Goal: Task Accomplishment & Management: Manage account settings

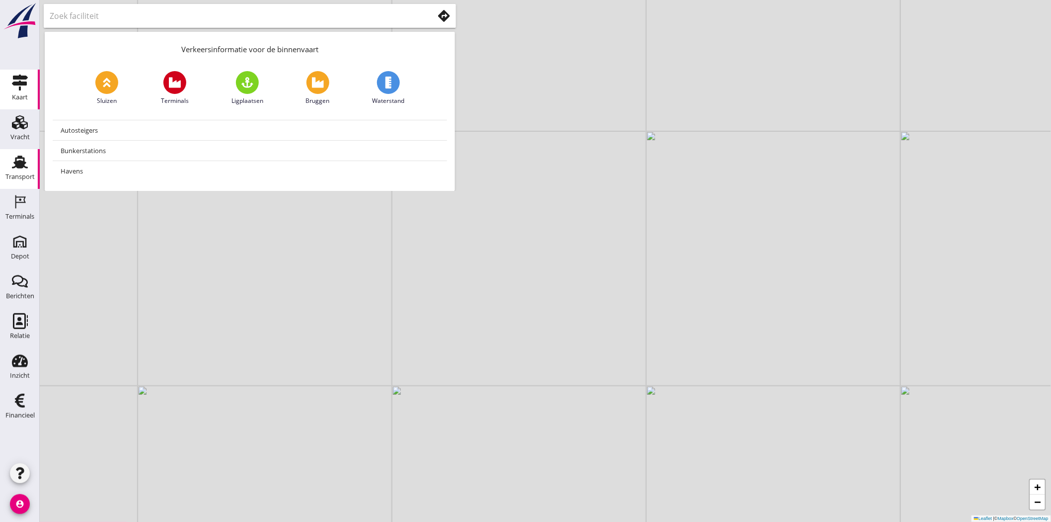
click at [30, 164] on div "Transport" at bounding box center [20, 162] width 24 height 16
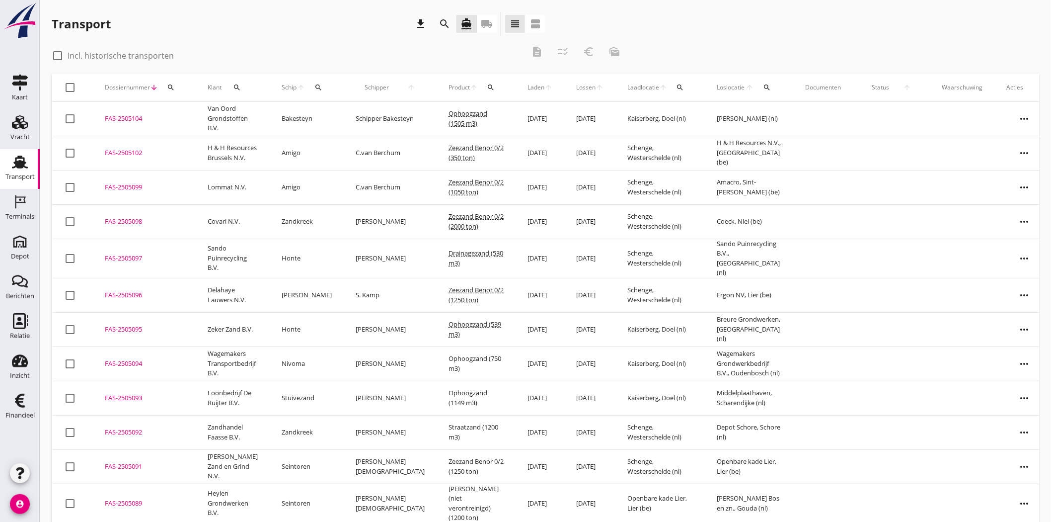
click at [1014, 324] on icon "more_horiz" at bounding box center [1025, 330] width 28 height 28
click at [1027, 400] on div "Vracht aanpassen" at bounding box center [1003, 402] width 71 height 12
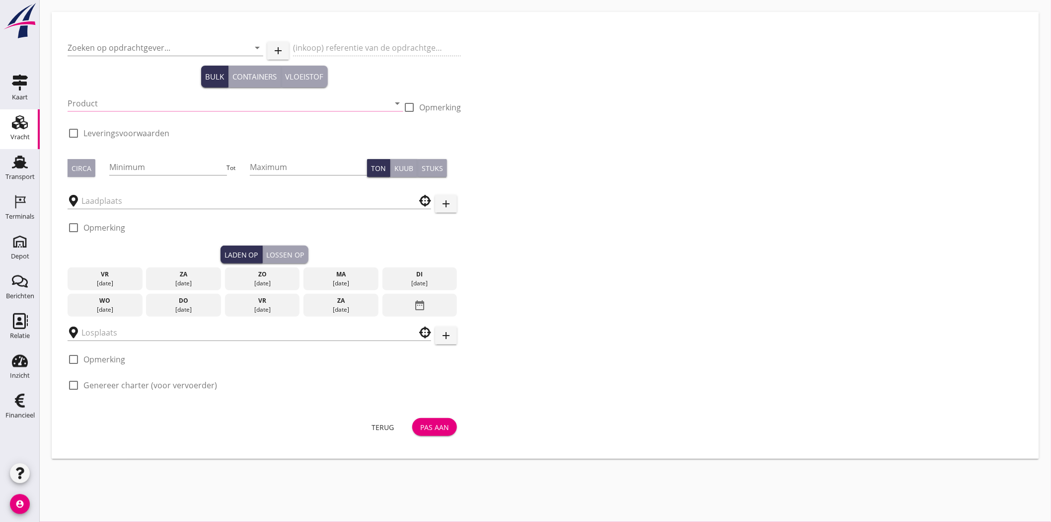
type input "Zeker Zand B.V."
type input "Breure Levering Ophoogzand"
type input "Ophoogzand (6120)"
checkbox input "true"
type input "539"
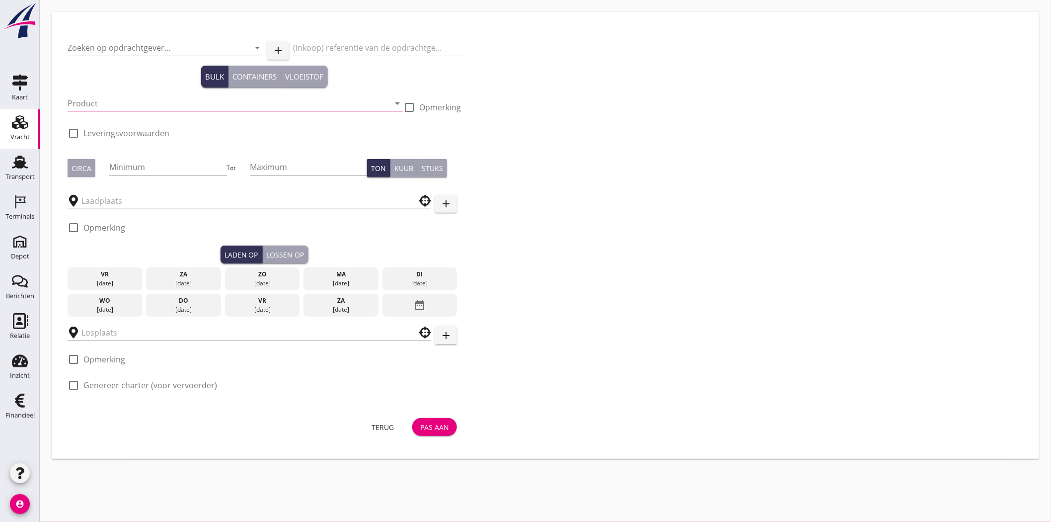
checkbox input "true"
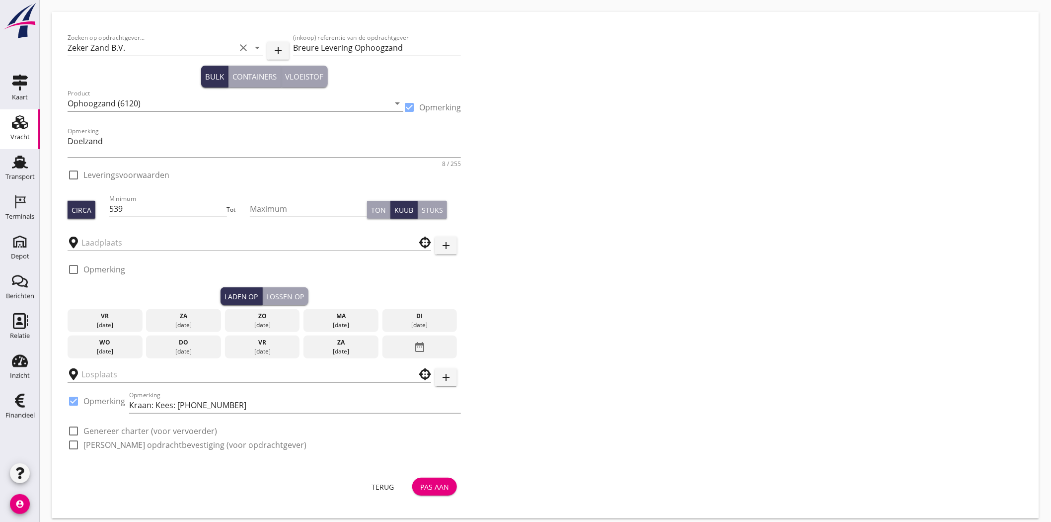
checkbox input "true"
type input "Kaiserberg"
type input "Breure Grondwerken"
checkbox input "true"
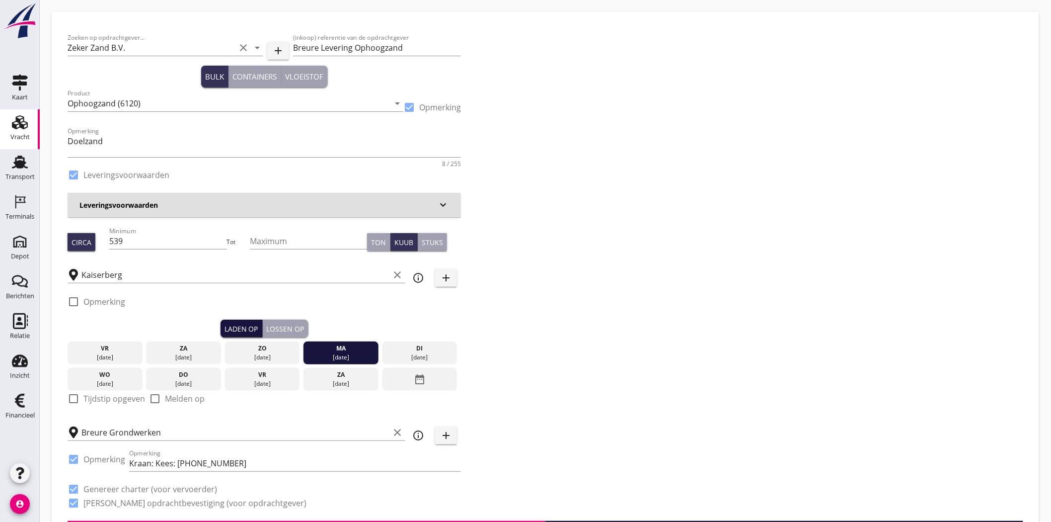
type input "4.21"
checkbox input "false"
radio input "false"
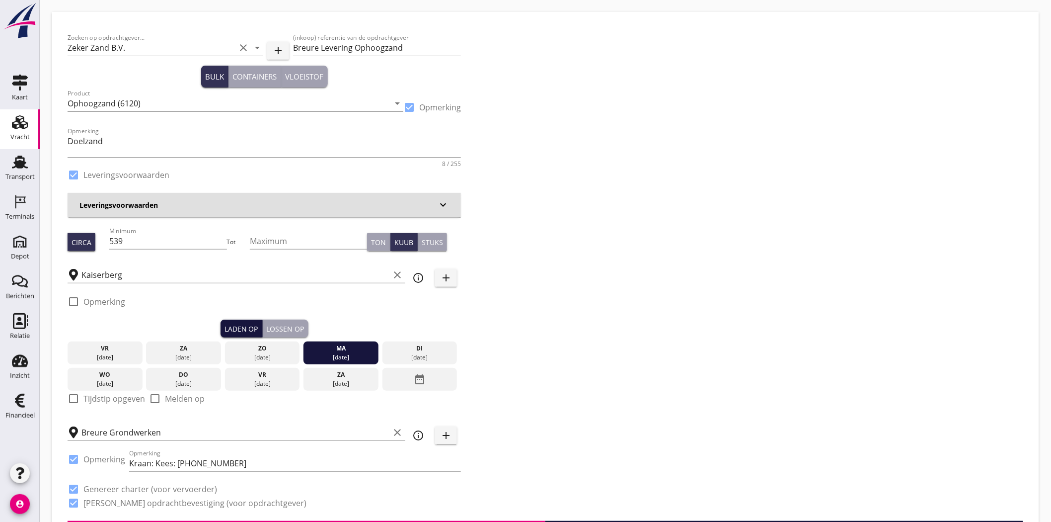
checkbox input "true"
type input "1"
type input "8.95"
checkbox input "false"
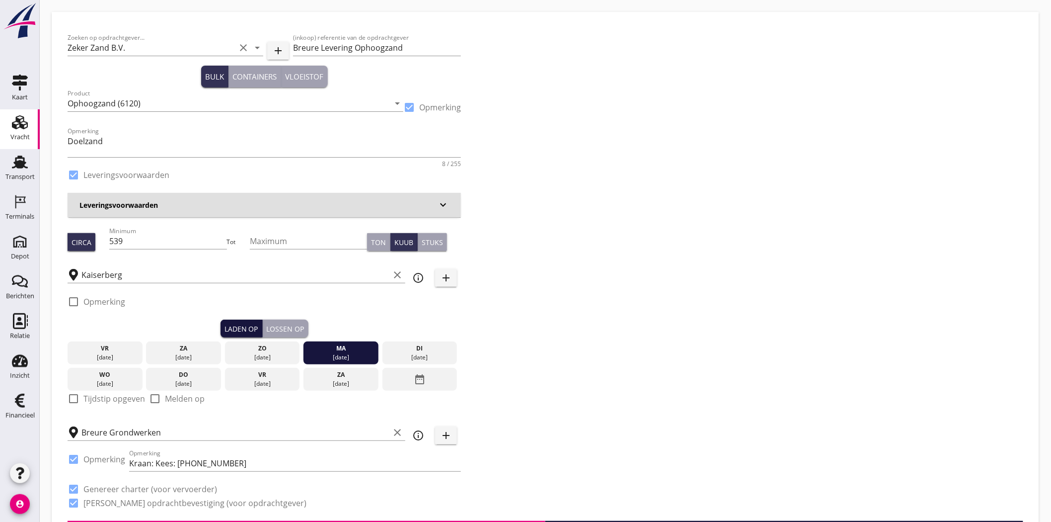
radio input "false"
checkbox input "true"
type input "1"
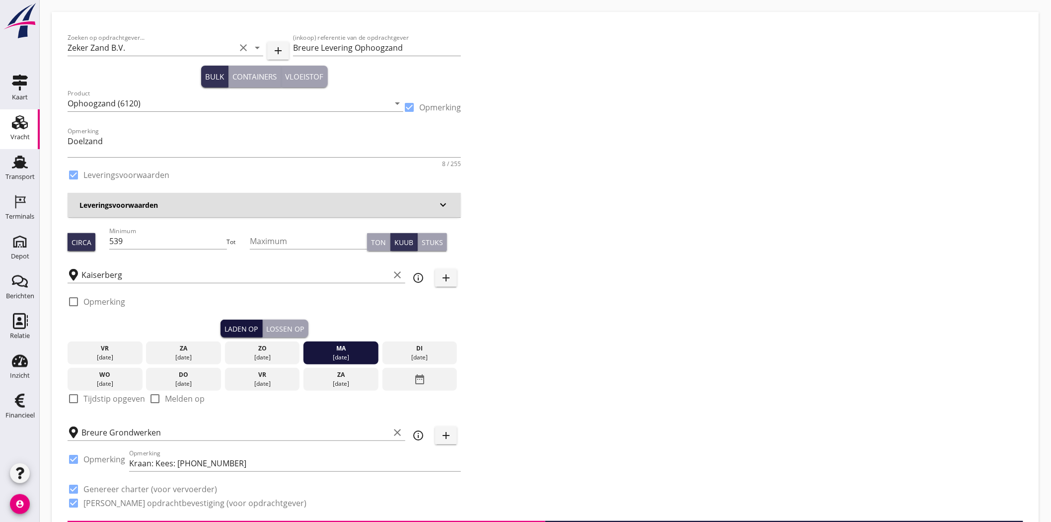
type input "1"
drag, startPoint x: 12, startPoint y: 169, endPoint x: 611, endPoint y: 65, distance: 607.7
click at [12, 169] on icon "Transport" at bounding box center [20, 162] width 16 height 16
click at [18, 162] on use at bounding box center [20, 162] width 16 height 13
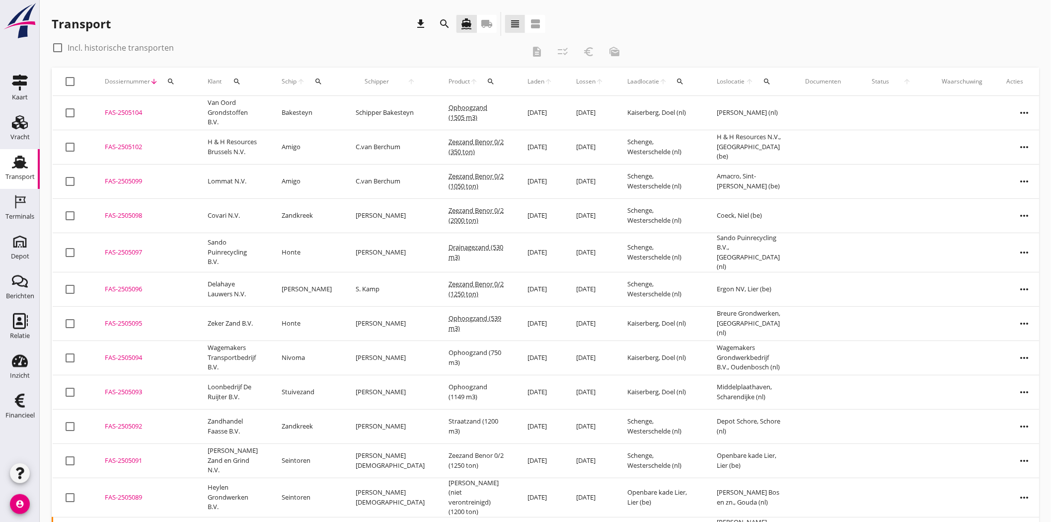
click at [1011, 318] on icon "more_horiz" at bounding box center [1025, 324] width 28 height 28
click at [1015, 474] on link "Vracht verwijderen" at bounding box center [1003, 468] width 87 height 24
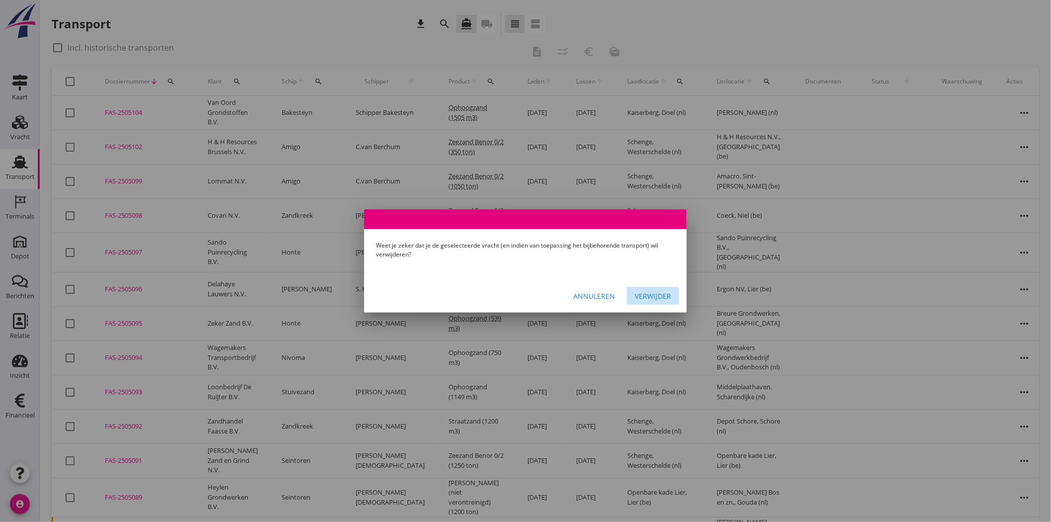
click at [653, 291] on div "Verwijder" at bounding box center [653, 296] width 36 height 10
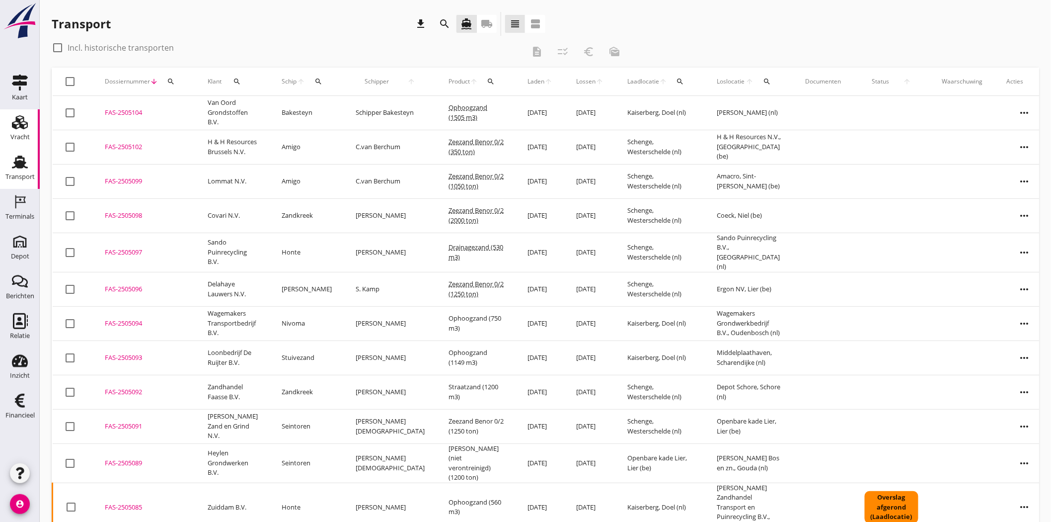
click at [15, 138] on div "Vracht" at bounding box center [19, 137] width 19 height 6
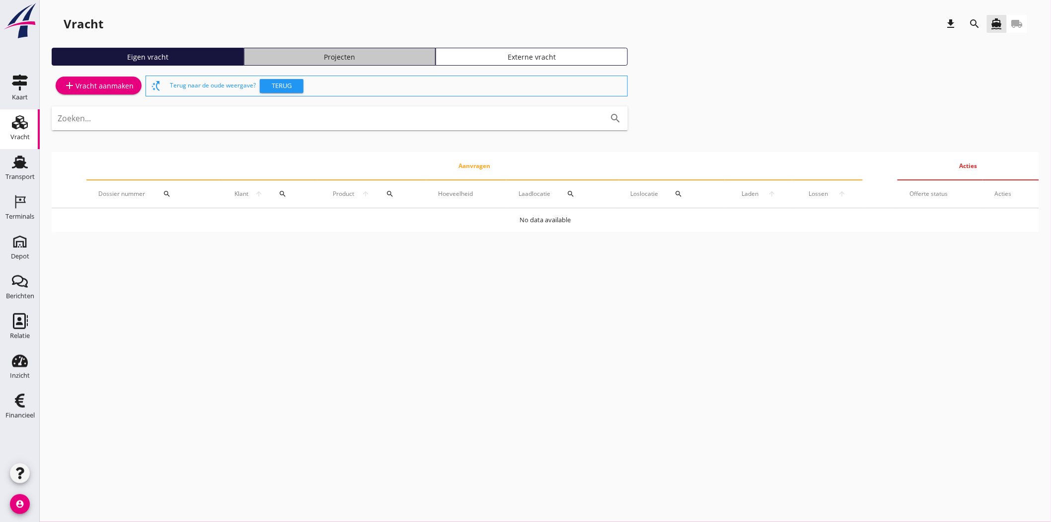
click at [373, 54] on div "Projecten" at bounding box center [339, 57] width 183 height 10
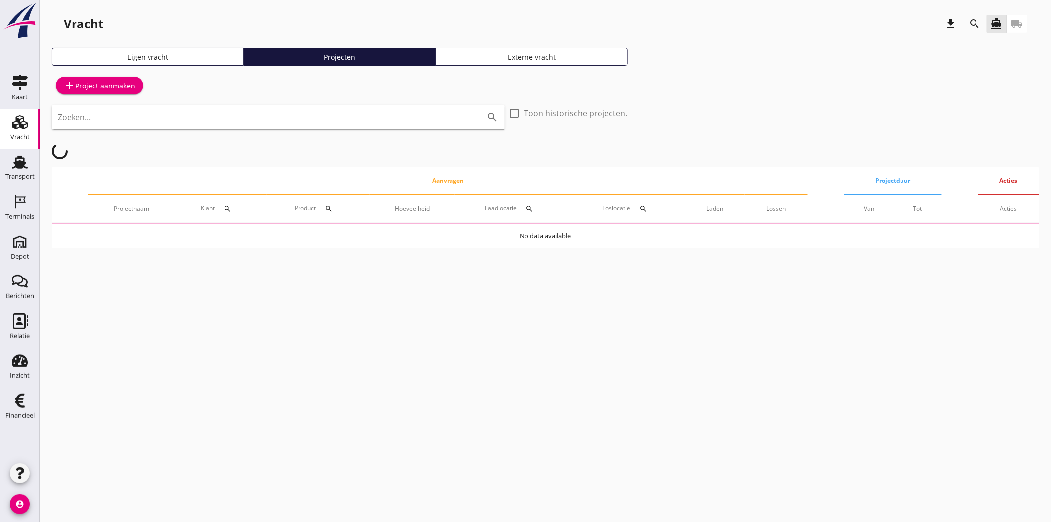
click at [232, 121] on input "Zoeken..." at bounding box center [264, 117] width 413 height 16
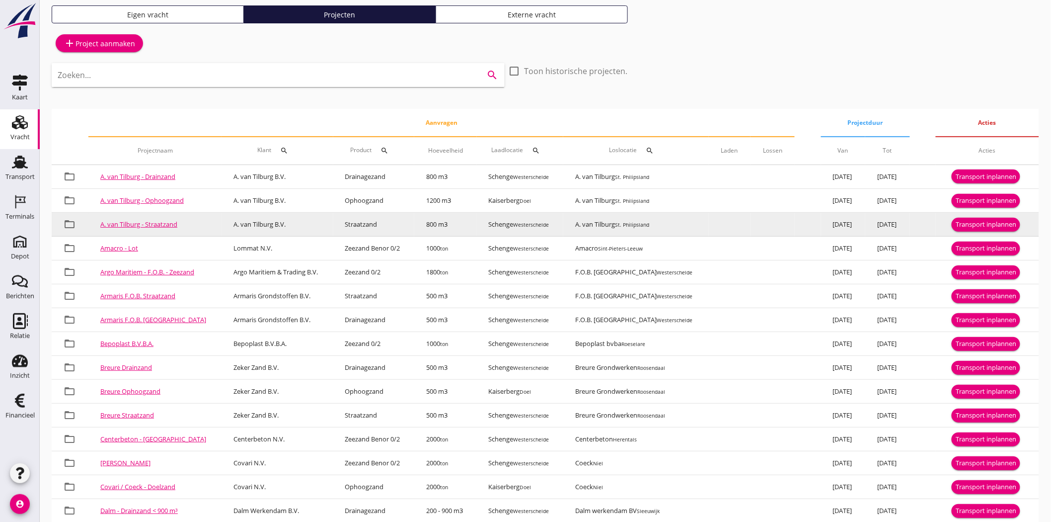
scroll to position [55, 0]
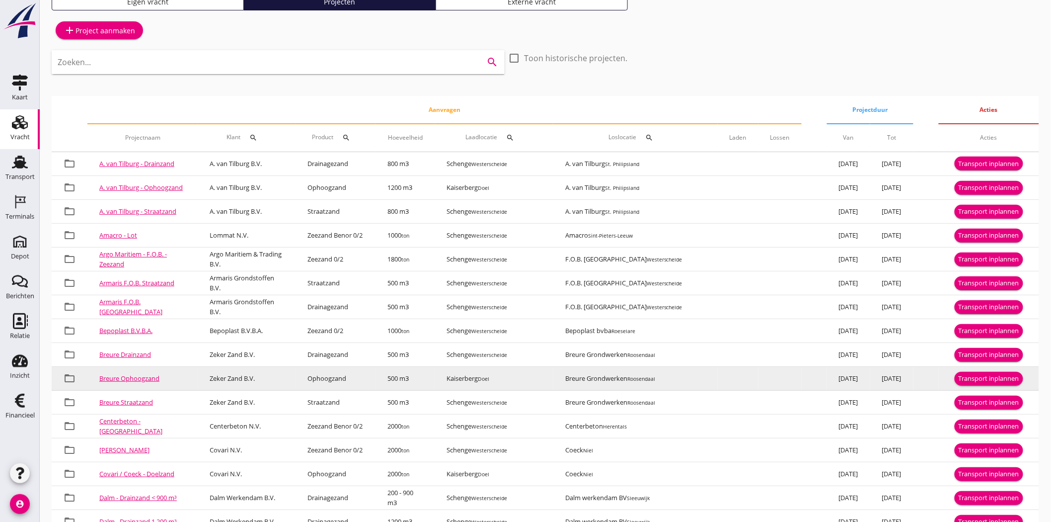
click at [970, 379] on div "Transport inplannen" at bounding box center [989, 379] width 61 height 10
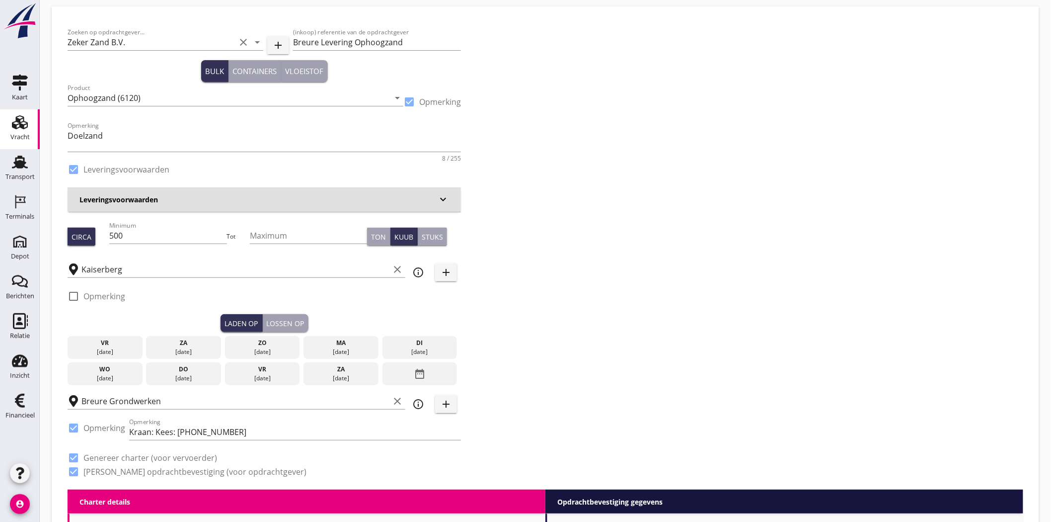
scroll to position [55, 0]
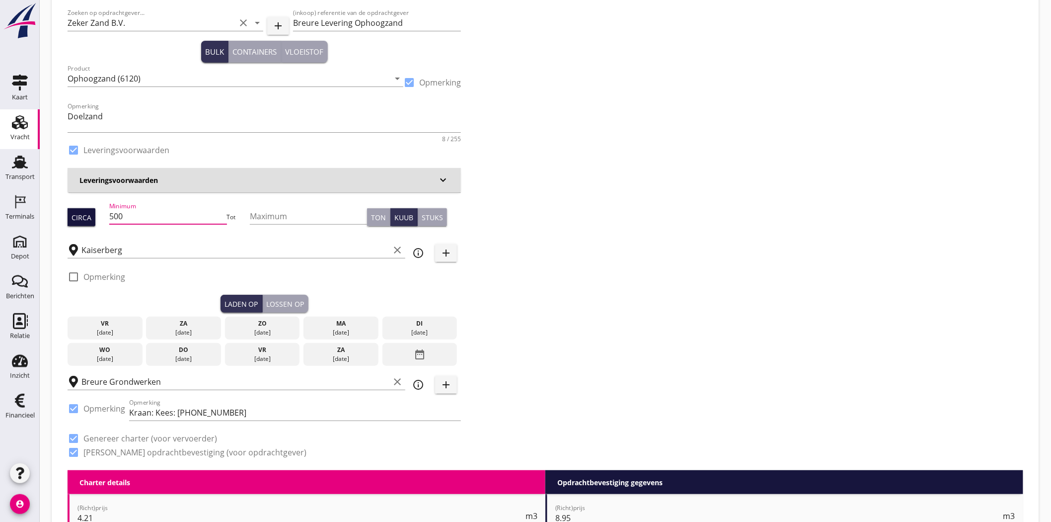
drag, startPoint x: 89, startPoint y: 221, endPoint x: 70, endPoint y: 220, distance: 19.9
click at [70, 220] on div "Circa Minimum 500 Tot Maximum Ton Kuub Stuks" at bounding box center [265, 217] width 394 height 34
type input "539"
click at [832, 182] on div "Zoeken op opdrachtgever... Zeker Zand B.V. clear arrow_drop_down add (inkoop) r…" at bounding box center [546, 236] width 964 height 467
drag, startPoint x: 351, startPoint y: 317, endPoint x: 337, endPoint y: 329, distance: 19.0
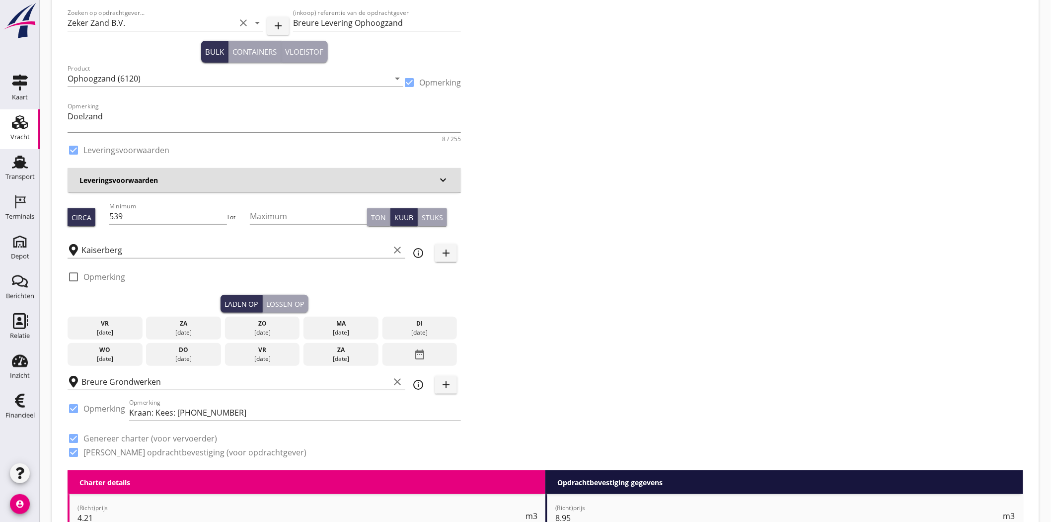
click at [350, 318] on div "[DATE]" at bounding box center [341, 327] width 75 height 23
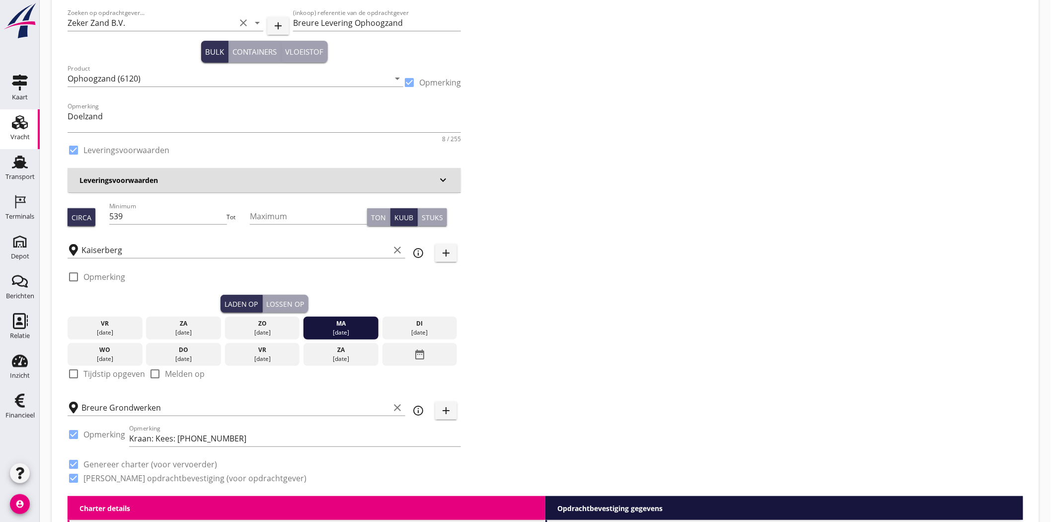
click at [337, 329] on div "[DATE]" at bounding box center [341, 332] width 70 height 9
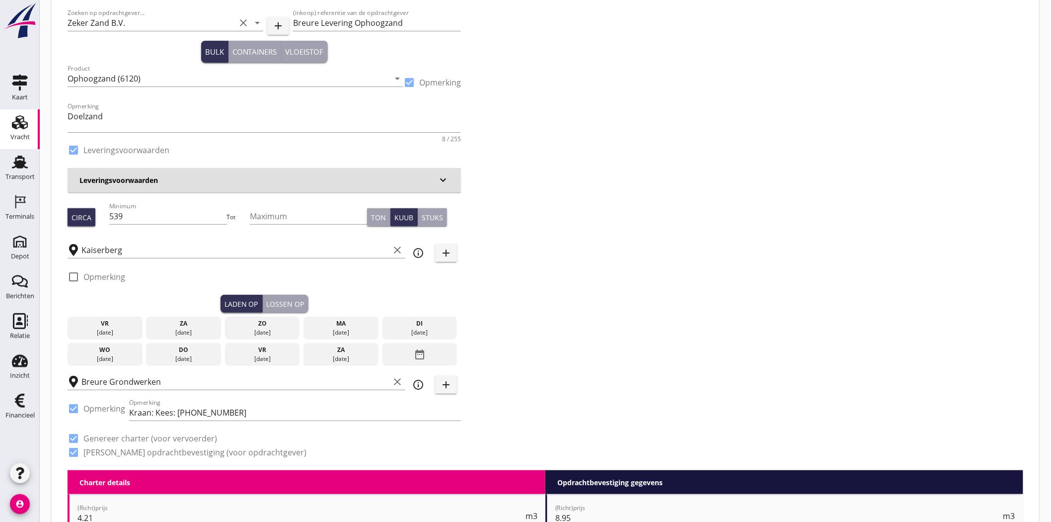
click at [296, 301] on div "Lossen op" at bounding box center [286, 304] width 38 height 10
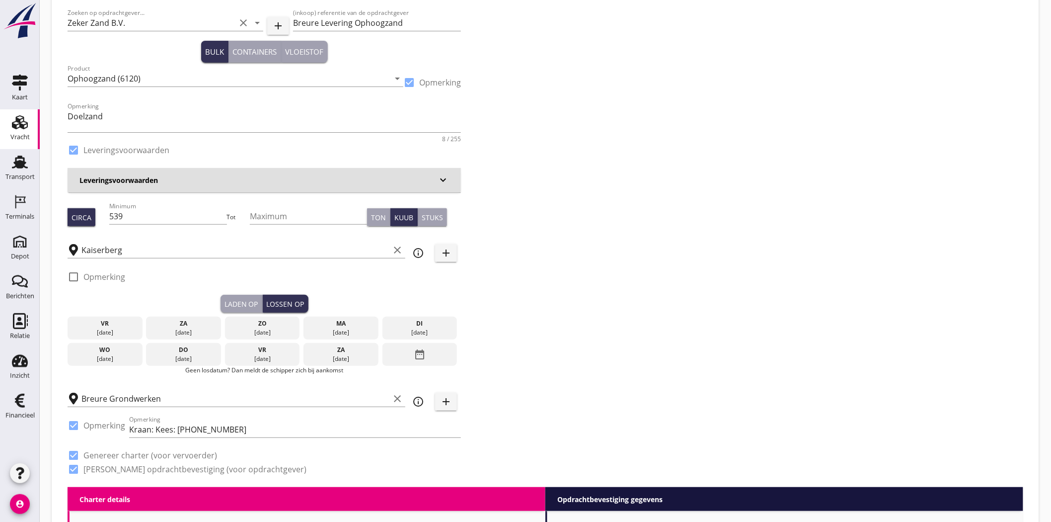
click at [356, 328] on div "[DATE]" at bounding box center [341, 332] width 70 height 9
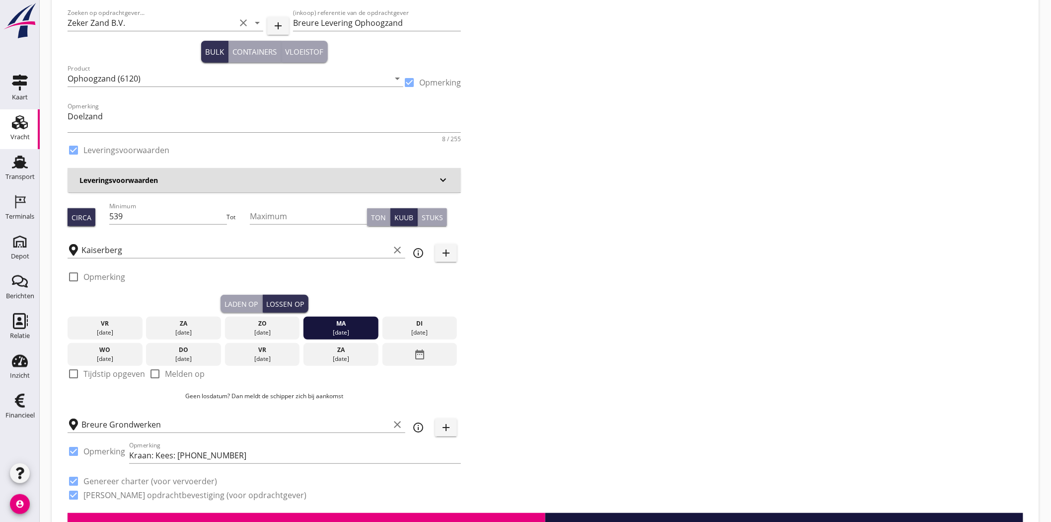
click at [351, 328] on div "[DATE]" at bounding box center [341, 332] width 70 height 9
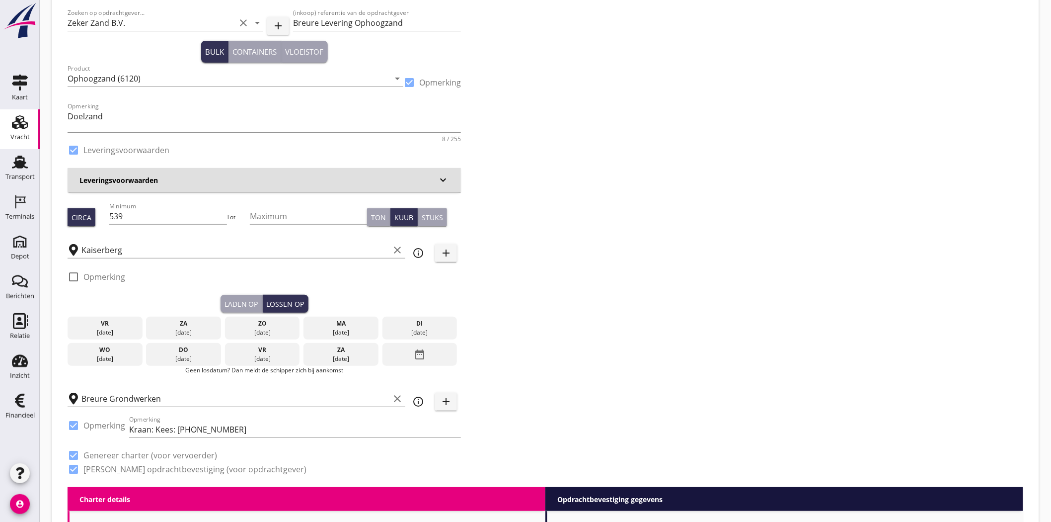
click at [351, 328] on div "[DATE]" at bounding box center [341, 332] width 70 height 9
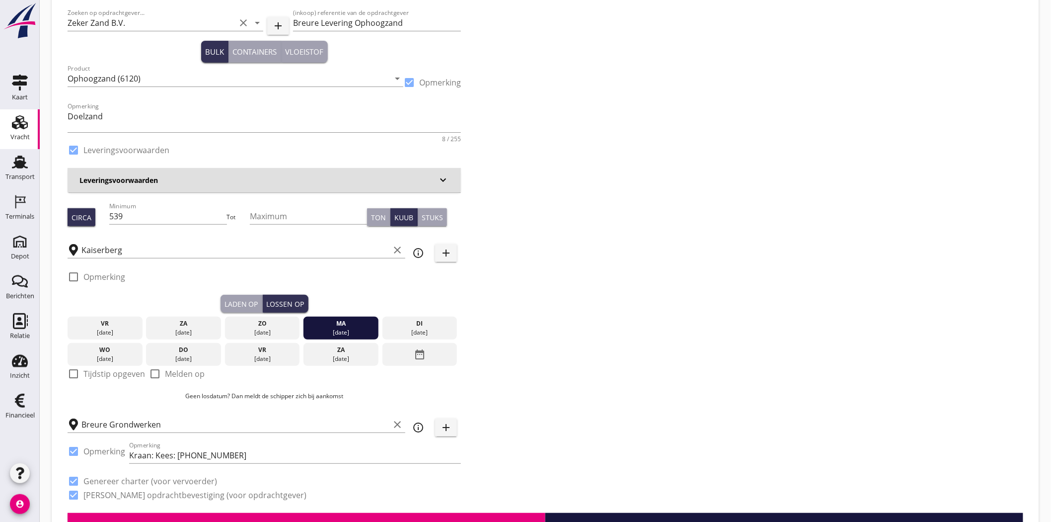
click at [240, 297] on button "Laden op" at bounding box center [242, 304] width 42 height 18
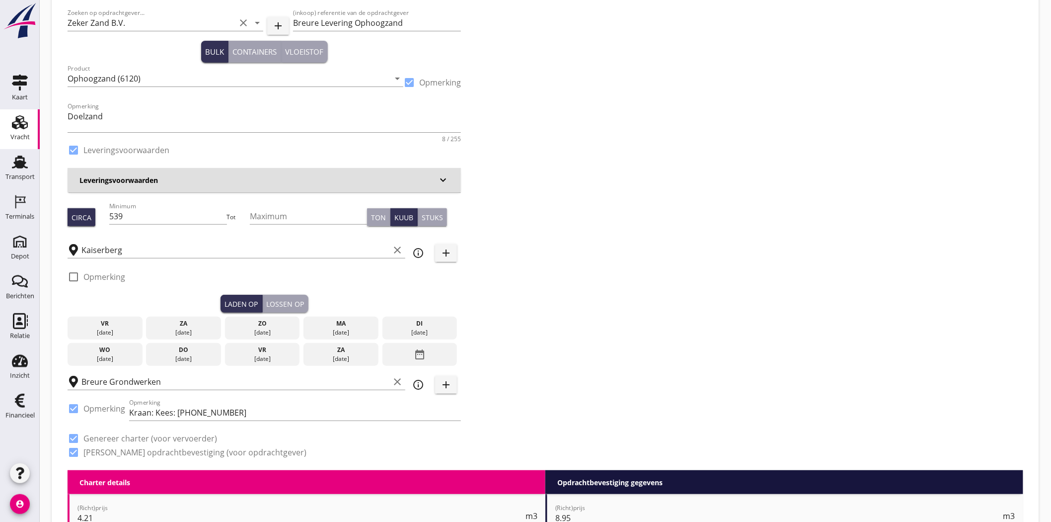
click at [334, 325] on div "ma" at bounding box center [341, 323] width 70 height 9
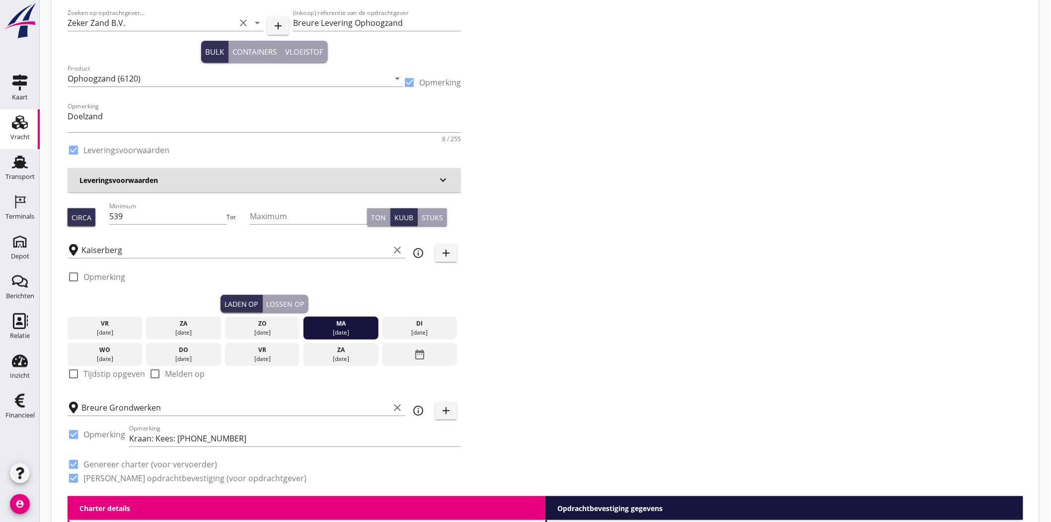
drag, startPoint x: 295, startPoint y: 296, endPoint x: 378, endPoint y: 299, distance: 83.0
click at [296, 296] on button "Lossen op" at bounding box center [286, 304] width 46 height 18
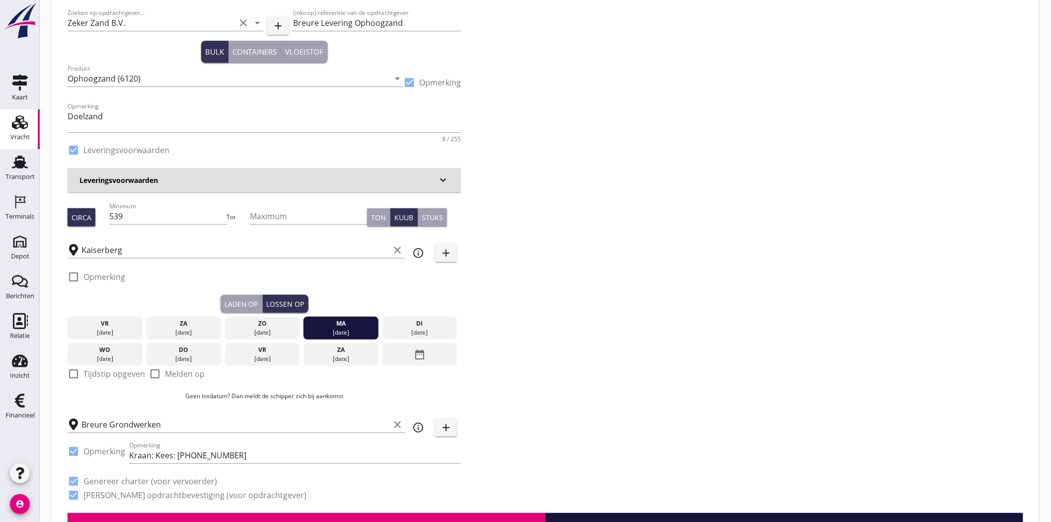
click at [421, 322] on div "di" at bounding box center [420, 323] width 70 height 9
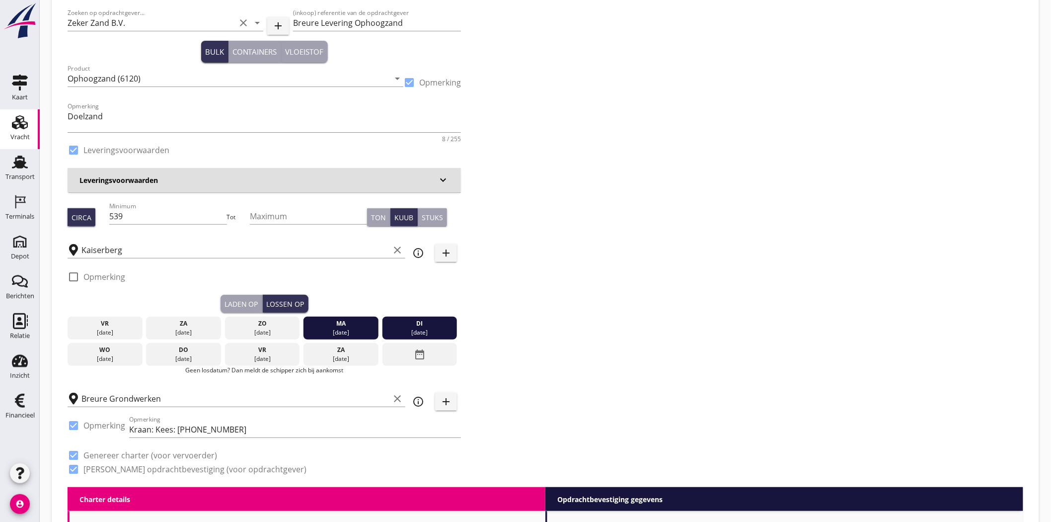
click at [403, 324] on div "di" at bounding box center [420, 323] width 70 height 9
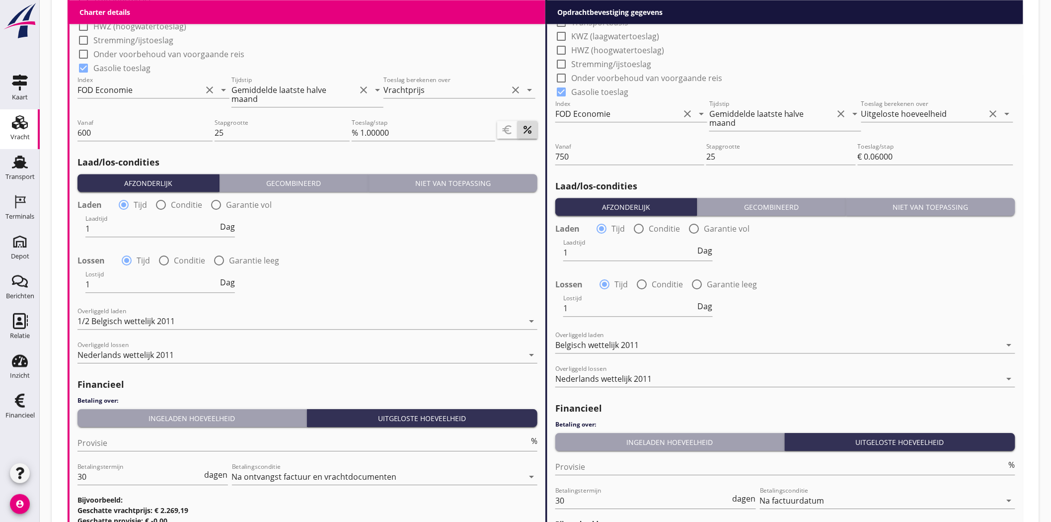
scroll to position [1135, 0]
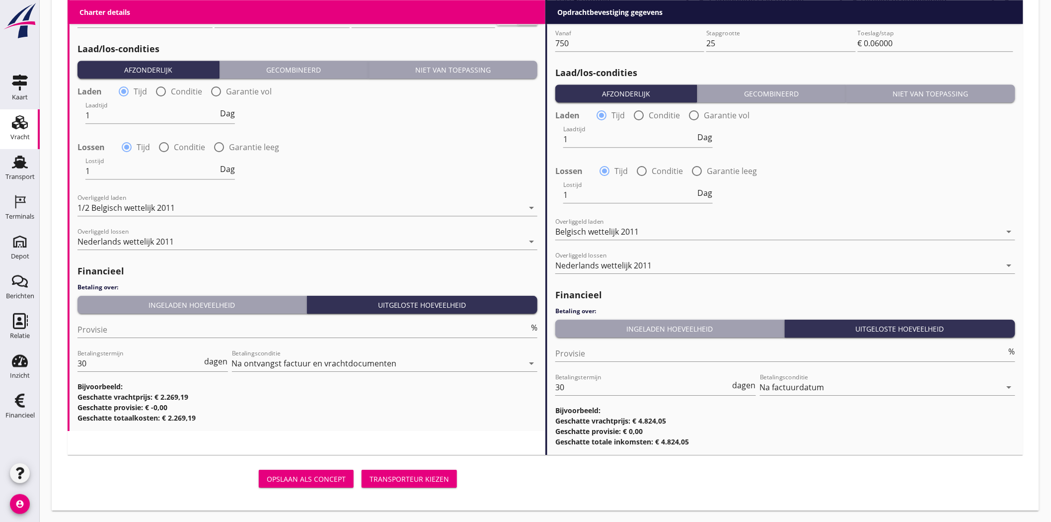
click at [411, 483] on button "Transporteur kiezen" at bounding box center [409, 479] width 95 height 18
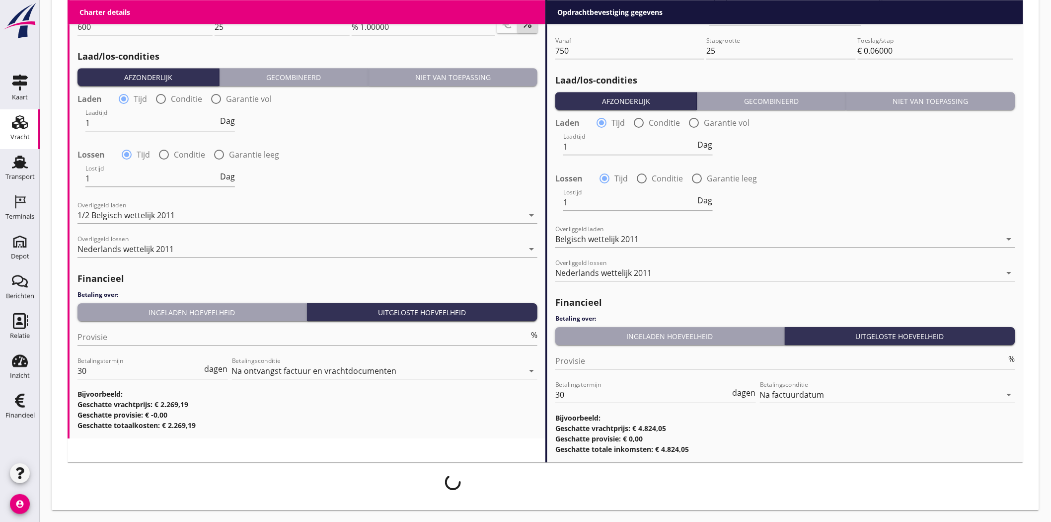
scroll to position [1127, 0]
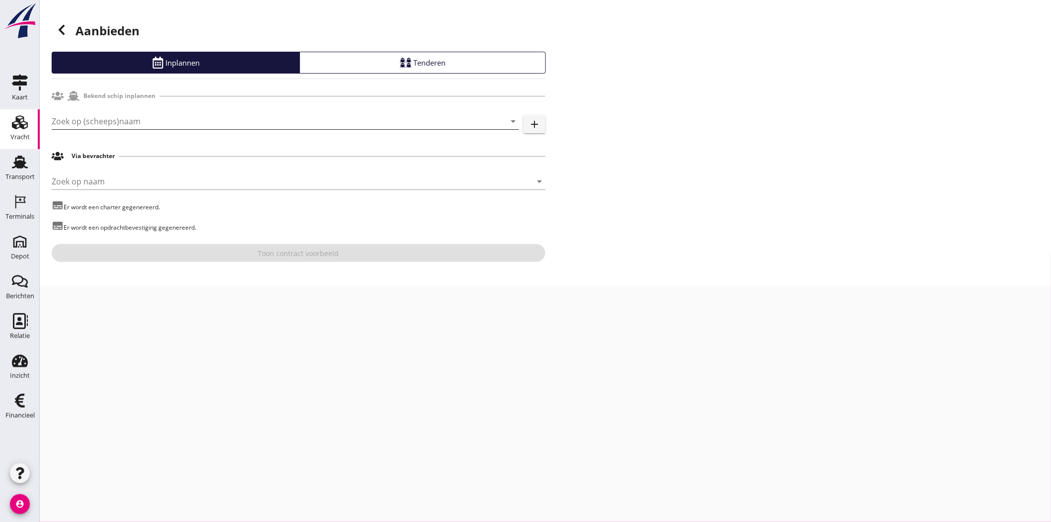
click at [241, 120] on input "Zoek op (scheeps)naam" at bounding box center [272, 121] width 440 height 16
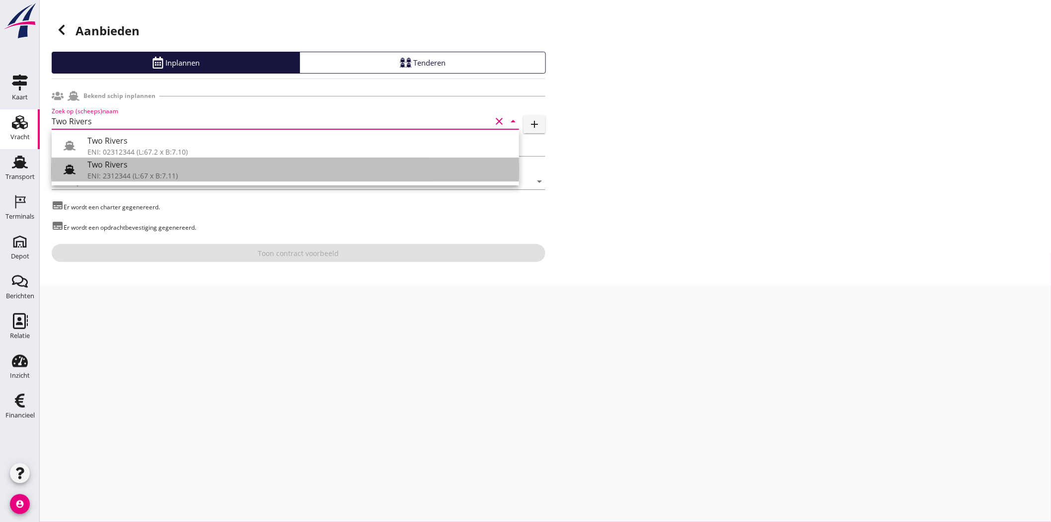
click at [111, 165] on div "Two Rivers" at bounding box center [299, 164] width 424 height 12
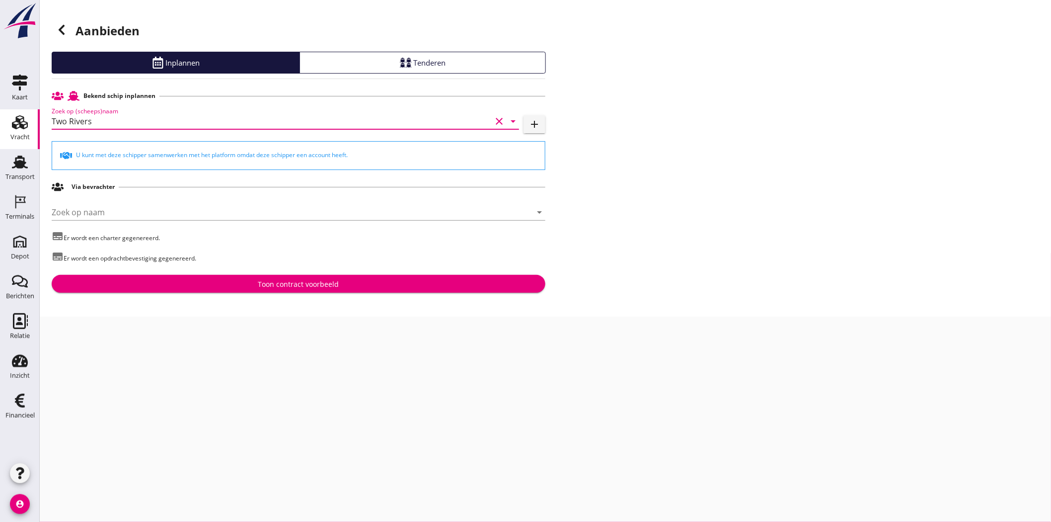
type input "Two Rivers"
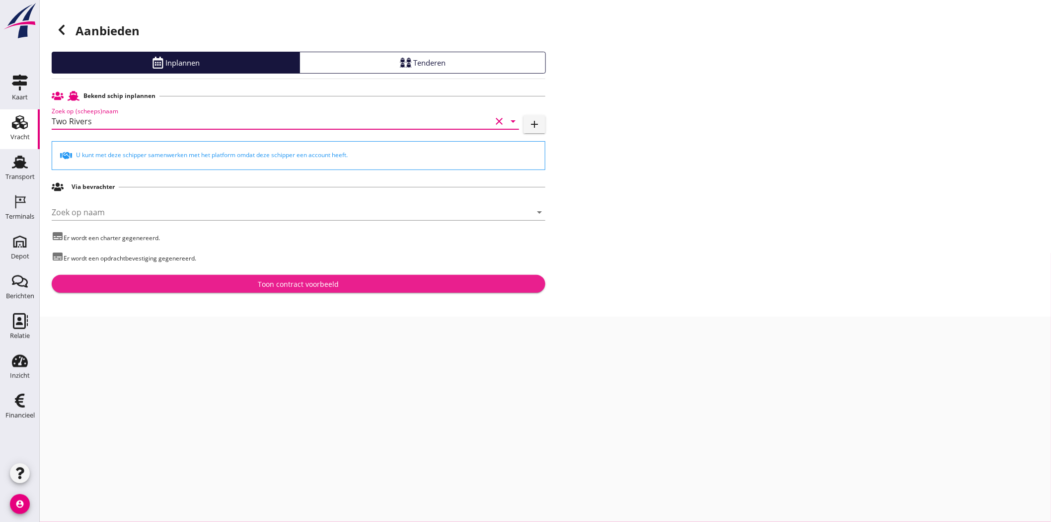
click at [275, 282] on div "Toon contract voorbeeld" at bounding box center [298, 284] width 81 height 10
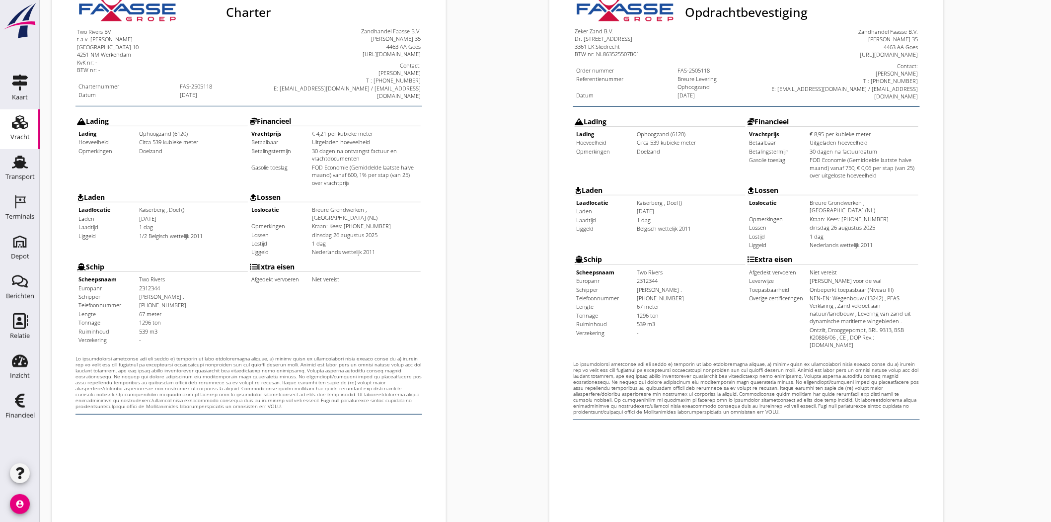
scroll to position [214, 0]
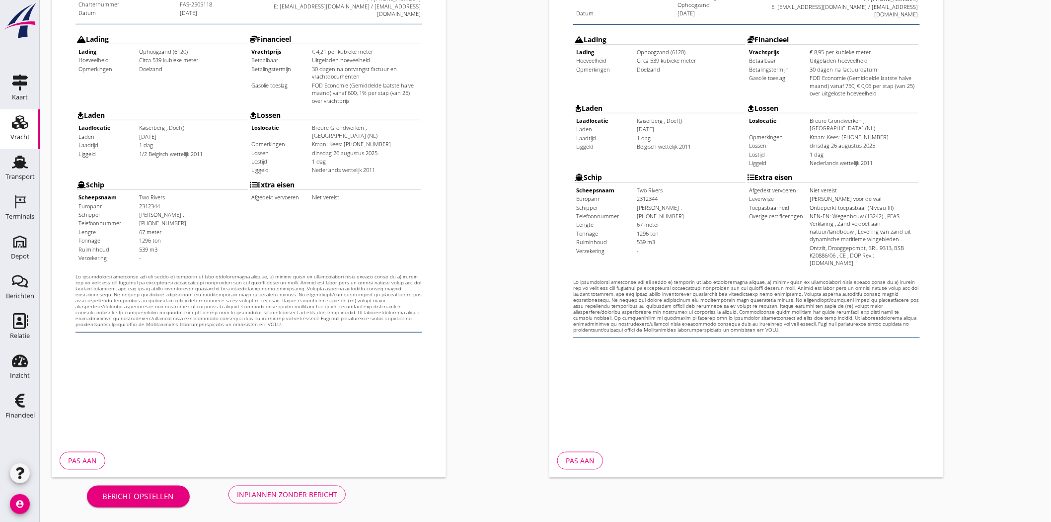
click at [285, 493] on div "Inplannen zonder bericht" at bounding box center [287, 494] width 100 height 10
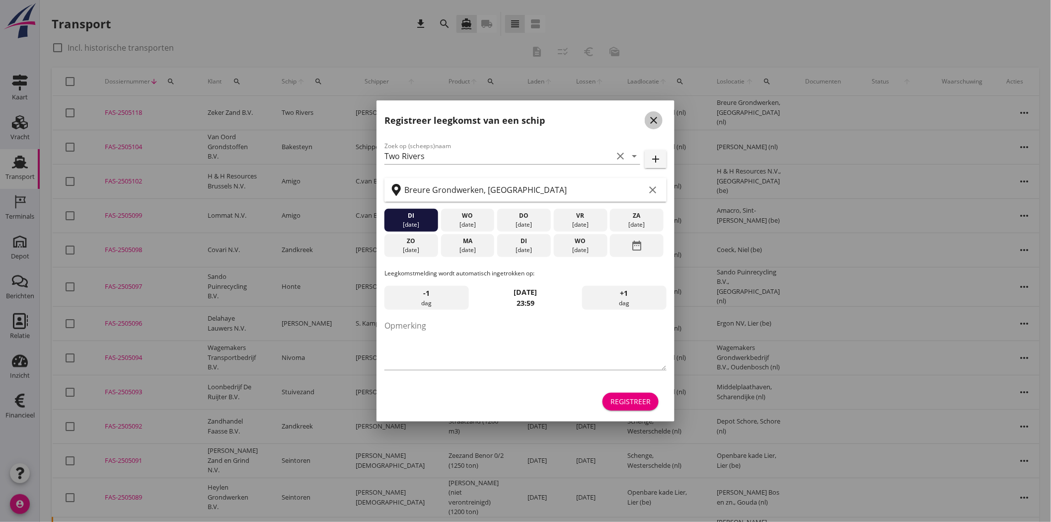
click at [653, 122] on icon "close" at bounding box center [654, 120] width 12 height 12
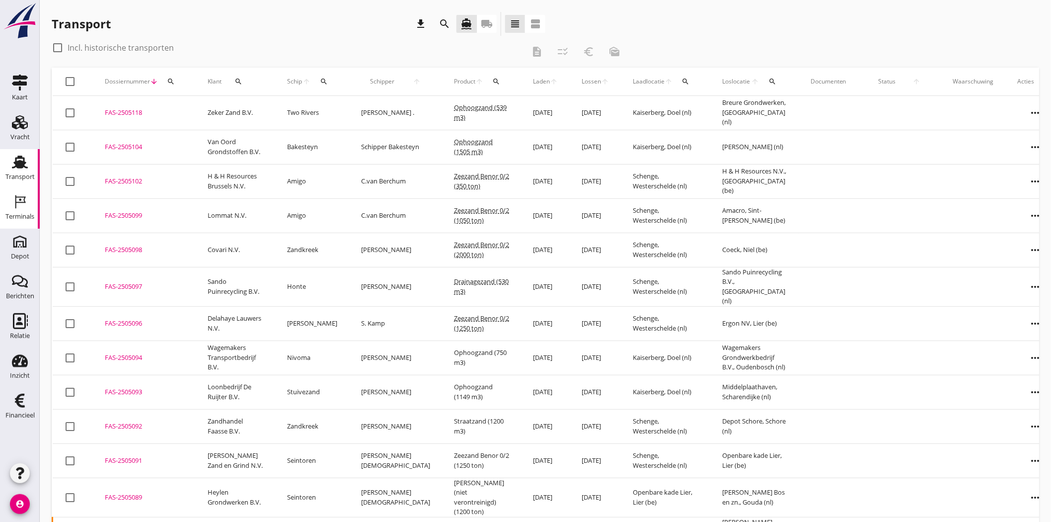
click at [15, 221] on div "Terminals" at bounding box center [19, 217] width 29 height 14
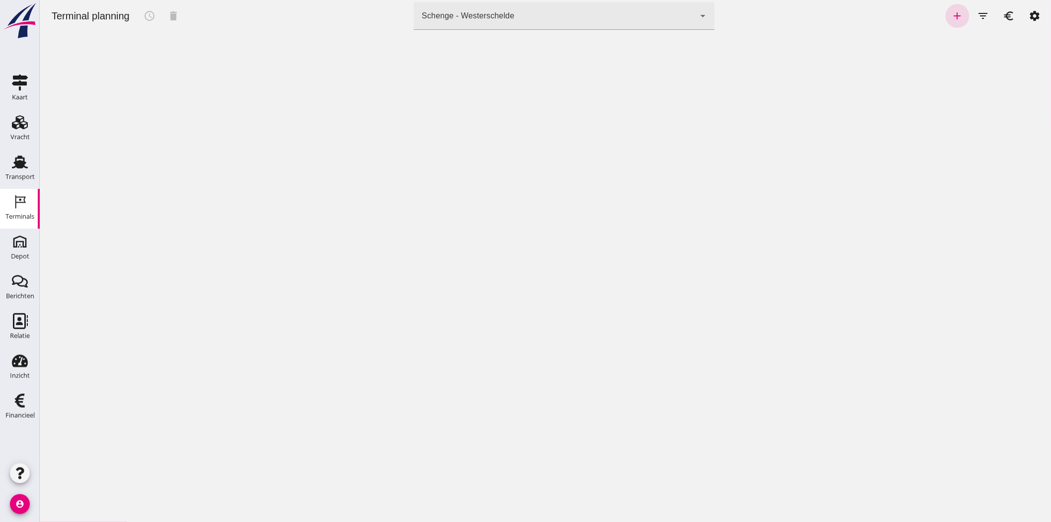
click div "Schenge - Westerschelde"
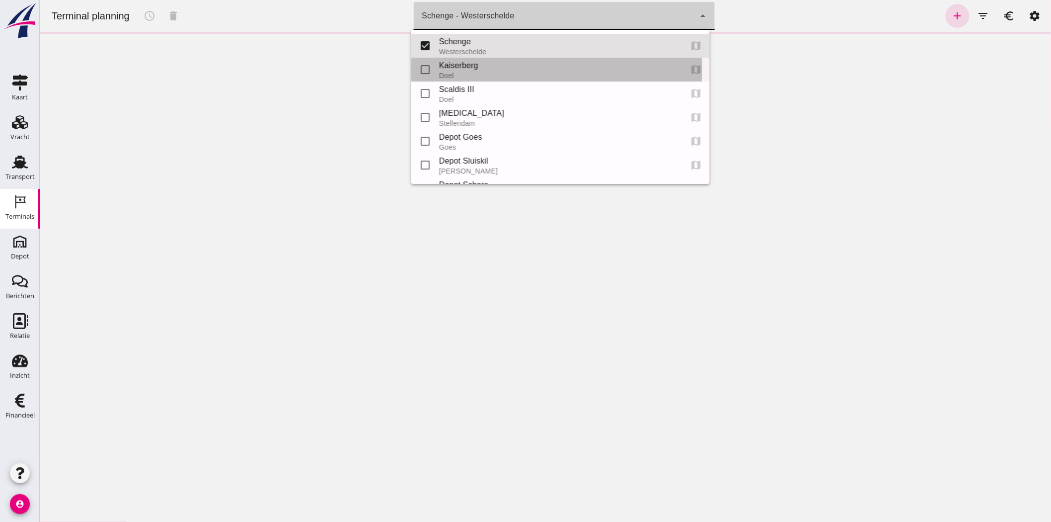
click at [474, 64] on div "Kaiserberg" at bounding box center [556, 66] width 235 height 12
type input "7f603609-51ae-4e75-986b-c9057e559465"
checkbox input "false"
checkbox input "true"
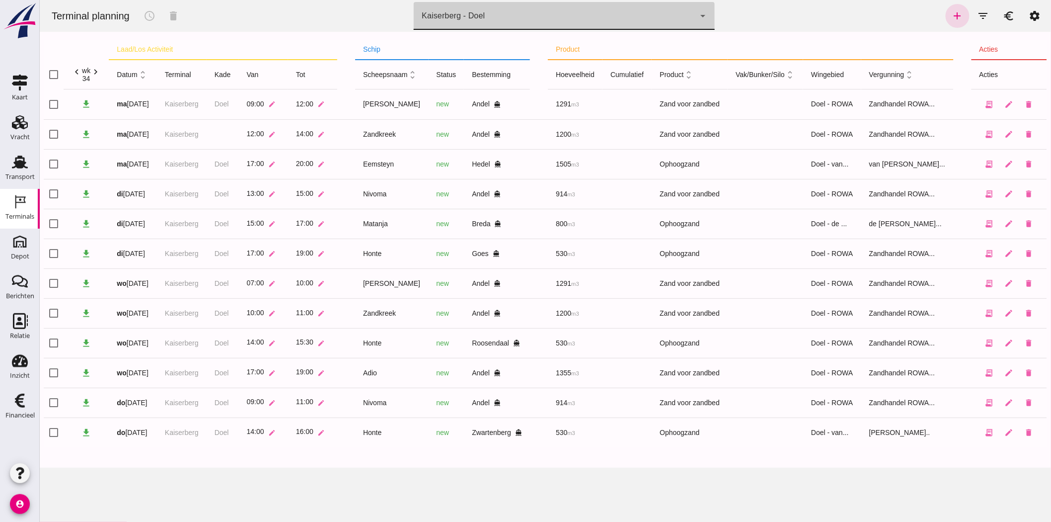
click icon "chevron_right"
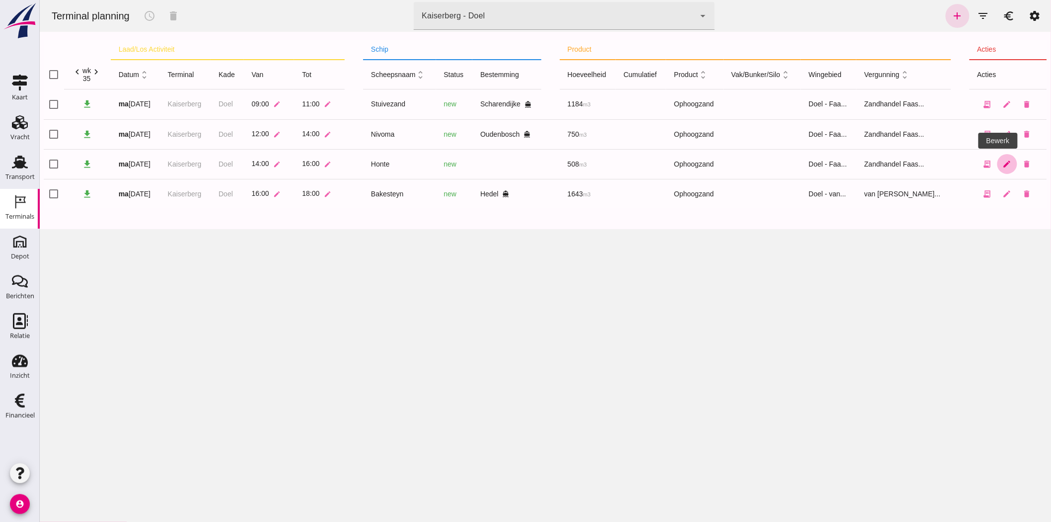
click at [1003, 162] on icon "edit" at bounding box center [1007, 163] width 9 height 9
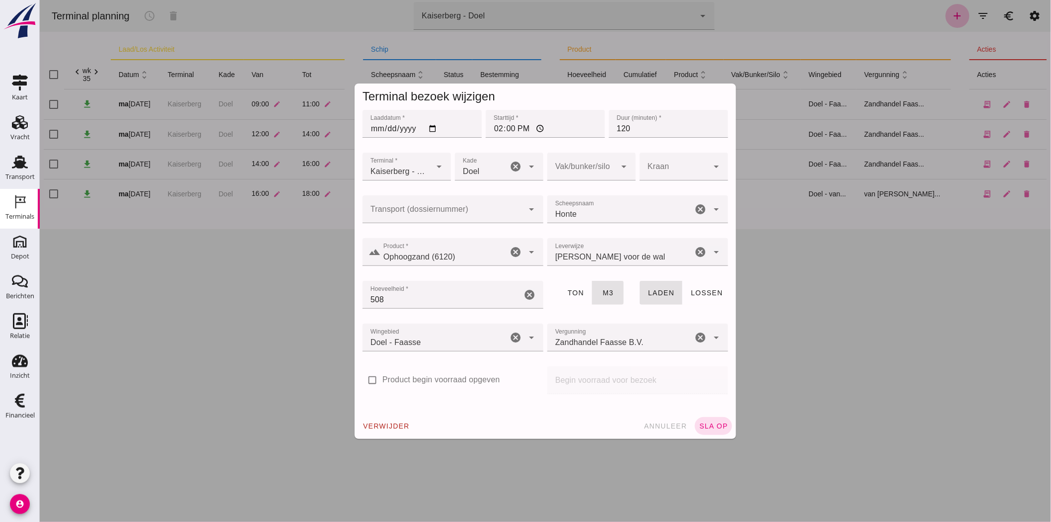
click at [826, 351] on div at bounding box center [545, 261] width 1012 height 522
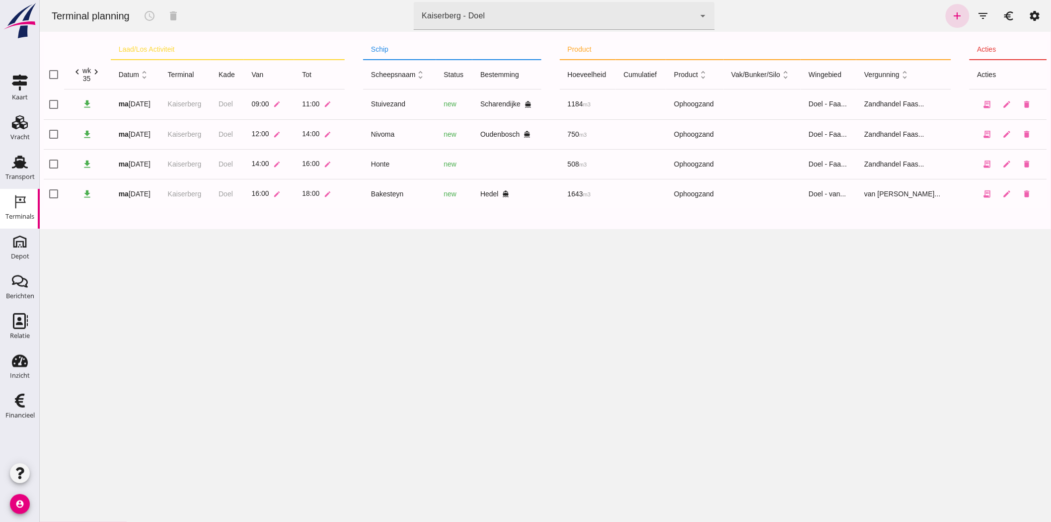
click at [262, 99] on td "09:00 edit" at bounding box center [268, 104] width 51 height 30
click span "09:00"
click icon "edit"
click input "09:00"
type input "09:30"
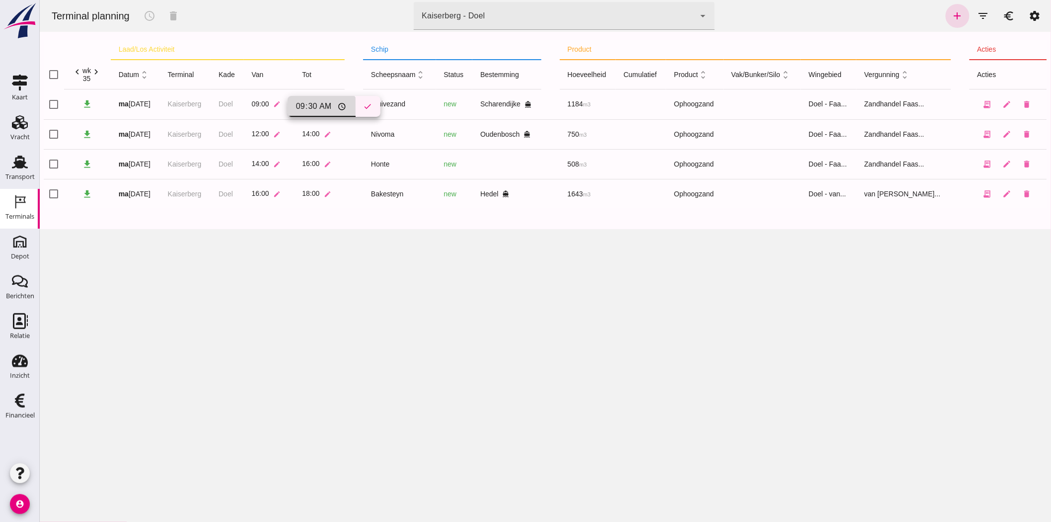
click icon "check"
click at [251, 131] on td "12:00 edit" at bounding box center [268, 134] width 51 height 30
click span "12:00"
click icon "edit"
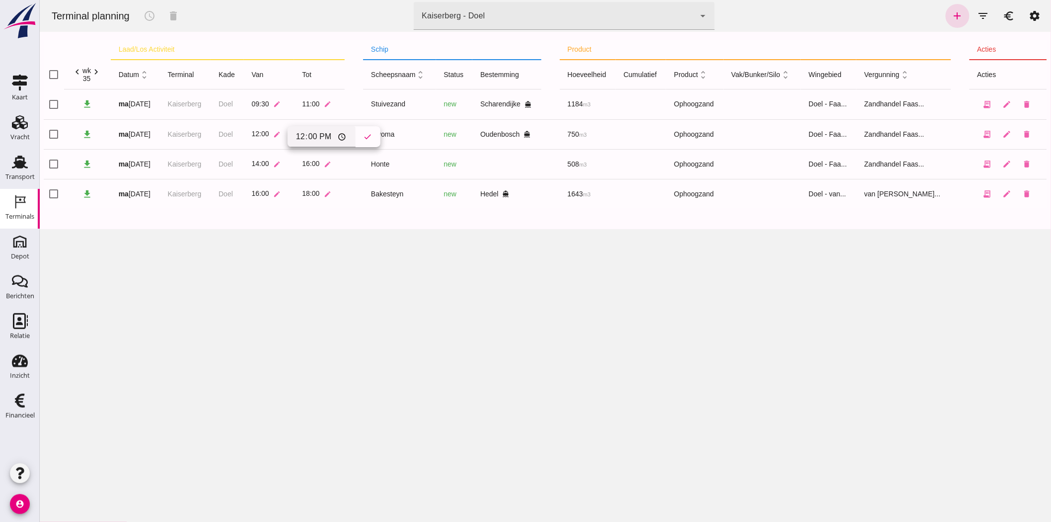
click input "12:00"
type input "11:30"
click icon "check"
click at [1023, 162] on icon "delete" at bounding box center [1027, 163] width 9 height 9
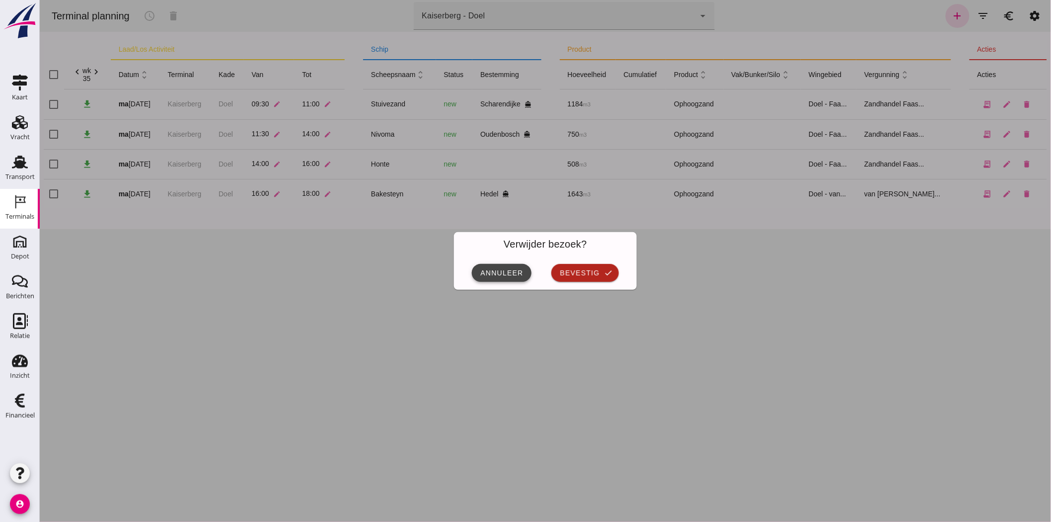
click at [493, 267] on button "annuleer" at bounding box center [502, 273] width 60 height 18
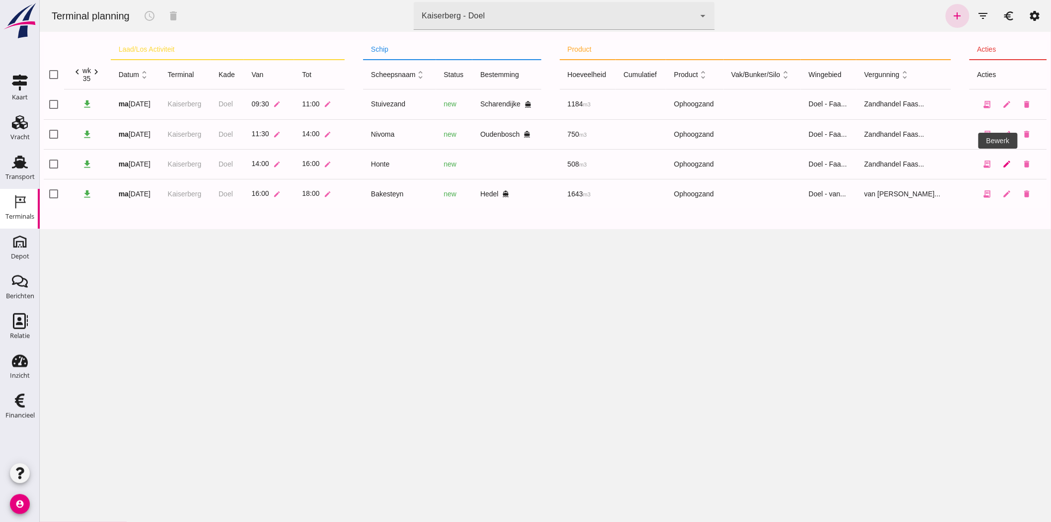
click at [1003, 163] on icon "edit" at bounding box center [1007, 163] width 9 height 9
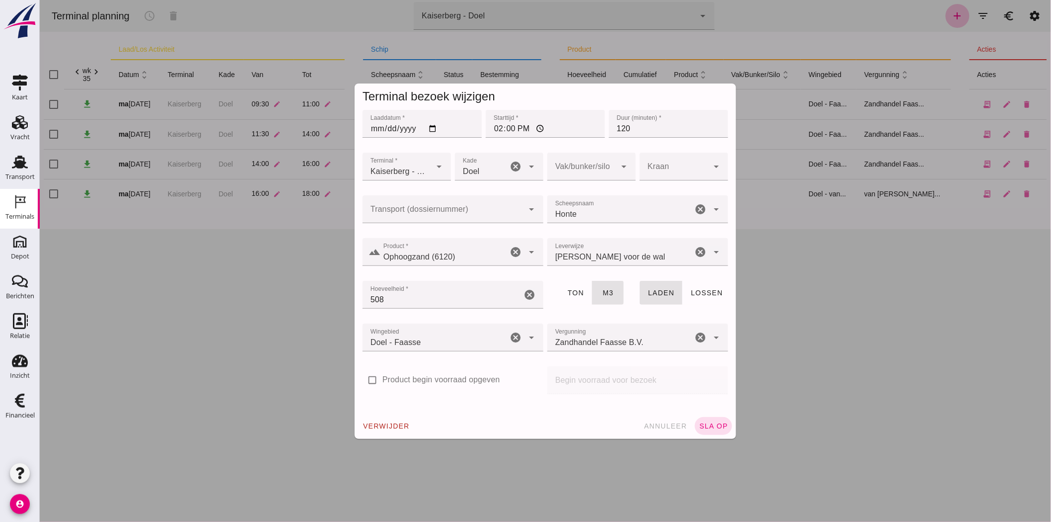
click div "Honte Honte"
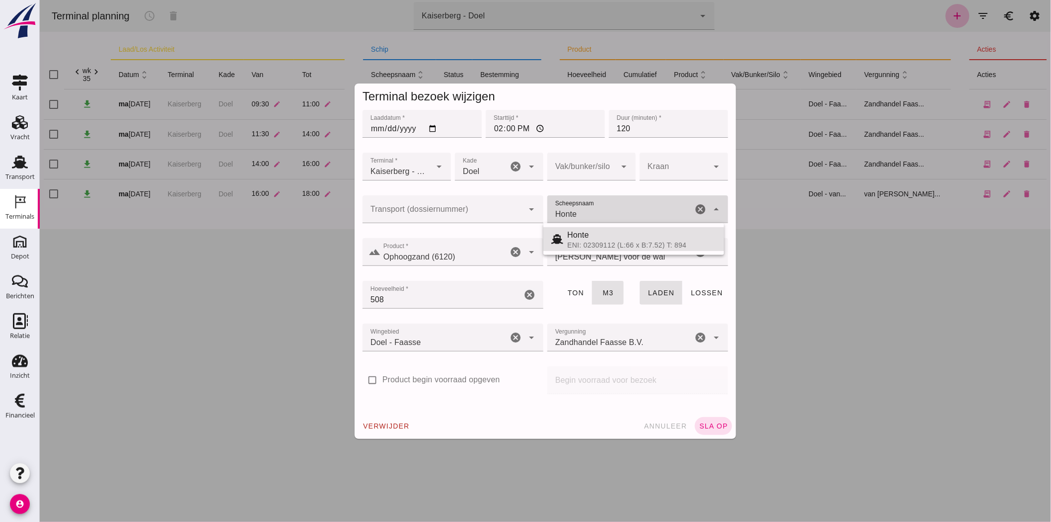
type input "Hont"
click icon "cancel"
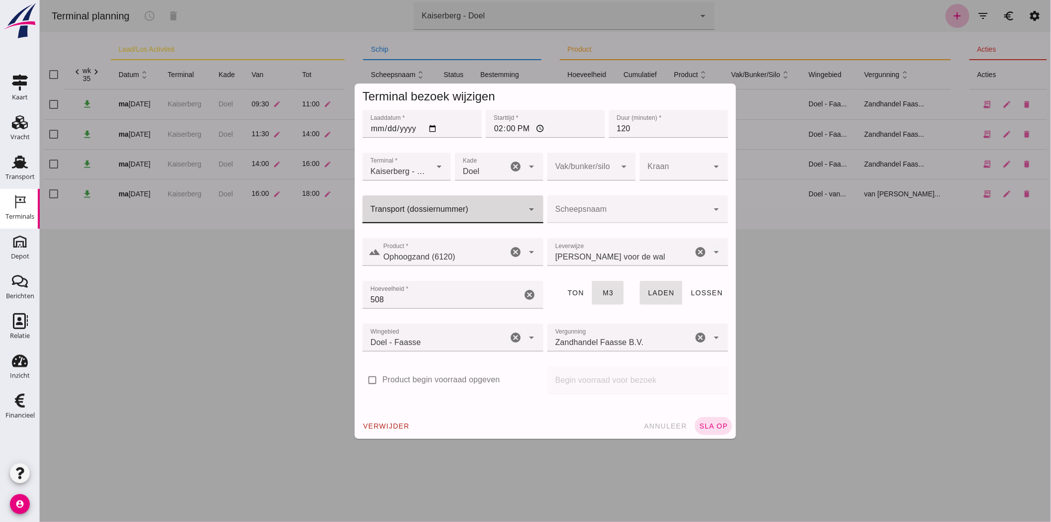
click input "Transport (dossiernummer)"
drag, startPoint x: 447, startPoint y: 253, endPoint x: 403, endPoint y: 244, distance: 45.1
click at [397, 244] on div "FAS-250 5104" at bounding box center [448, 239] width 165 height 12
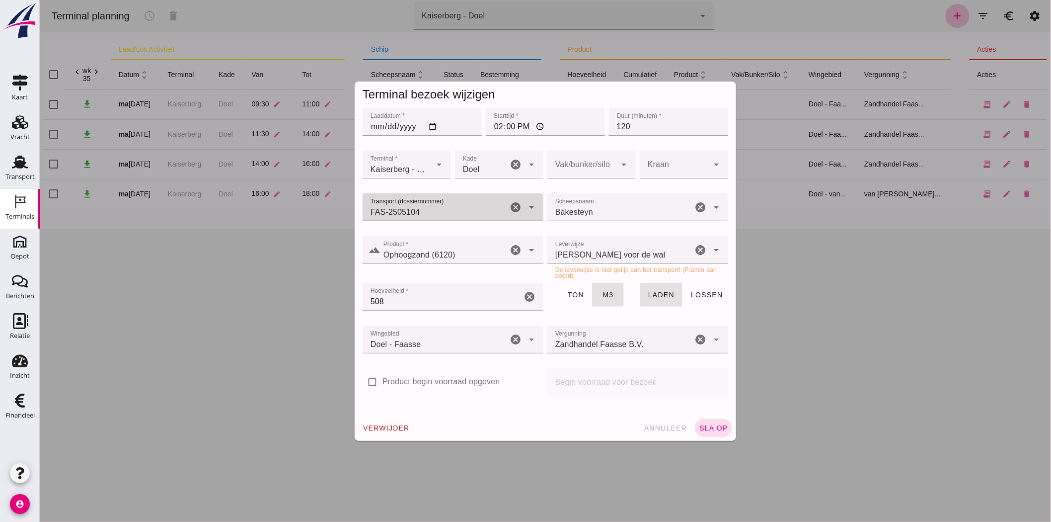
type input "FAS-2505104"
click div "[PERSON_NAME] voor de wal franco_on_shore"
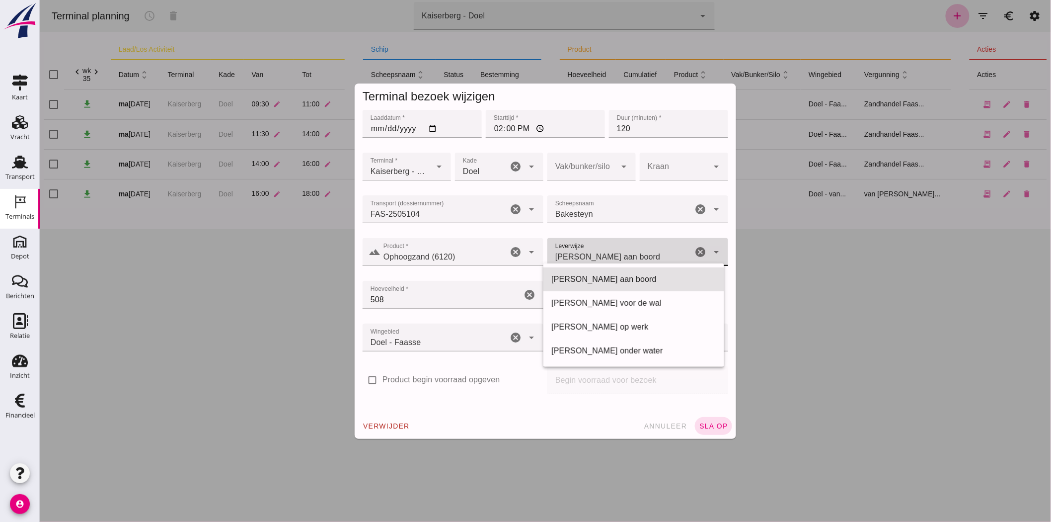
type input "franco_on_board"
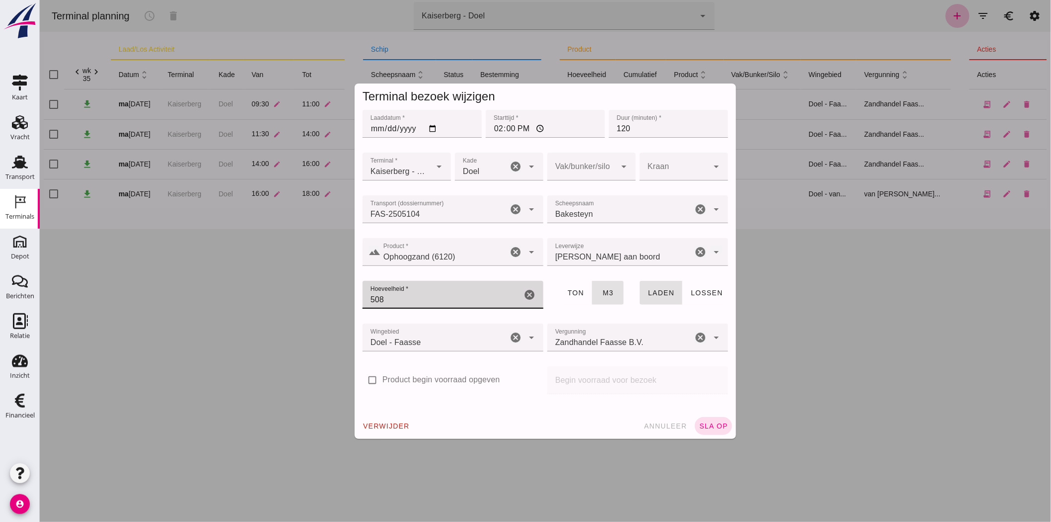
drag, startPoint x: 404, startPoint y: 302, endPoint x: 333, endPoint y: 302, distance: 71.1
click div "Terminal bezoek wijzigen Laaddatum * Laaddatum * [DATE] Starttijd * Starttijd *…"
type input "1505"
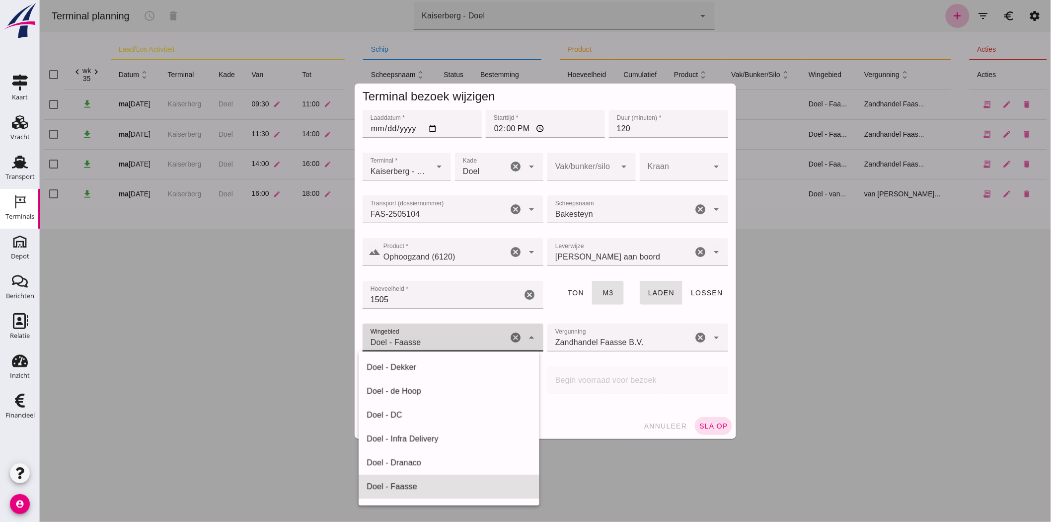
click at [414, 336] on span "Doel - Faasse" at bounding box center [395, 342] width 51 height 12
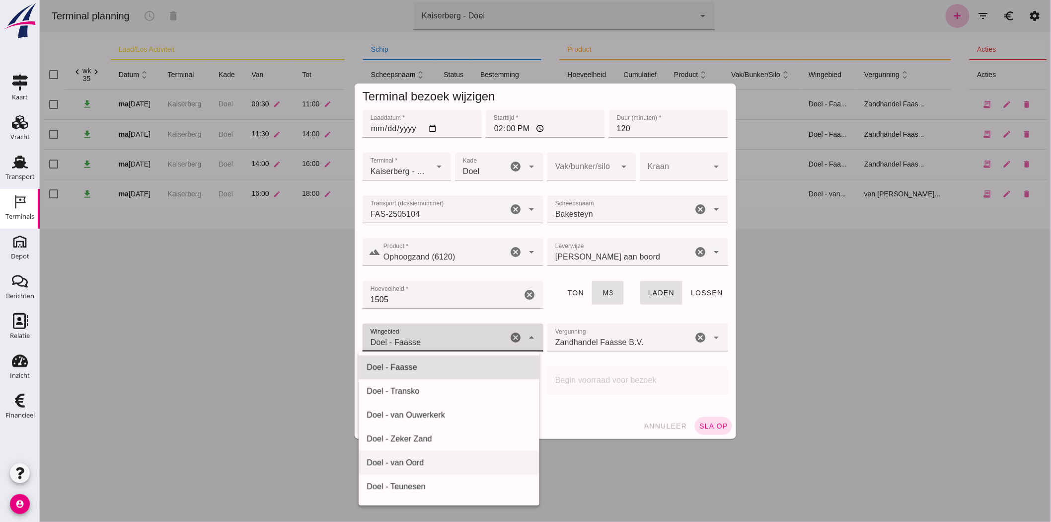
click at [445, 465] on div "Doel - van Oord" at bounding box center [448, 463] width 165 height 12
type input "203"
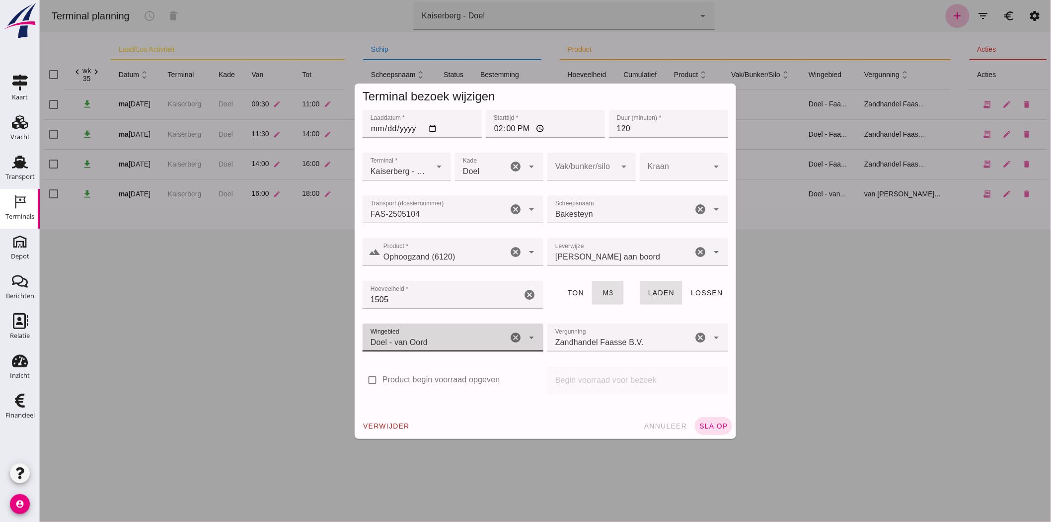
click input "Zandhandel Faasse B.V."
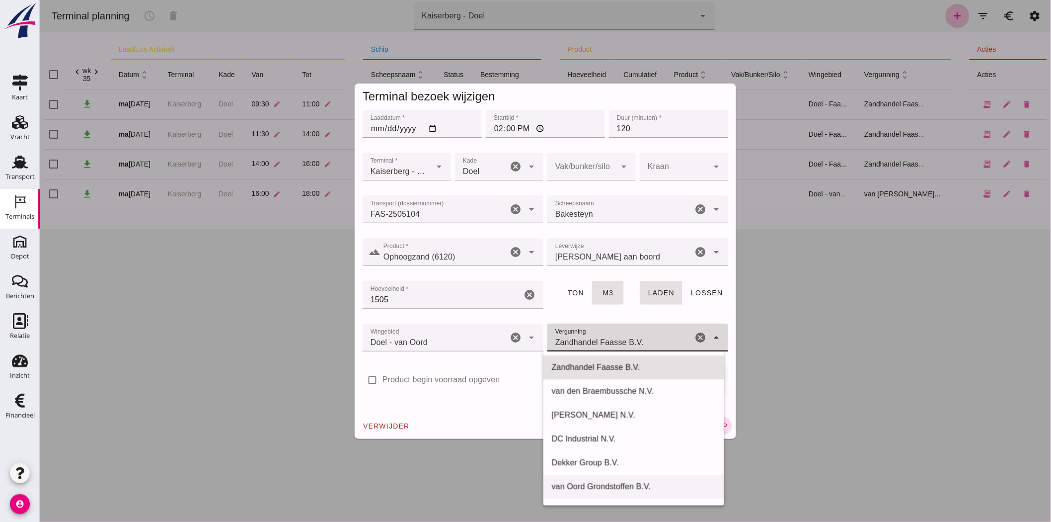
click at [624, 484] on div "van Oord Grondstoffen B.V." at bounding box center [633, 486] width 165 height 12
type input "van Oord Grondstoffen B.V."
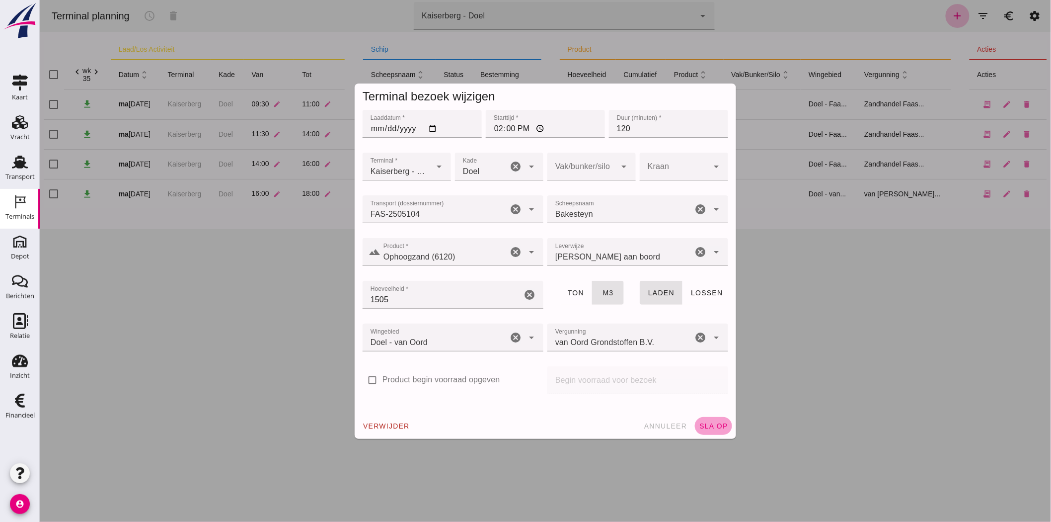
click button "sla op"
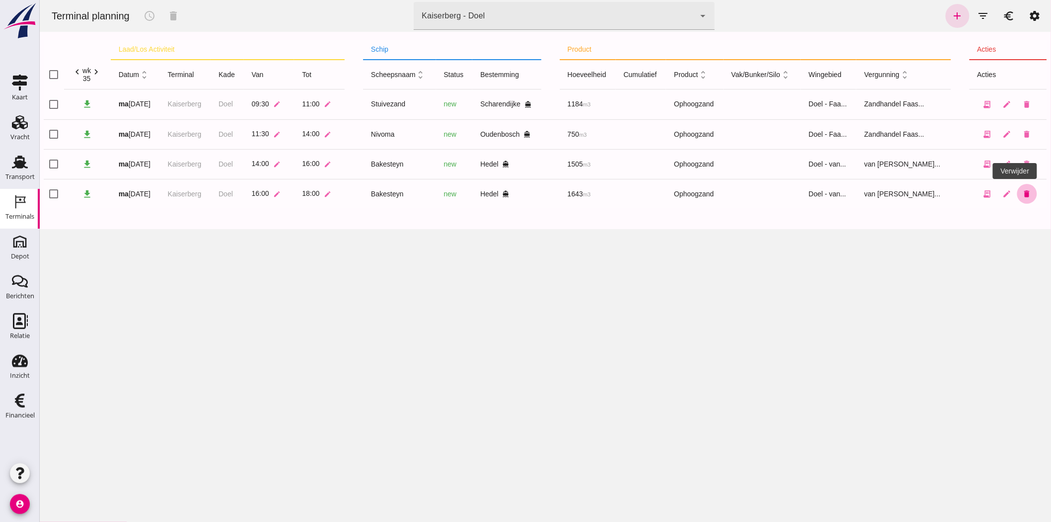
click at [1023, 193] on icon "delete" at bounding box center [1027, 193] width 9 height 9
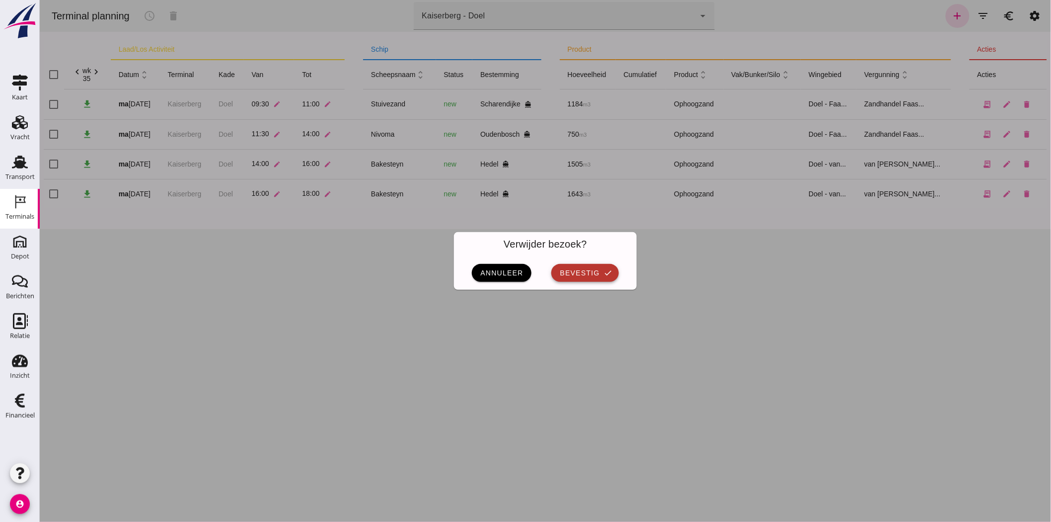
click span "bevestig"
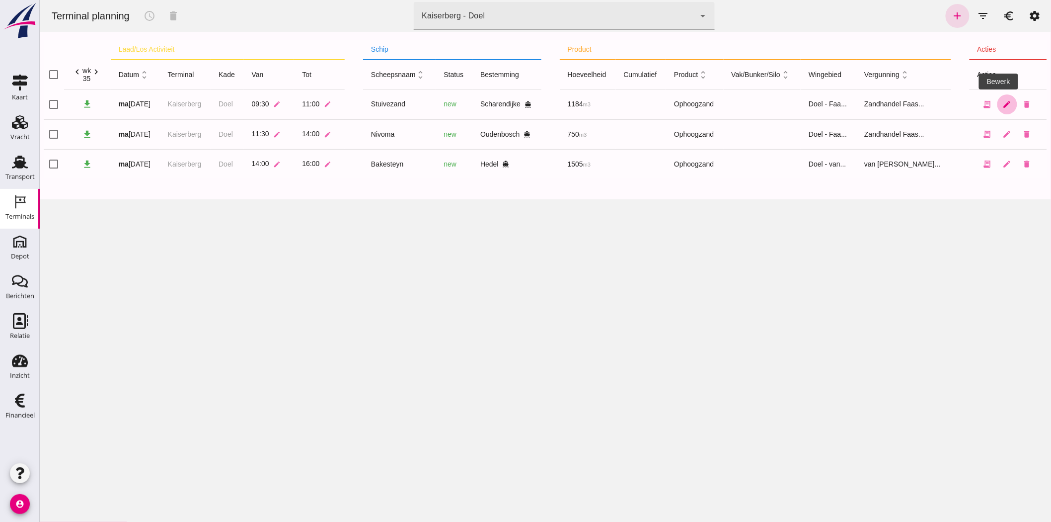
drag, startPoint x: 995, startPoint y: 103, endPoint x: 39, endPoint y: 132, distance: 956.4
click at [1003, 103] on icon "edit" at bounding box center [1007, 104] width 9 height 9
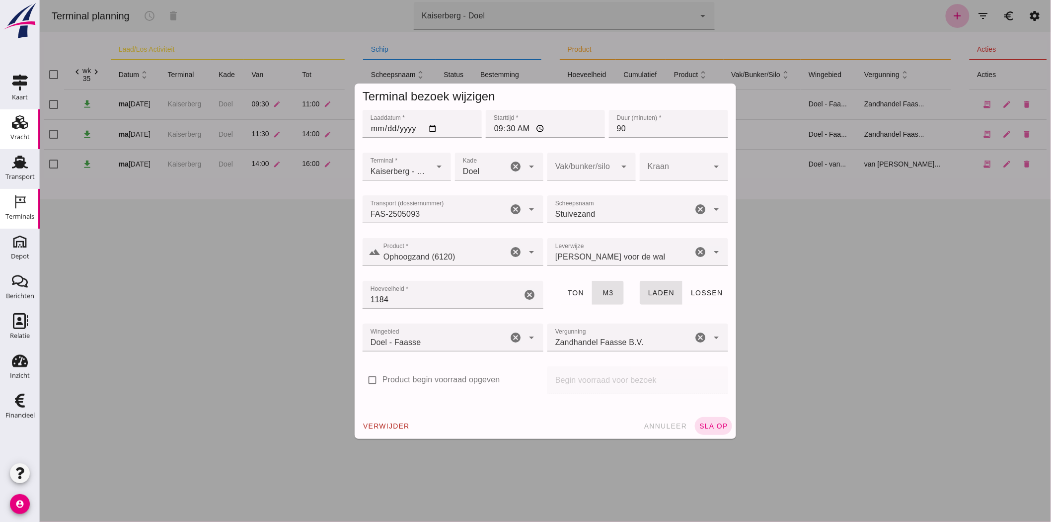
click at [16, 130] on div "Vracht" at bounding box center [19, 137] width 19 height 14
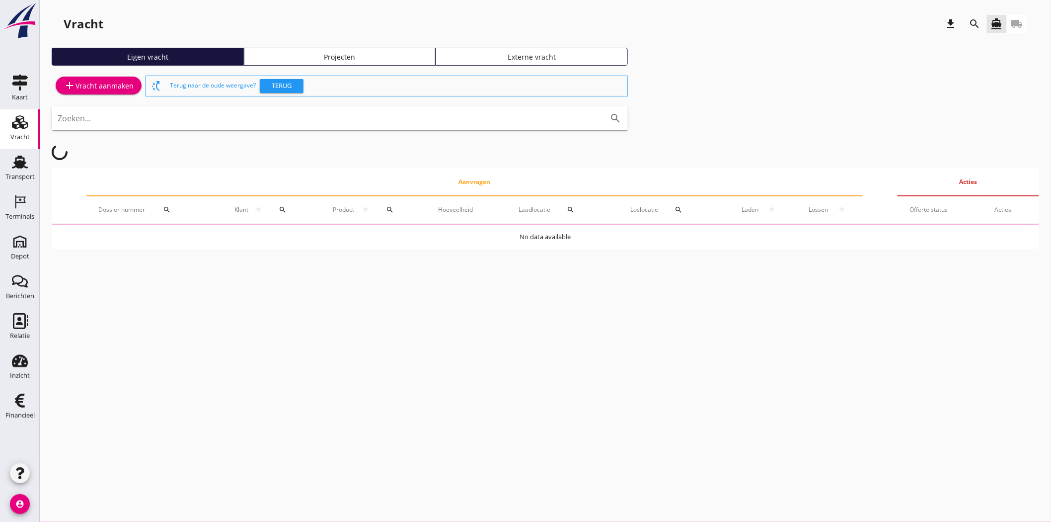
click at [340, 52] on div "Projecten" at bounding box center [339, 57] width 183 height 10
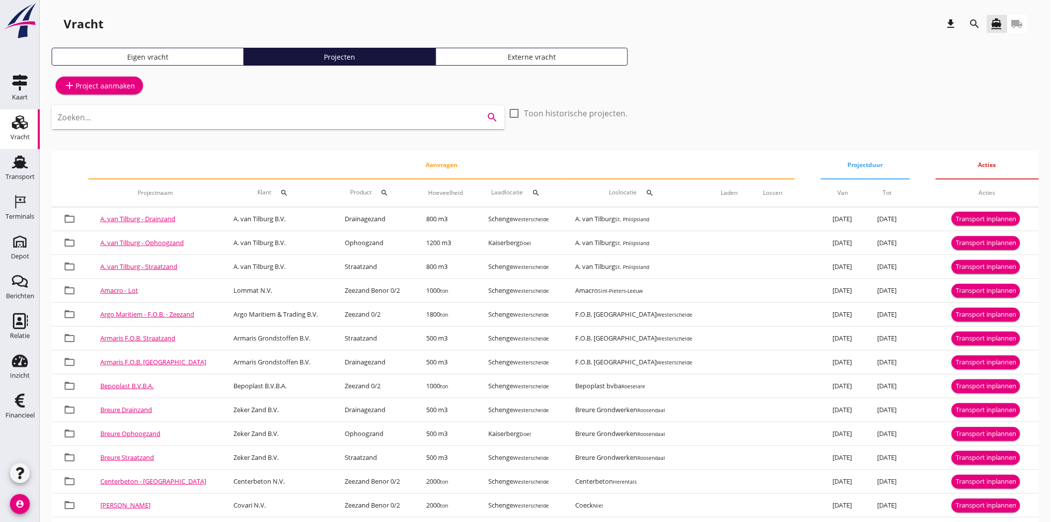
click at [186, 112] on input "Zoeken..." at bounding box center [264, 117] width 413 height 16
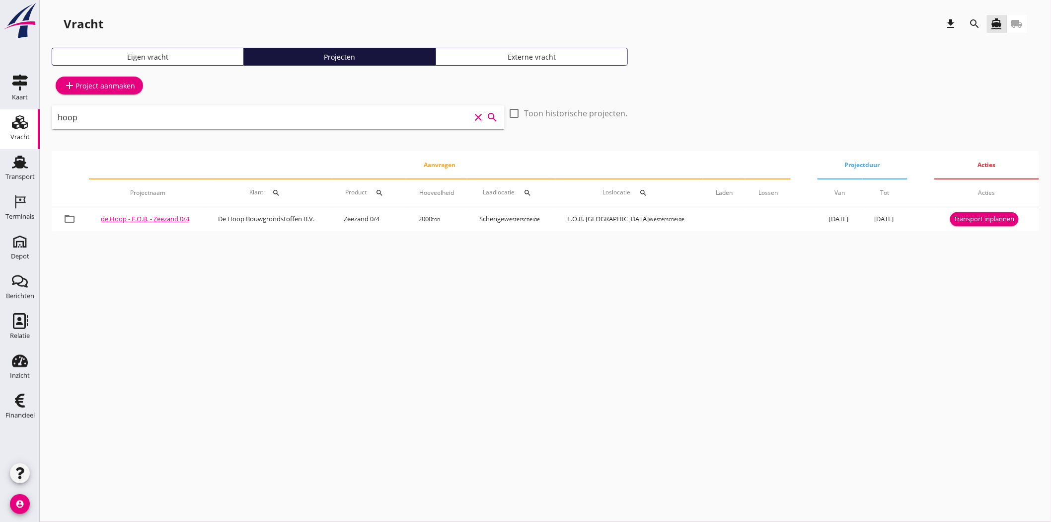
type input "hoop"
click at [978, 28] on icon "search" at bounding box center [975, 24] width 12 height 12
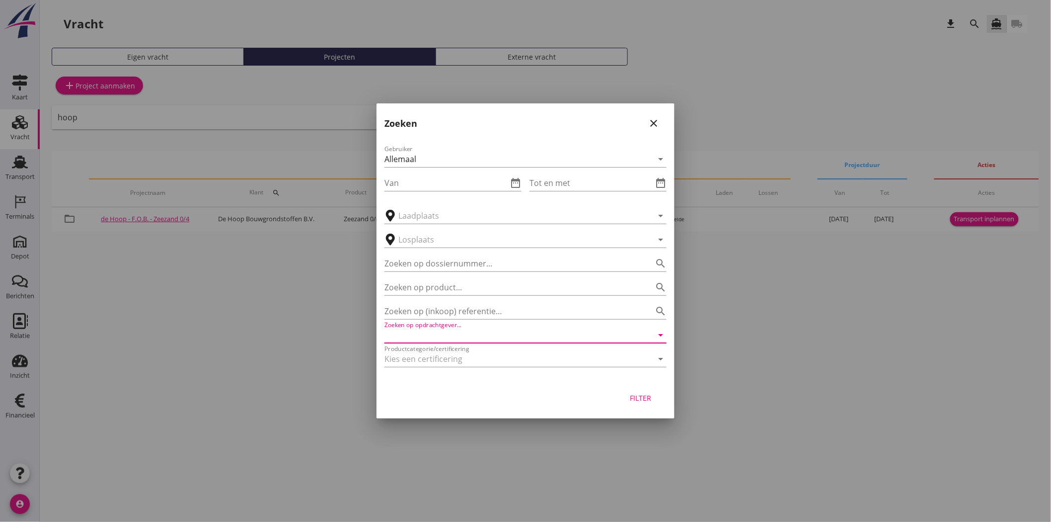
click at [416, 330] on input "Zoeken op opdrachtgever..." at bounding box center [512, 335] width 254 height 16
click at [435, 360] on div "De Hoop Bouwgrondstoffen B.V." at bounding box center [526, 359] width 266 height 12
type input "De Hoop Bouwgrondstoffen B.V."
click at [649, 394] on div "Filter" at bounding box center [641, 398] width 28 height 10
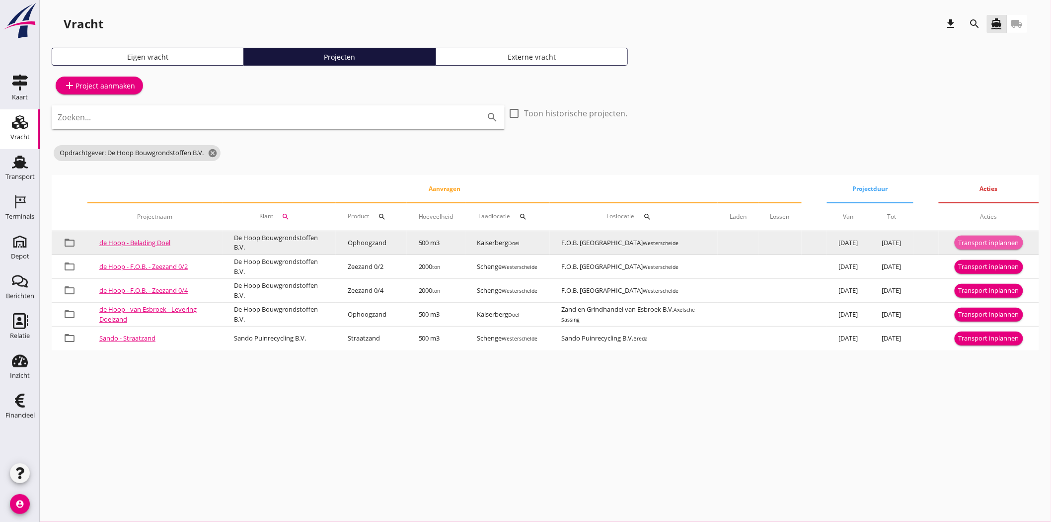
click at [994, 242] on div "Transport inplannen" at bounding box center [989, 243] width 61 height 10
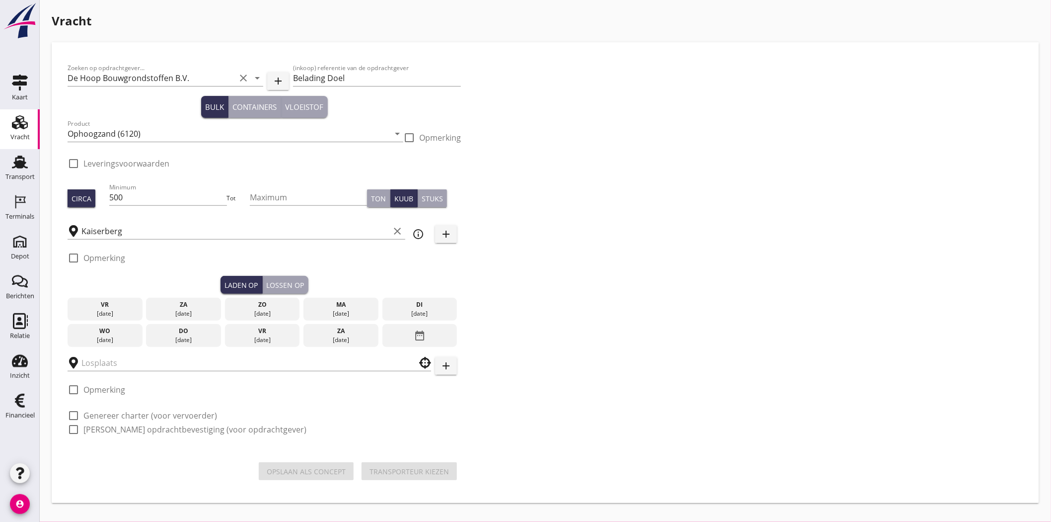
type input "F.O.B. [GEOGRAPHIC_DATA]"
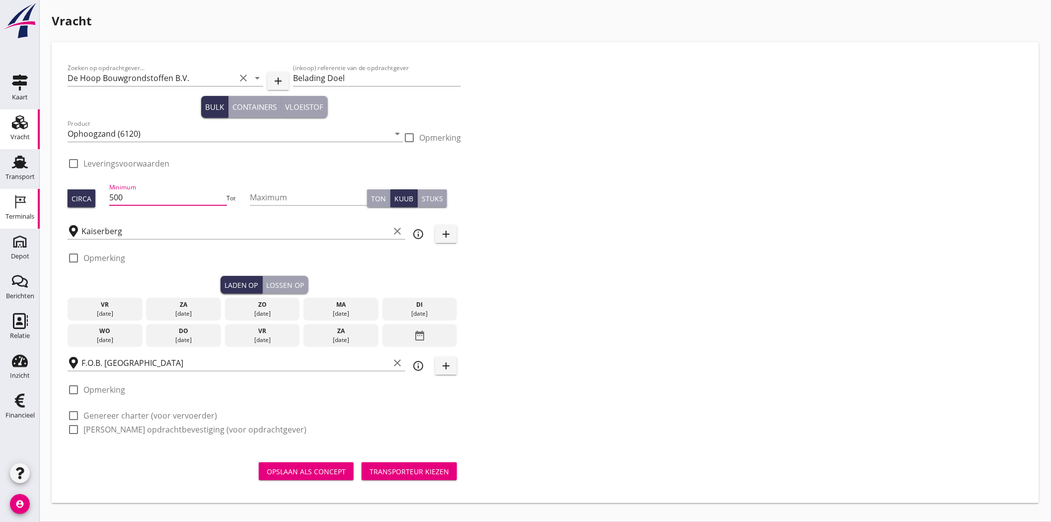
drag, startPoint x: 136, startPoint y: 199, endPoint x: 16, endPoint y: 191, distance: 120.0
click at [25, 191] on div "Kaart Kaart Vracht Vracht Transport Transport Terminals Terminals Depot Depot B…" at bounding box center [525, 261] width 1051 height 522
type input "800"
drag, startPoint x: 376, startPoint y: 312, endPoint x: 363, endPoint y: 312, distance: 12.9
click at [375, 312] on div "[DATE]" at bounding box center [341, 309] width 75 height 23
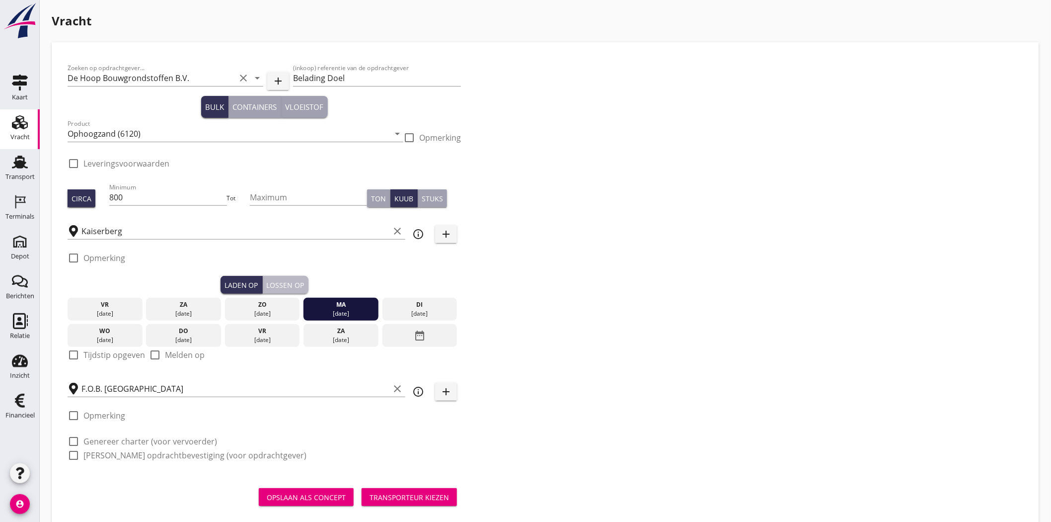
drag, startPoint x: 297, startPoint y: 287, endPoint x: 338, endPoint y: 285, distance: 40.8
click at [298, 287] on div "Lossen op" at bounding box center [286, 285] width 38 height 10
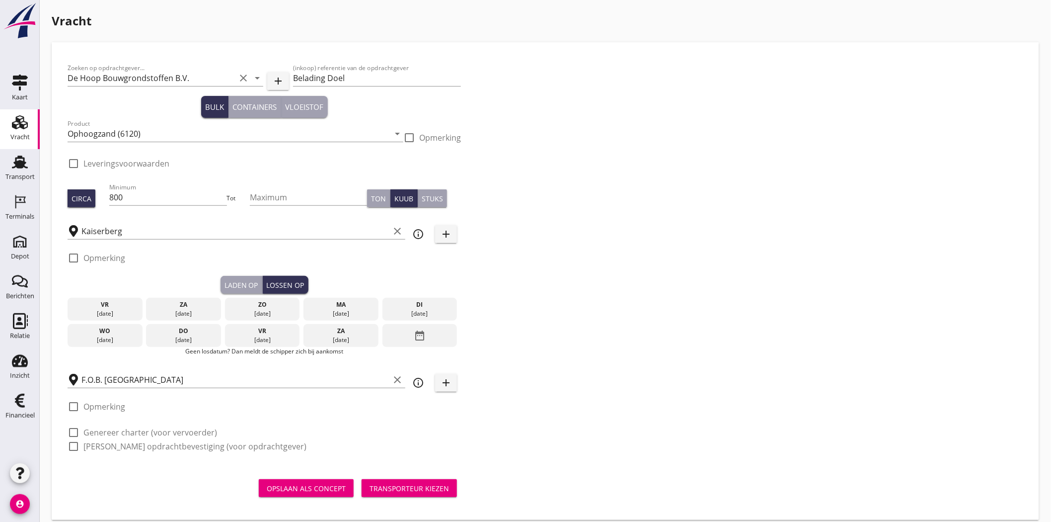
click at [419, 306] on div "di" at bounding box center [420, 304] width 70 height 9
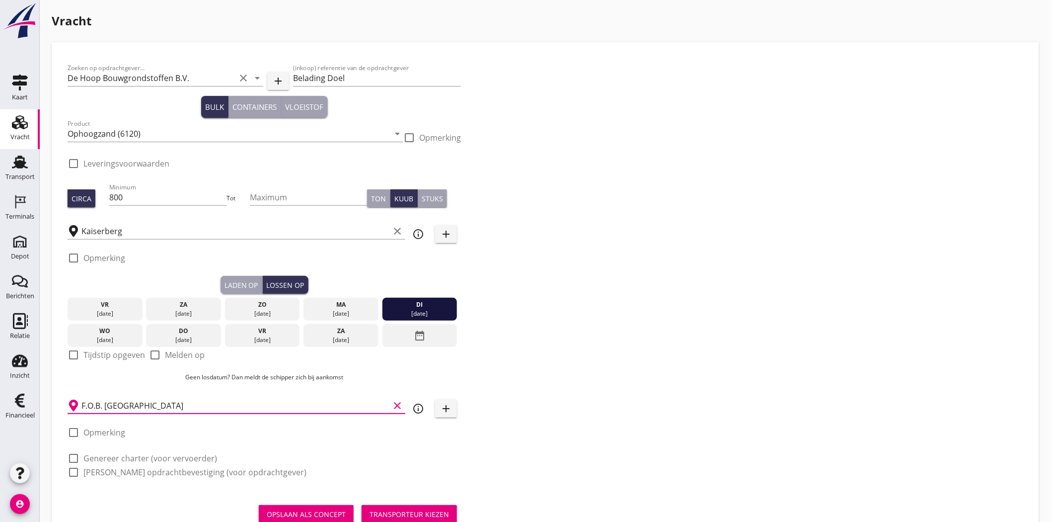
click at [127, 411] on input "F.O.B. [GEOGRAPHIC_DATA]" at bounding box center [235, 405] width 308 height 16
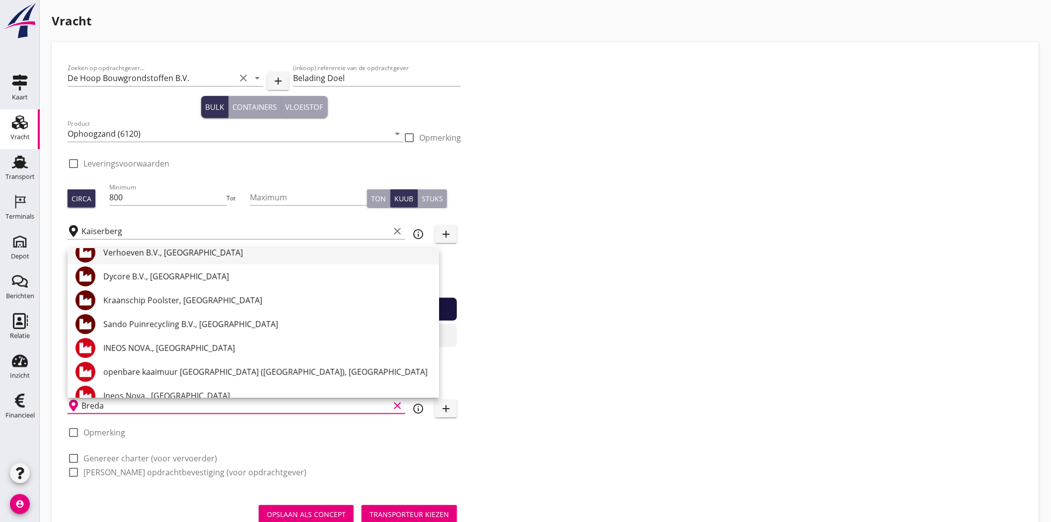
scroll to position [97, 0]
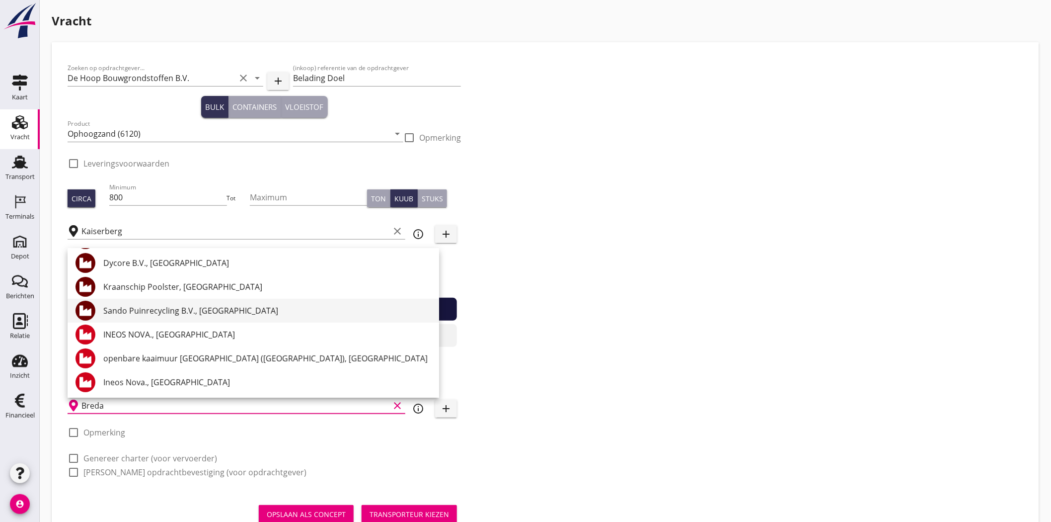
click at [252, 309] on div "Sando Puinrecycling B.V., [GEOGRAPHIC_DATA]" at bounding box center [267, 311] width 328 height 12
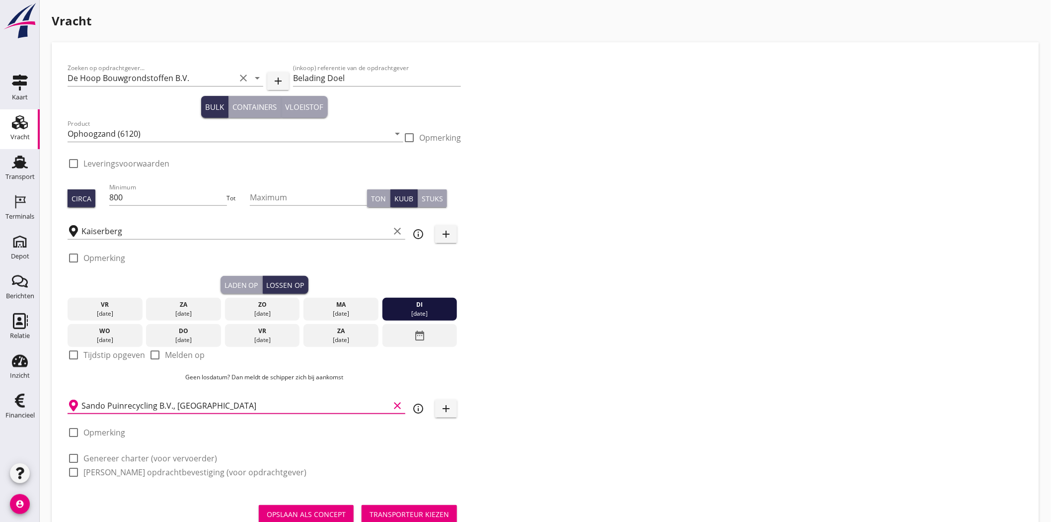
type input "Sando Puinrecycling B.V., [GEOGRAPHIC_DATA]"
click at [678, 294] on div "Zoeken op opdrachtgever... De Hoop Bouwgrondstoffen B.V. clear arrow_drop_down …" at bounding box center [546, 274] width 964 height 432
click at [412, 509] on div "Transporteur kiezen" at bounding box center [409, 514] width 79 height 10
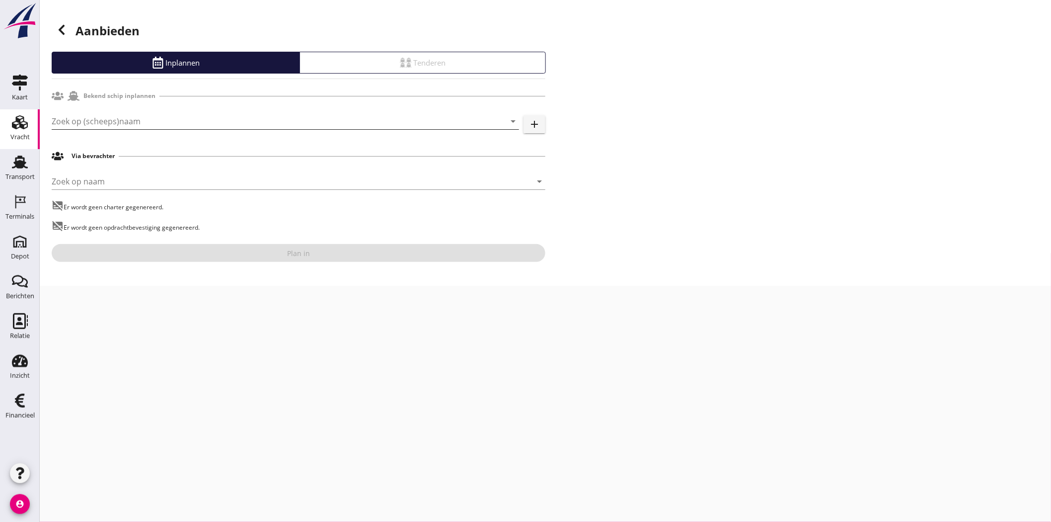
click at [172, 116] on input "Zoek op (scheeps)naam" at bounding box center [272, 121] width 440 height 16
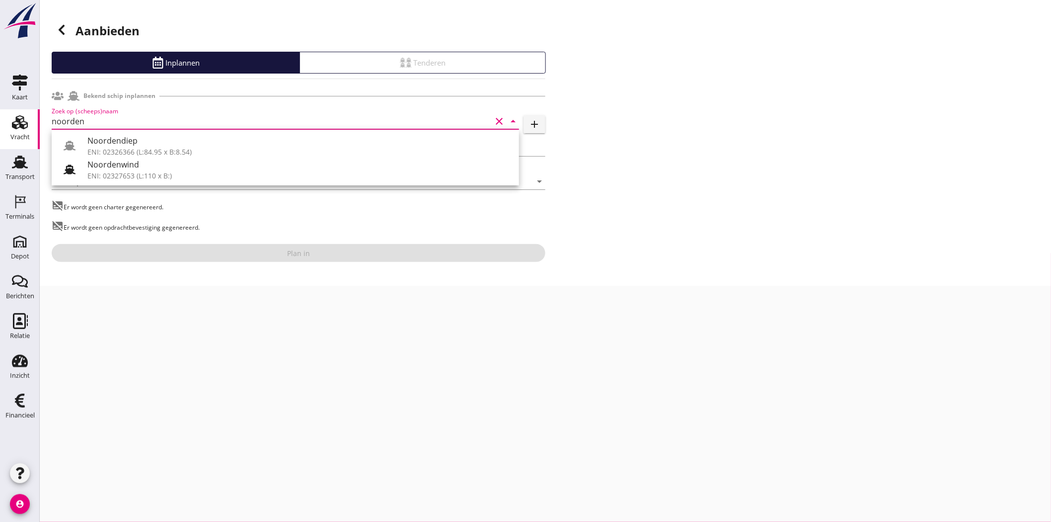
click at [180, 140] on div "Noordendiep" at bounding box center [299, 141] width 424 height 12
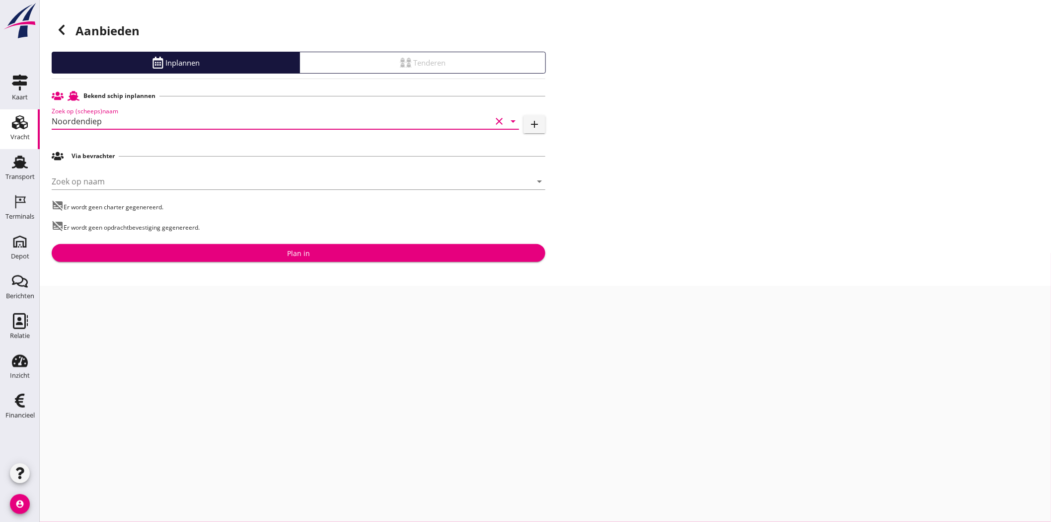
type input "Noordendiep"
click at [311, 251] on div "Plan in" at bounding box center [299, 253] width 478 height 10
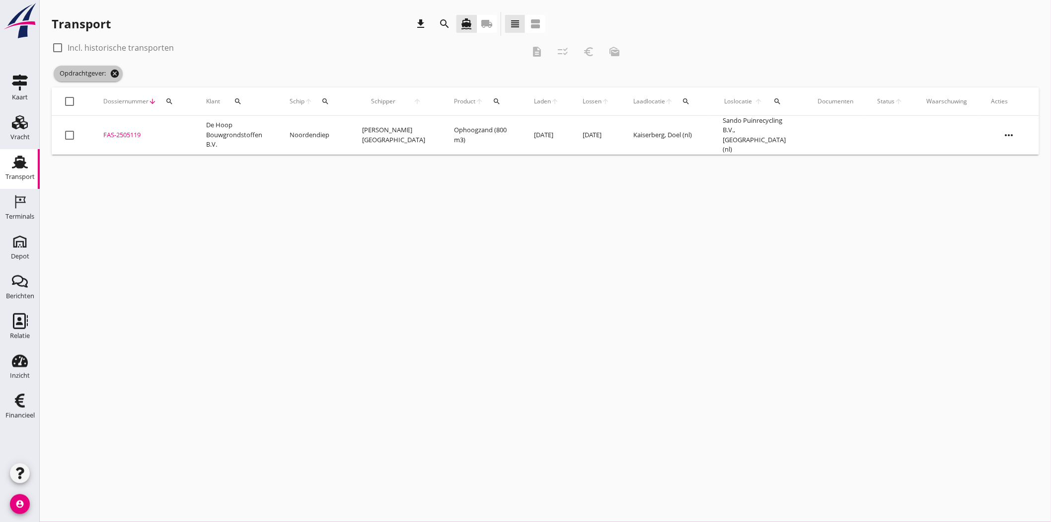
click at [115, 72] on icon "cancel" at bounding box center [115, 74] width 10 height 10
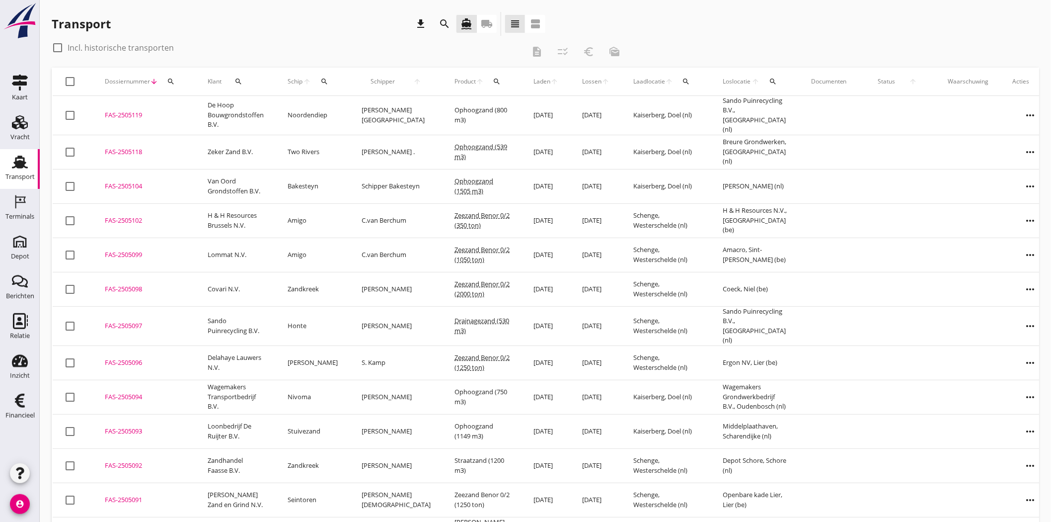
click at [1019, 420] on icon "more_horiz" at bounding box center [1031, 431] width 28 height 28
click at [1020, 429] on div "Vracht aanpassen" at bounding box center [1003, 428] width 71 height 12
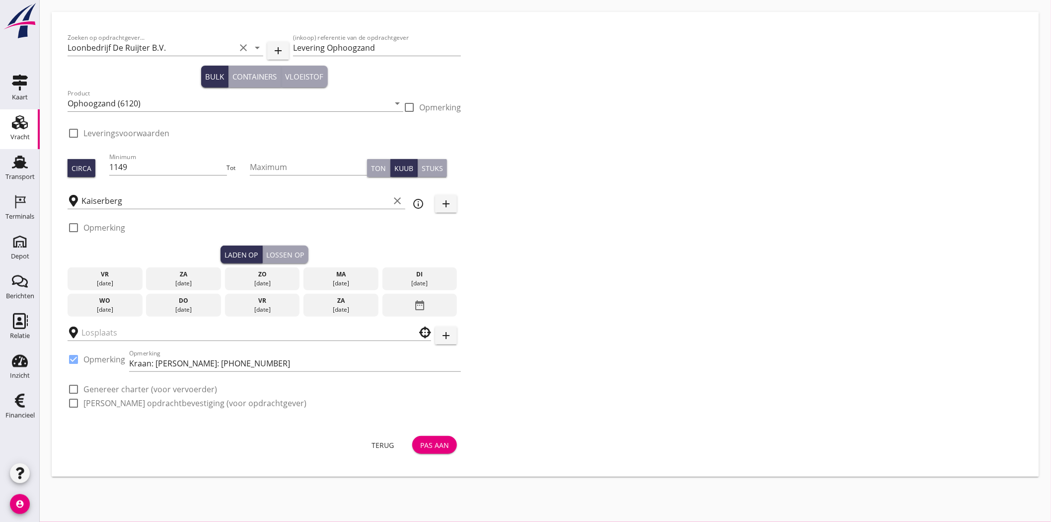
checkbox input "true"
type input "Middelplaathaven"
checkbox input "true"
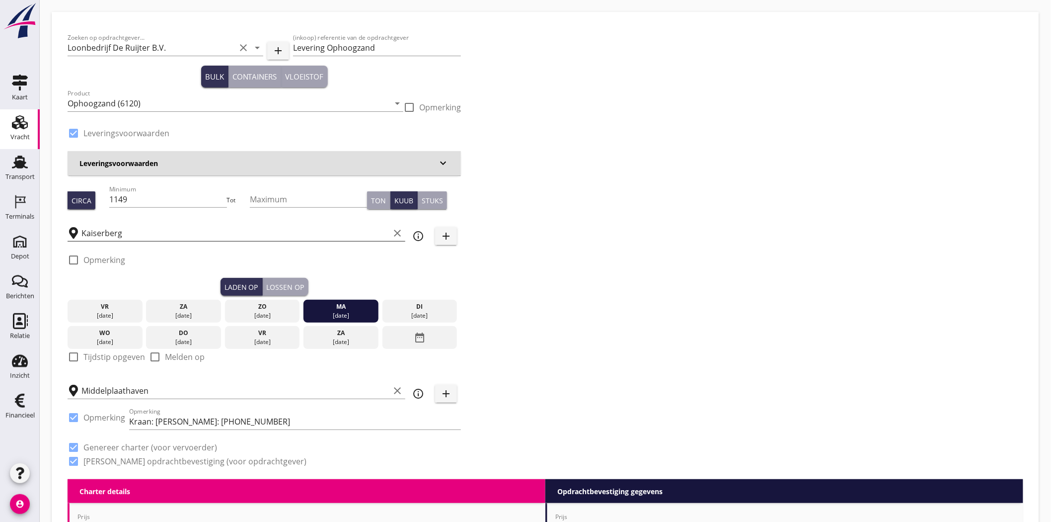
click at [146, 234] on input "Kaiserberg" at bounding box center [235, 233] width 308 height 16
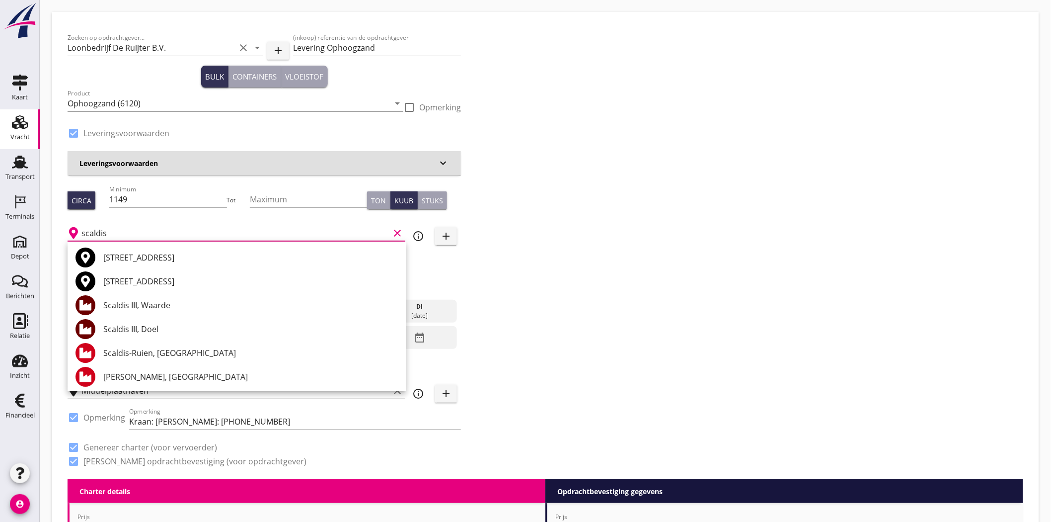
click at [180, 329] on div "Scaldis III, Doel" at bounding box center [250, 329] width 295 height 12
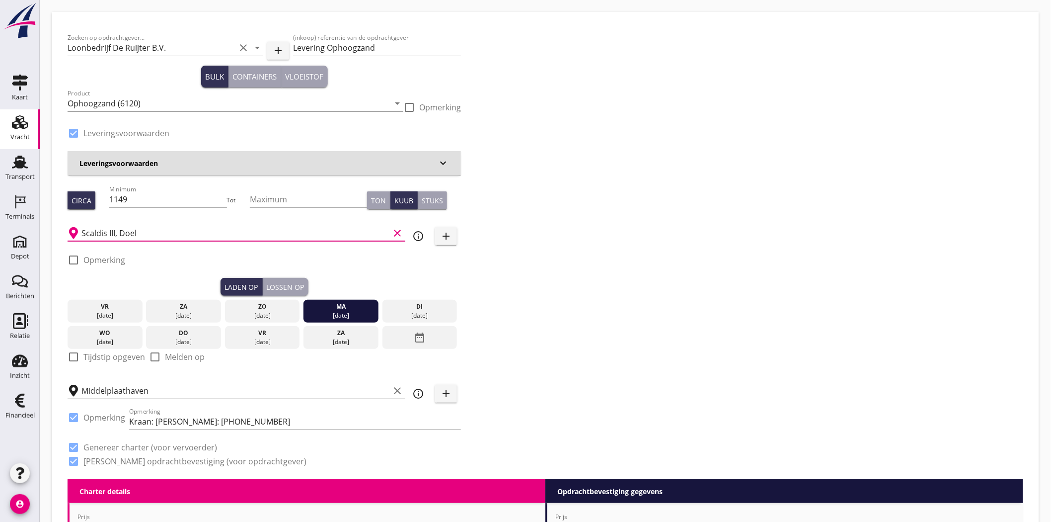
type input "Scaldis III, Doel"
click at [295, 285] on div "Lossen op" at bounding box center [286, 287] width 38 height 10
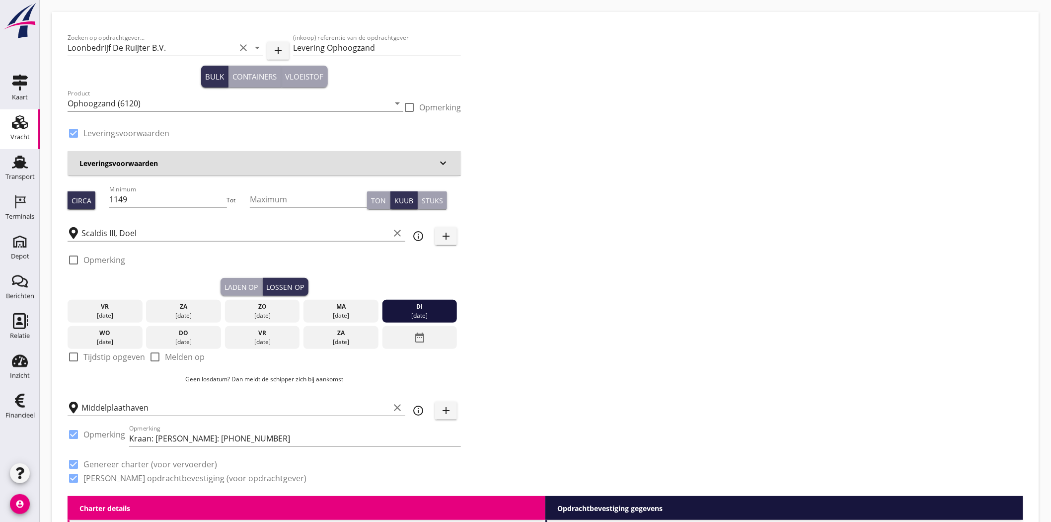
click at [724, 249] on div "Zoeken op opdrachtgever... Loonbedrijf [PERSON_NAME] B.V. clear arrow_drop_down…" at bounding box center [546, 262] width 964 height 468
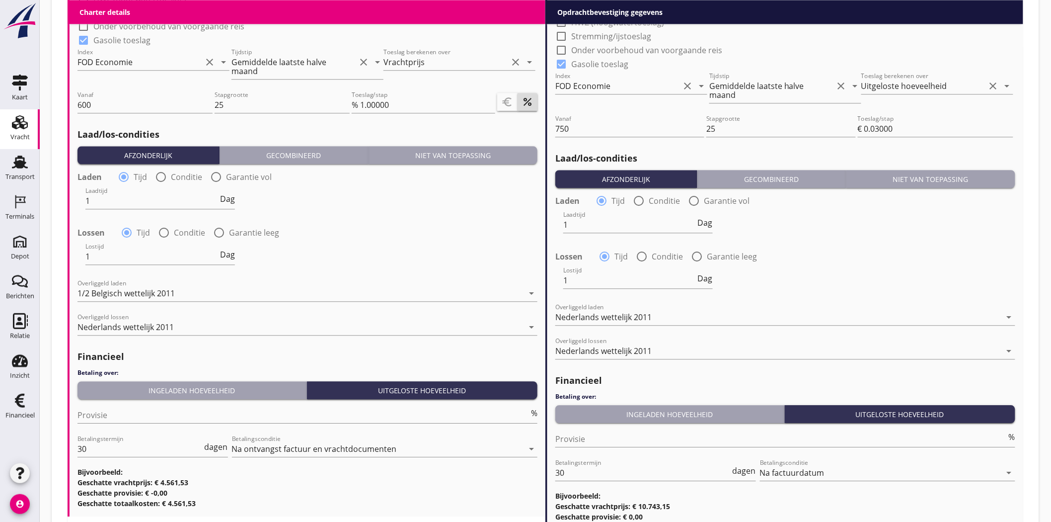
scroll to position [1063, 0]
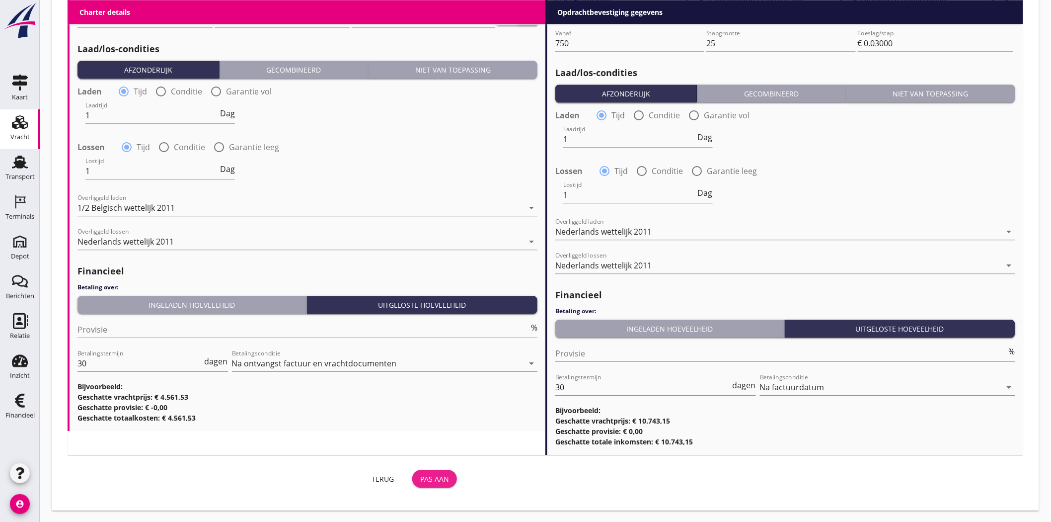
click at [445, 474] on div "Pas aan" at bounding box center [434, 479] width 29 height 10
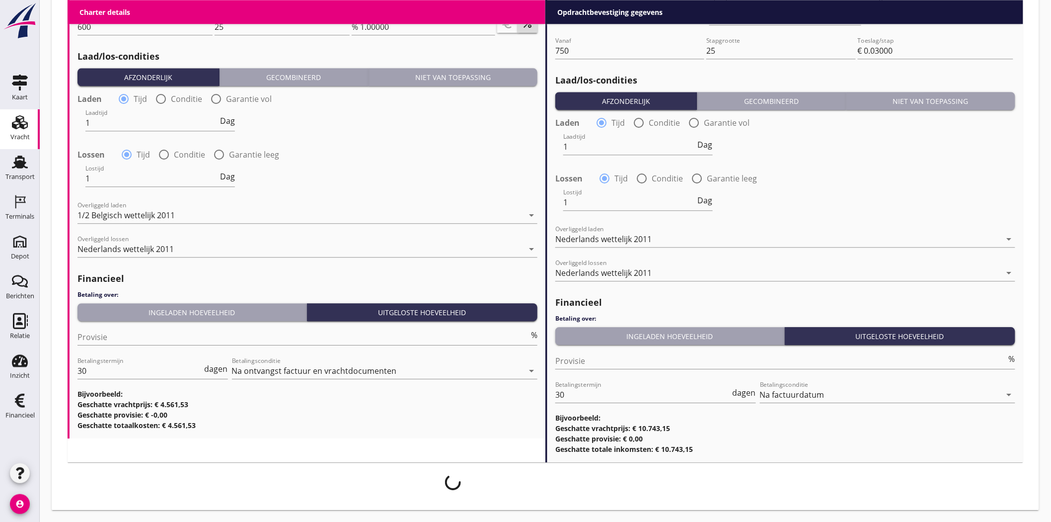
scroll to position [1055, 0]
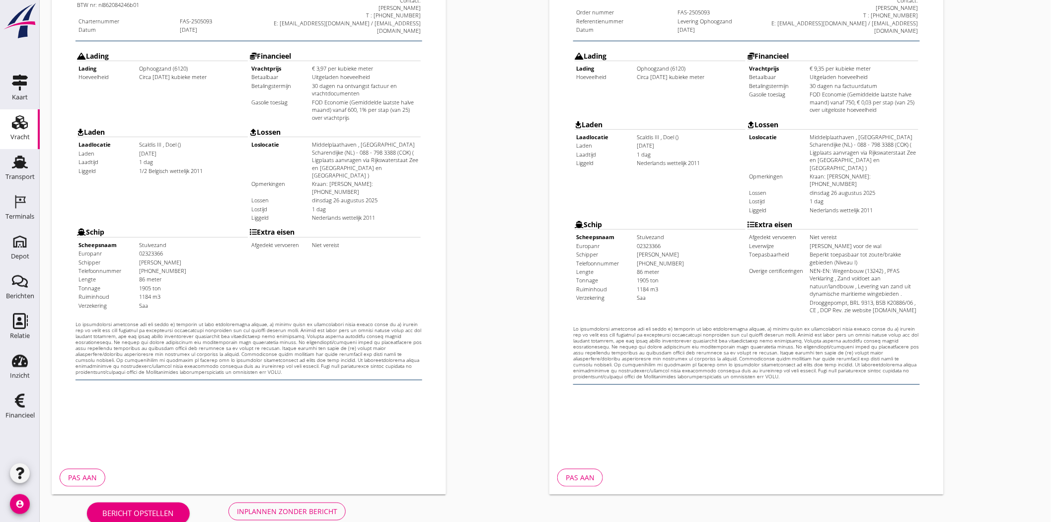
scroll to position [214, 0]
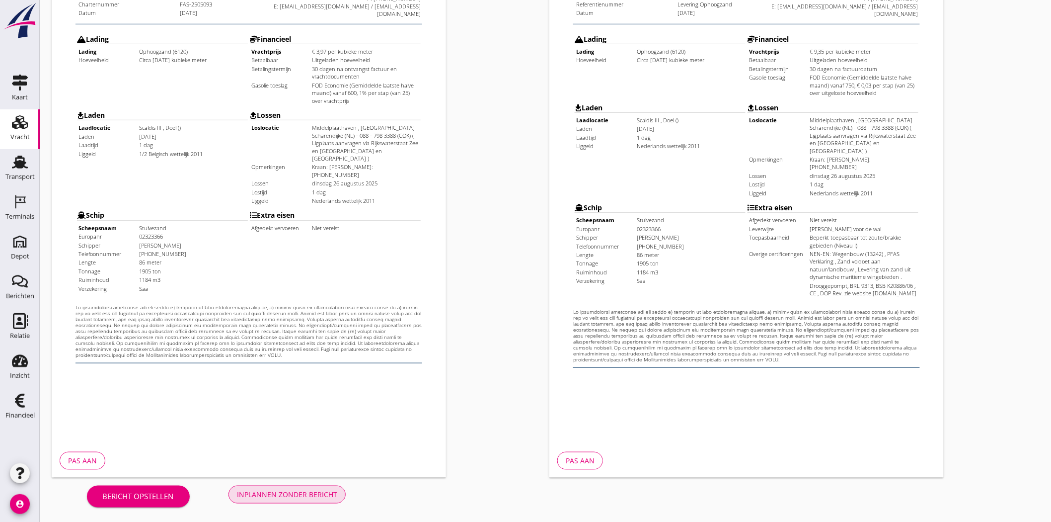
click at [261, 490] on div "Inplannen zonder bericht" at bounding box center [287, 494] width 100 height 10
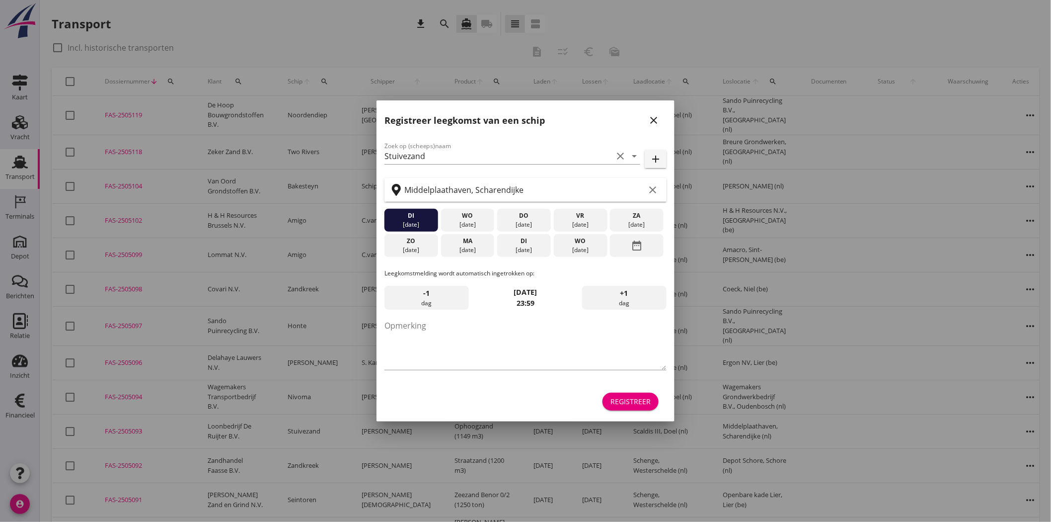
click at [656, 120] on icon "close" at bounding box center [654, 120] width 12 height 12
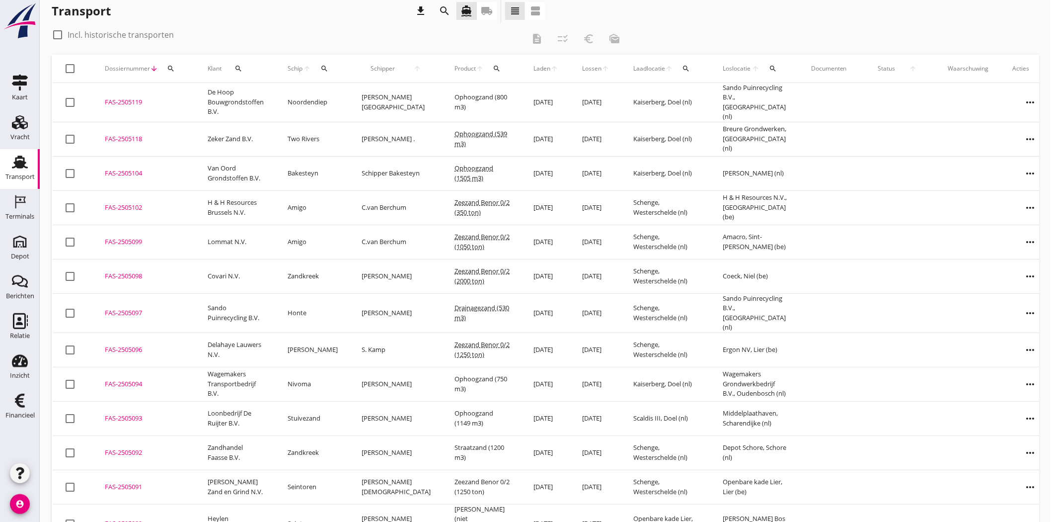
scroll to position [55, 0]
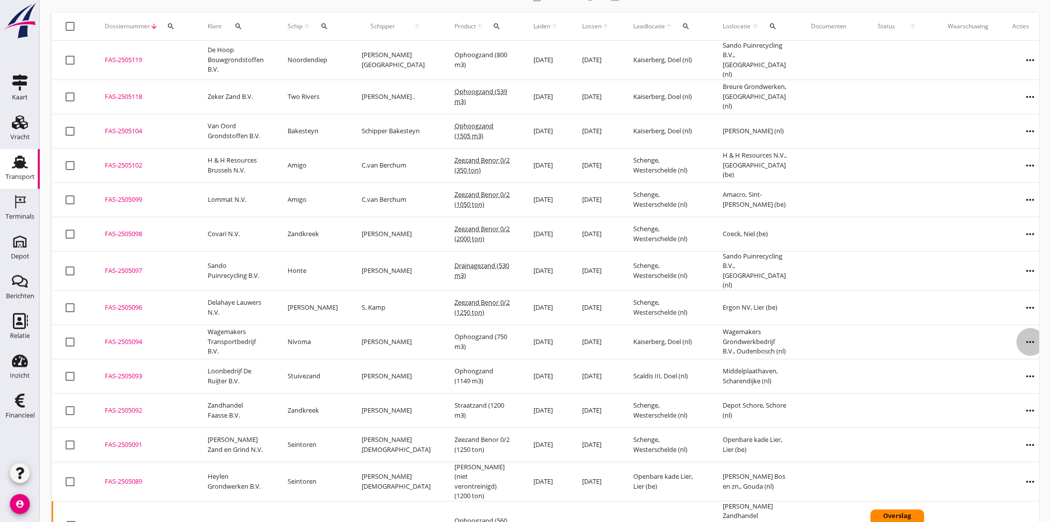
click at [1017, 335] on icon "more_horiz" at bounding box center [1031, 342] width 28 height 28
click at [1007, 406] on div "Vracht aanpassen" at bounding box center [1003, 409] width 71 height 12
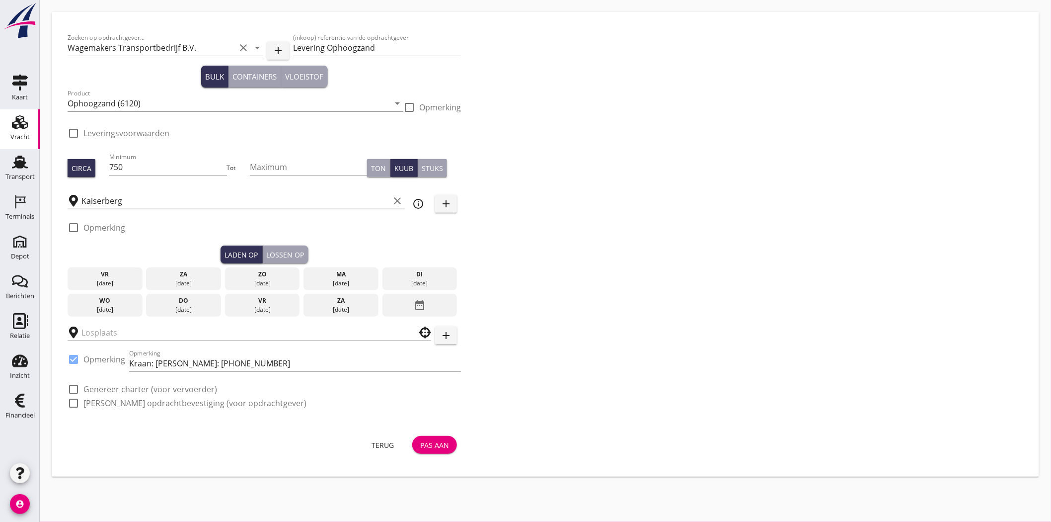
checkbox input "true"
type input "Wagemakers Grondwerkbedrijf B.V."
checkbox input "true"
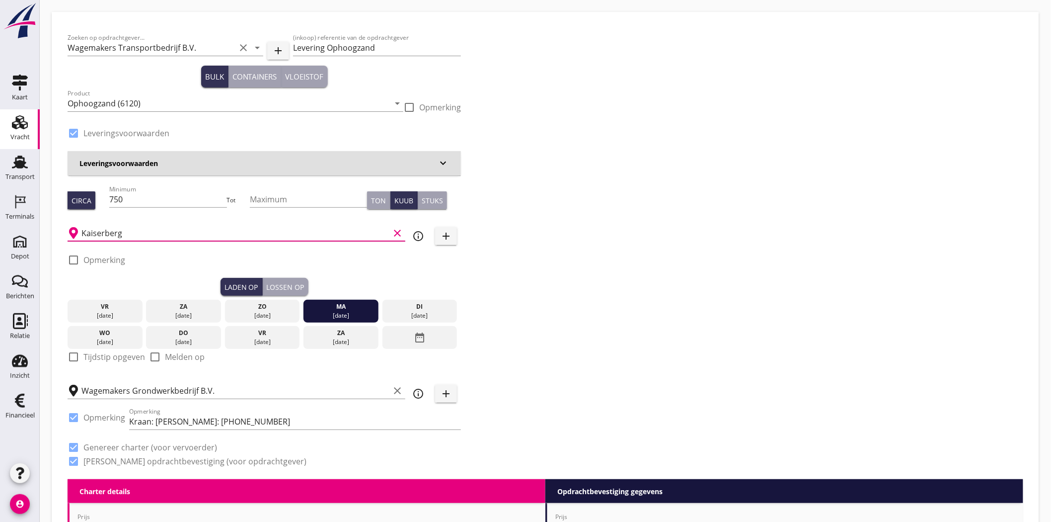
click at [100, 231] on input "Kaiserberg" at bounding box center [235, 233] width 308 height 16
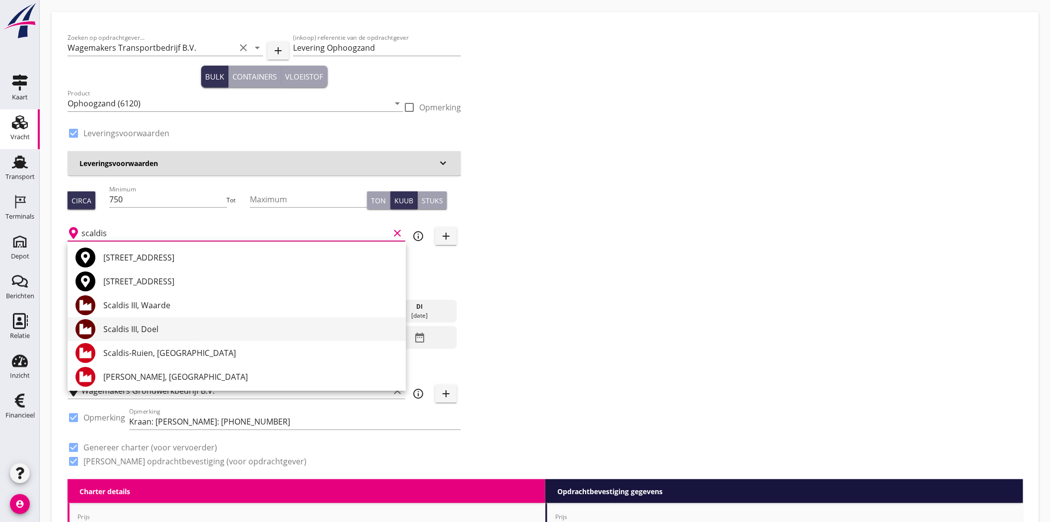
click at [187, 332] on div "Scaldis III, Doel" at bounding box center [250, 329] width 295 height 12
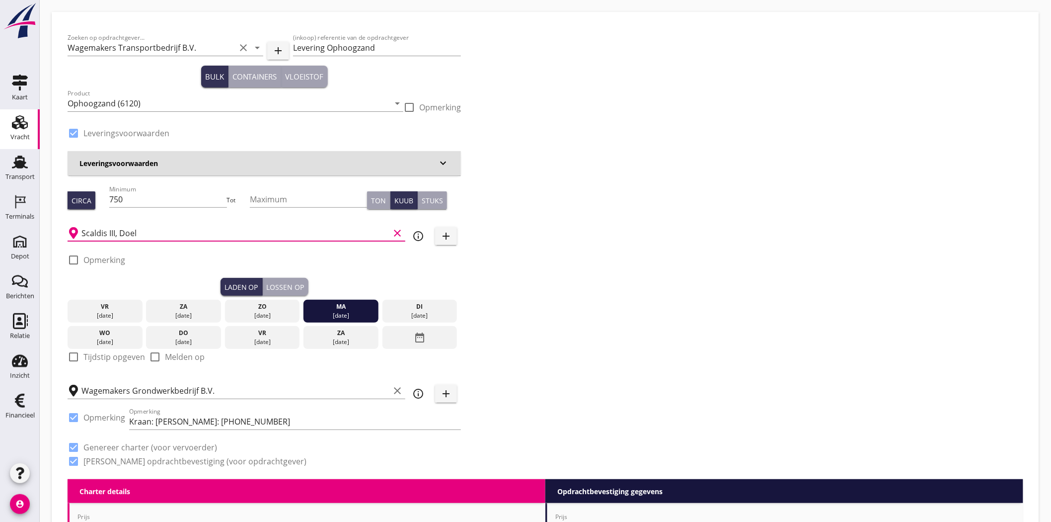
type input "Scaldis III, Doel"
click at [636, 194] on div "Zoeken op opdrachtgever... Wagemakers Transportbedrijf B.V. clear arrow_drop_do…" at bounding box center [546, 253] width 964 height 451
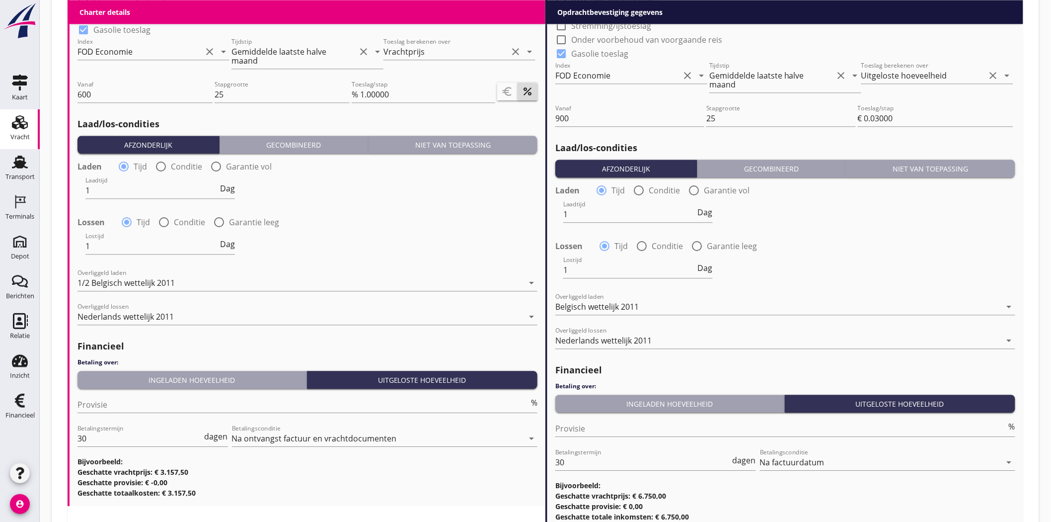
scroll to position [1046, 0]
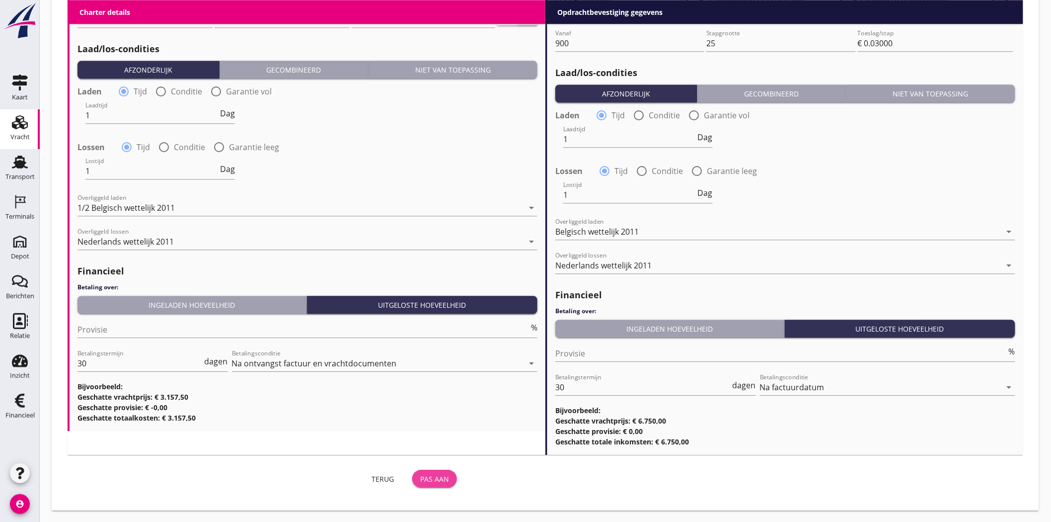
click at [440, 483] on div "Pas aan" at bounding box center [434, 479] width 29 height 10
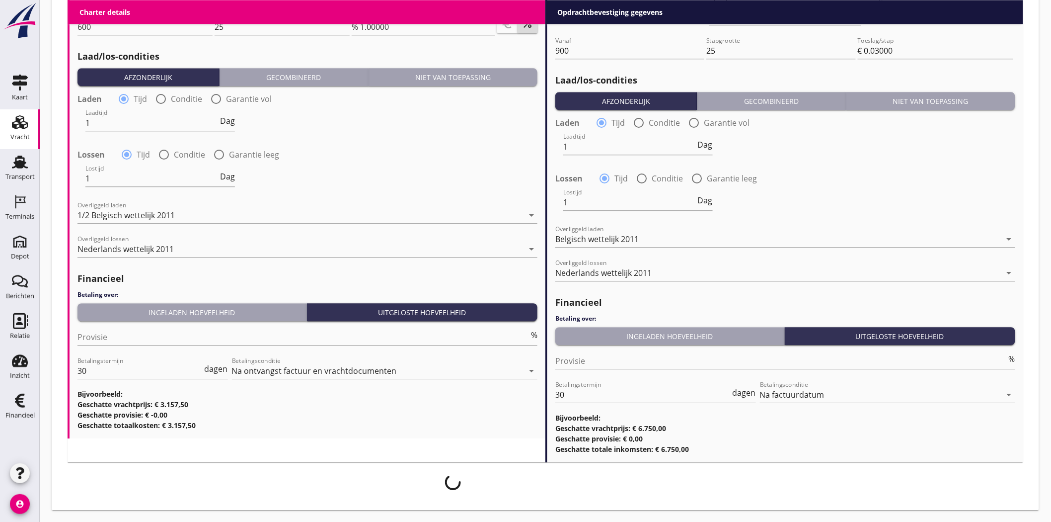
scroll to position [1038, 0]
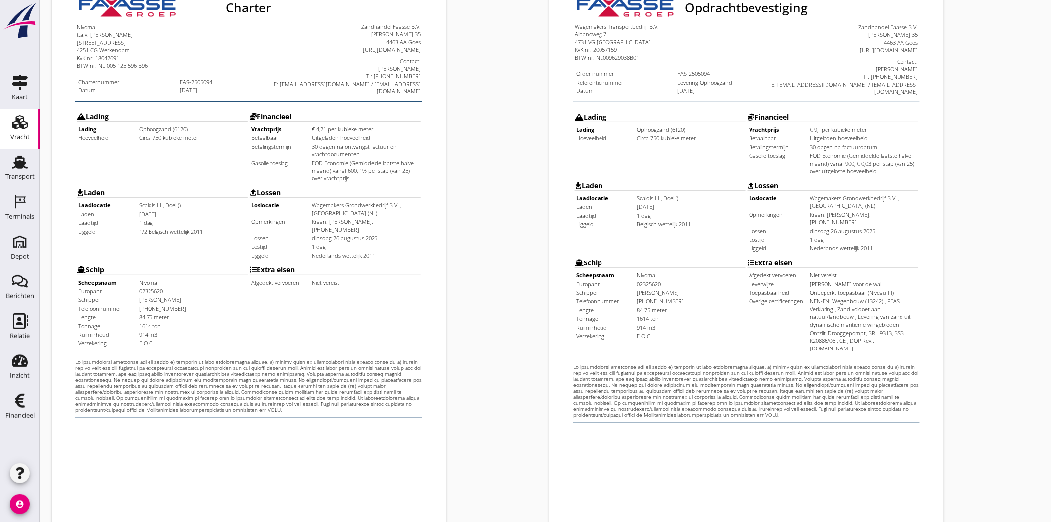
scroll to position [214, 0]
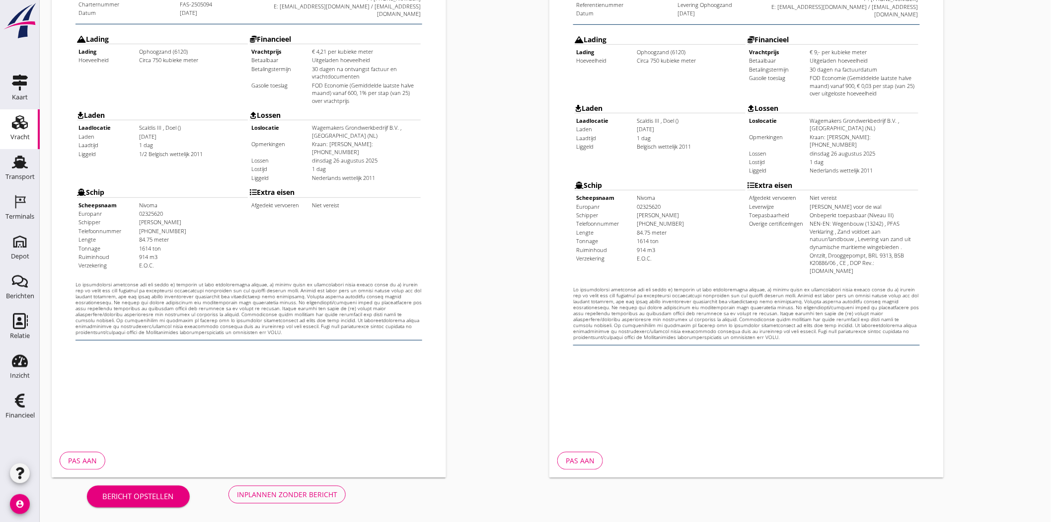
click at [305, 490] on div "Inplannen zonder bericht" at bounding box center [287, 494] width 100 height 10
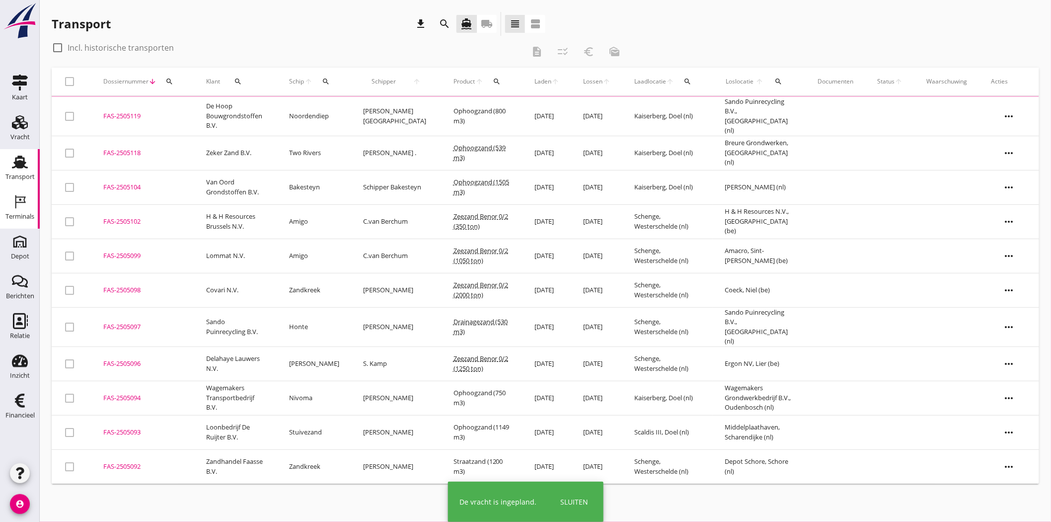
click at [21, 212] on div "Terminals" at bounding box center [19, 217] width 29 height 14
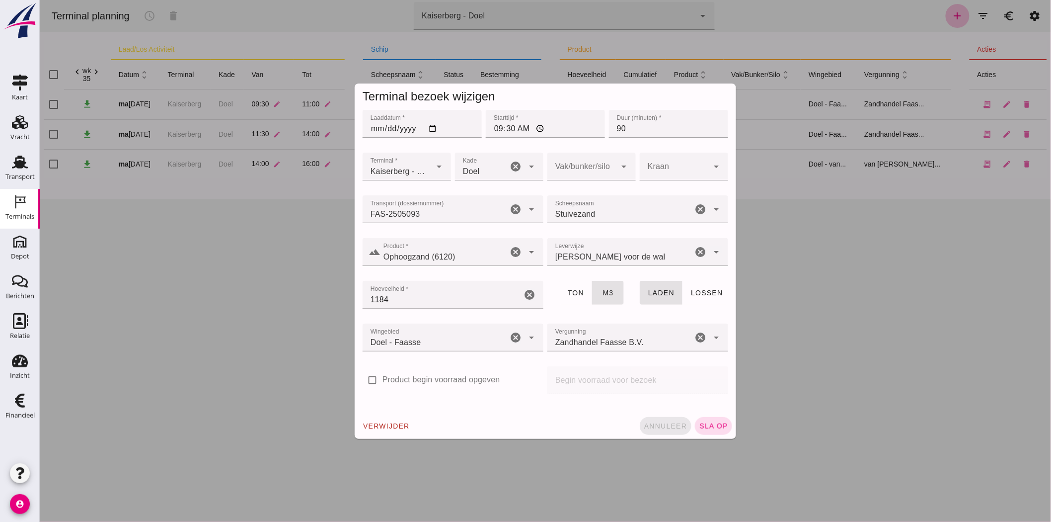
click span "annuleer"
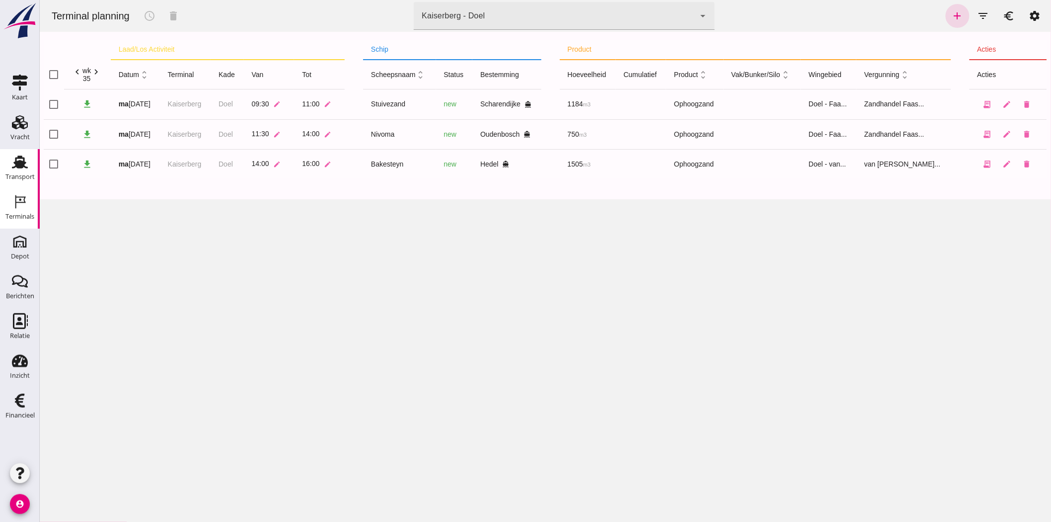
click at [12, 166] on icon "Transport" at bounding box center [20, 162] width 16 height 16
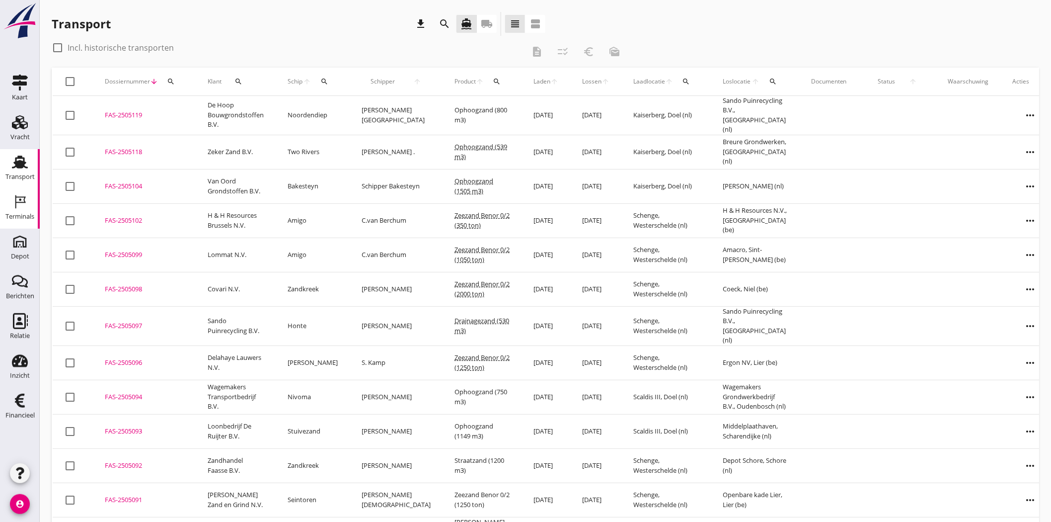
click at [3, 214] on link "Terminals Terminals" at bounding box center [20, 209] width 40 height 40
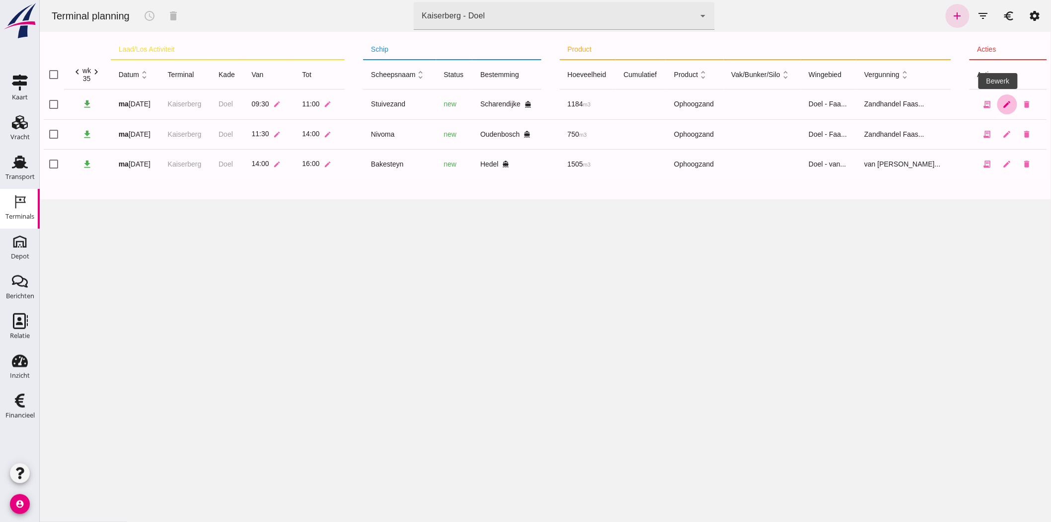
click at [1003, 102] on icon "edit" at bounding box center [1007, 104] width 9 height 9
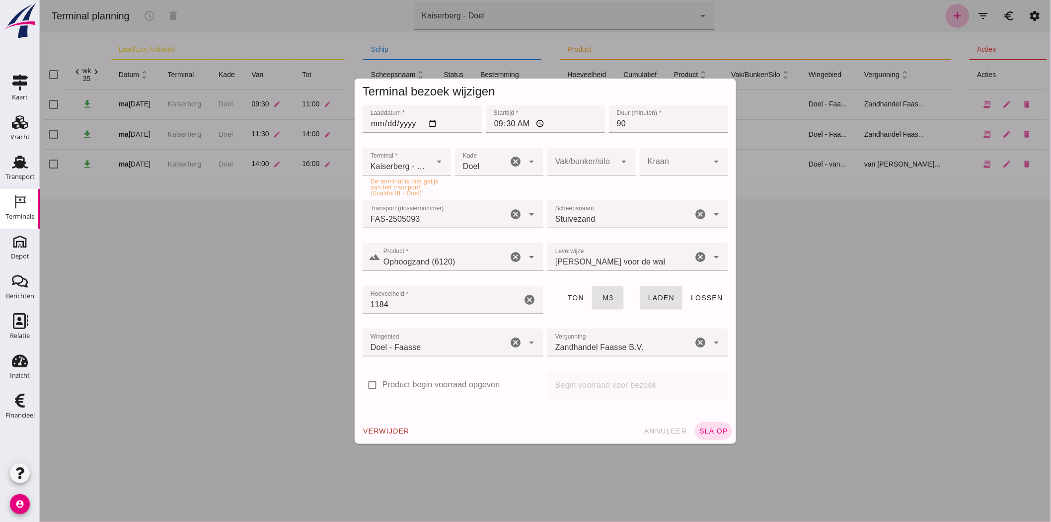
click icon "cancel"
click input "Transport (dossiernummer)"
click input "FAS-250"
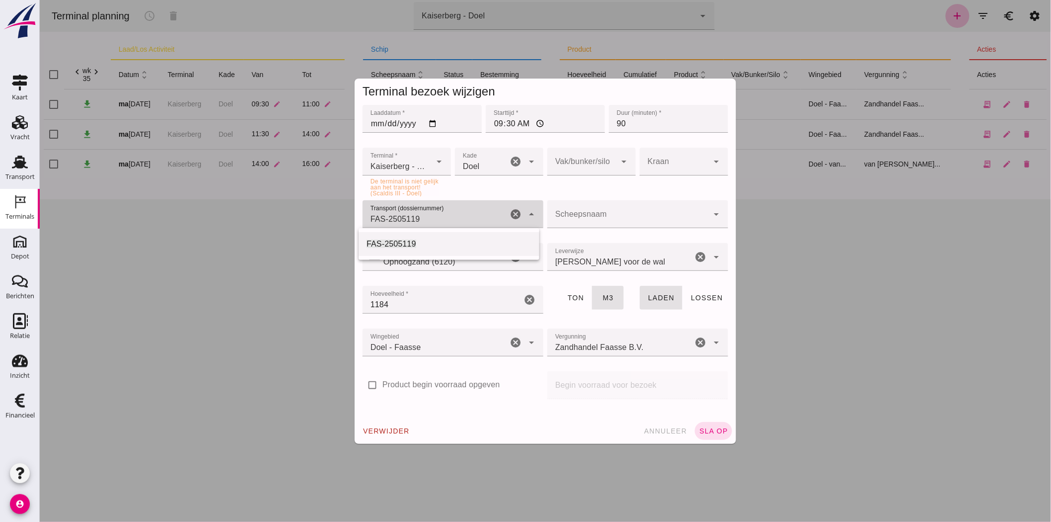
click span "FAS-2505119"
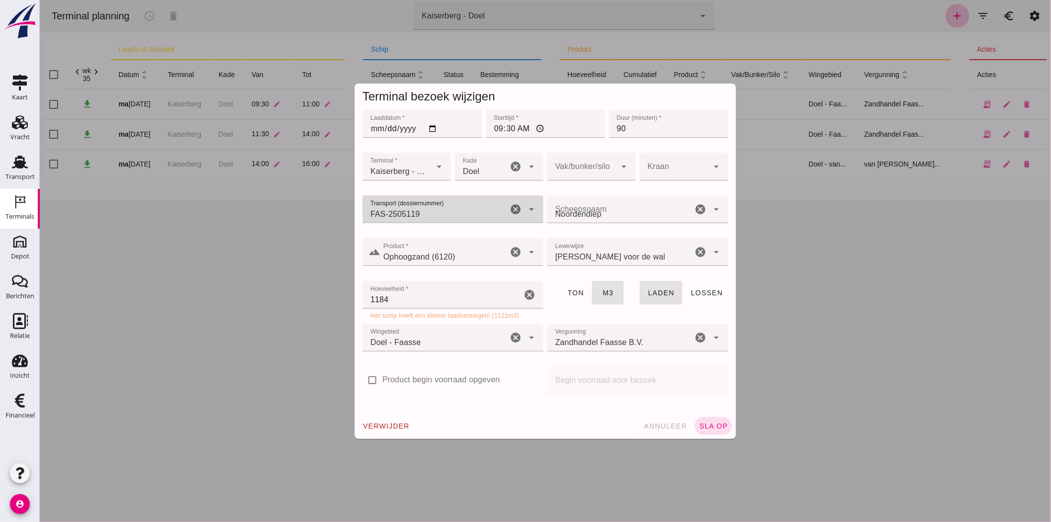
type input "FAS-2505119"
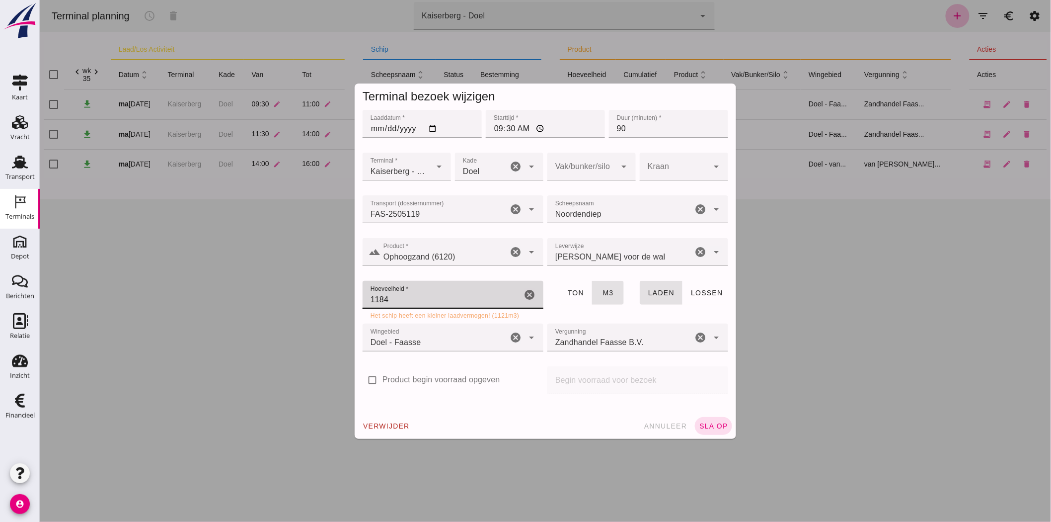
click div "Terminal bezoek wijzigen Laaddatum * Laaddatum * [DATE] Starttijd * Starttijd *…"
type input "800"
click span "sla op"
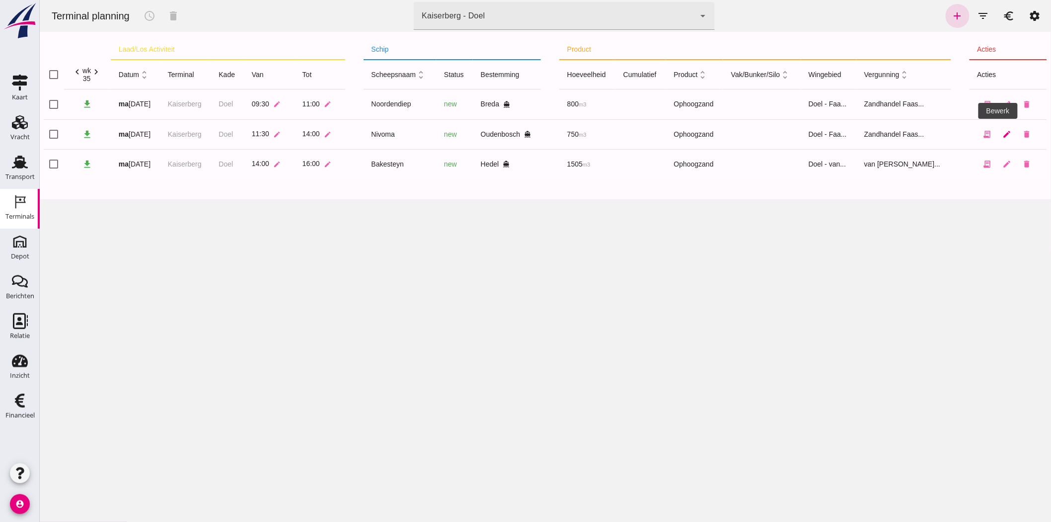
click at [1003, 133] on icon "edit" at bounding box center [1007, 134] width 9 height 9
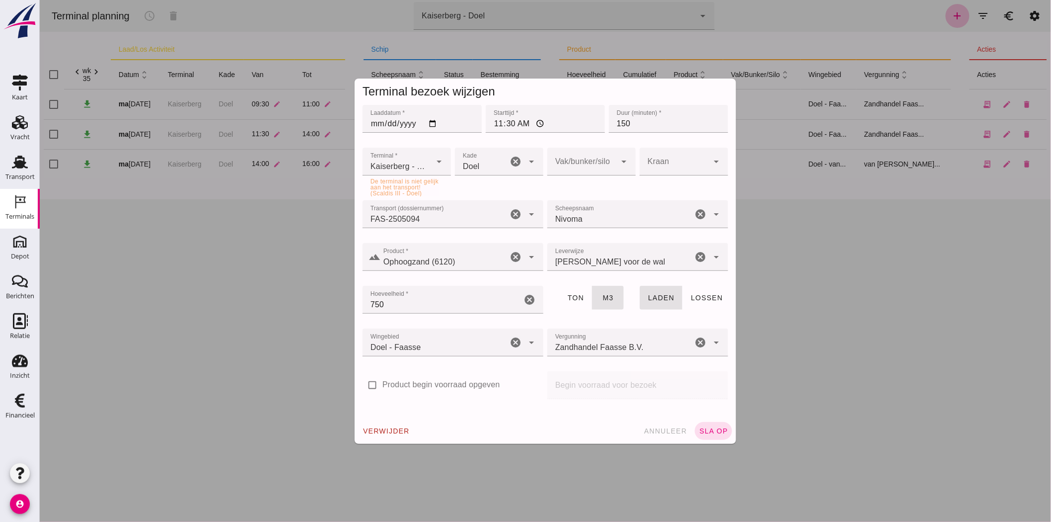
click icon "cancel"
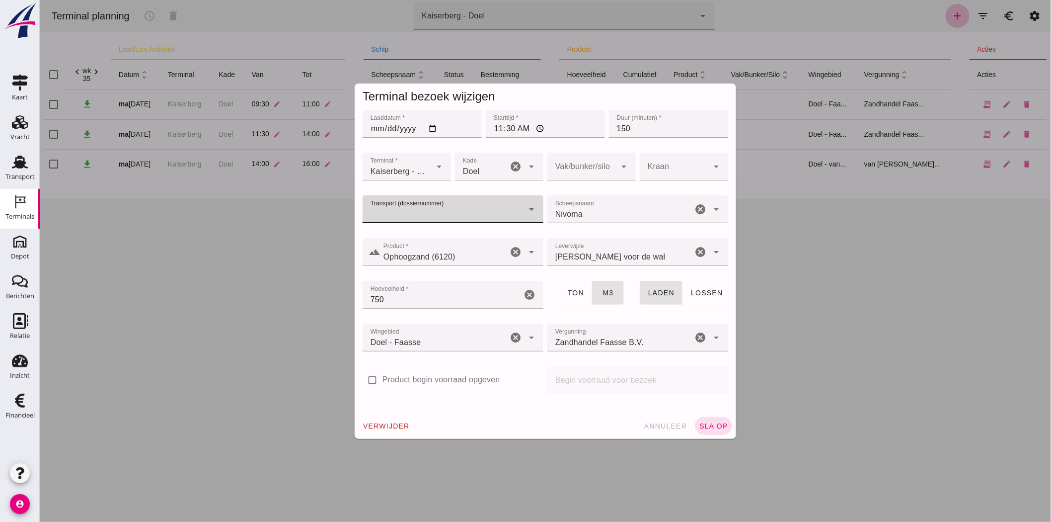
click icon "cancel"
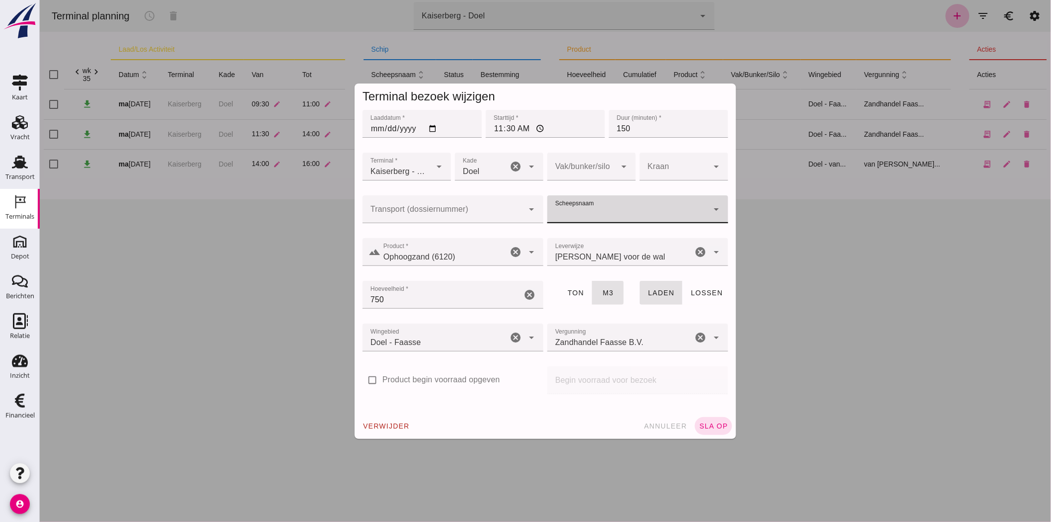
click input "Transport (dossiernummer)"
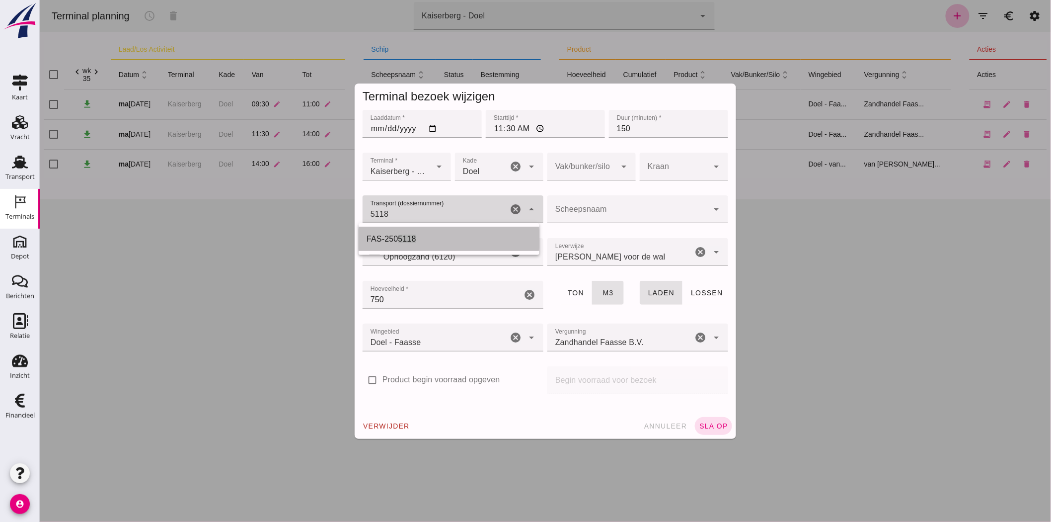
click span "5118"
type input "FAS-2505118"
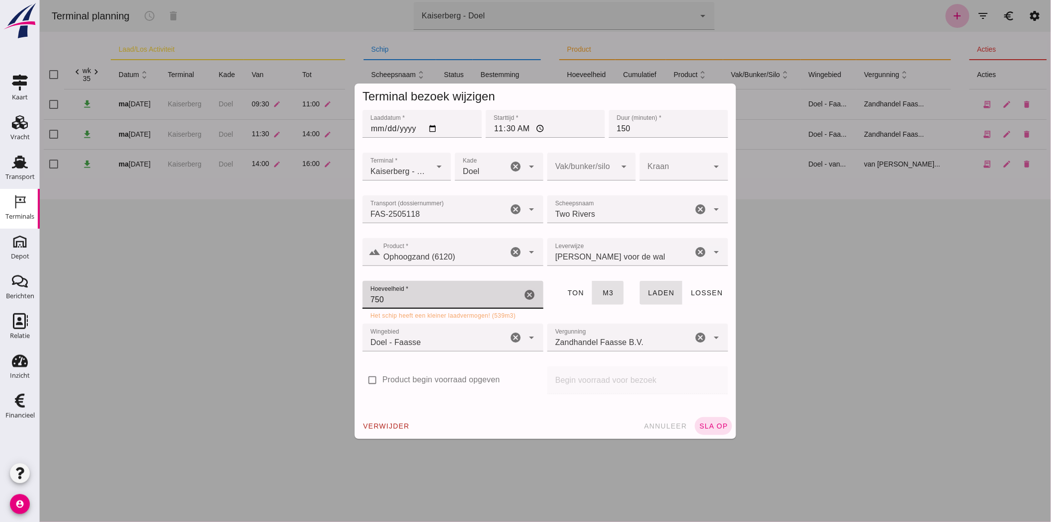
drag, startPoint x: 394, startPoint y: 294, endPoint x: 318, endPoint y: 300, distance: 75.8
click div "Terminal bezoek wijzigen Laaddatum * Laaddatum * [DATE] Starttijd * Starttijd *…"
type input "539"
click div "verwijder annuleer sla op"
click span "sla op"
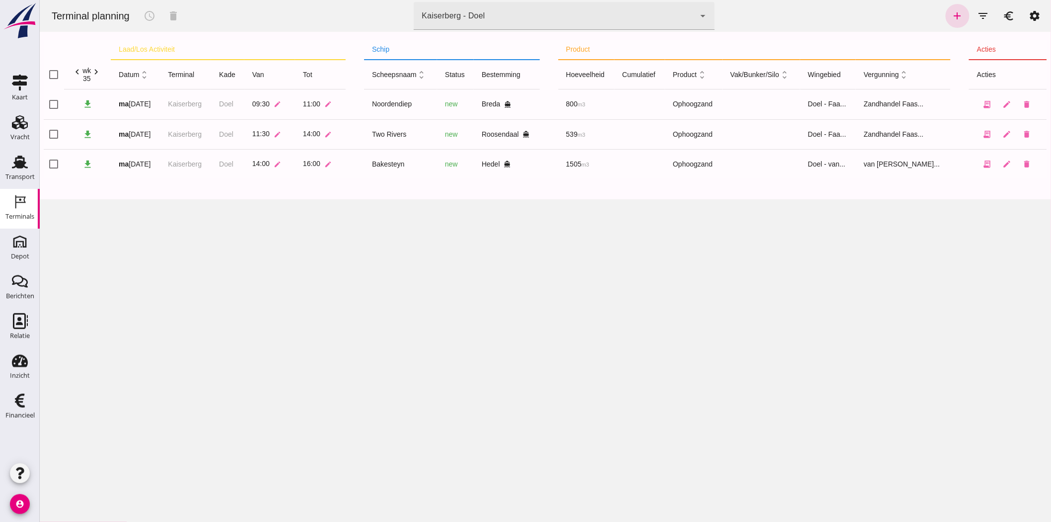
click div "Kaiserberg - Doel"
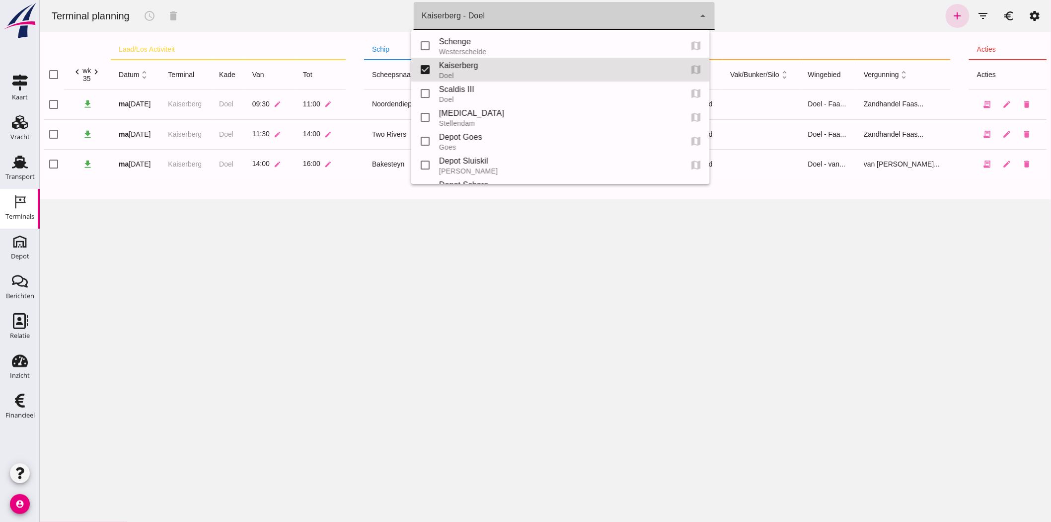
click at [468, 77] on div "Doel" at bounding box center [556, 76] width 235 height 8
click div "Kaiserberg - Doel 7f603609-51ae-4e75-986b-c9057e559465"
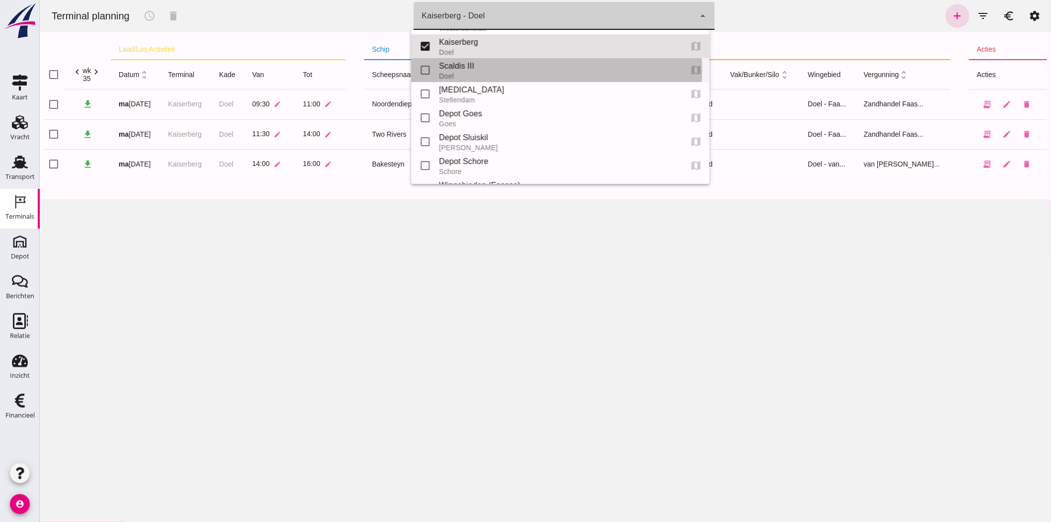
click at [478, 67] on div "Scaldis III" at bounding box center [556, 66] width 235 height 12
type input "7305cfe2-780e-40ac-a71f-d21325deea4d"
checkbox input "false"
checkbox input "true"
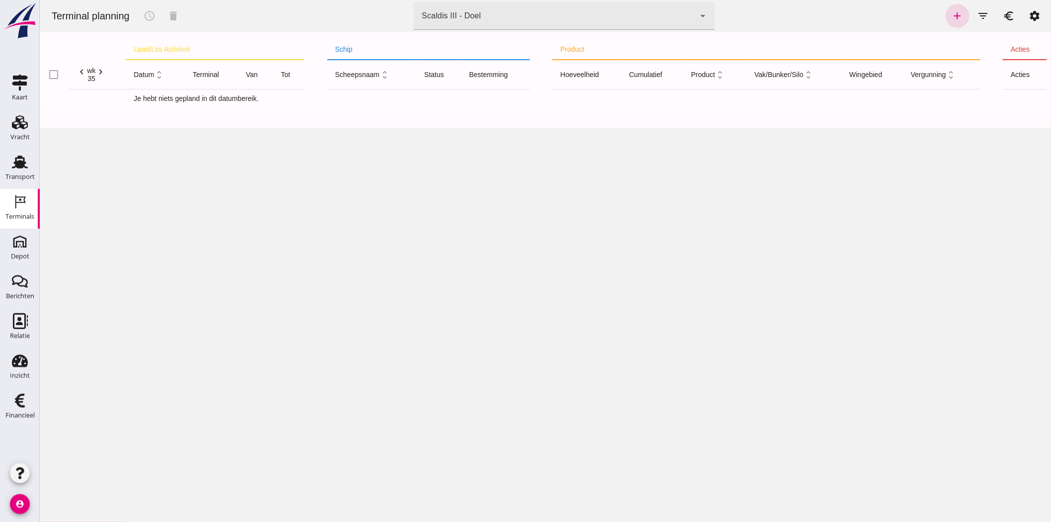
click icon "chevron_left"
click at [75, 70] on th "chevron_left wk 34 chevron_right" at bounding box center [96, 75] width 57 height 30
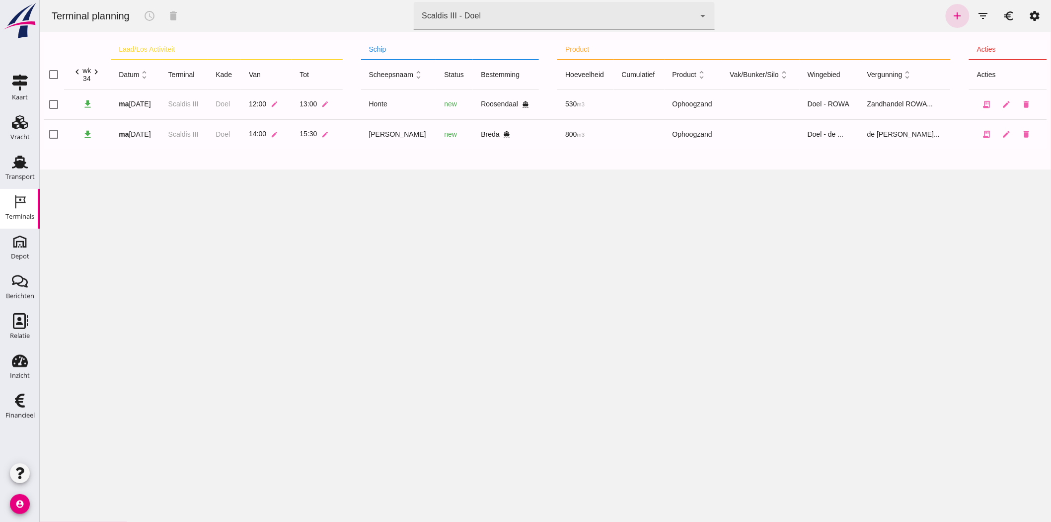
click icon "chevron_left"
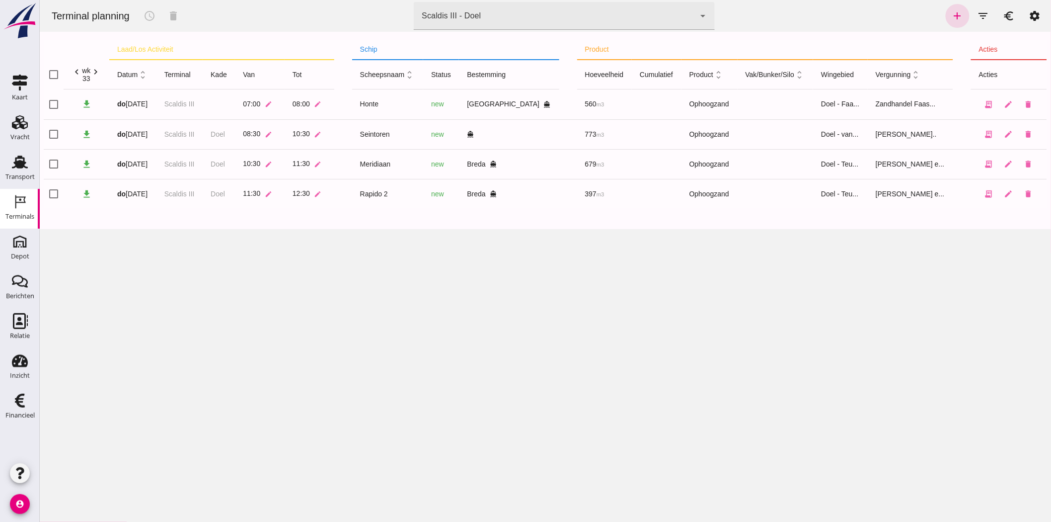
click icon "chevron_right"
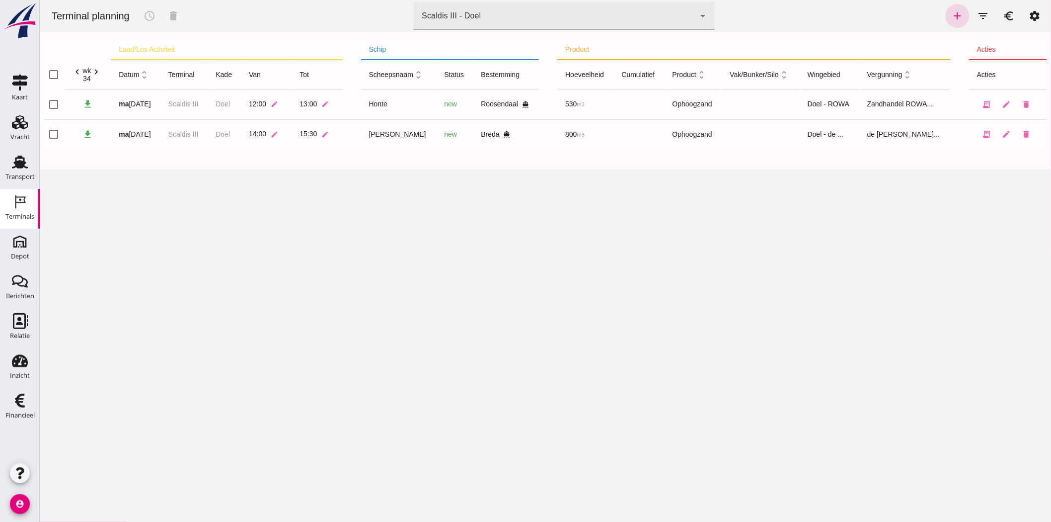
click icon "chevron_right"
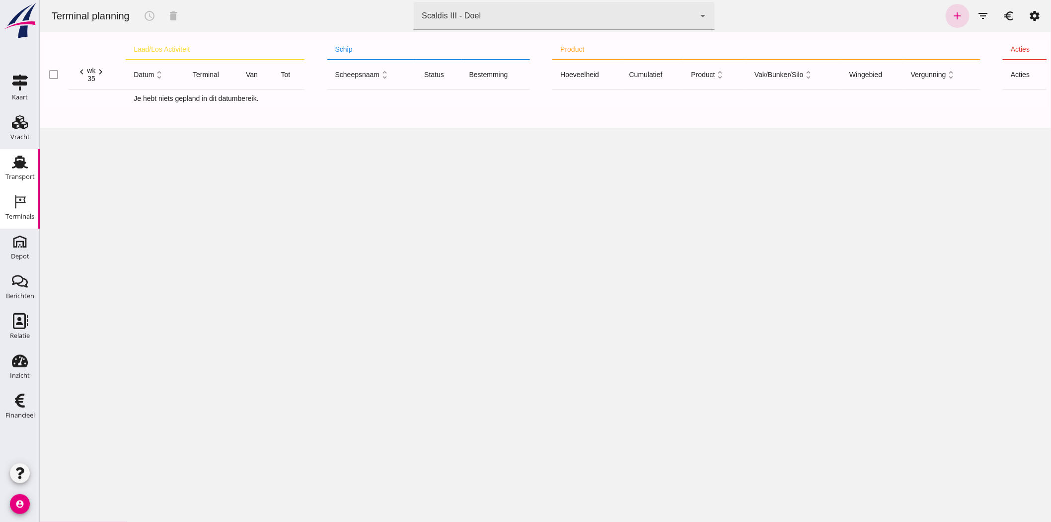
click at [27, 170] on div "Transport" at bounding box center [19, 177] width 29 height 14
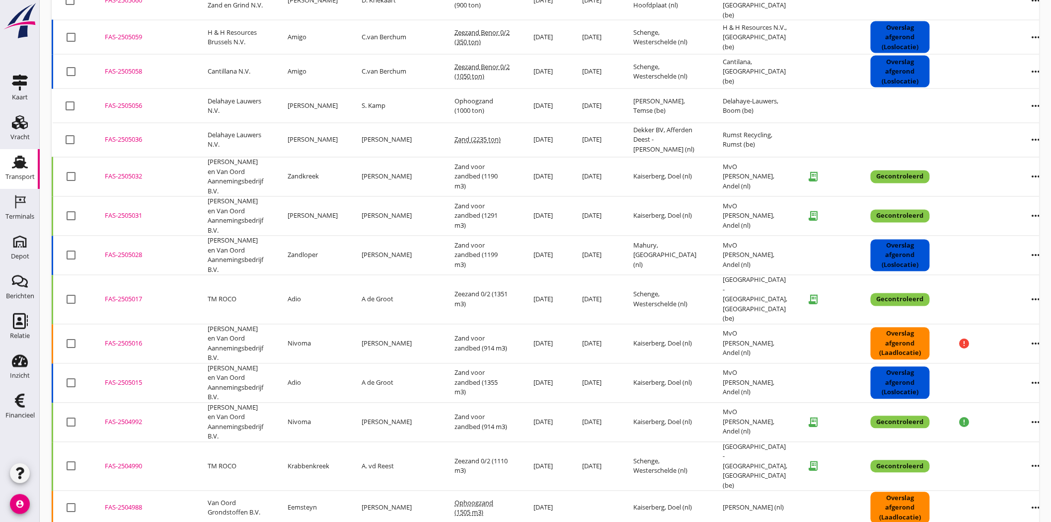
scroll to position [875, 0]
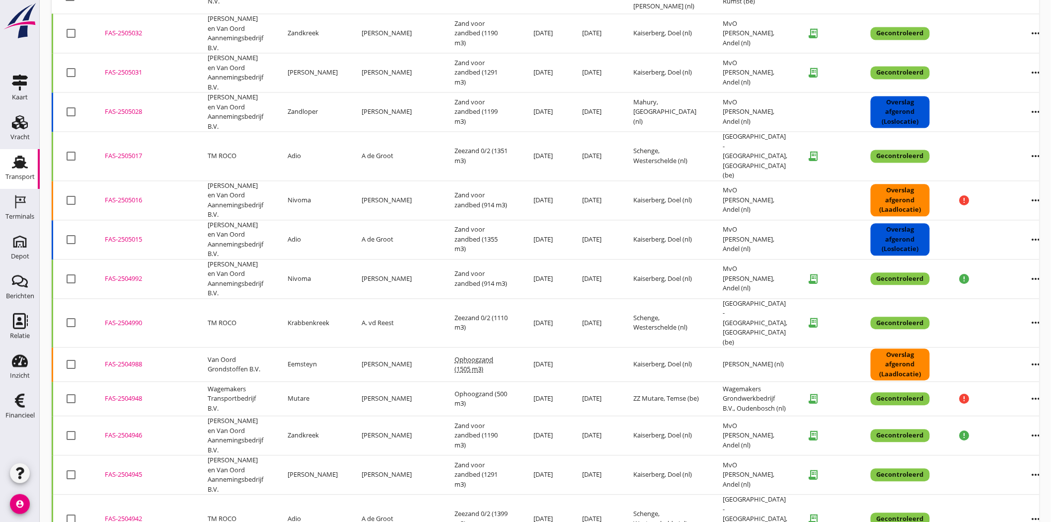
click at [125, 107] on div "FAS-2505028" at bounding box center [144, 112] width 79 height 10
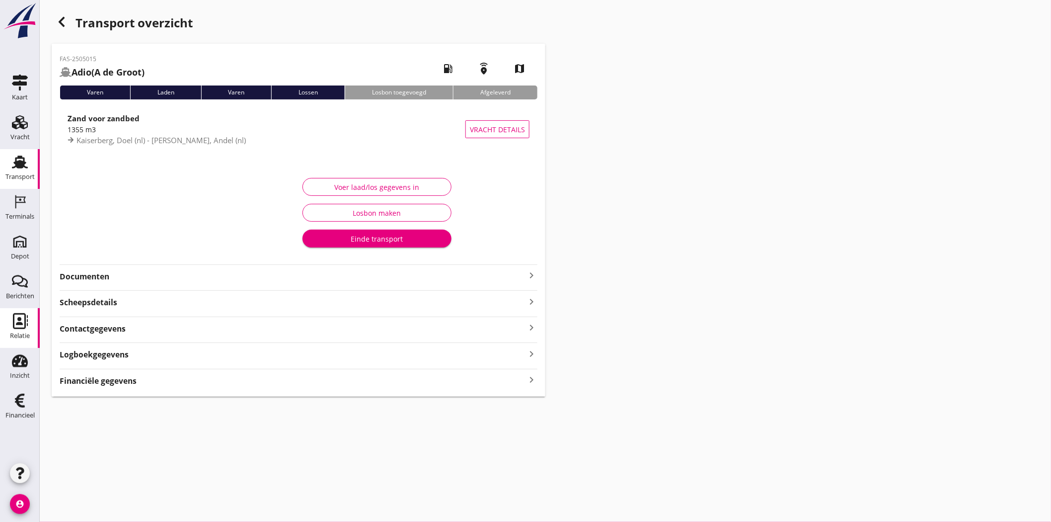
click at [13, 338] on div "Relatie" at bounding box center [20, 335] width 20 height 6
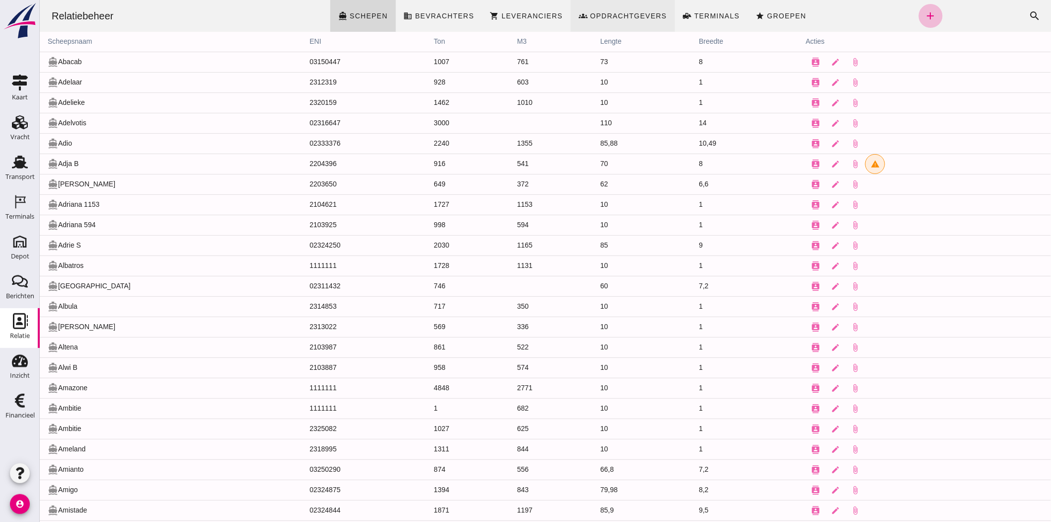
click span "Opdrachtgevers"
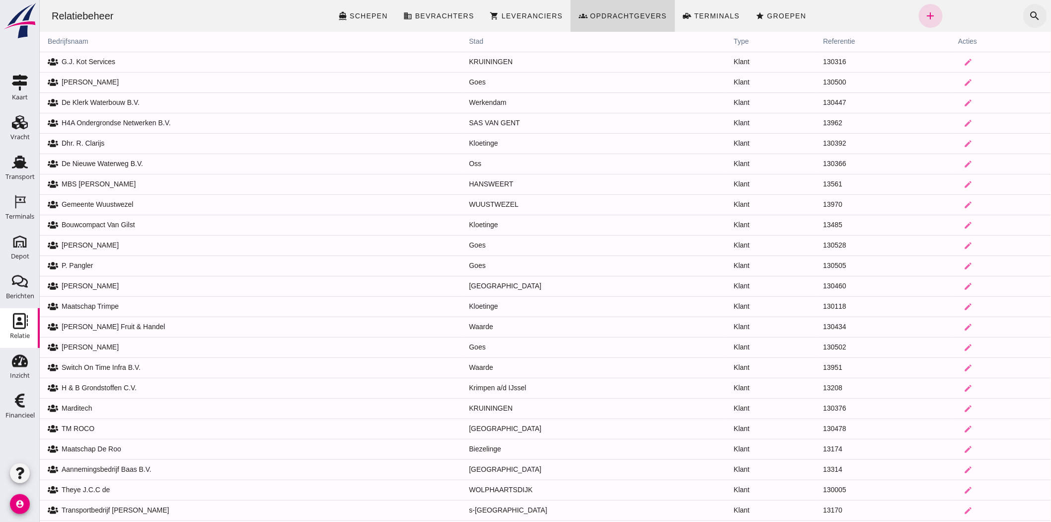
click at [1029, 12] on icon "search" at bounding box center [1035, 16] width 12 height 12
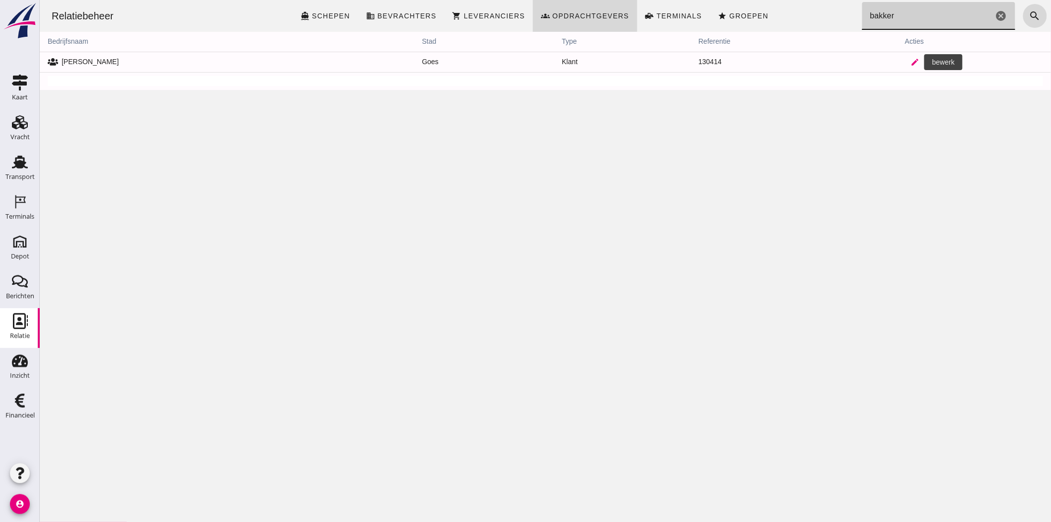
type input "bakker"
click at [910, 65] on icon "edit" at bounding box center [914, 62] width 9 height 9
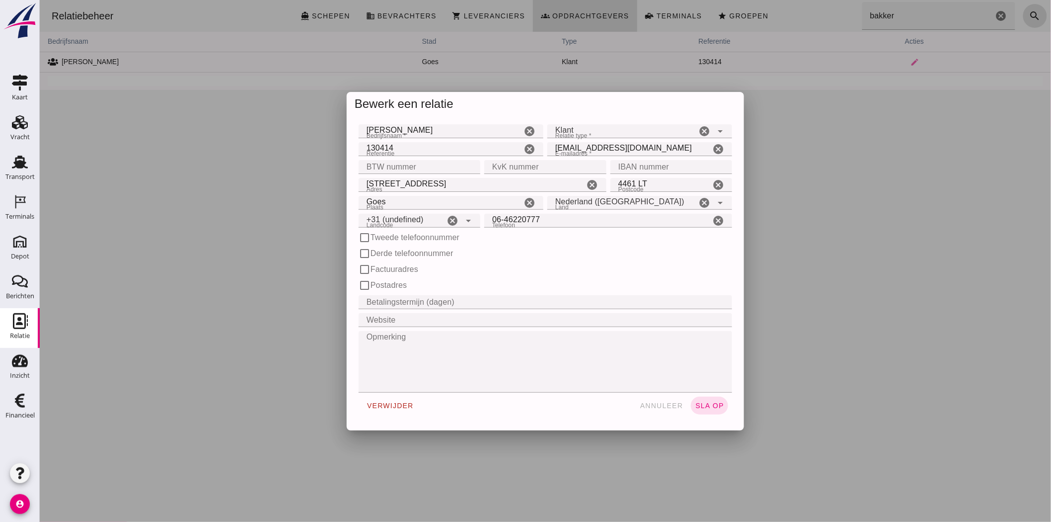
type input "+31 (NL)"
click button "annuleer"
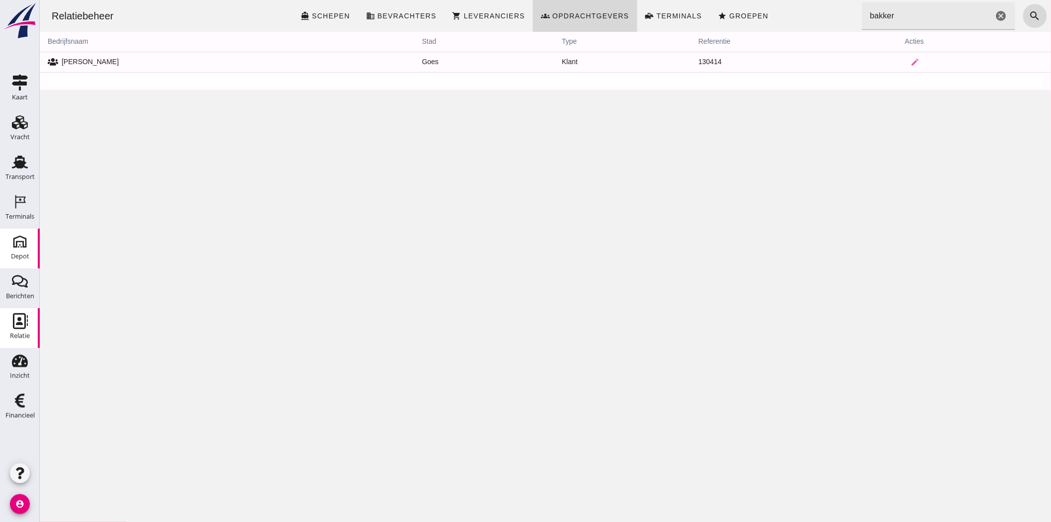
click at [23, 254] on div "Depot" at bounding box center [20, 256] width 18 height 6
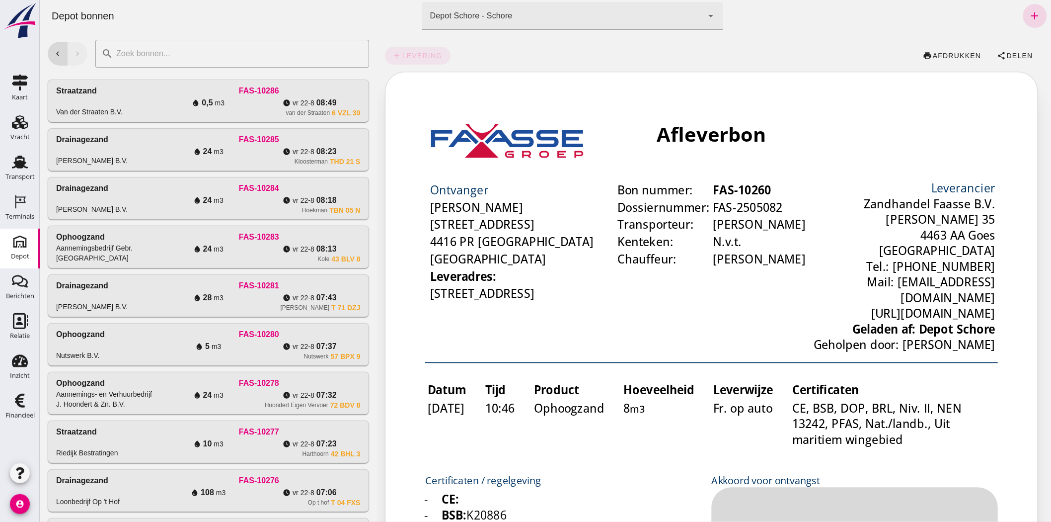
click at [158, 73] on div at bounding box center [207, 76] width 321 height 8
click at [21, 327] on icon "Relatie" at bounding box center [20, 321] width 16 height 16
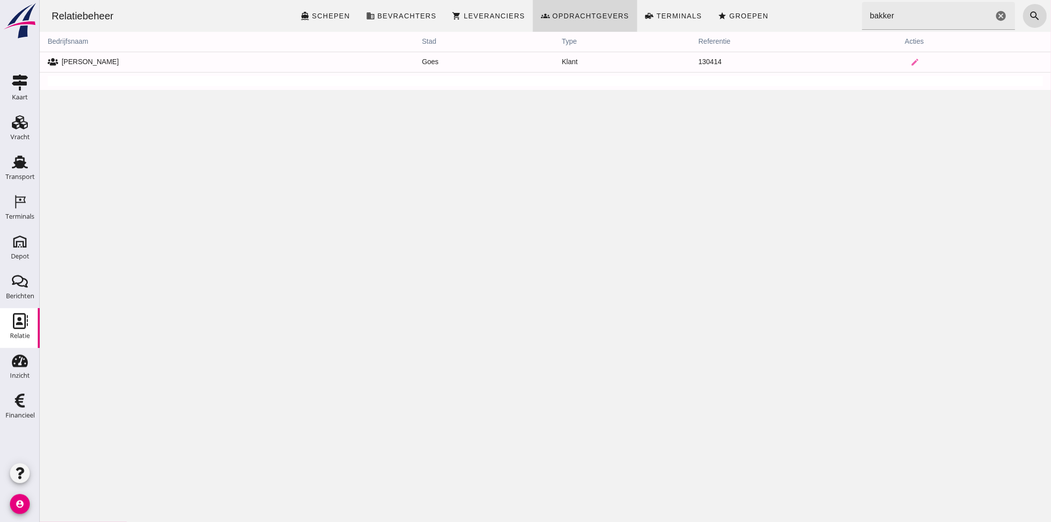
click icon "cancel"
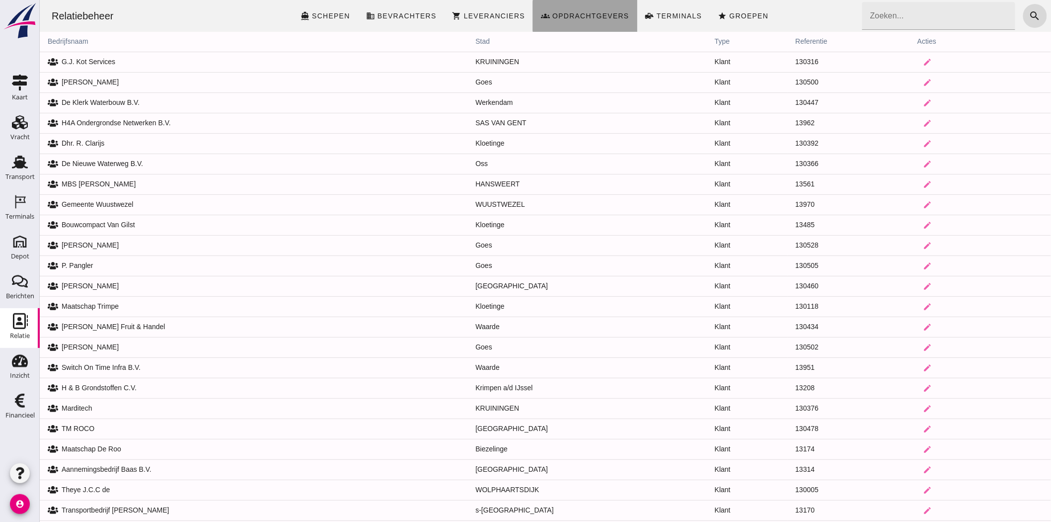
click span "Opdrachtgevers"
click at [12, 338] on div "Relatie" at bounding box center [20, 335] width 20 height 6
drag, startPoint x: 513, startPoint y: 6, endPoint x: 532, endPoint y: 10, distance: 18.8
click link "shopping_cart Leveranciers"
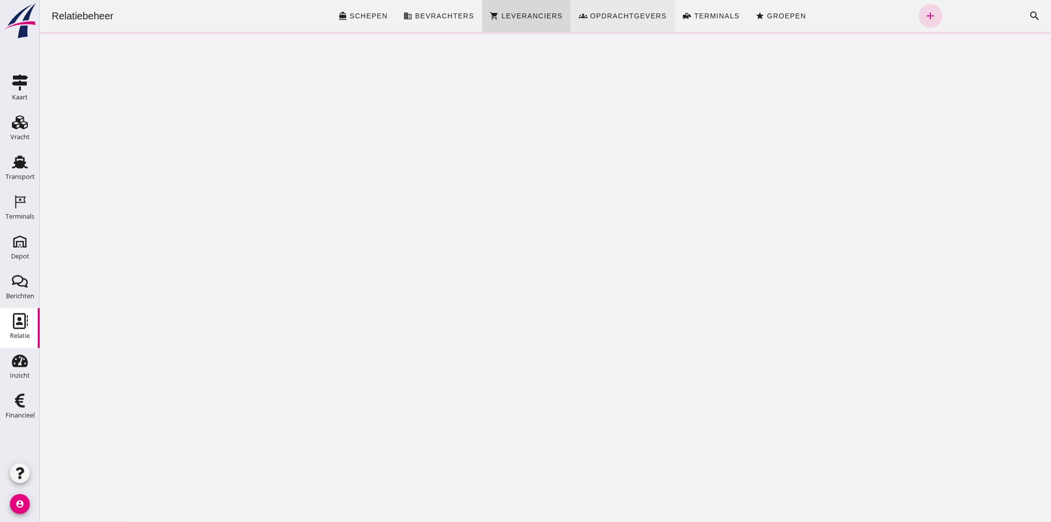
click span "Opdrachtgevers"
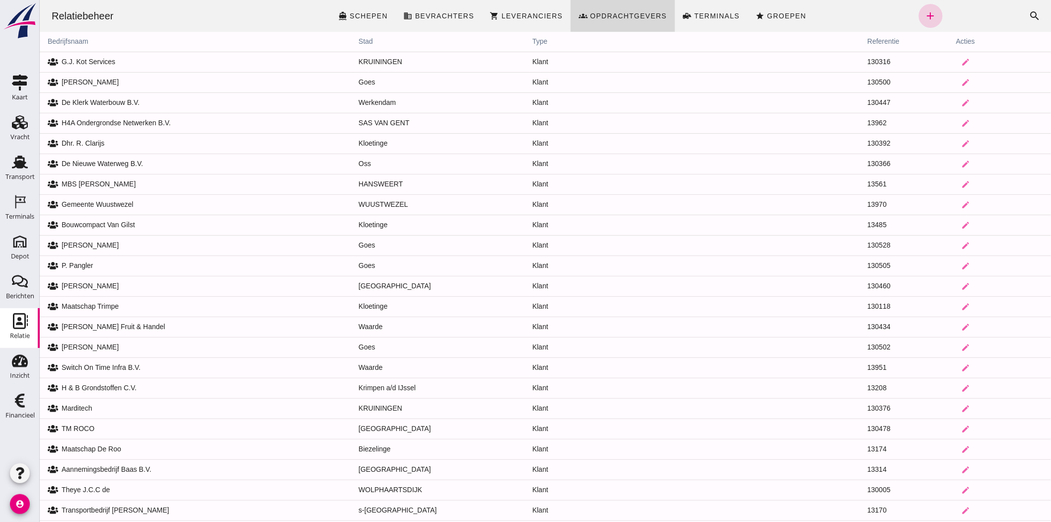
click at [926, 10] on icon "add" at bounding box center [931, 16] width 12 height 12
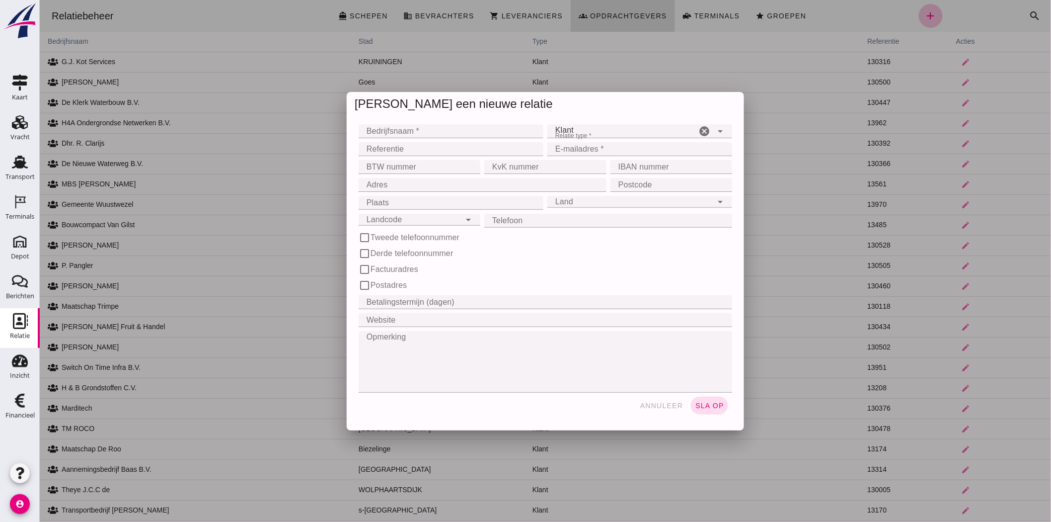
click at [450, 139] on div "Bedrijfsnaam * Bedrijfsnaam * cancel" at bounding box center [450, 131] width 189 height 18
click input "Bedrijfsnaam *"
type input "Fam. Bakker"
click input "Referentie"
click input "E-mailadres *"
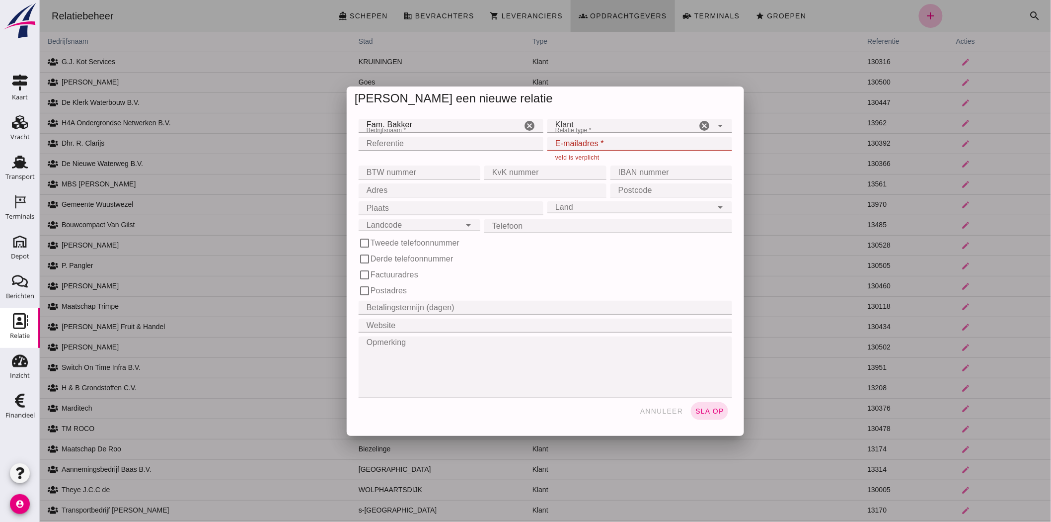
click input "E-mailadres *"
paste input "familie@bakkerkapper.nl>"
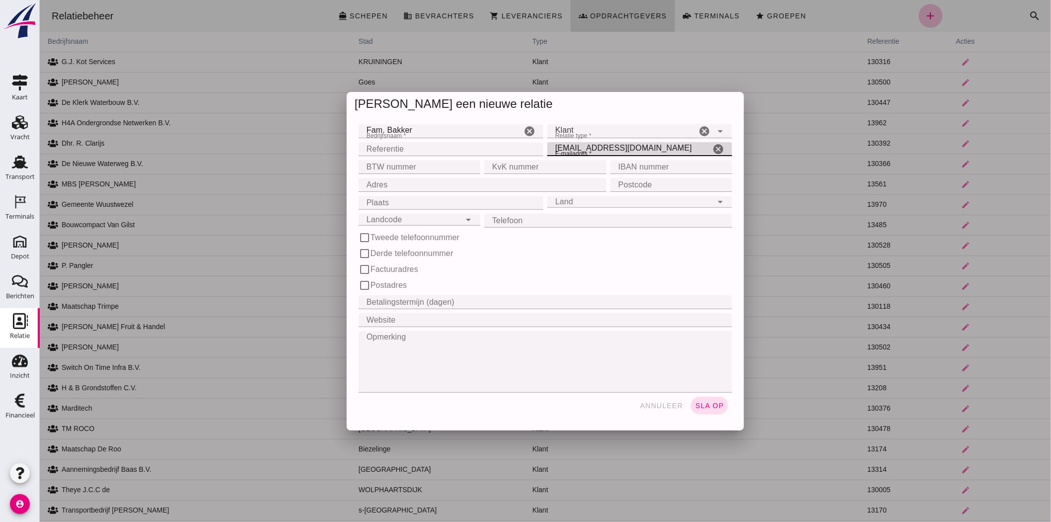
type input "familie@bakkerkapper.nl"
click input "Adres"
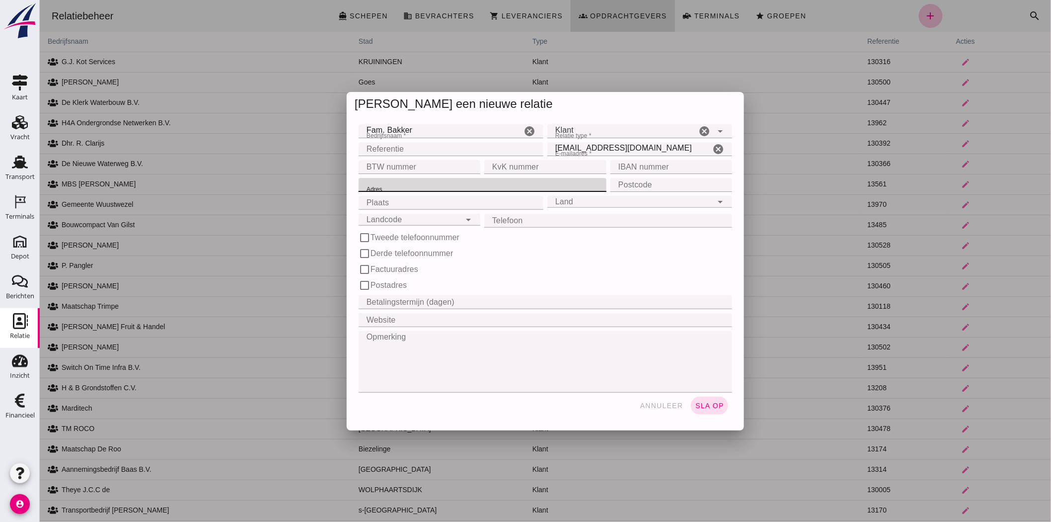
paste input "Hoofdstraat 11"
type input "Hoofdstraat 11"
click input "Postcode"
type input "4441 SG"
click input "Plaats"
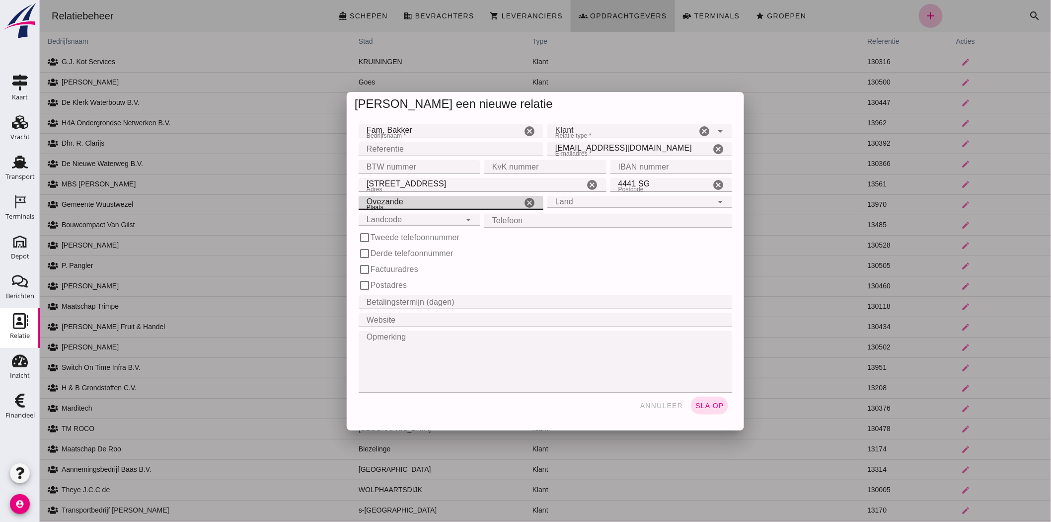
type input "Ovezande"
click at [596, 204] on div "Land Land" at bounding box center [629, 202] width 165 height 12
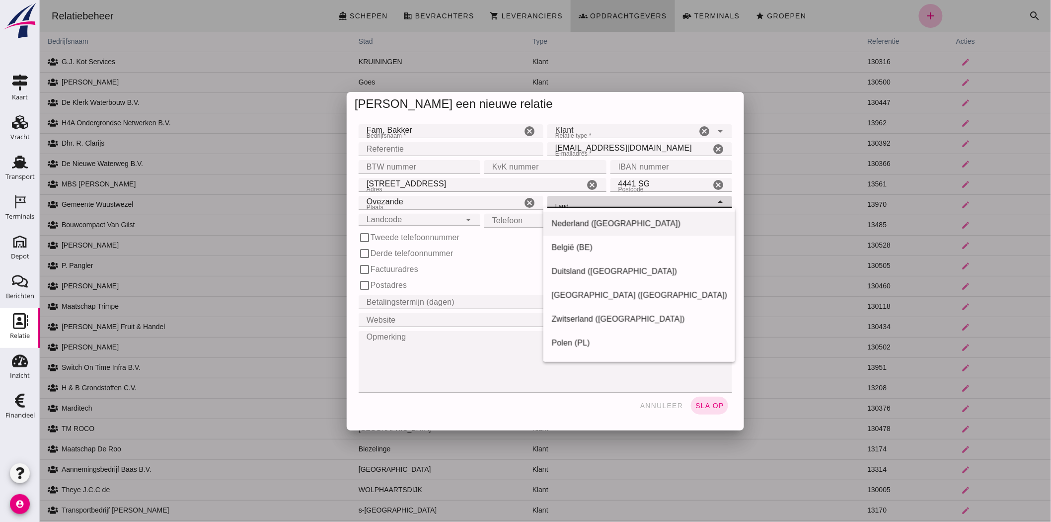
click at [603, 221] on div "Nederland (NL)" at bounding box center [639, 224] width 176 height 12
type input "Nederland (NL)"
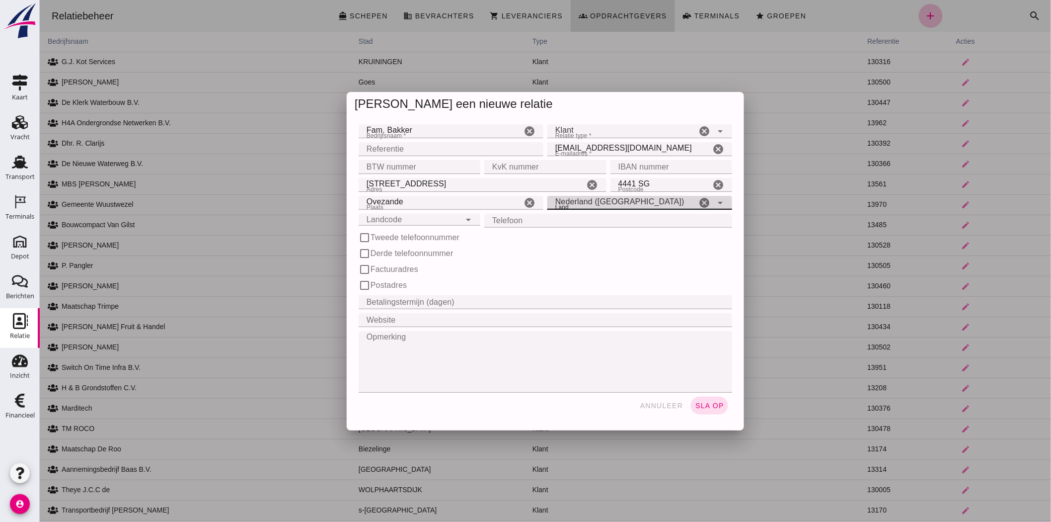
click at [446, 222] on div "Landcode Landcode" at bounding box center [409, 220] width 102 height 12
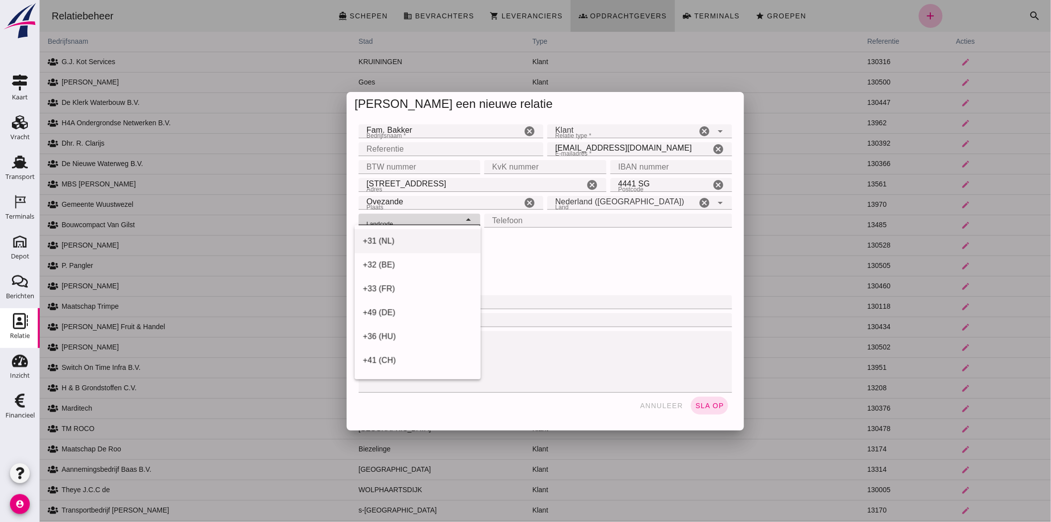
click at [420, 240] on div "+31 (NL)" at bounding box center [417, 241] width 110 height 12
type input "+31 (NL)"
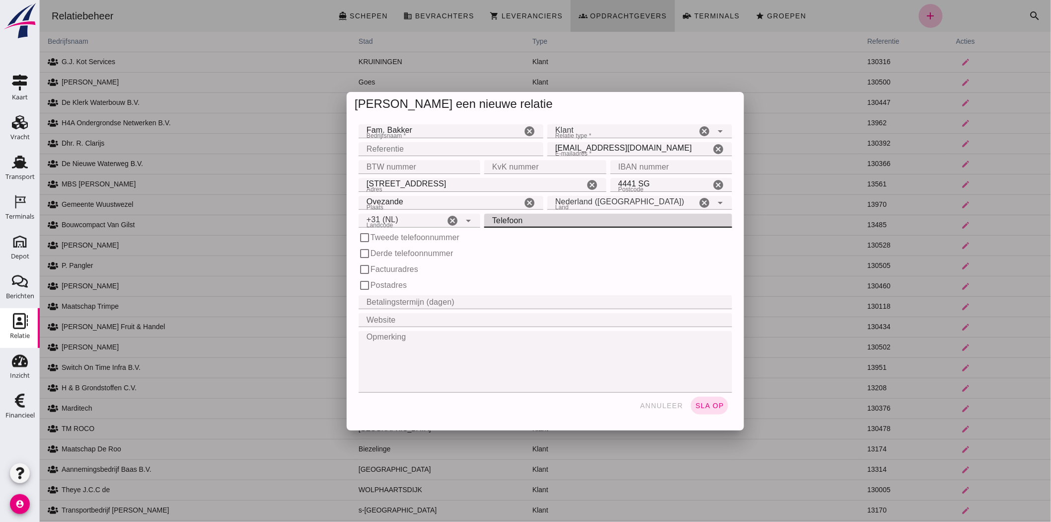
click input "Telefoon"
type input "0644171726"
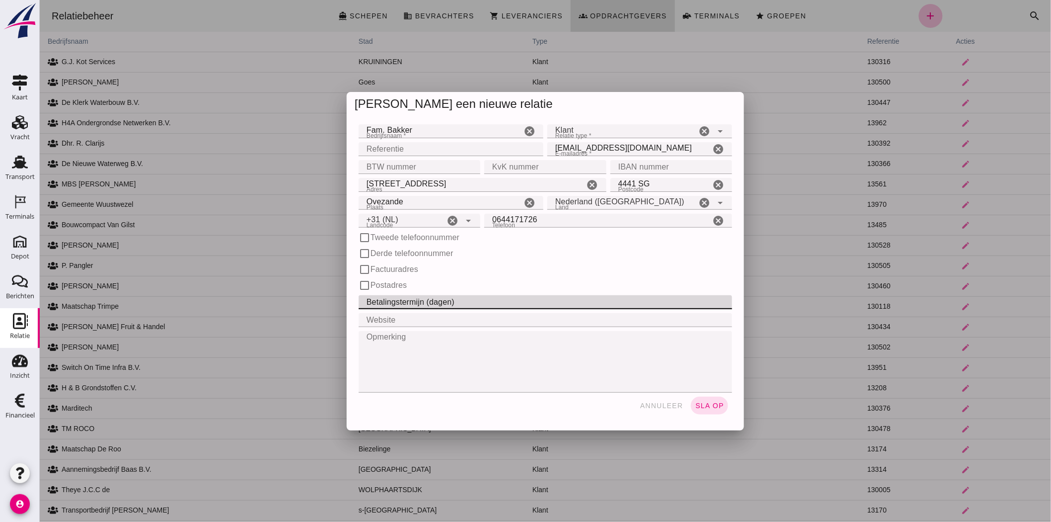
click input "Betalingstermijn (dagen)"
type input "14"
click at [574, 259] on div "check_box_outline_blank Derde telefoonnummer" at bounding box center [545, 253] width 378 height 16
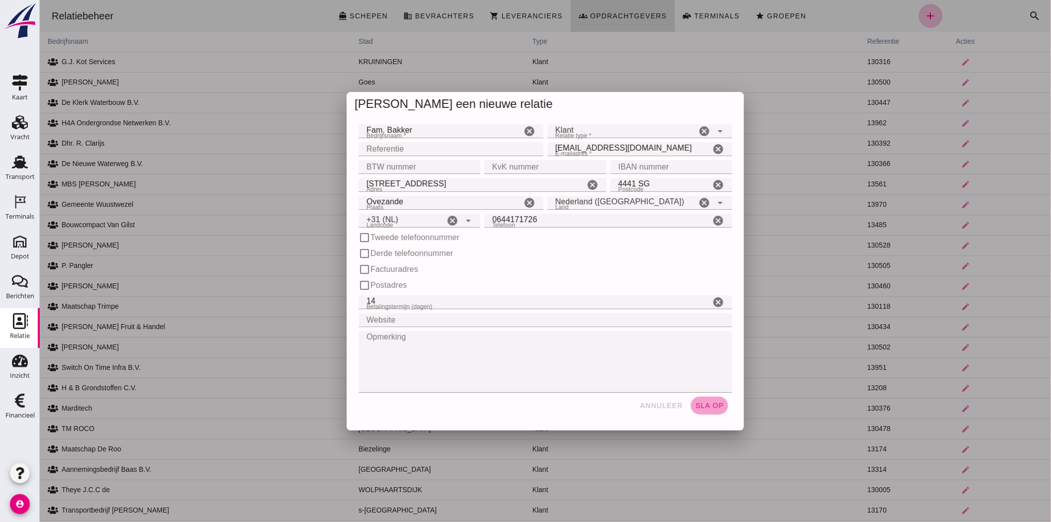
click span "sla op"
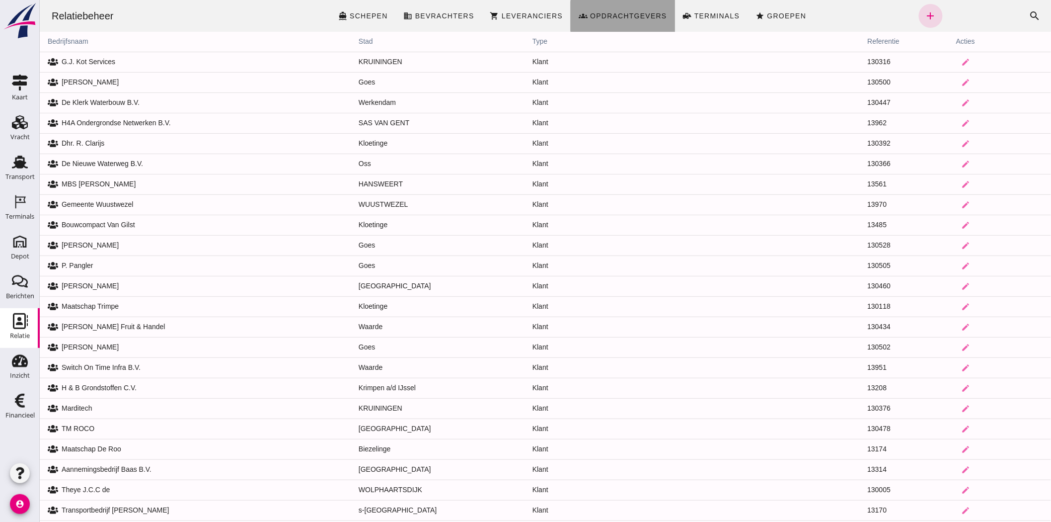
click span "Opdrachtgevers"
click span "Groepen"
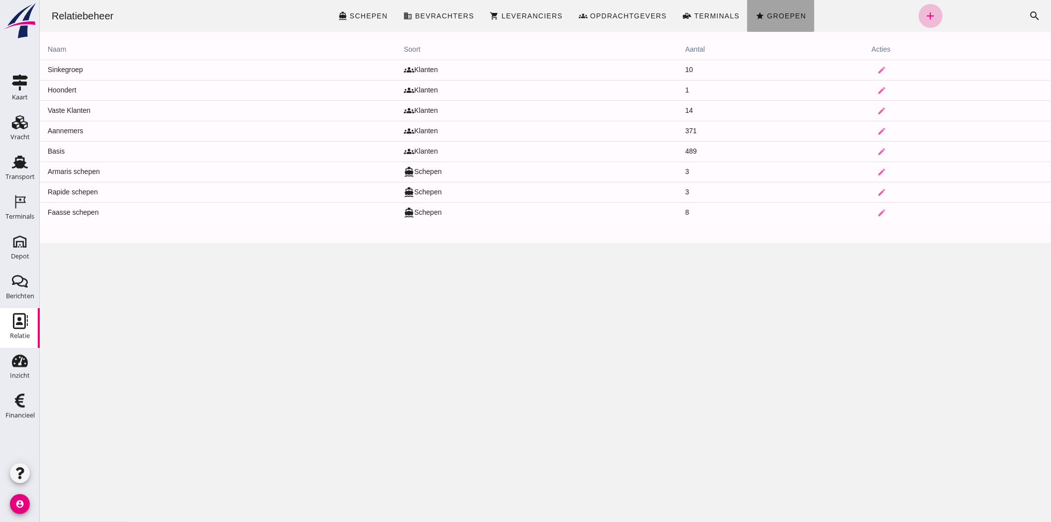
click span "Groepen"
click link "add"
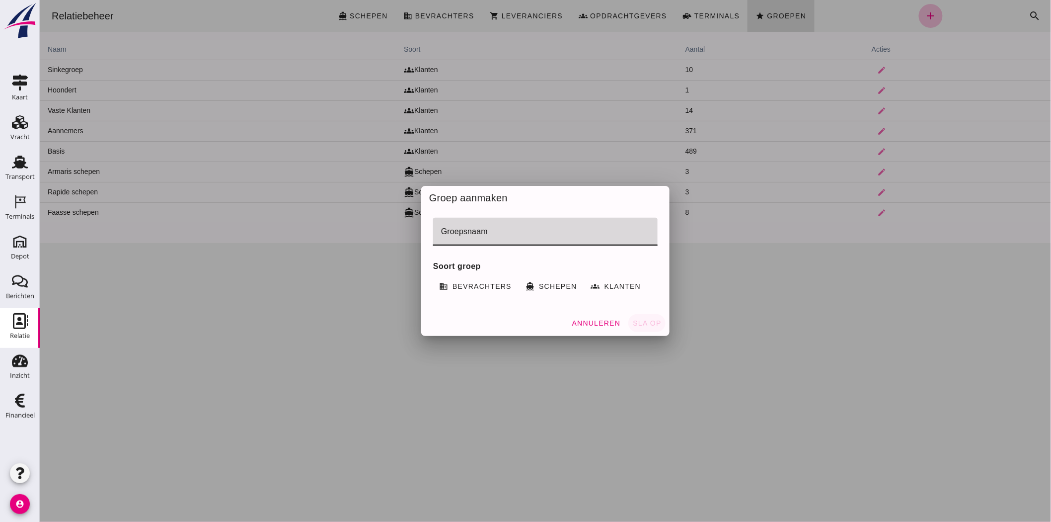
click input "Groepsnaam"
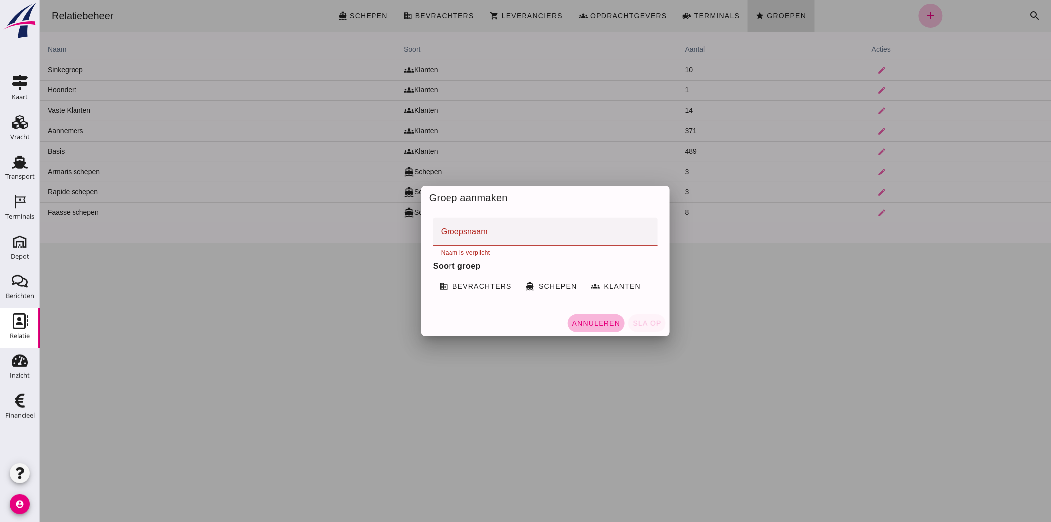
click button "Annuleren"
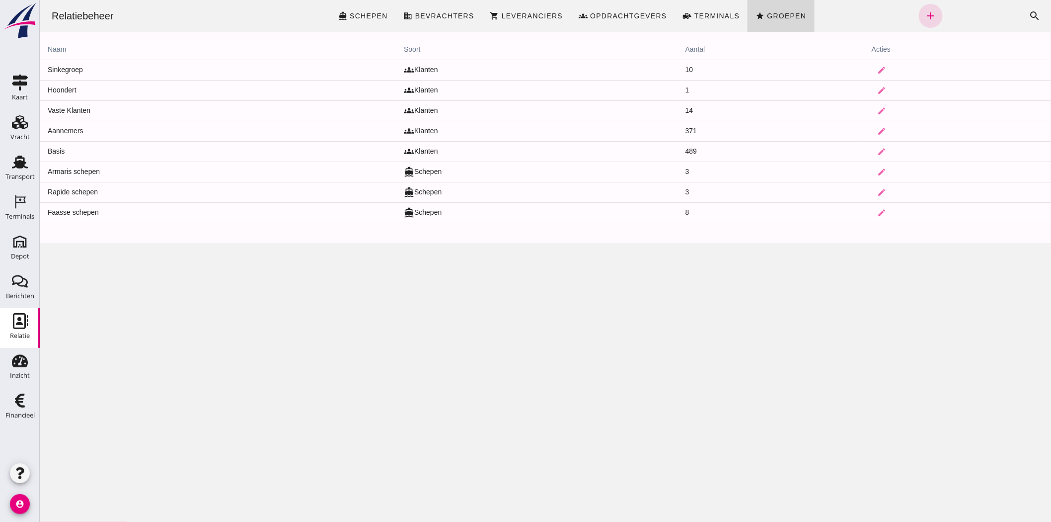
click at [12, 323] on icon "Relatie" at bounding box center [20, 321] width 16 height 16
click span "Groepen"
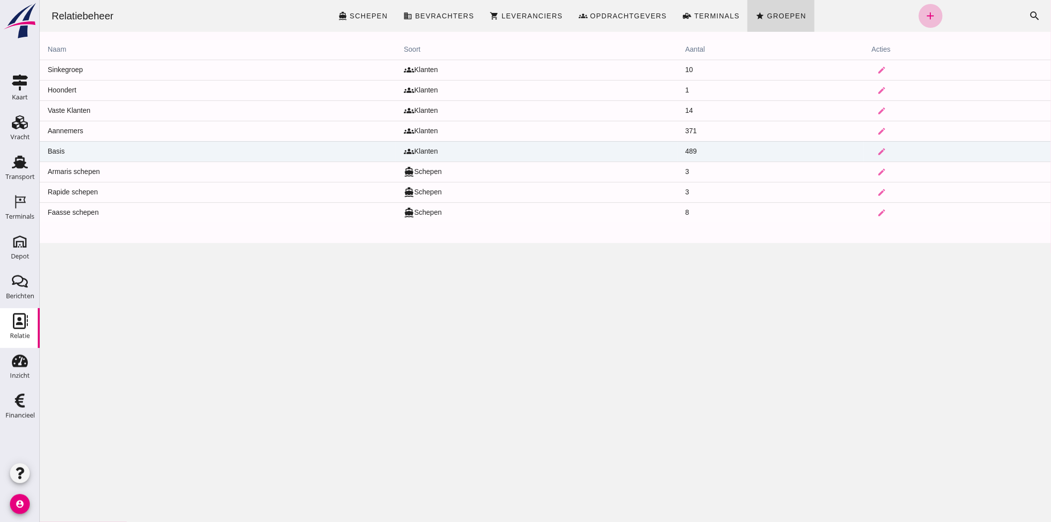
click at [112, 146] on td "Basis" at bounding box center [217, 151] width 356 height 20
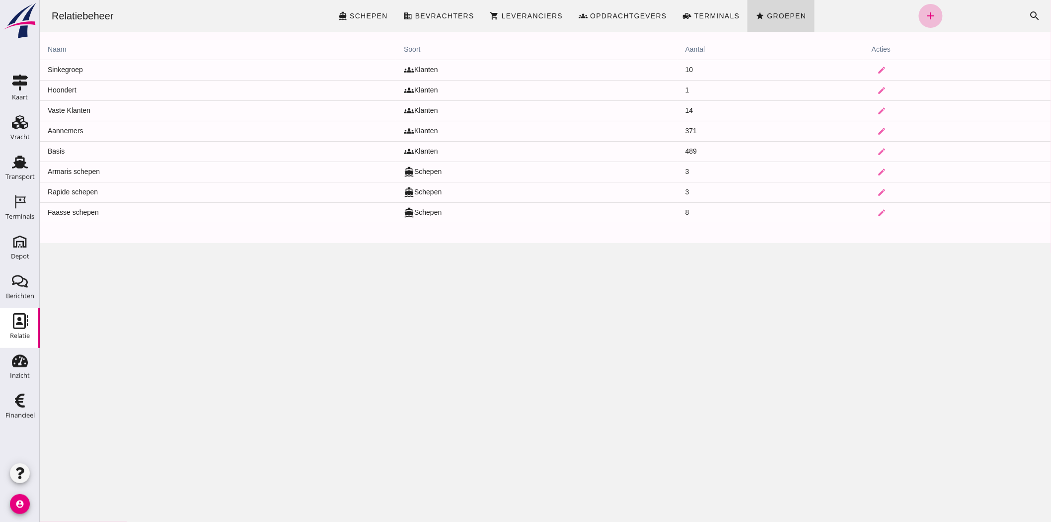
click at [46, 146] on div "Relatiebeheer directions_boat Schepen business Bevrachters shopping_cart Levera…" at bounding box center [545, 261] width 1012 height 522
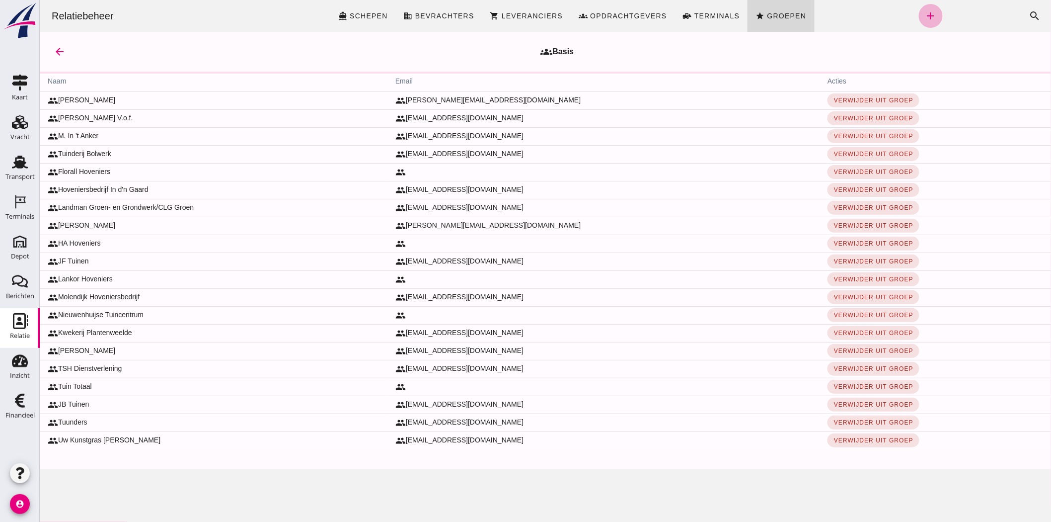
click at [930, 10] on icon "add" at bounding box center [931, 16] width 12 height 12
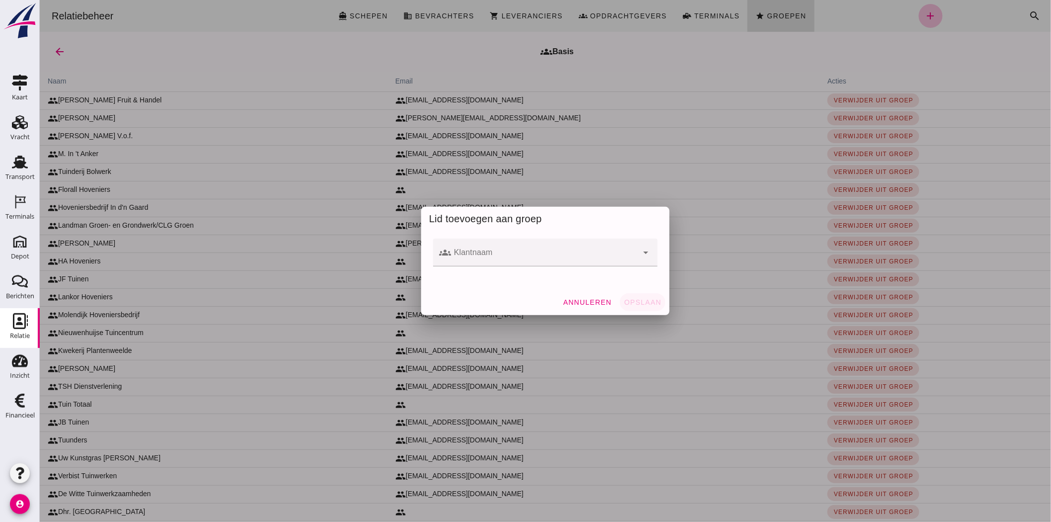
click input "Klantnaam"
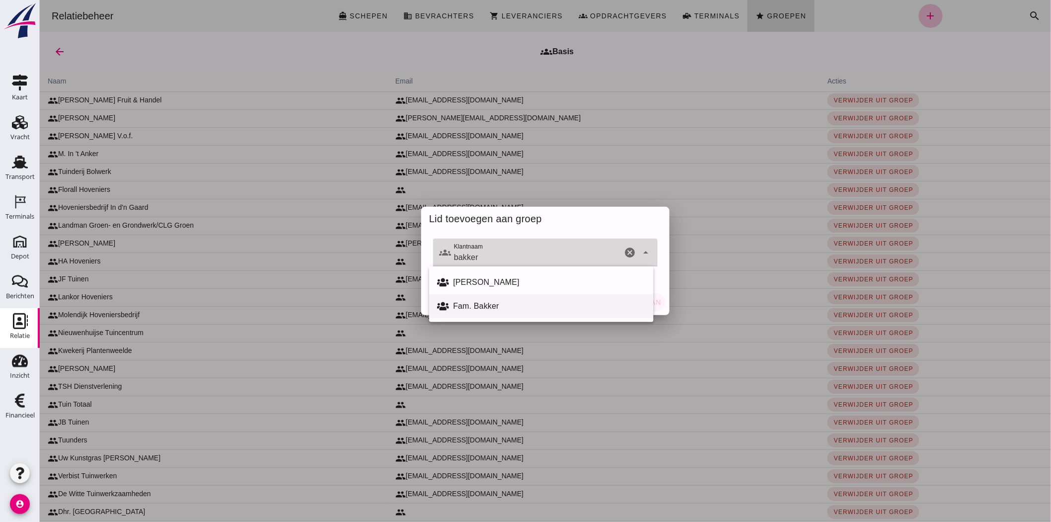
click at [499, 305] on div "Fam. Bakker" at bounding box center [549, 306] width 193 height 12
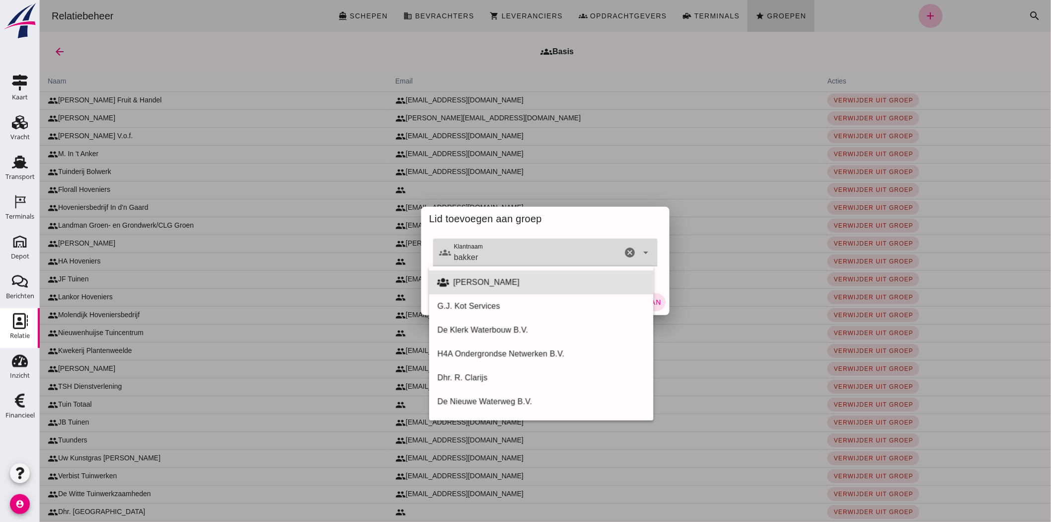
type input "C. Sturm"
click icon "cancel"
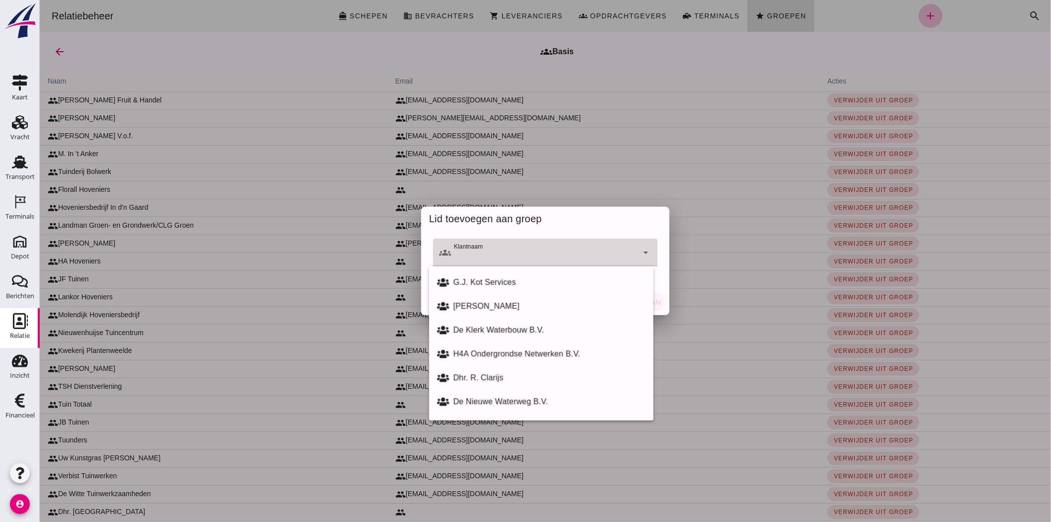
click icon "cancel"
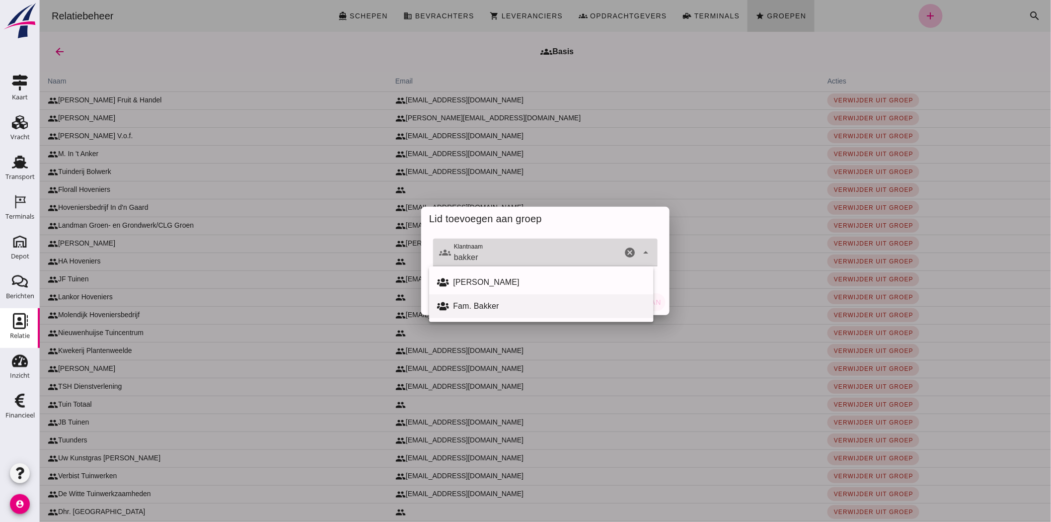
click div "Fam. Bakker"
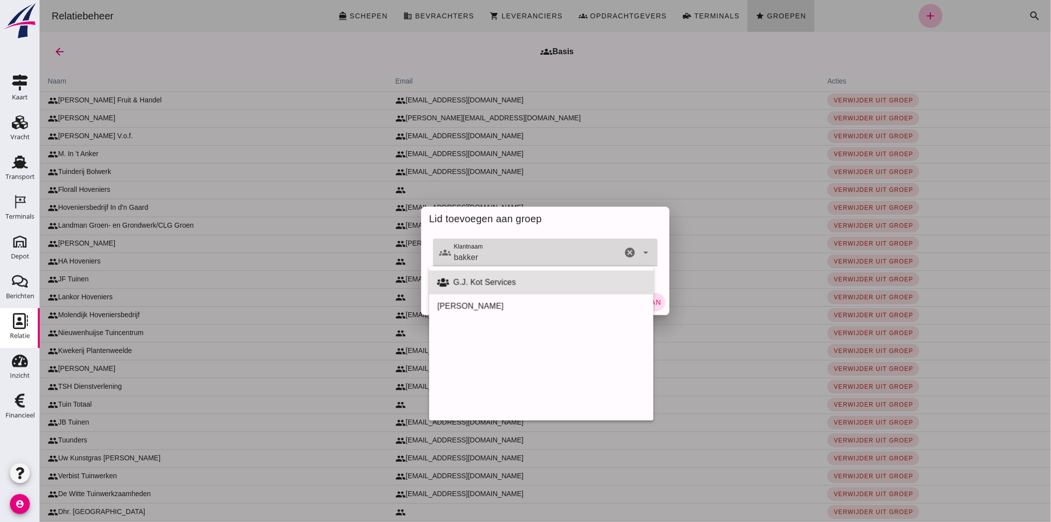
type input "G.J. Kot Services"
click icon "cancel"
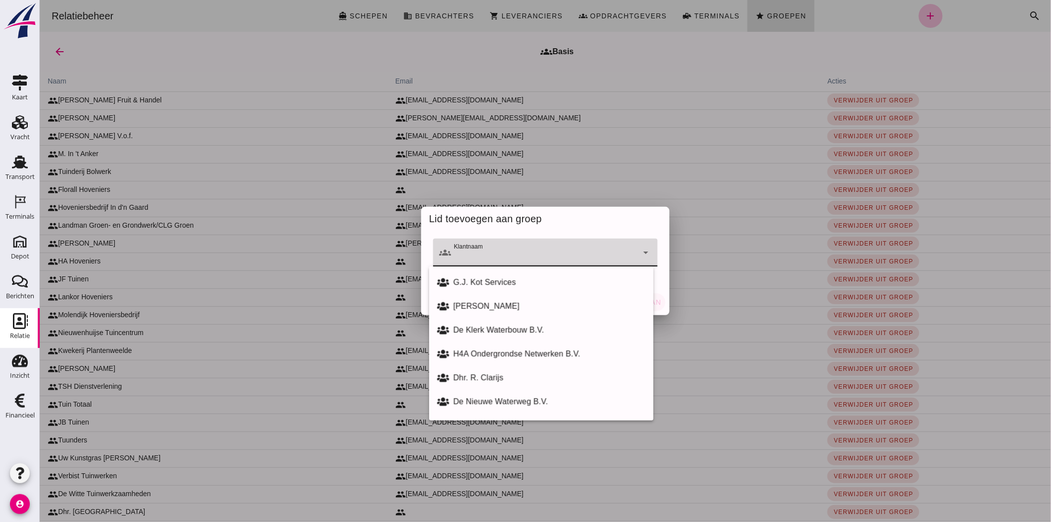
click div "groups Klantnaam Klantnaam cancel arrow_drop_down"
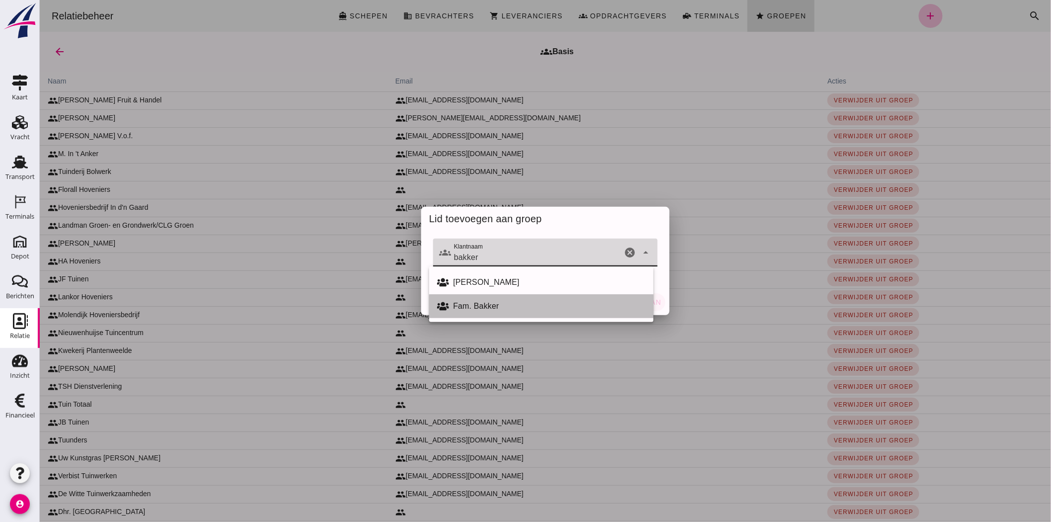
click at [472, 304] on div "Fam. Bakker" at bounding box center [549, 306] width 193 height 12
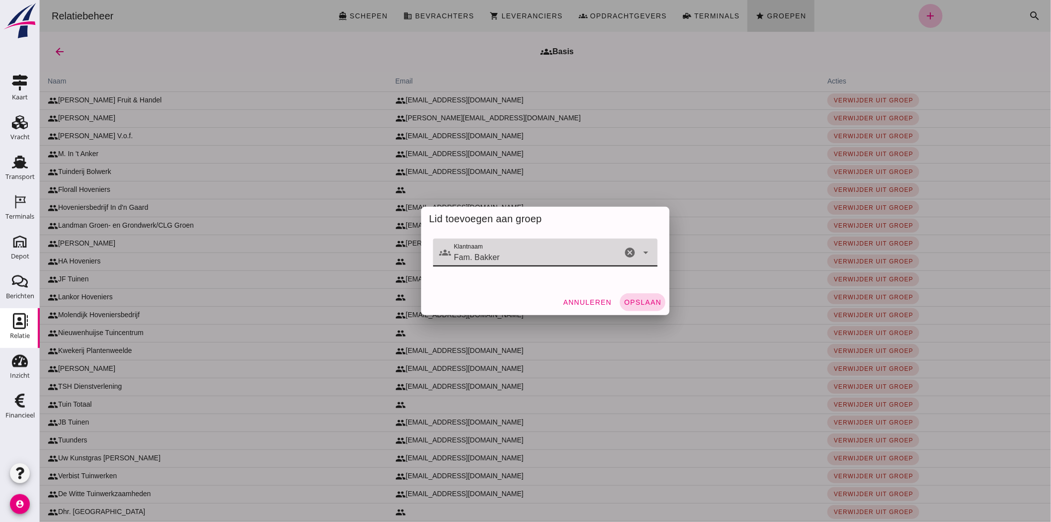
type input "Fam. Bakker"
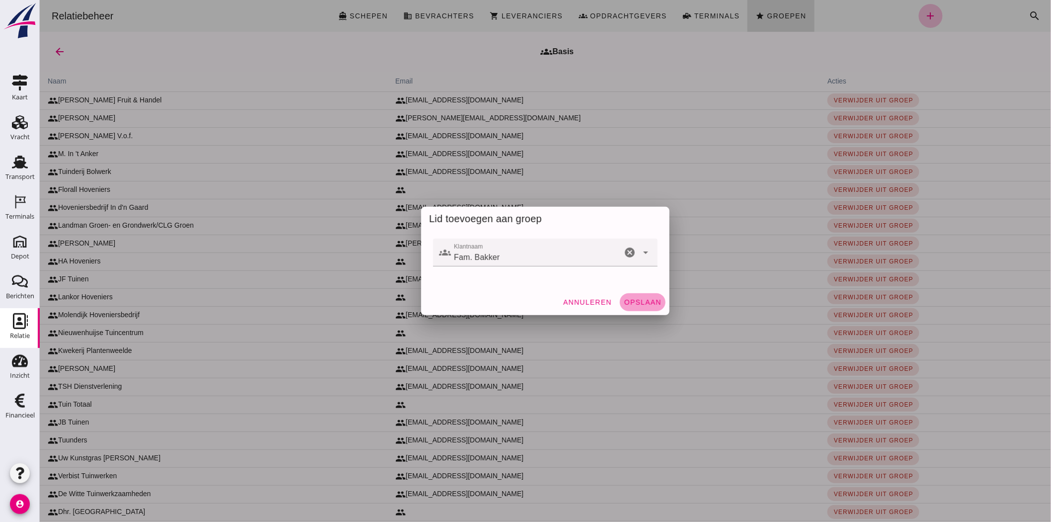
click span "Opslaan"
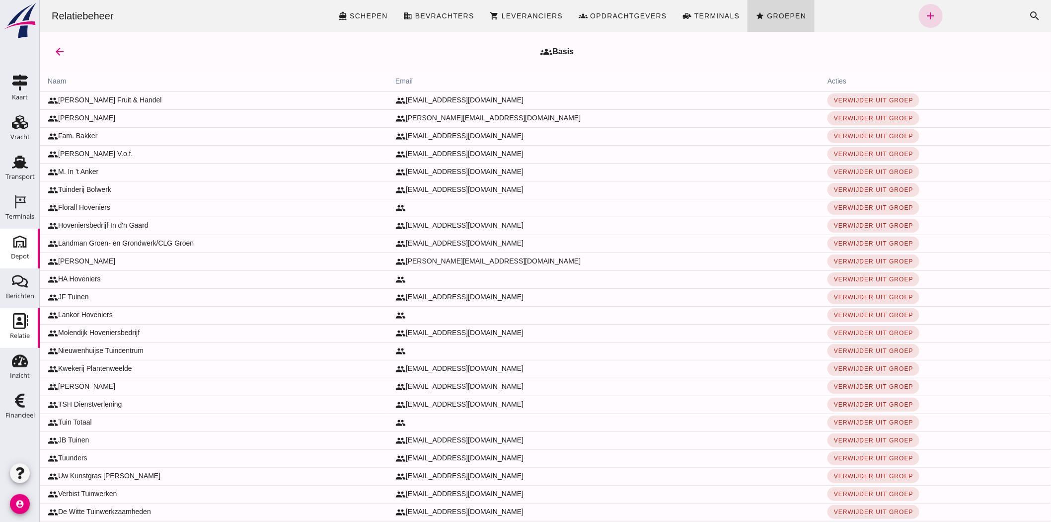
click at [15, 252] on div "Depot" at bounding box center [20, 256] width 18 height 14
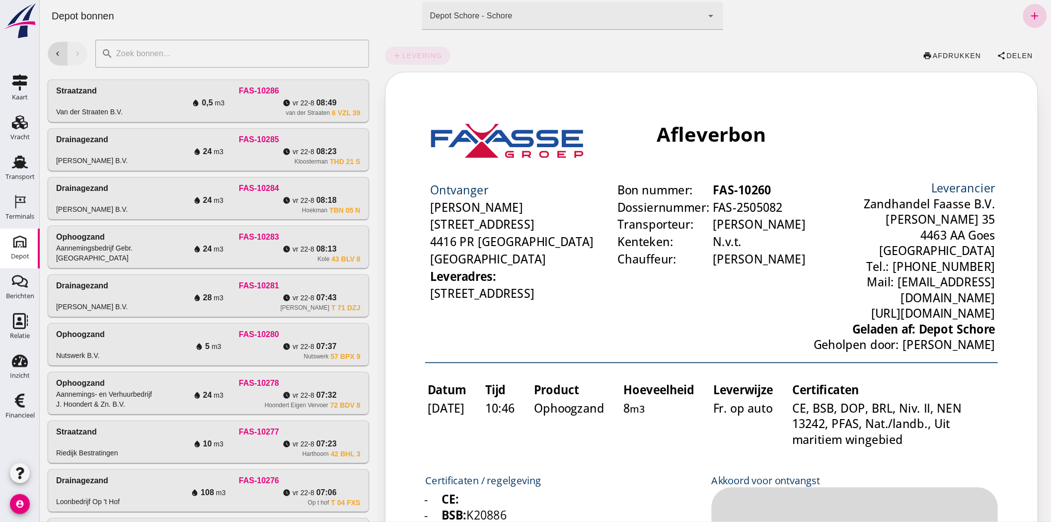
click at [1029, 15] on icon "add" at bounding box center [1035, 16] width 12 height 12
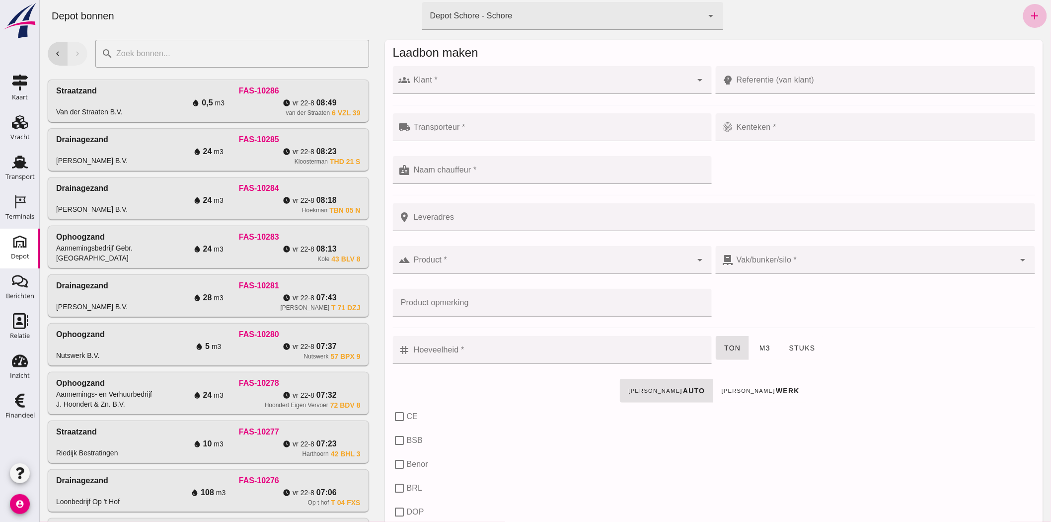
click input "Klant *"
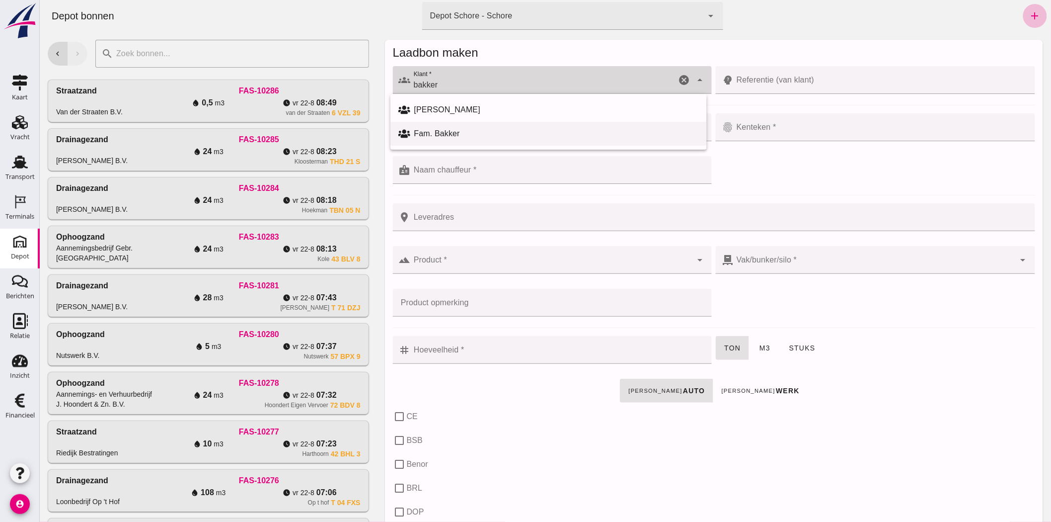
click at [490, 132] on div "Fam. Bakker" at bounding box center [556, 134] width 285 height 12
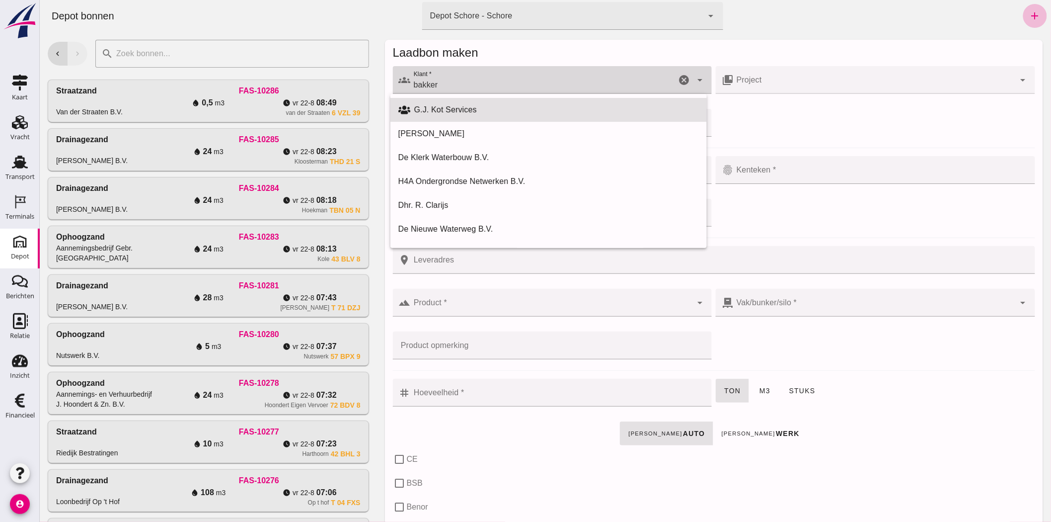
type input "G.J. Kot Services"
click icon "cancel"
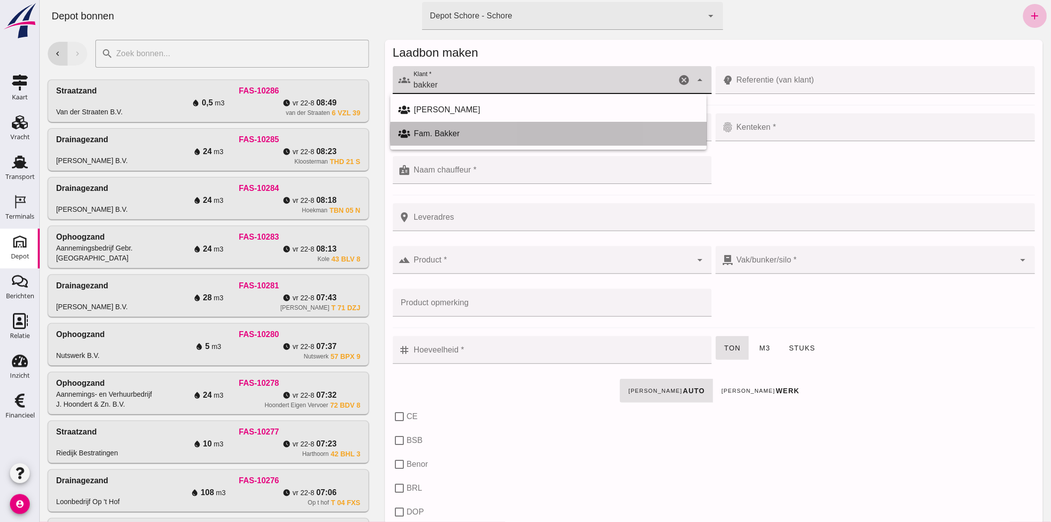
click at [439, 136] on div "Fam. Bakker" at bounding box center [556, 134] width 285 height 12
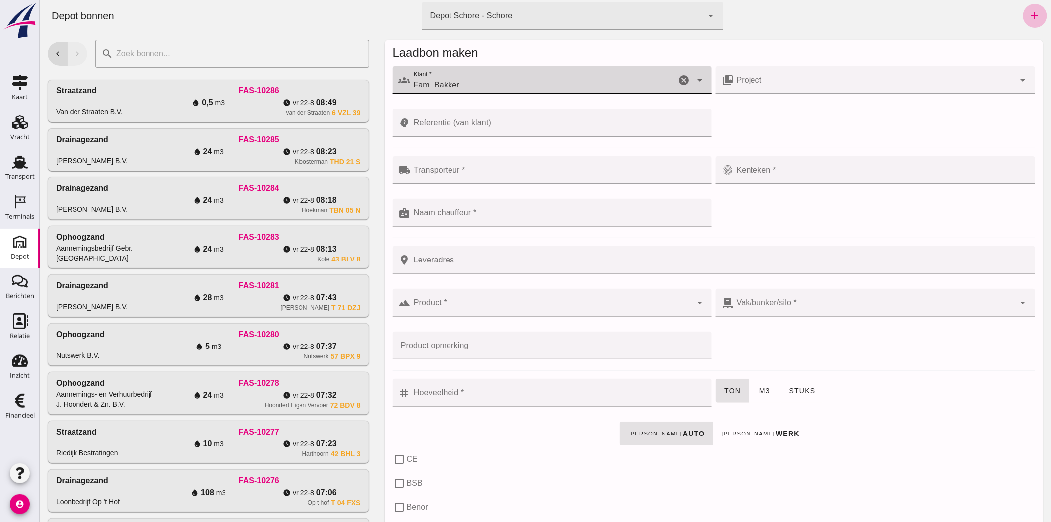
type input "Fam. Bakker"
click input "Transporteur *"
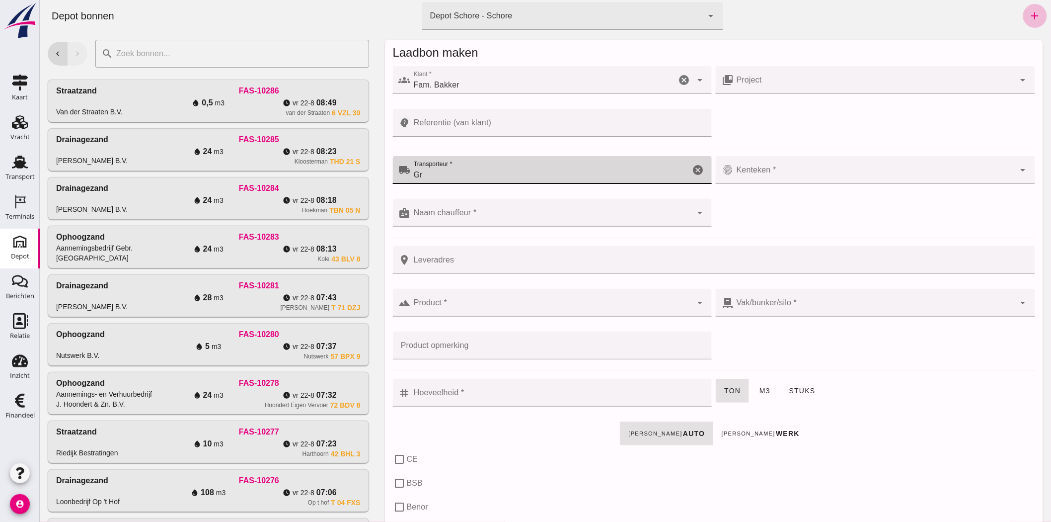
type input "G"
type input "Grootjans"
click icon "cancel"
click input "Transporteur *"
click div
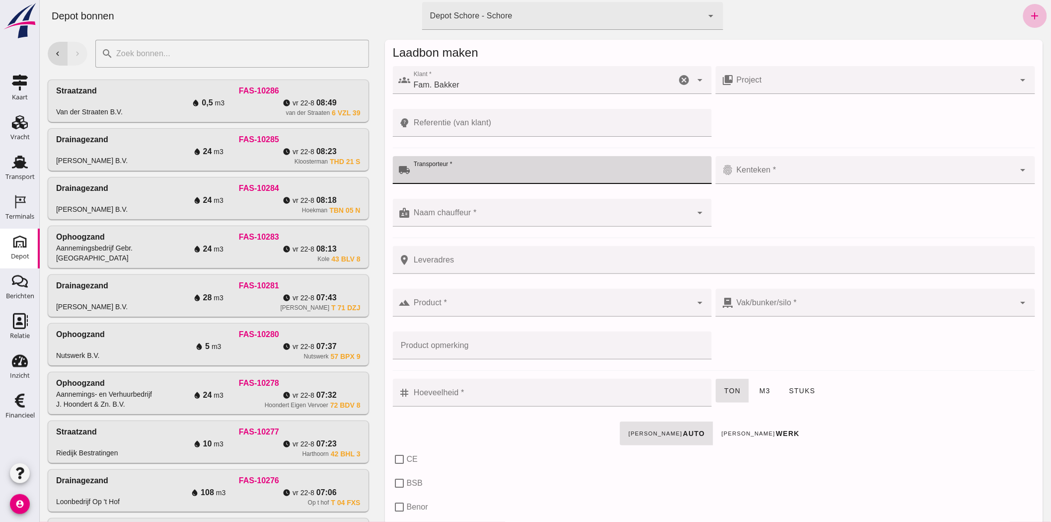
type input "G"
type input "Overslagbedrijf Grootjans"
click div
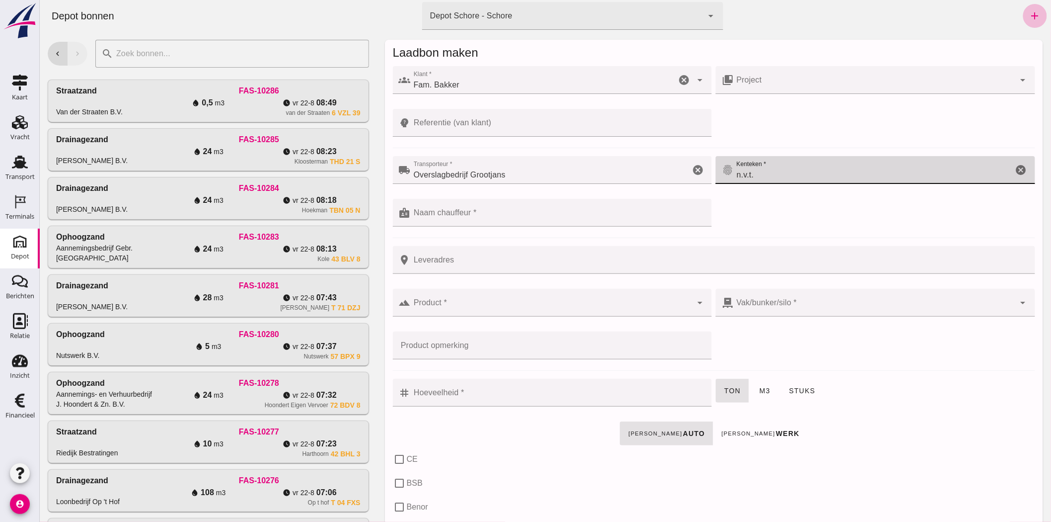
type input "n.v.t."
click input "Naam chauffeur *"
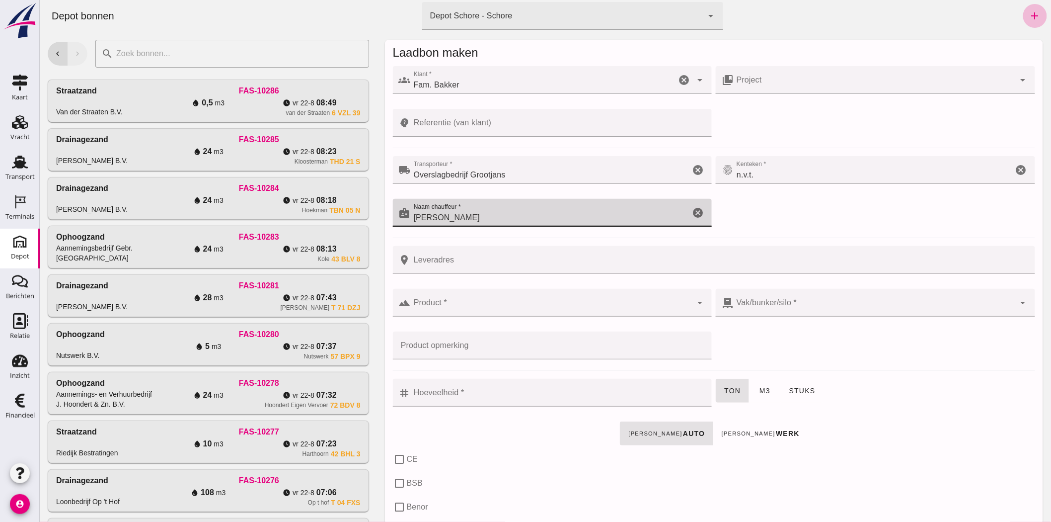
type input "Gerrald Grootjans"
click input "Leveradres"
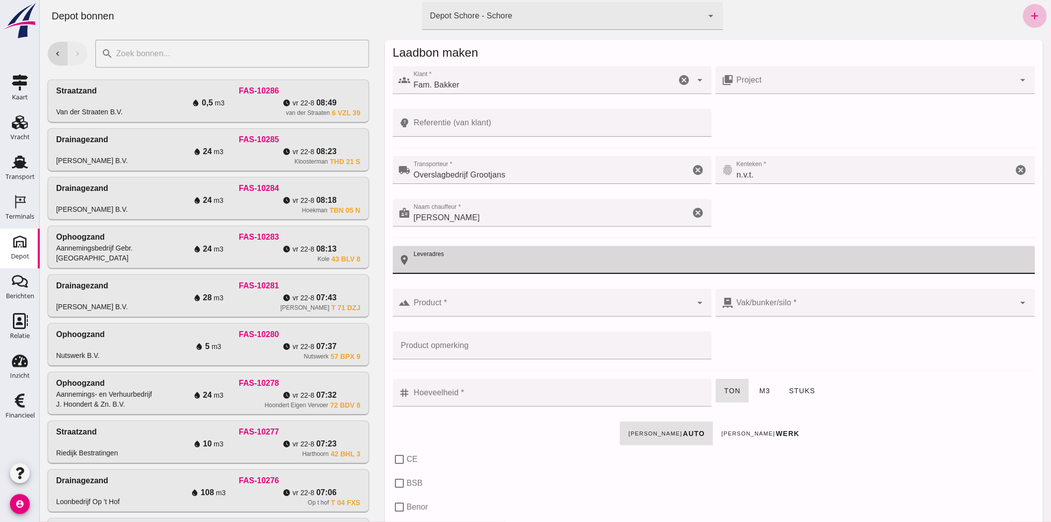
click input "Leveradres"
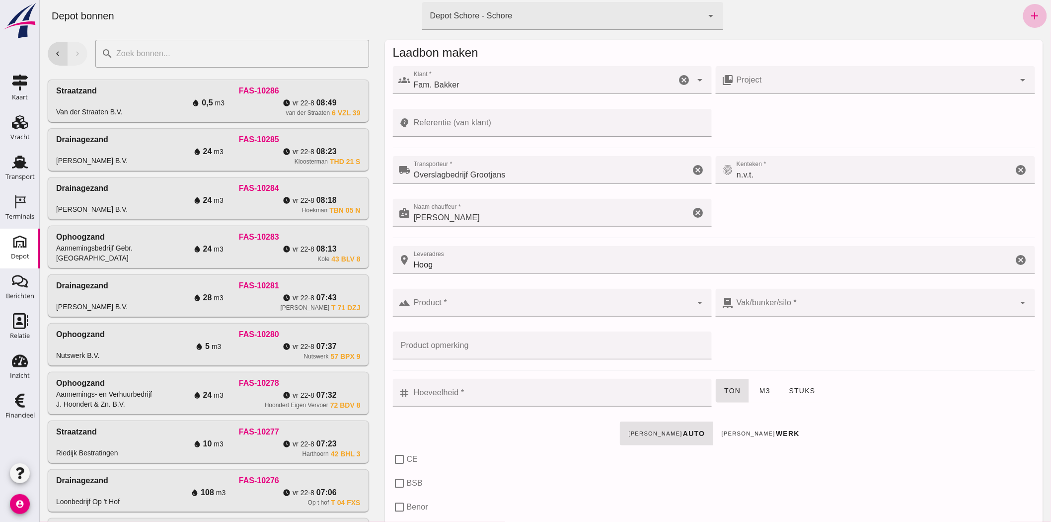
click input "Hoog"
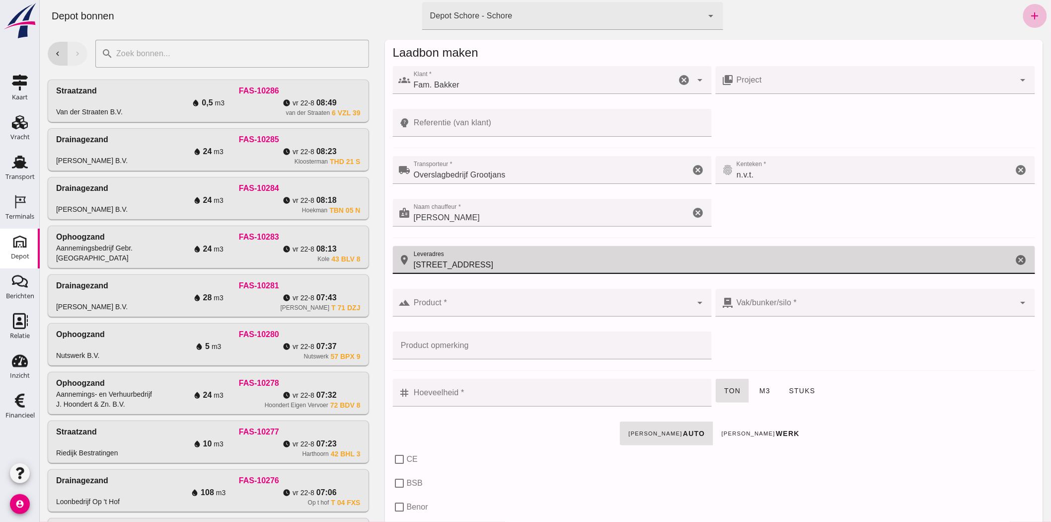
type input "Hoofdstraat 11, Ovezande"
click div
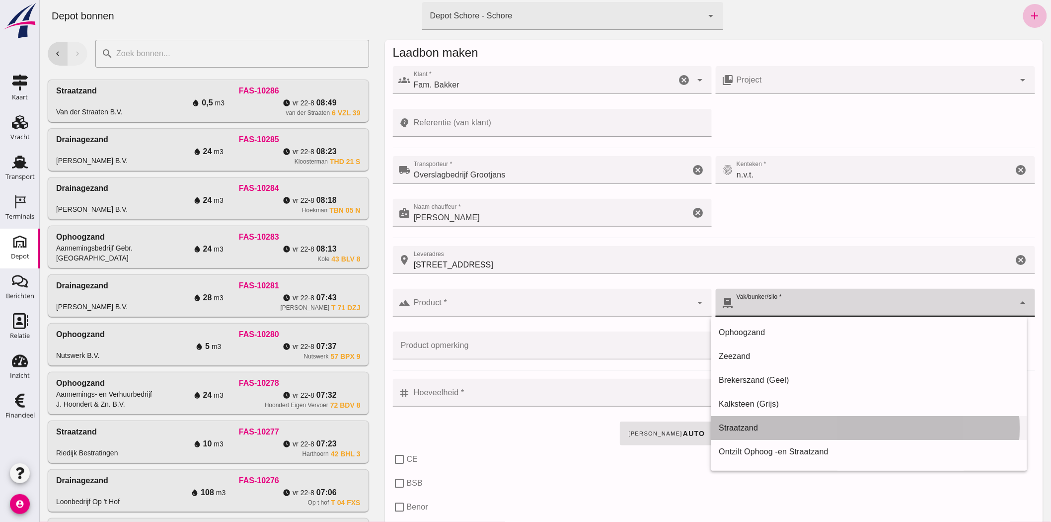
click div "Straatzand"
type input "283"
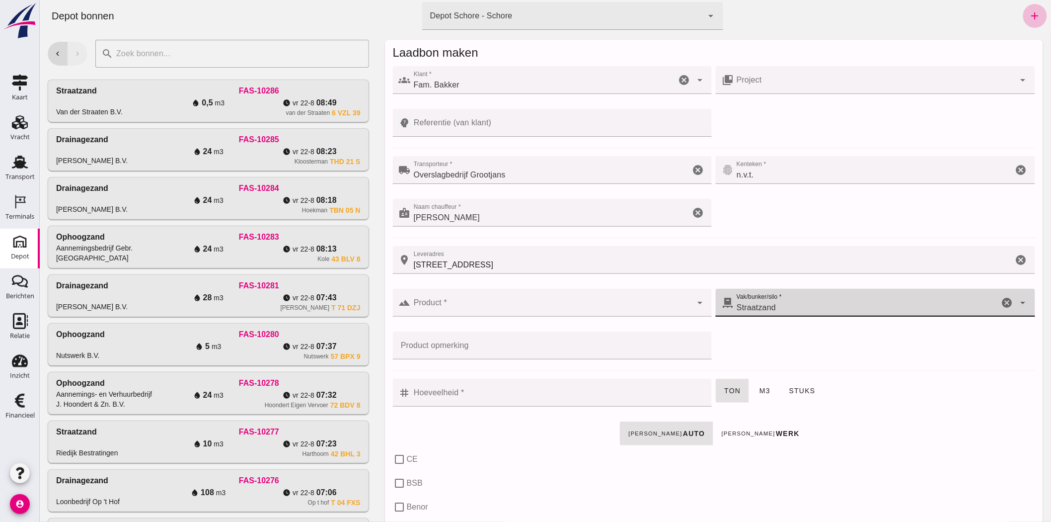
click input "Product *"
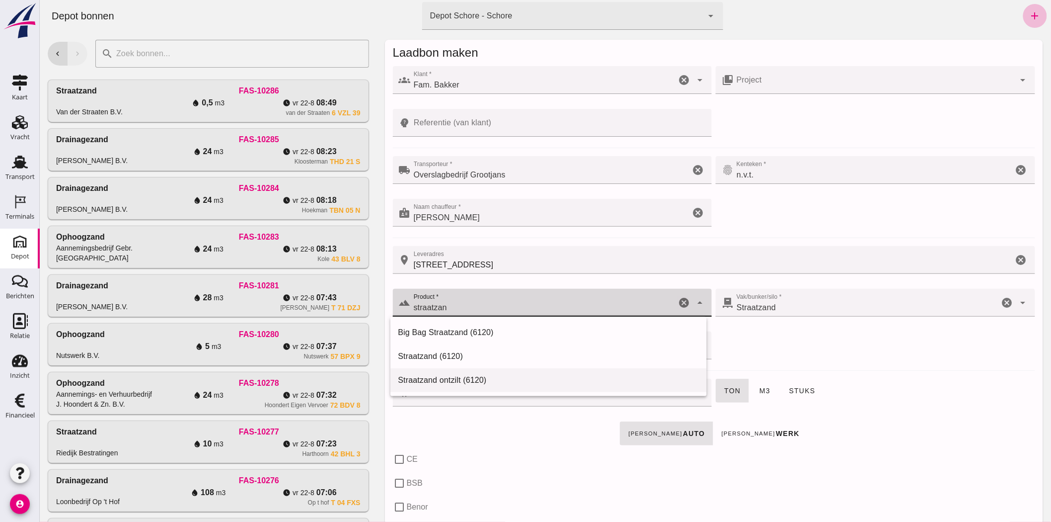
click at [466, 377] on div "Straatzand ontzilt (6120)" at bounding box center [548, 380] width 301 height 12
type input "Straatzand ontzilt (6120)"
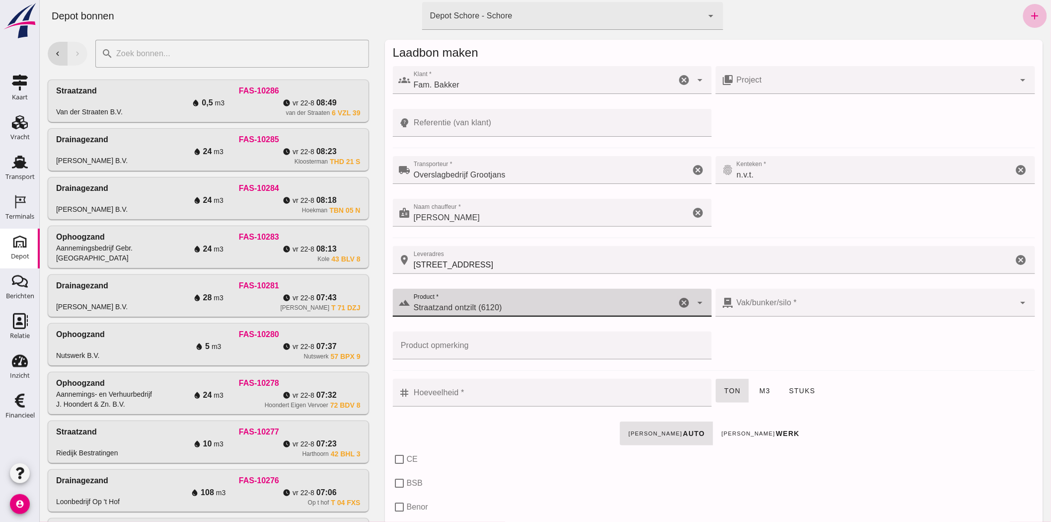
type input "Straatzand ontzilt (6120)"
click input "Product opmerking"
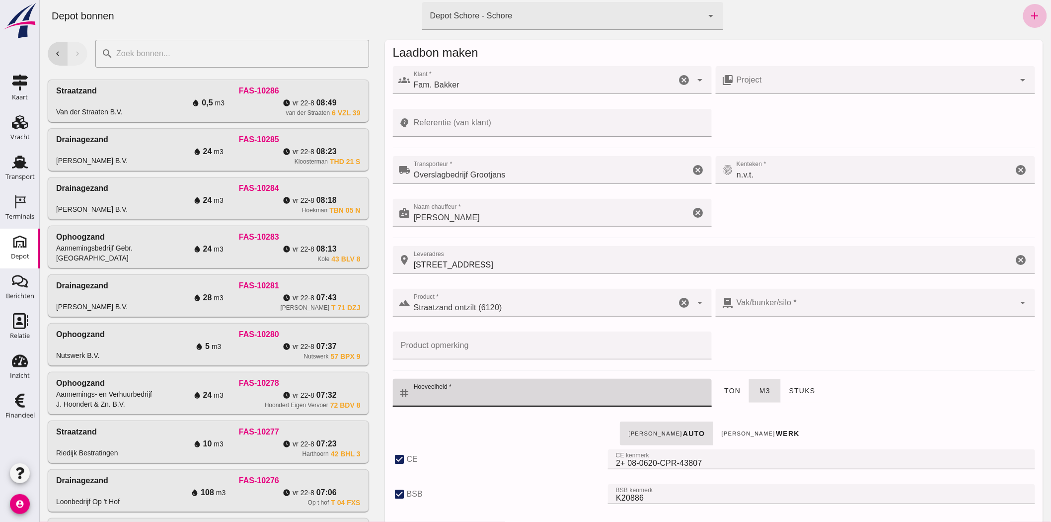
click at [502, 380] on div "tag Hoeveelheid * Hoeveelheid * cancel" at bounding box center [552, 398] width 323 height 43
checkbox input "true"
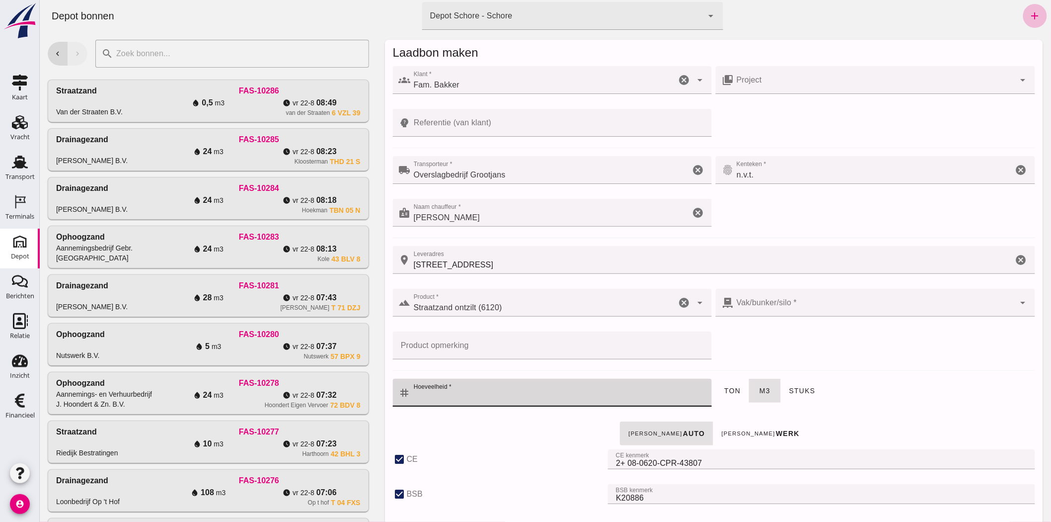
type input "41"
checkbox input "true"
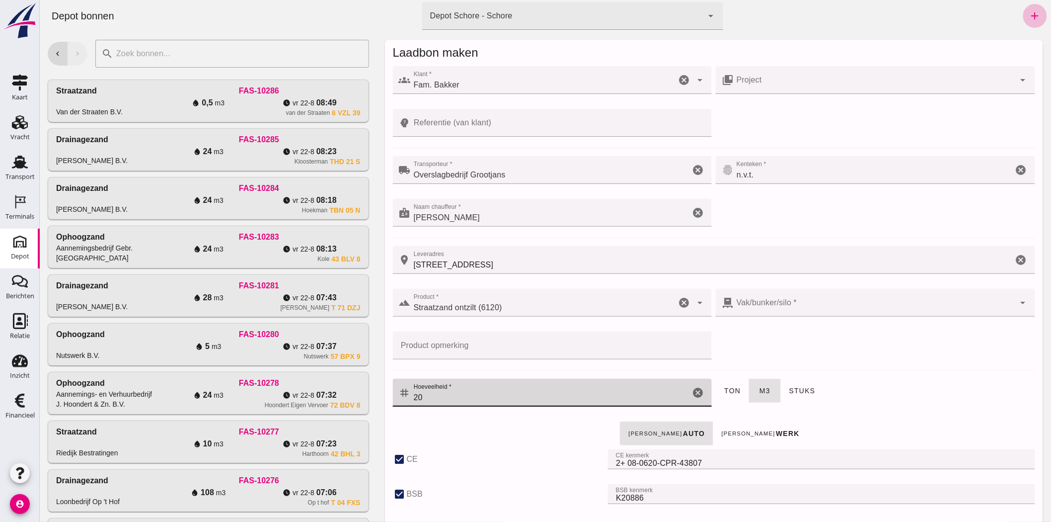
type input "20"
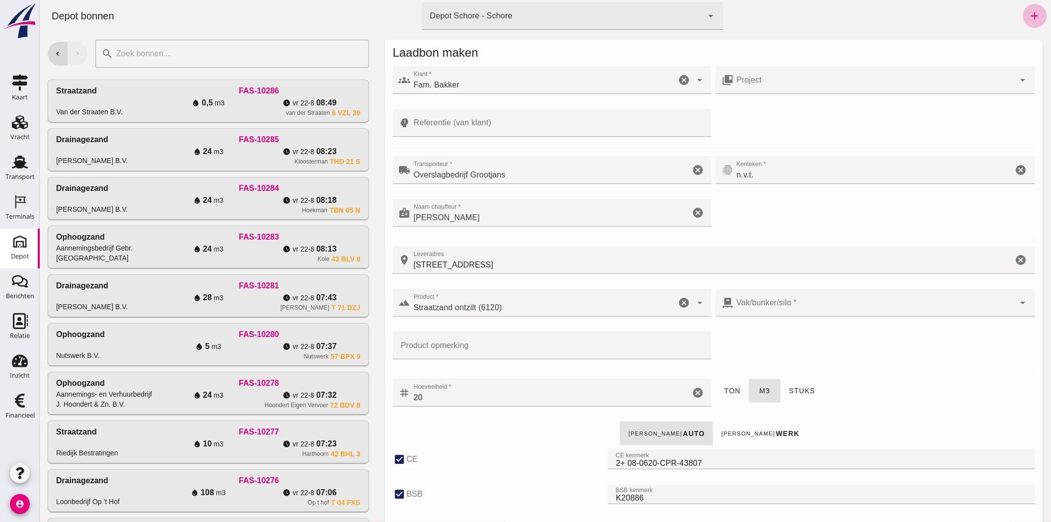
click at [885, 189] on div at bounding box center [875, 191] width 304 height 7
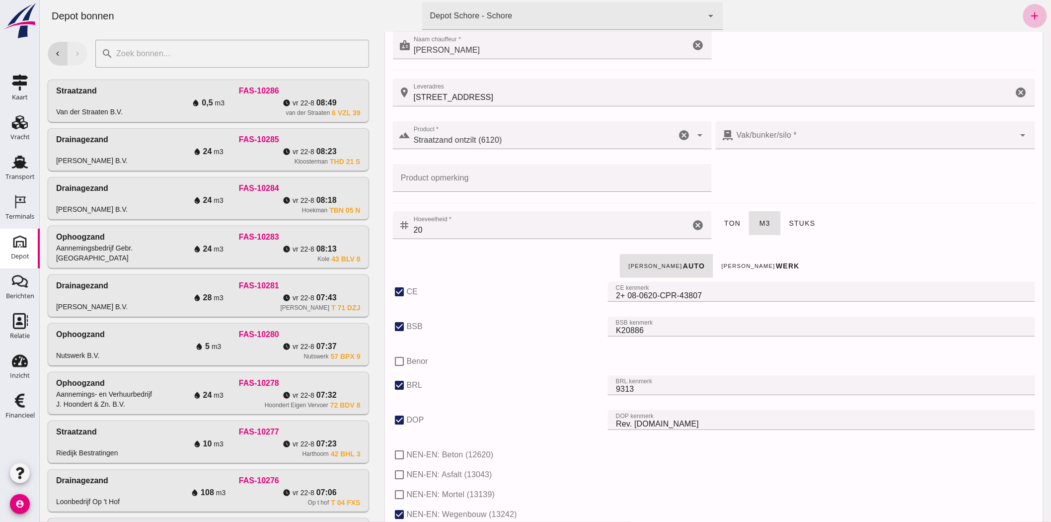
scroll to position [150, 0]
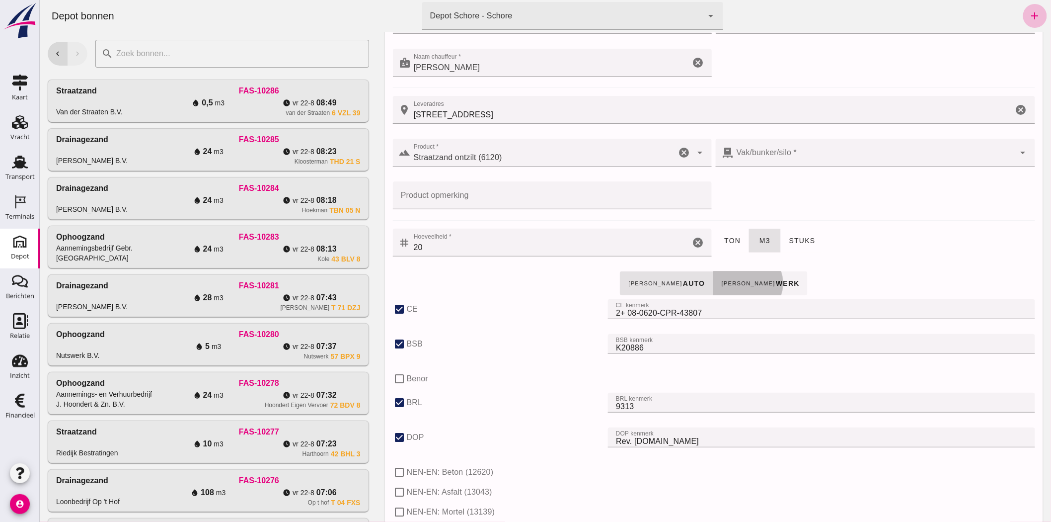
click strong "werk"
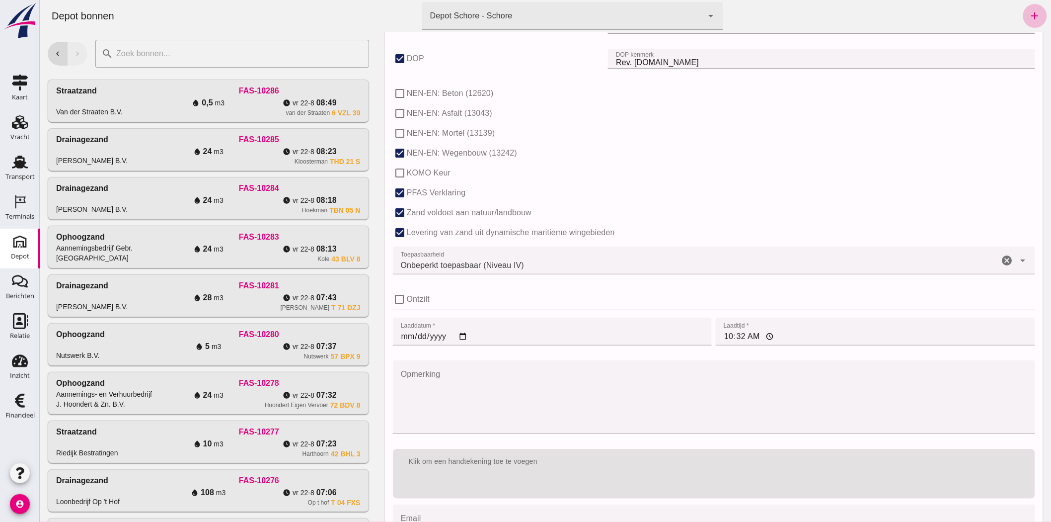
scroll to position [592, 0]
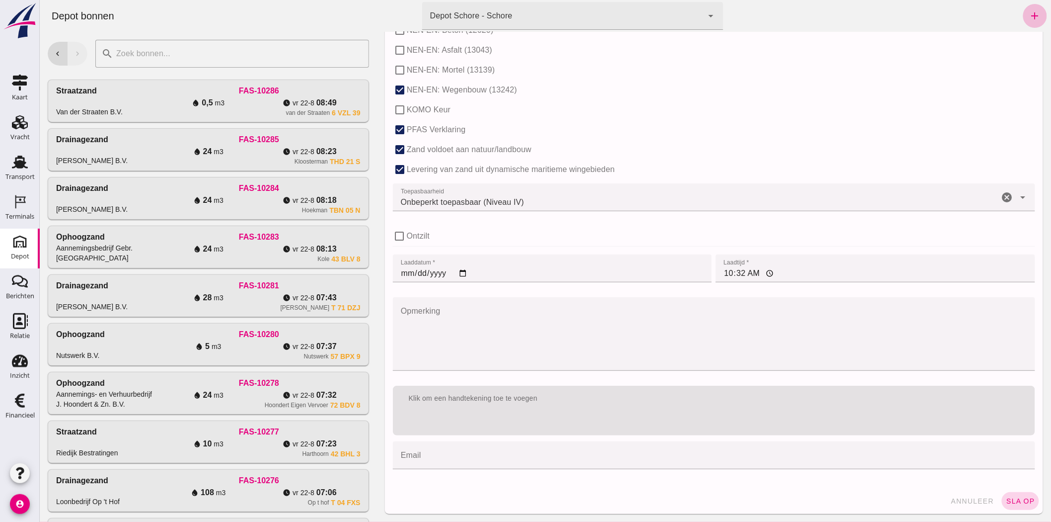
click span "sla op"
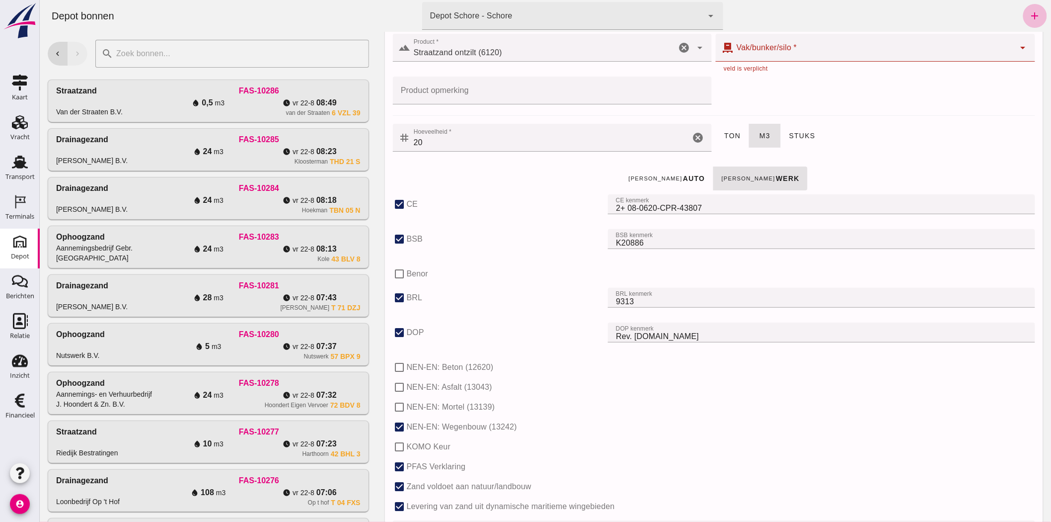
scroll to position [95, 0]
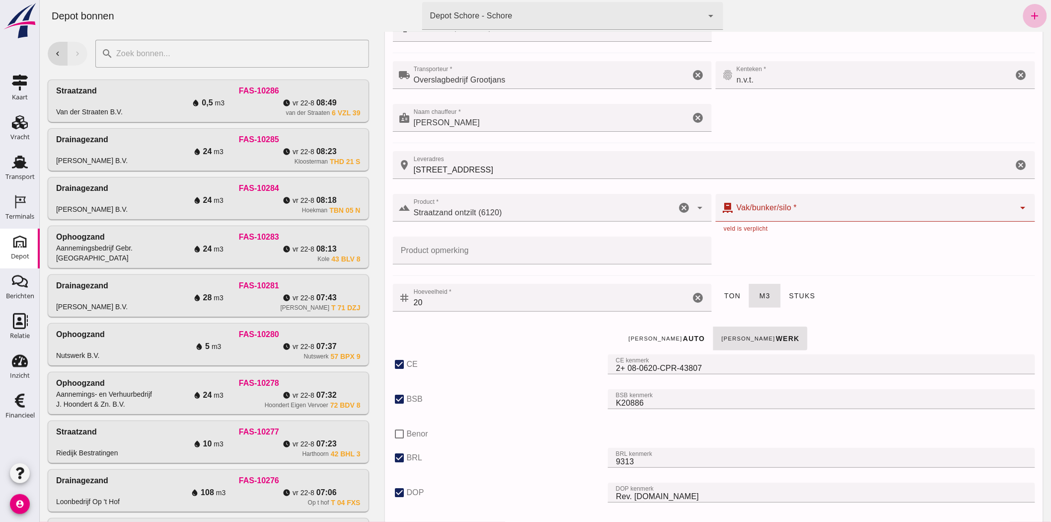
click div
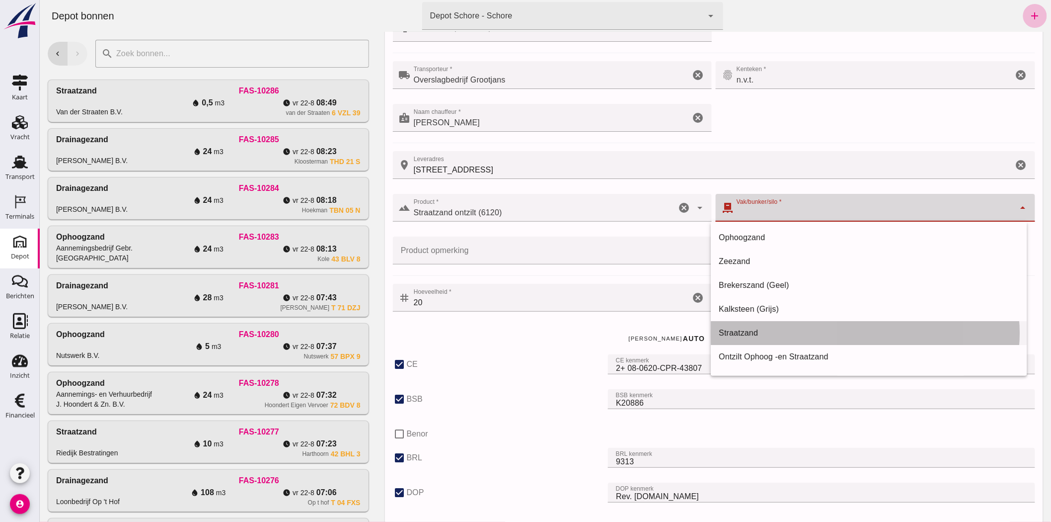
click at [802, 334] on div "Straatzand" at bounding box center [868, 333] width 301 height 12
type input "283"
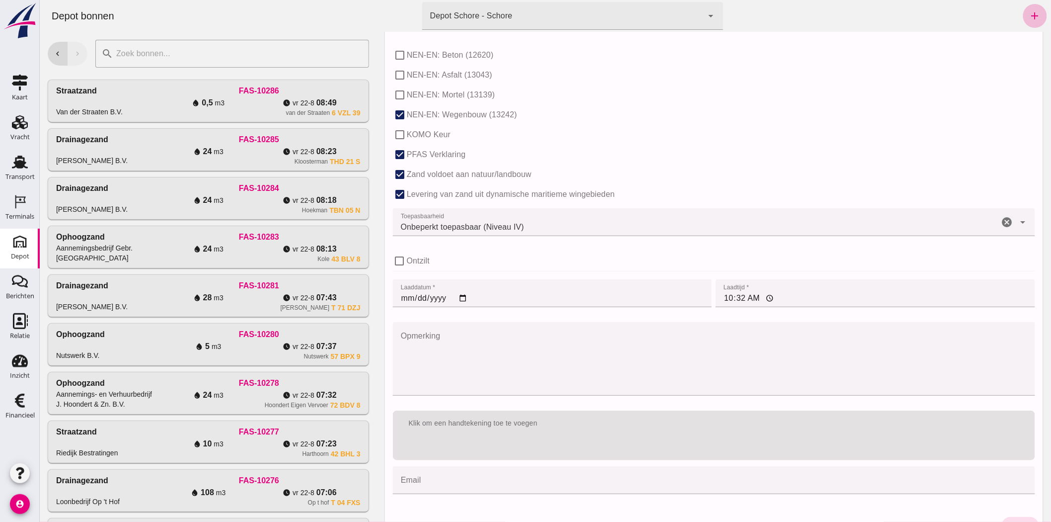
scroll to position [592, 0]
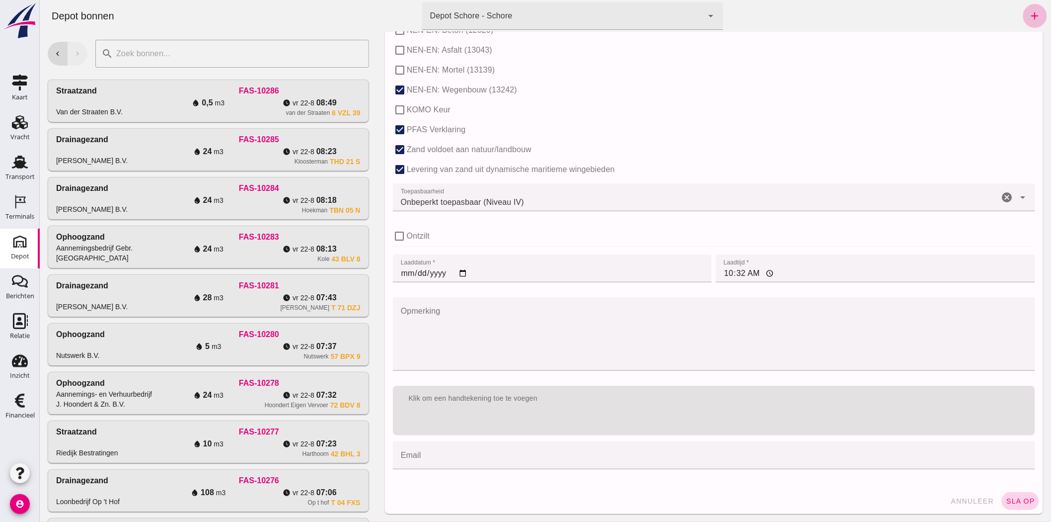
click span "sla op"
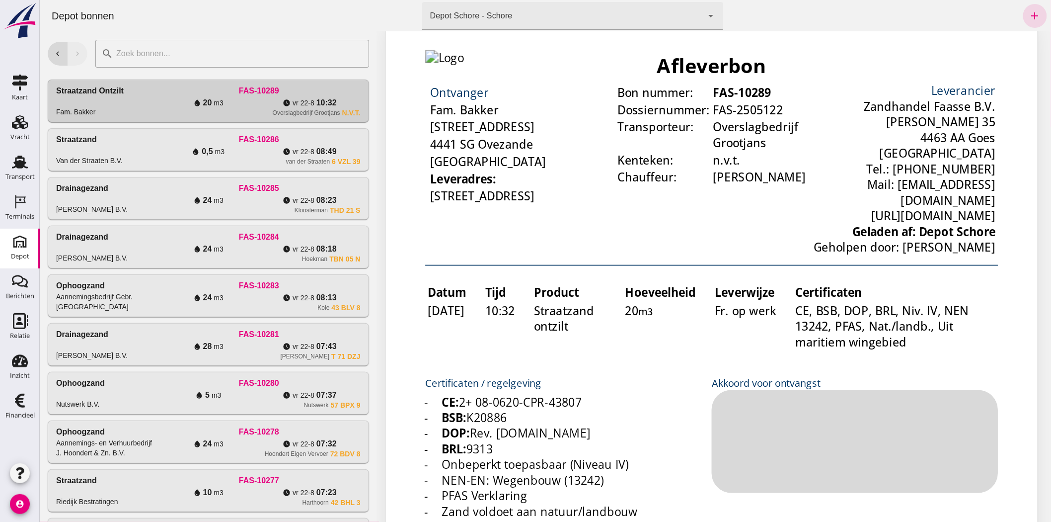
scroll to position [0, 0]
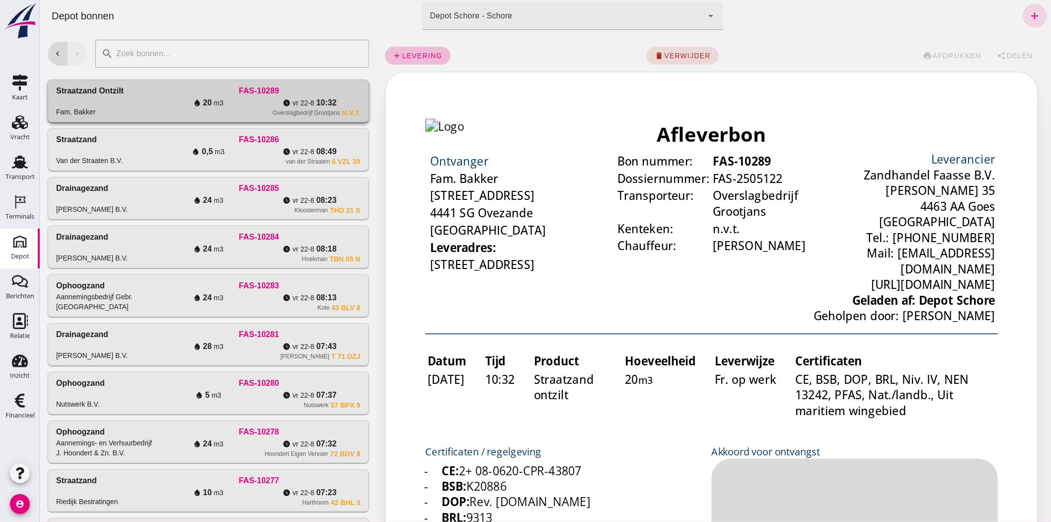
click at [116, 105] on div "Straatzand ontzilt Fam. Bakker" at bounding box center [106, 101] width 101 height 32
click div "add levering delete verwijder print afdrukken share Delen"
click at [591, 75] on div "Afleverbon" at bounding box center [562, 84] width 346 height 19
click at [106, 113] on div "Straatzand ontzilt Fam. Bakker" at bounding box center [106, 101] width 101 height 32
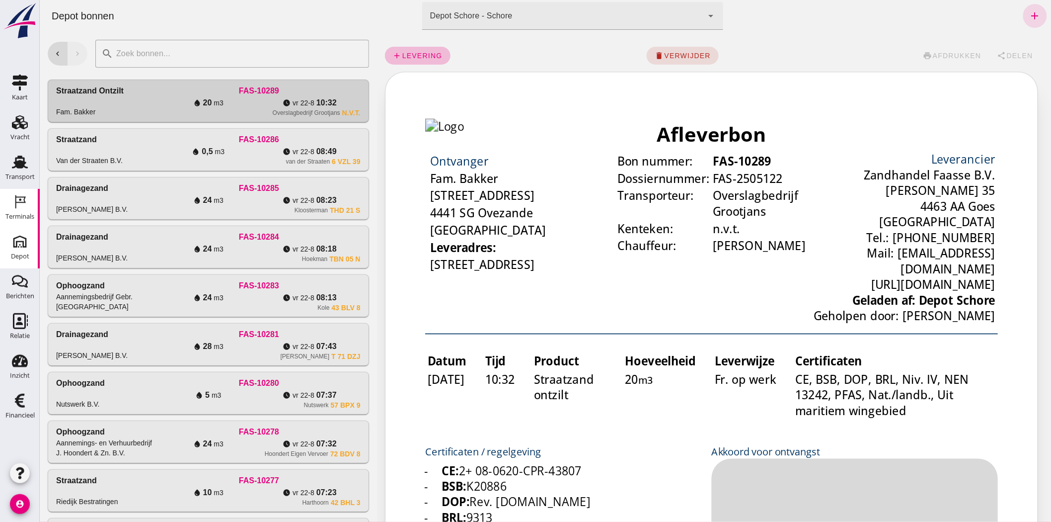
click at [22, 200] on icon "Terminals" at bounding box center [20, 202] width 16 height 16
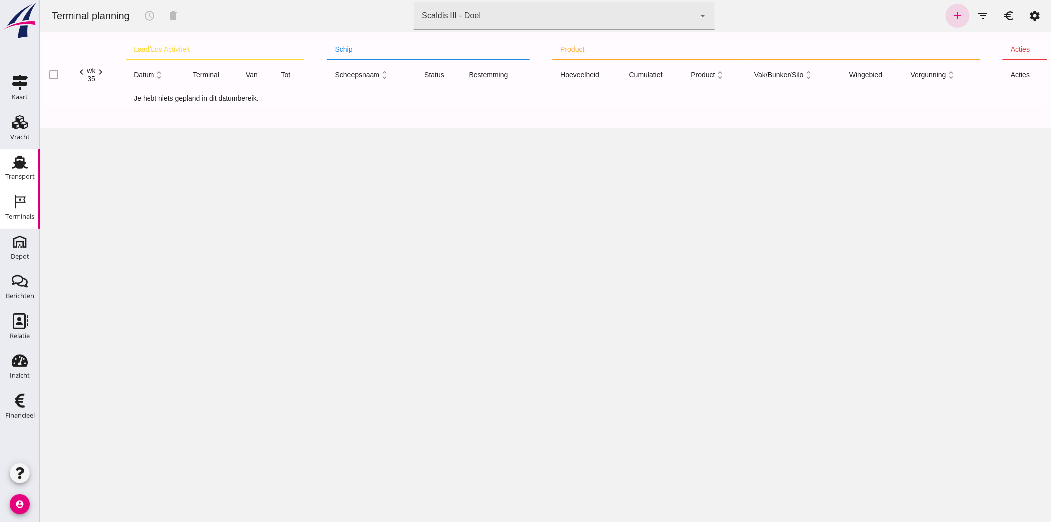
click at [10, 161] on div "Transport" at bounding box center [20, 162] width 24 height 16
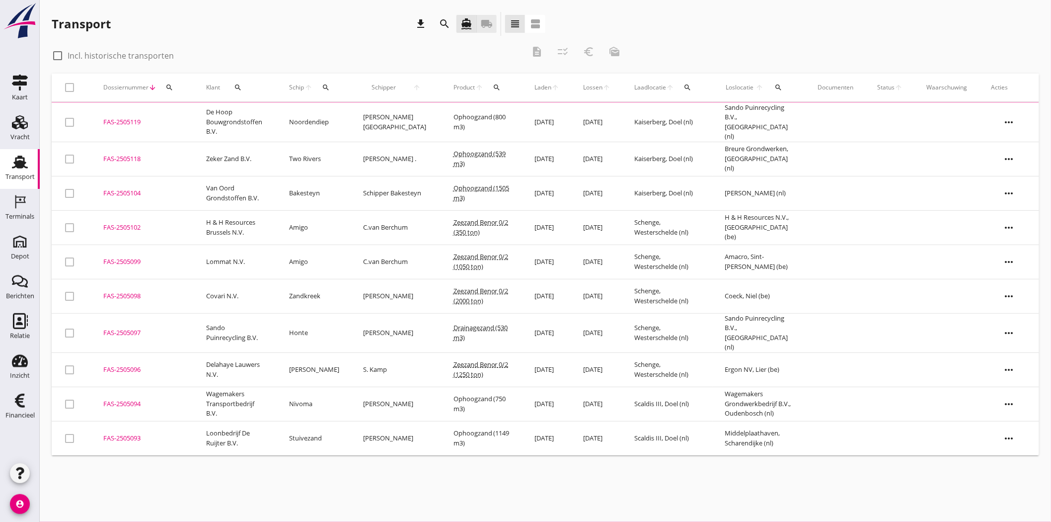
click at [492, 26] on icon "local_shipping" at bounding box center [487, 24] width 12 height 12
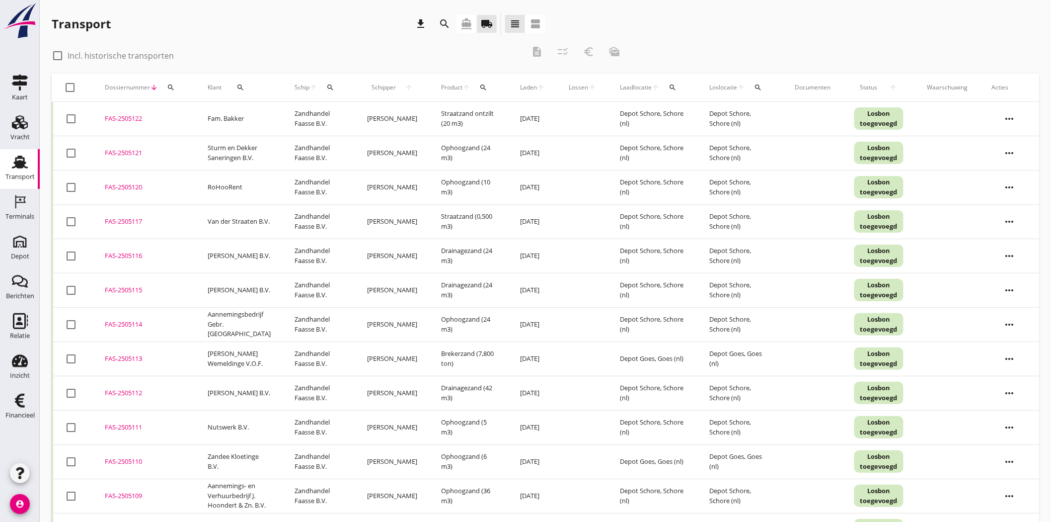
click at [130, 118] on div "FAS-2505122" at bounding box center [144, 119] width 79 height 10
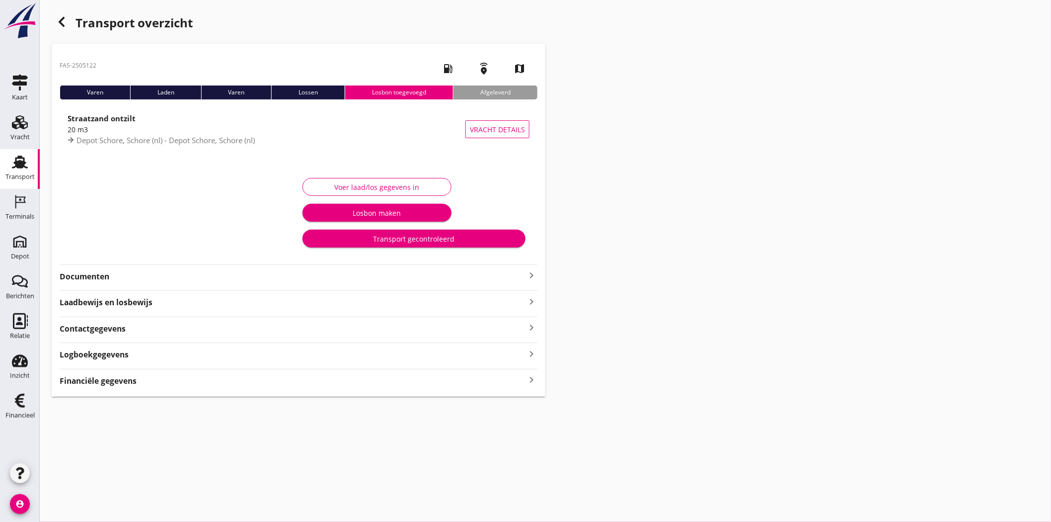
click at [106, 384] on strong "Financiële gegevens" at bounding box center [98, 380] width 77 height 11
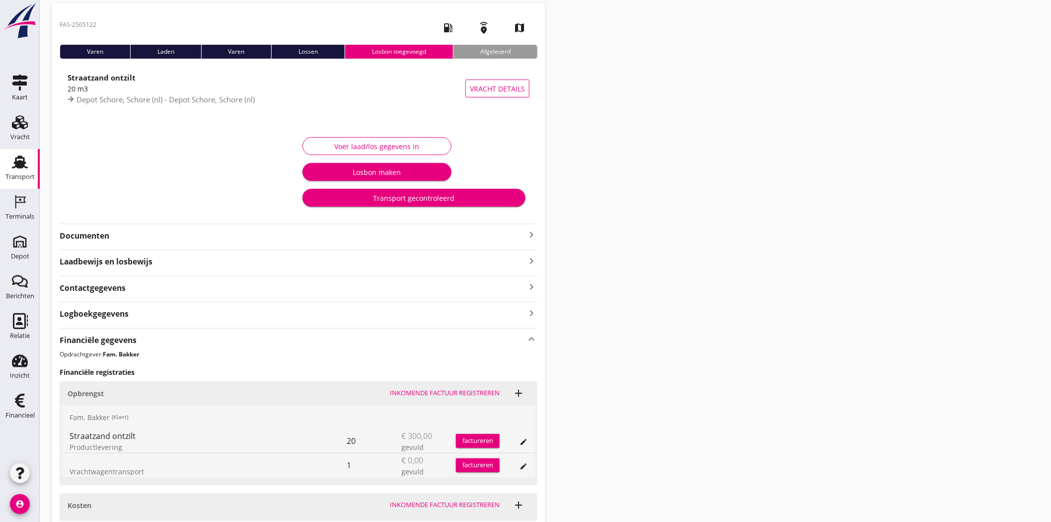
scroll to position [122, 0]
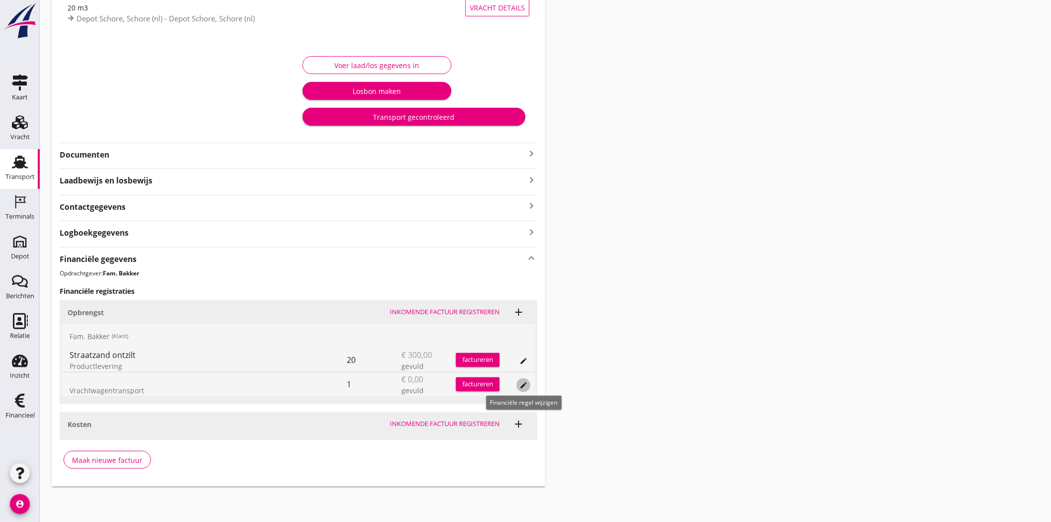
click at [524, 383] on icon "edit" at bounding box center [524, 385] width 8 height 8
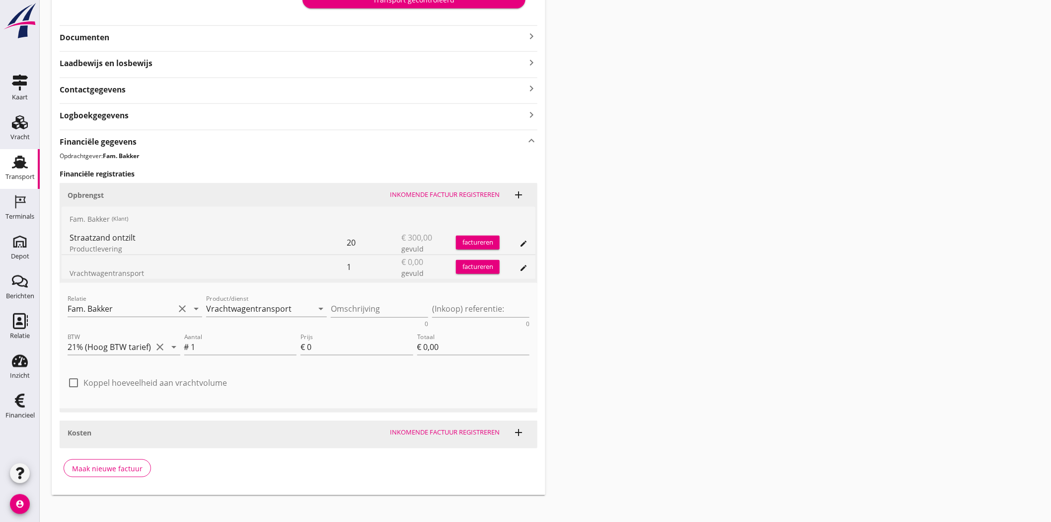
scroll to position [247, 0]
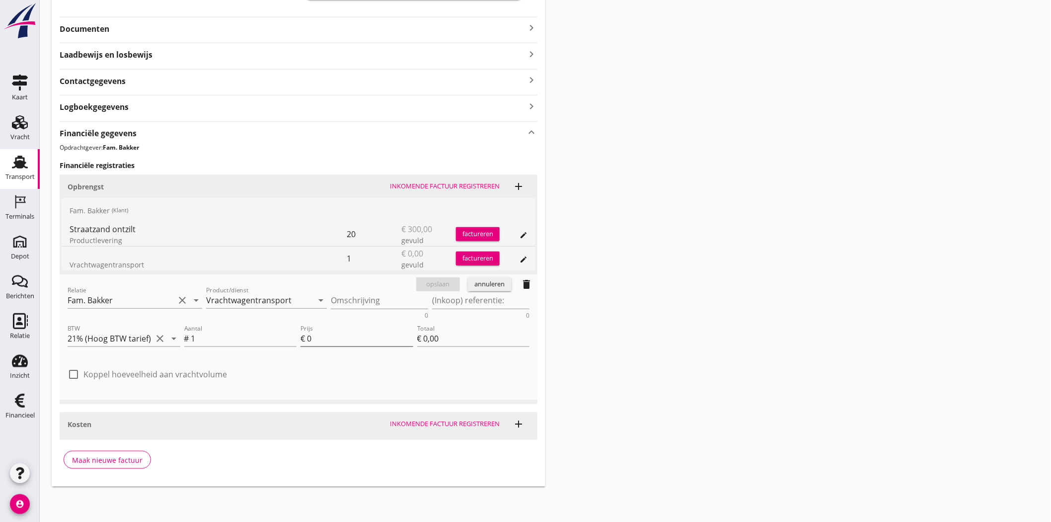
click at [375, 338] on input "0" at bounding box center [360, 338] width 106 height 16
click at [71, 372] on div at bounding box center [73, 374] width 17 height 17
checkbox input "true"
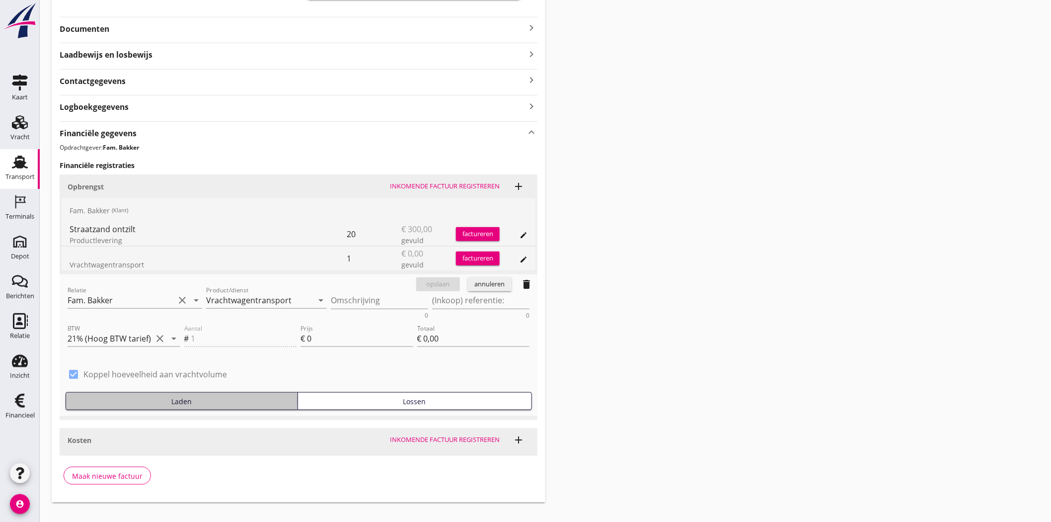
click at [231, 402] on div "Laden" at bounding box center [182, 401] width 224 height 10
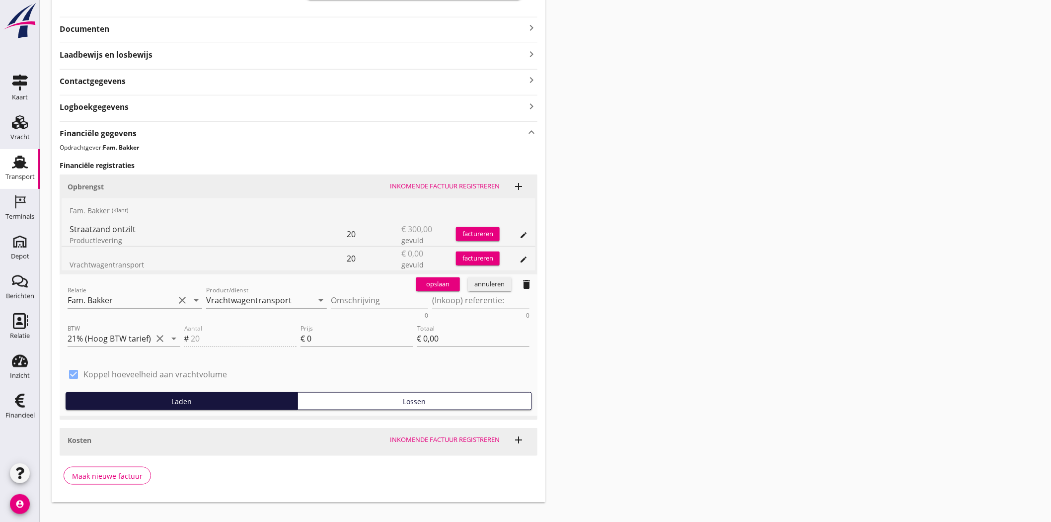
click at [245, 339] on div "Aantal # 20" at bounding box center [240, 339] width 117 height 38
click at [213, 332] on div "Aantal # 20" at bounding box center [240, 339] width 117 height 38
click at [207, 338] on div "Aantal # 20" at bounding box center [240, 339] width 117 height 38
click at [199, 338] on div "Aantal # 20" at bounding box center [240, 339] width 117 height 38
click at [407, 405] on button "Lossen" at bounding box center [415, 401] width 235 height 18
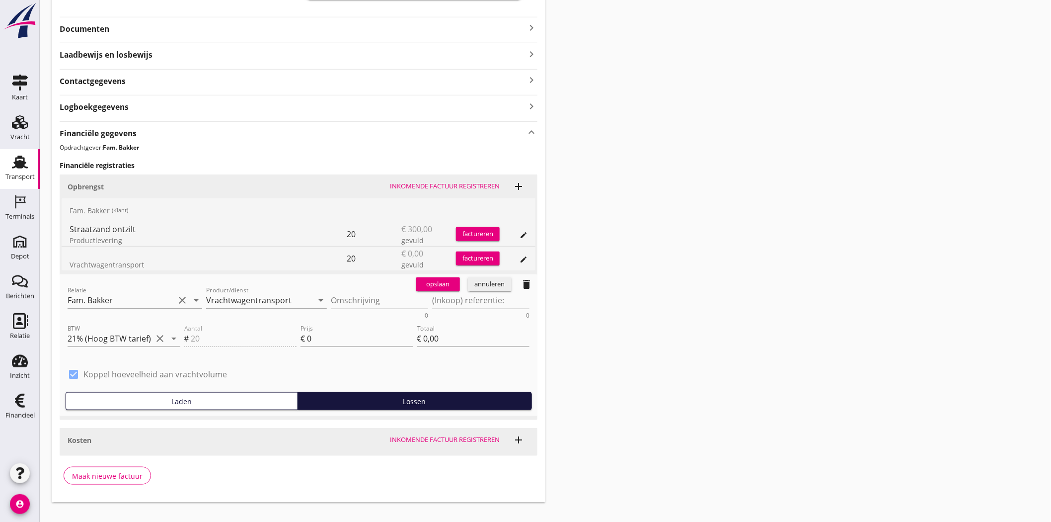
click at [247, 413] on div "Relatie Fam. Bakker clear arrow_drop_down Product/dienst Vrachtwagentransport a…" at bounding box center [299, 345] width 478 height 142
click at [122, 404] on div "Laden" at bounding box center [182, 401] width 224 height 10
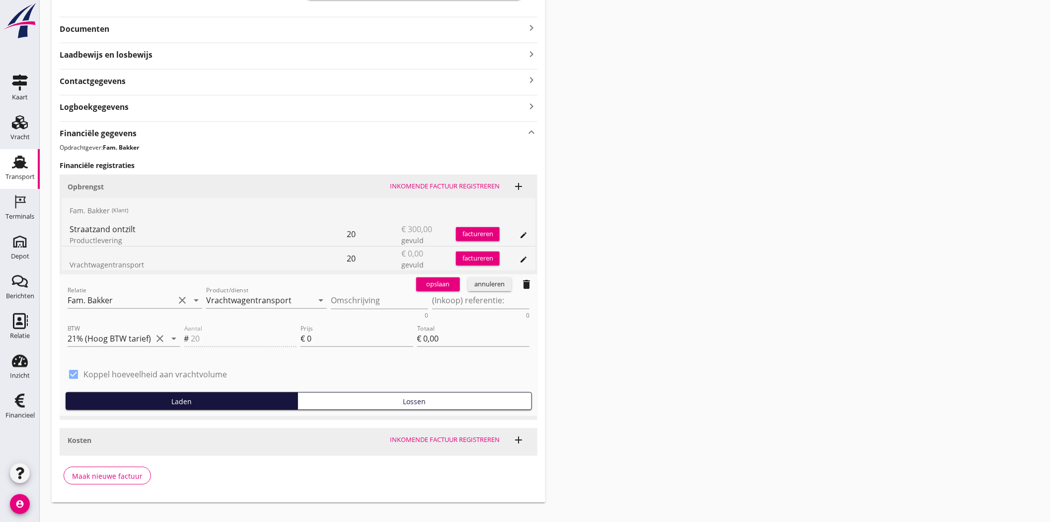
click at [74, 372] on div at bounding box center [73, 374] width 17 height 17
type input "0"
checkbox input "false"
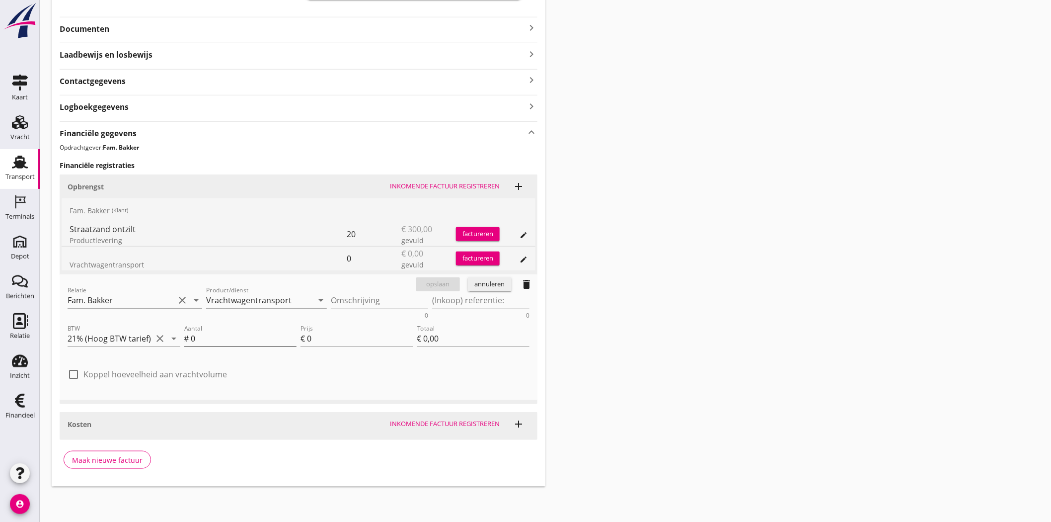
click at [186, 340] on div "#" at bounding box center [187, 338] width 7 height 12
click at [202, 336] on input "0" at bounding box center [244, 338] width 106 height 16
type input "1"
click at [317, 340] on input "0" at bounding box center [360, 338] width 106 height 16
drag, startPoint x: 317, startPoint y: 340, endPoint x: 279, endPoint y: 345, distance: 38.1
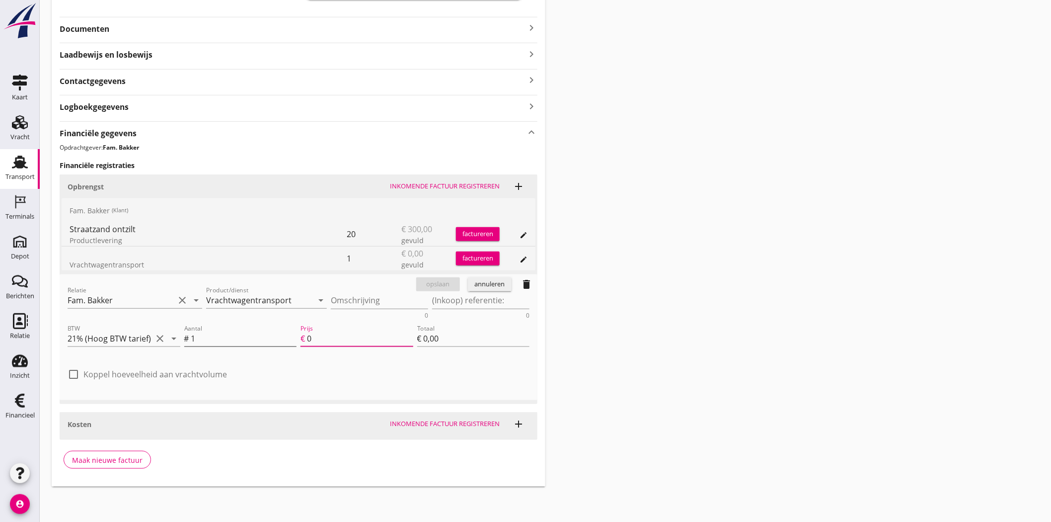
click at [279, 345] on div "Aantal # 1 Prijs € 0 Totaal € 0,00" at bounding box center [357, 339] width 350 height 38
type input "1"
type input "€ 1,00"
type input "12"
type input "€ 12,00"
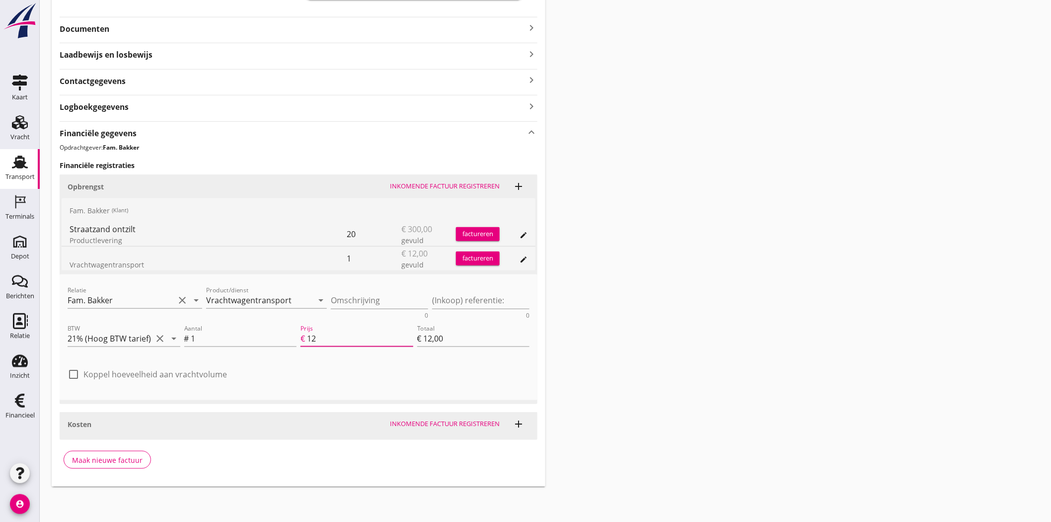
type input "125"
type input "€ 125,00"
type input "125.00"
click at [377, 360] on div "Relatie Fam. Bakker clear arrow_drop_down Product/dienst Vrachtwagentransport a…" at bounding box center [299, 337] width 470 height 118
click at [361, 289] on div "Omschrijving 0" at bounding box center [379, 302] width 97 height 32
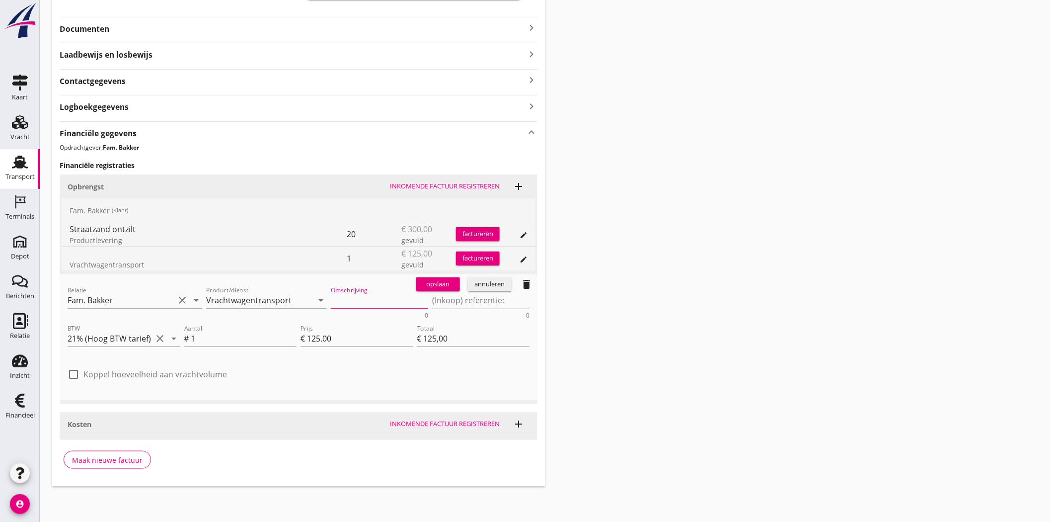
click at [364, 294] on textarea "Omschrijving" at bounding box center [379, 300] width 97 height 16
type textarea "Transport"
click at [396, 371] on div "check_box_outline_blank Koppel hoeveelheid aan vrachtvolume" at bounding box center [299, 379] width 462 height 26
click at [318, 337] on input "125.00" at bounding box center [360, 338] width 106 height 16
type input "12.00"
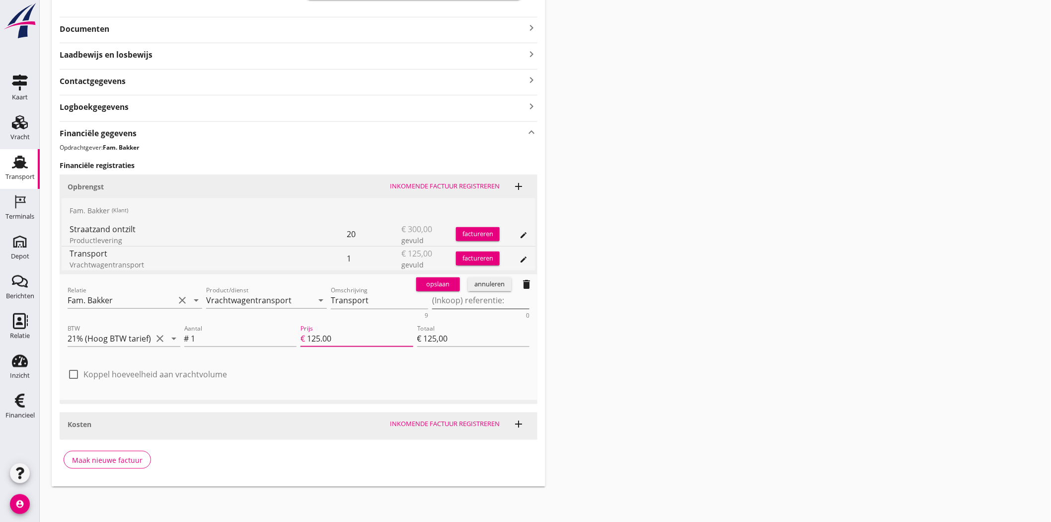
type input "€ 12,00"
type input "120.00"
type input "€ 120,00"
type input "120.00"
click at [456, 360] on div "Relatie Fam. Bakker clear arrow_drop_down Product/dienst Vrachtwagentransport a…" at bounding box center [299, 337] width 470 height 118
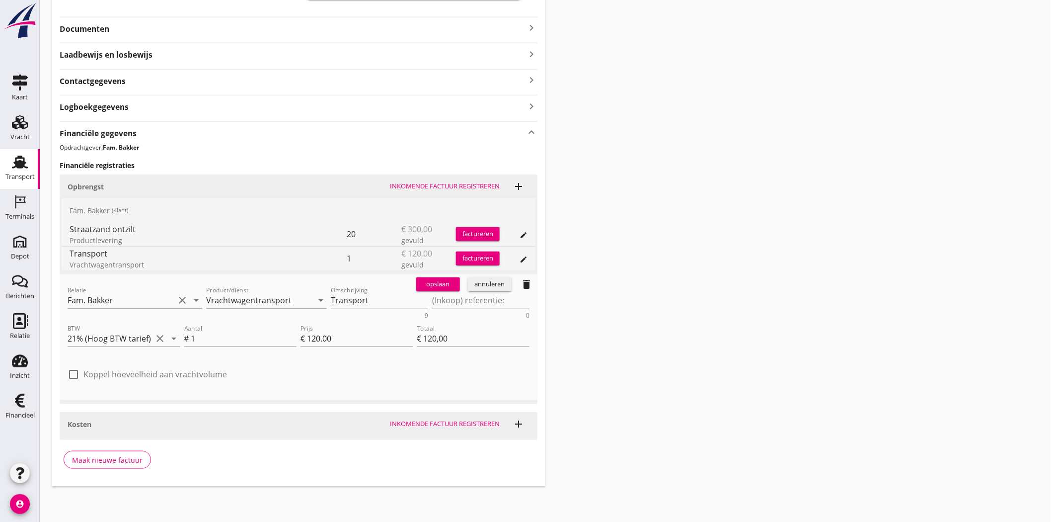
click at [447, 280] on div "opslaan" at bounding box center [438, 284] width 36 height 10
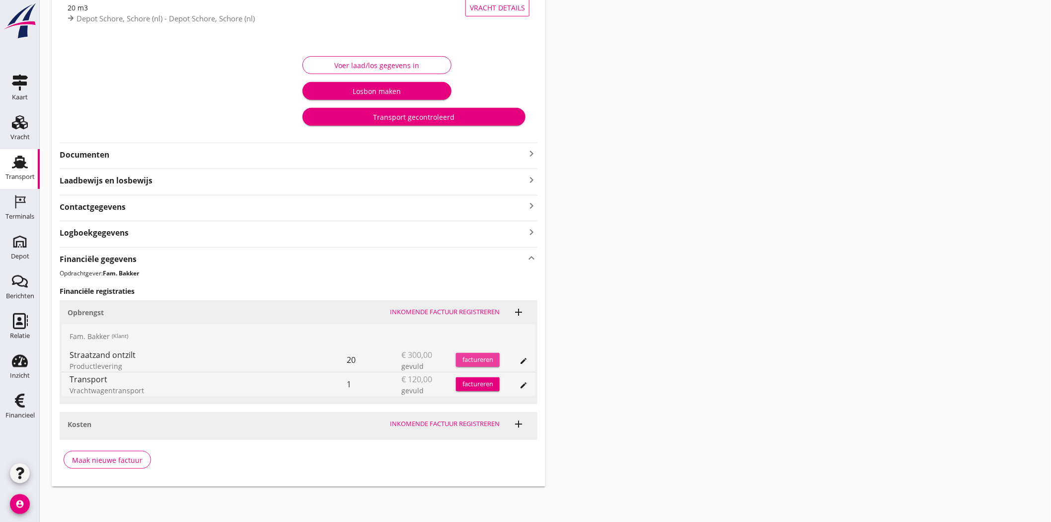
click at [475, 363] on div "factureren" at bounding box center [478, 360] width 44 height 10
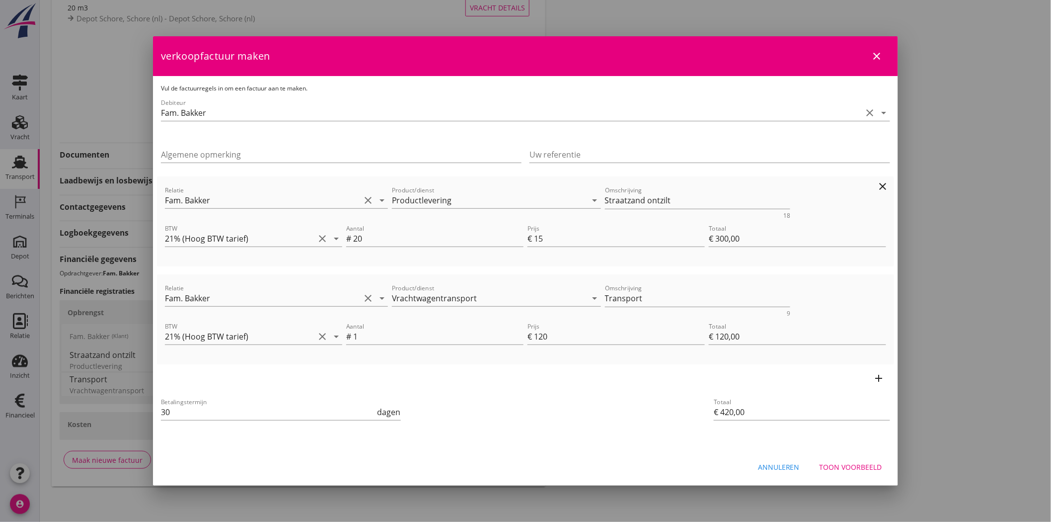
click at [603, 200] on div "Omschrijving Straatzand ontzilt 18" at bounding box center [698, 201] width 190 height 38
click at [605, 199] on textarea "Straatzand ontzilt" at bounding box center [698, 200] width 186 height 16
type textarea "Levering ontzilt Straatzand"
click at [858, 467] on div "Toon voorbeeld" at bounding box center [851, 467] width 63 height 10
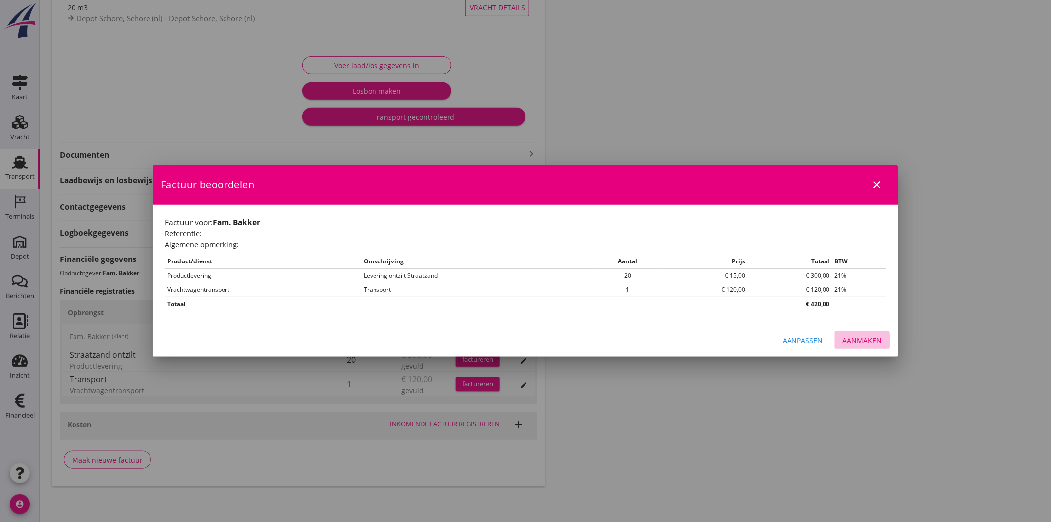
click at [849, 338] on div "Aanmaken" at bounding box center [862, 340] width 39 height 10
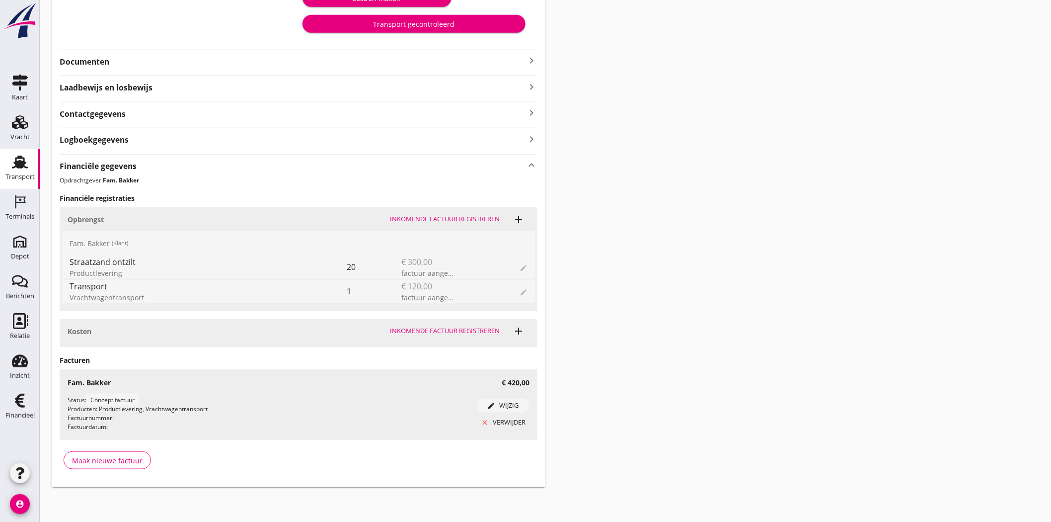
scroll to position [216, 0]
click at [400, 21] on div "Transport gecontroleerd" at bounding box center [414, 23] width 207 height 10
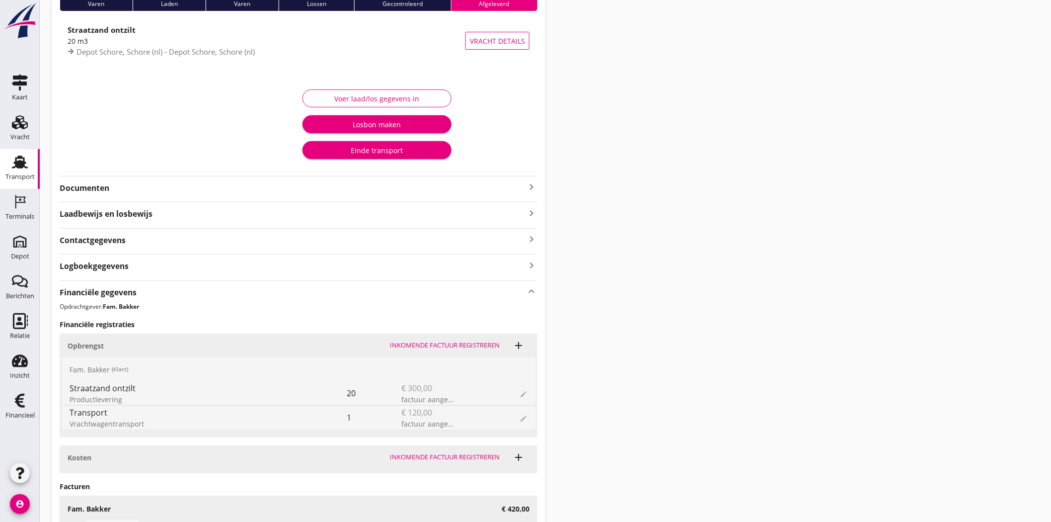
scroll to position [50, 0]
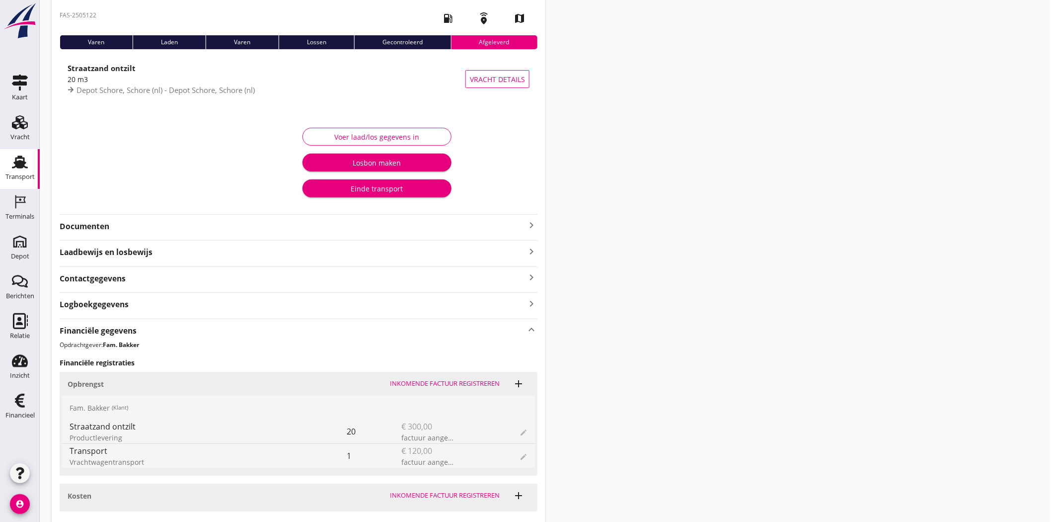
click at [374, 189] on div "Einde transport" at bounding box center [377, 188] width 133 height 10
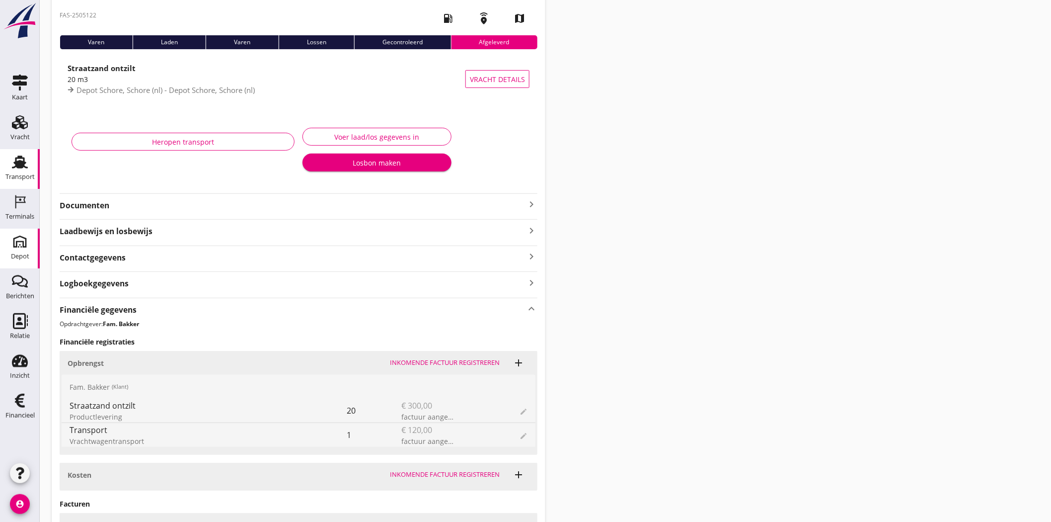
click at [25, 252] on div "Depot" at bounding box center [20, 256] width 18 height 14
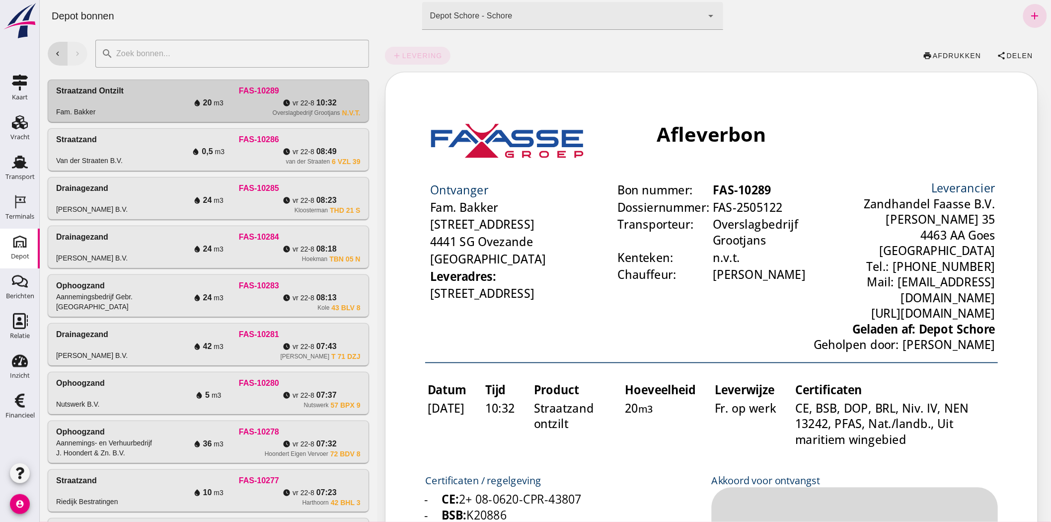
click at [10, 260] on link "Depot Depot" at bounding box center [20, 249] width 40 height 40
click at [26, 176] on div "Transport" at bounding box center [19, 176] width 29 height 6
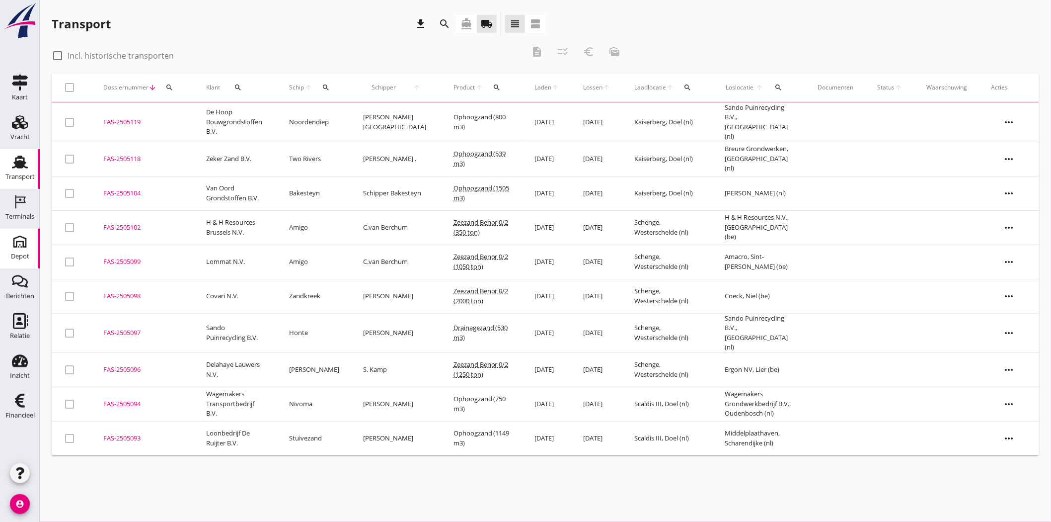
click at [22, 250] on div "Depot" at bounding box center [20, 256] width 18 height 14
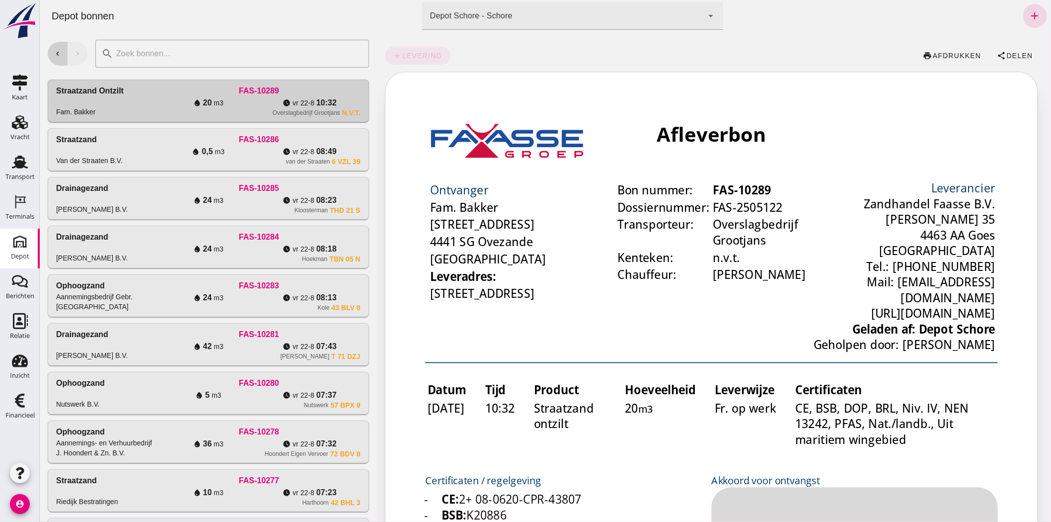
click at [65, 46] on button "chevron_left" at bounding box center [57, 54] width 20 height 24
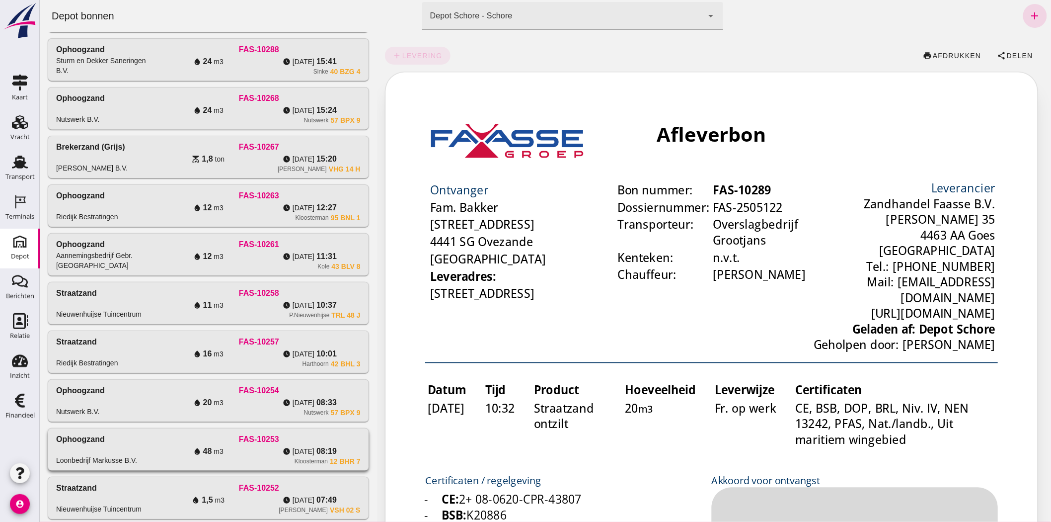
scroll to position [263, 0]
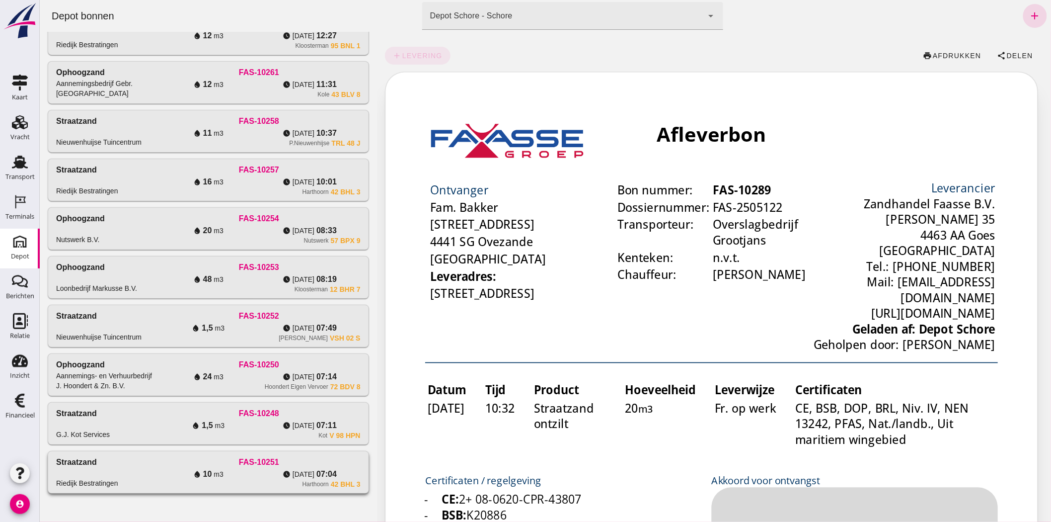
click div "Harthoorn 42 BHL 3"
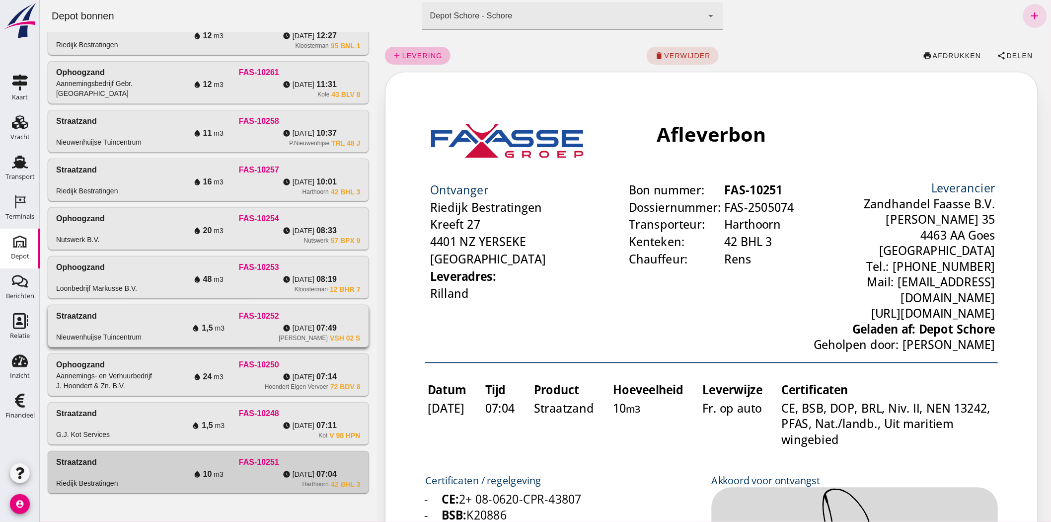
scroll to position [0, 0]
click button "share Delen"
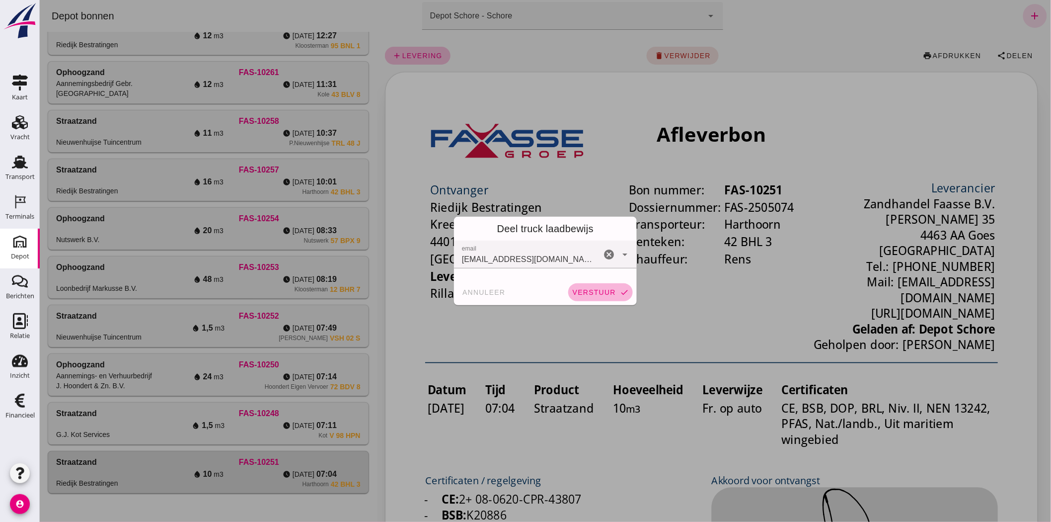
click span "verstuur"
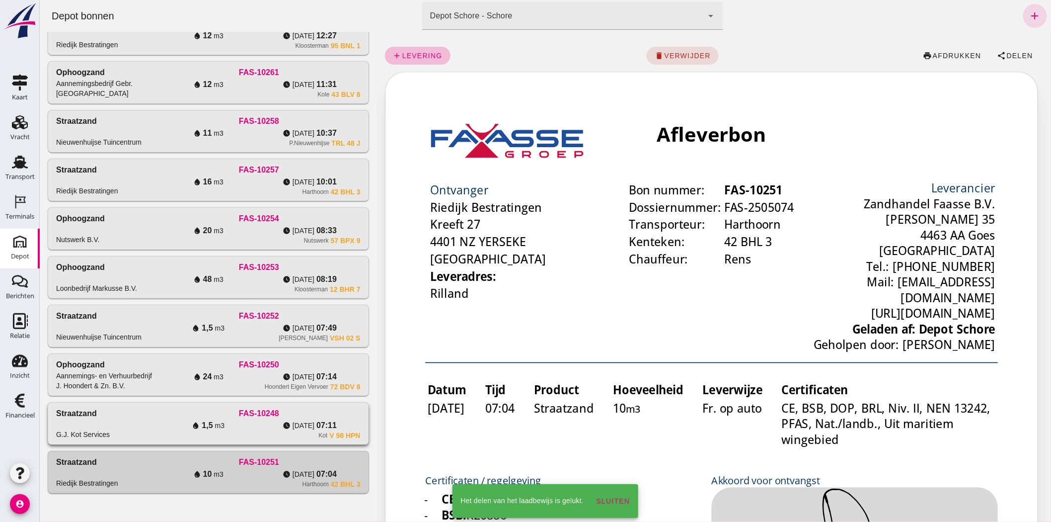
click at [250, 429] on div "water_drop 1,5 m3" at bounding box center [207, 425] width 101 height 12
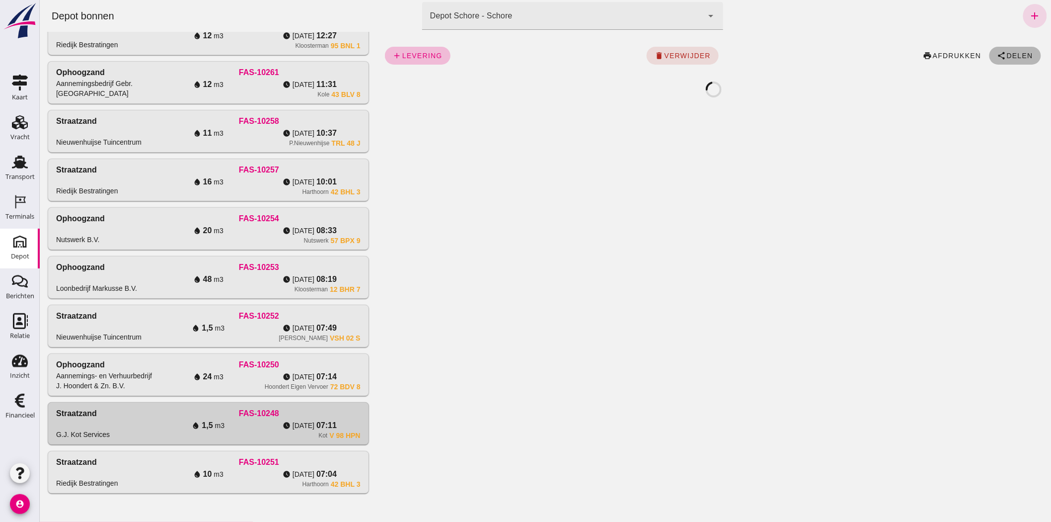
click span "share Delen"
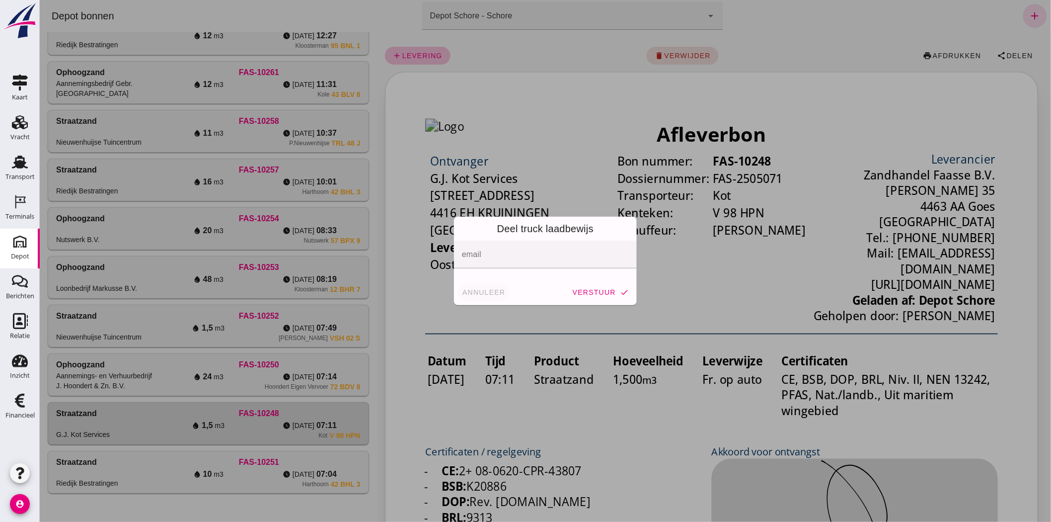
click span "annuleer"
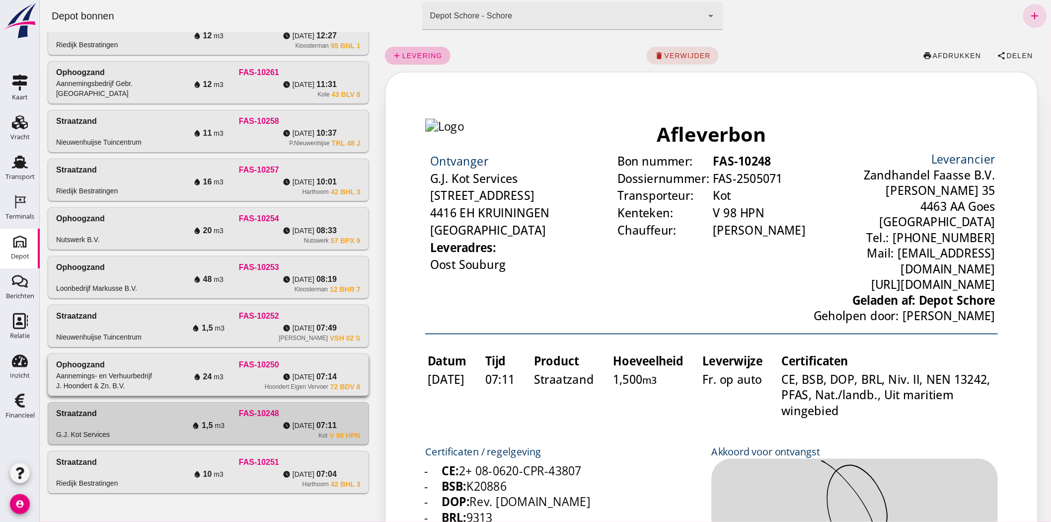
click at [113, 380] on div "Aannemings- en Verhuurbedrijf J. Hoondert & Zn. B.V." at bounding box center [106, 381] width 101 height 20
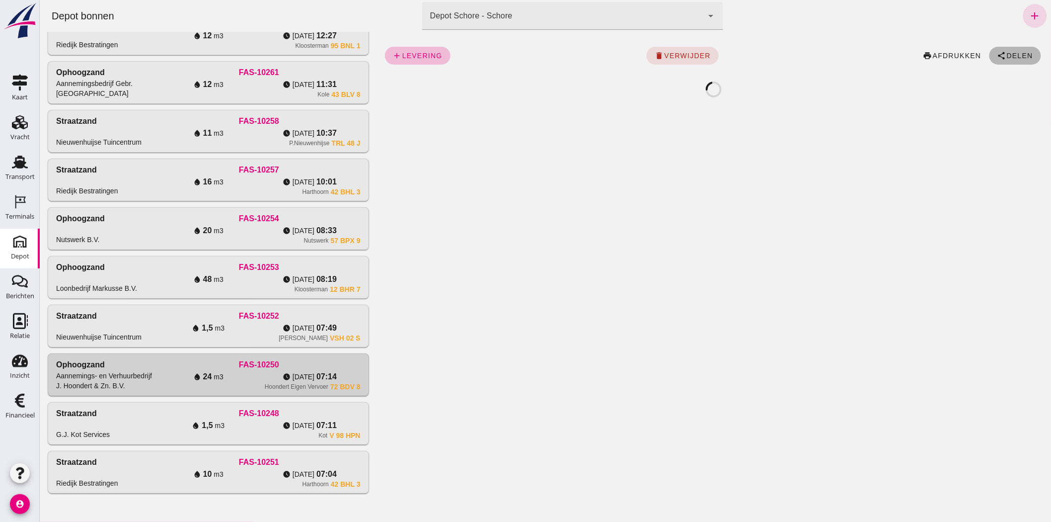
click span "Delen"
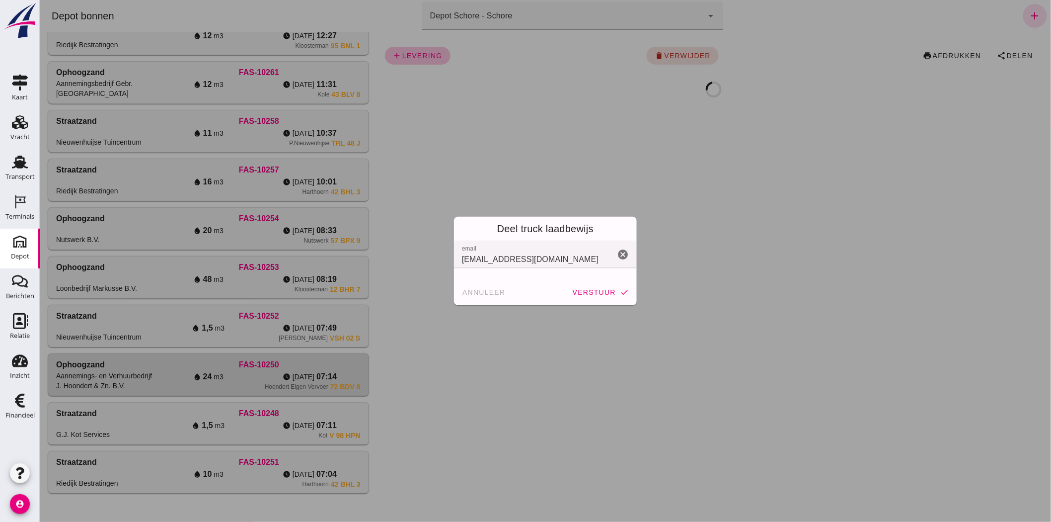
click button "verstuur check"
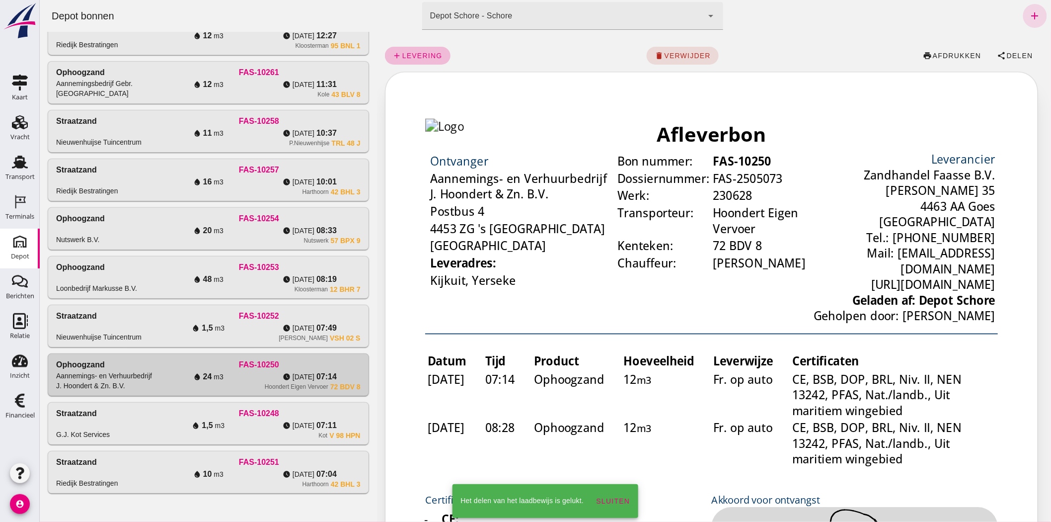
click div "Nieuwenhuijse VSH 02 S"
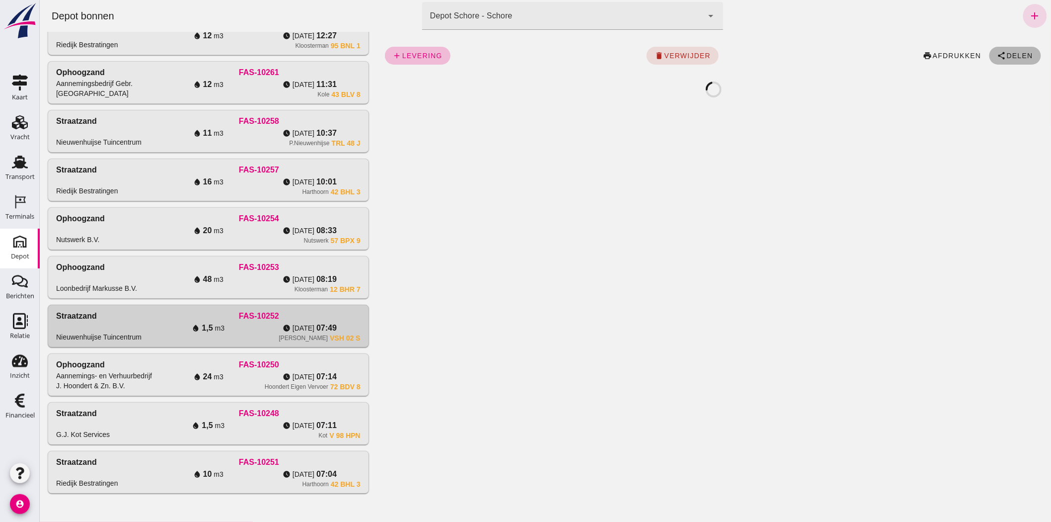
click icon "share"
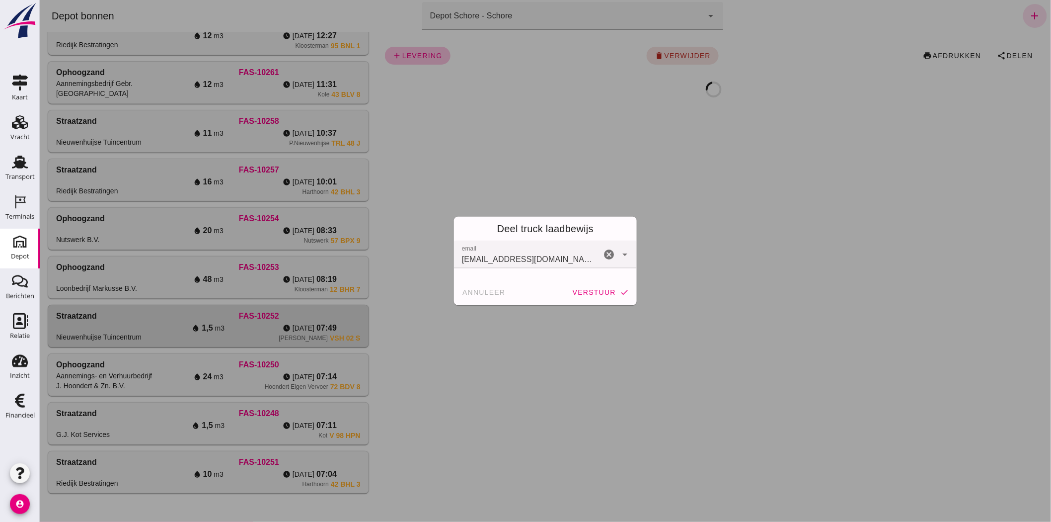
click button "verstuur check"
click div "annuleer verstuur check"
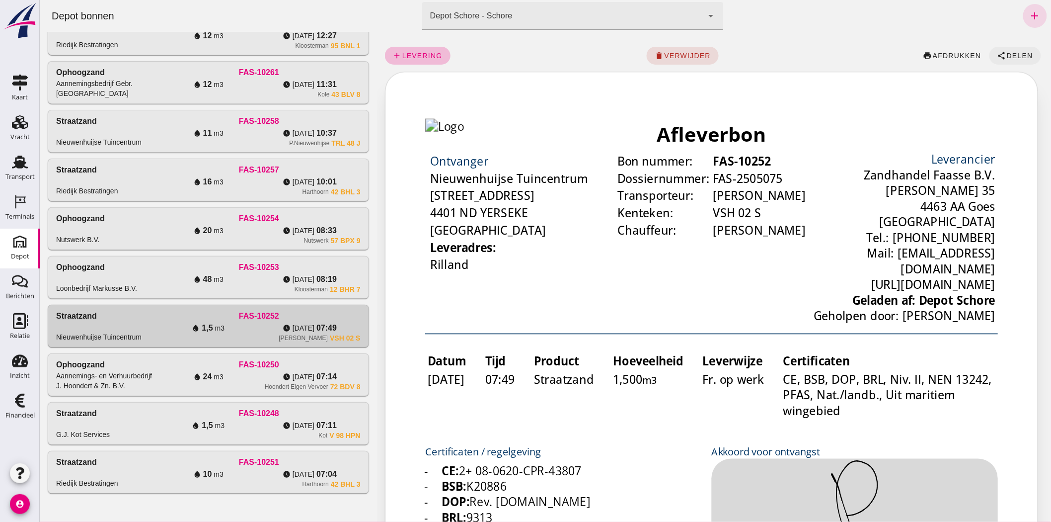
click span "Delen"
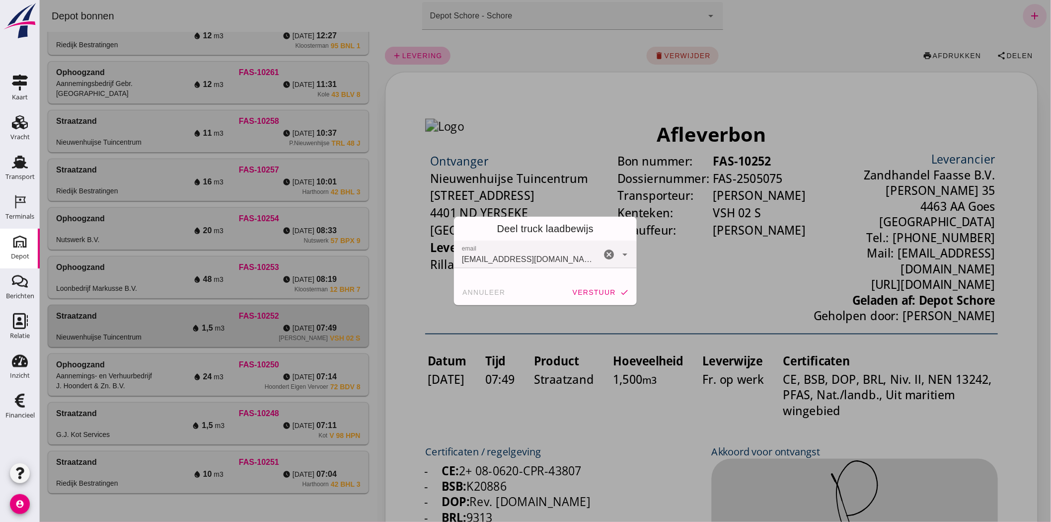
click span "verstuur"
click div "annuleer verstuur check"
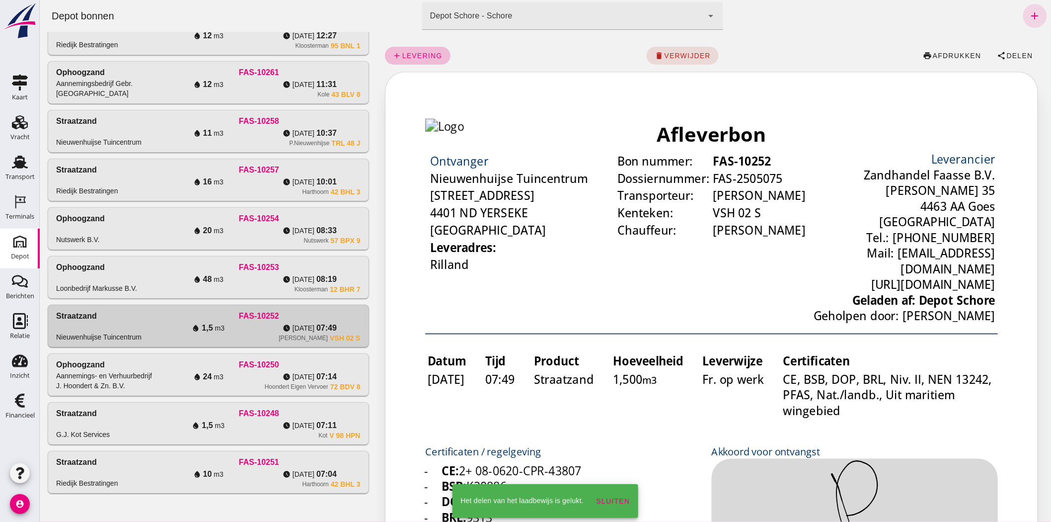
drag, startPoint x: 162, startPoint y: 274, endPoint x: 1096, endPoint y: 77, distance: 954.2
click at [162, 274] on div "water_drop 48 m3" at bounding box center [207, 279] width 101 height 12
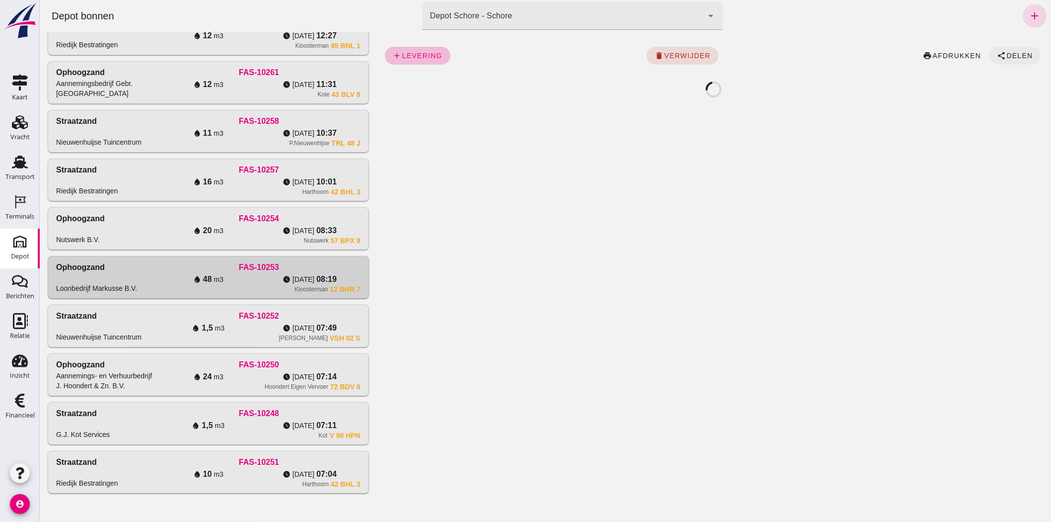
click span "Delen"
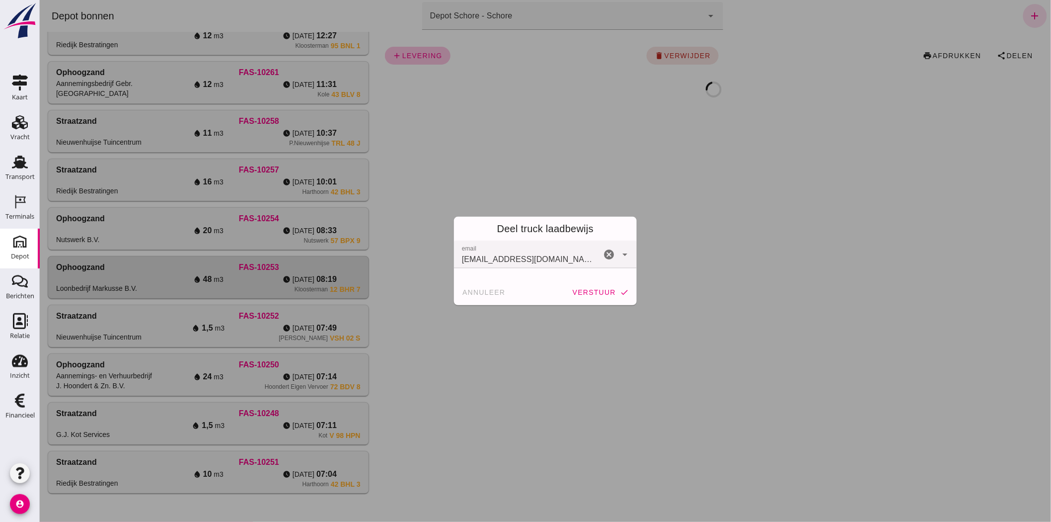
click span "verstuur"
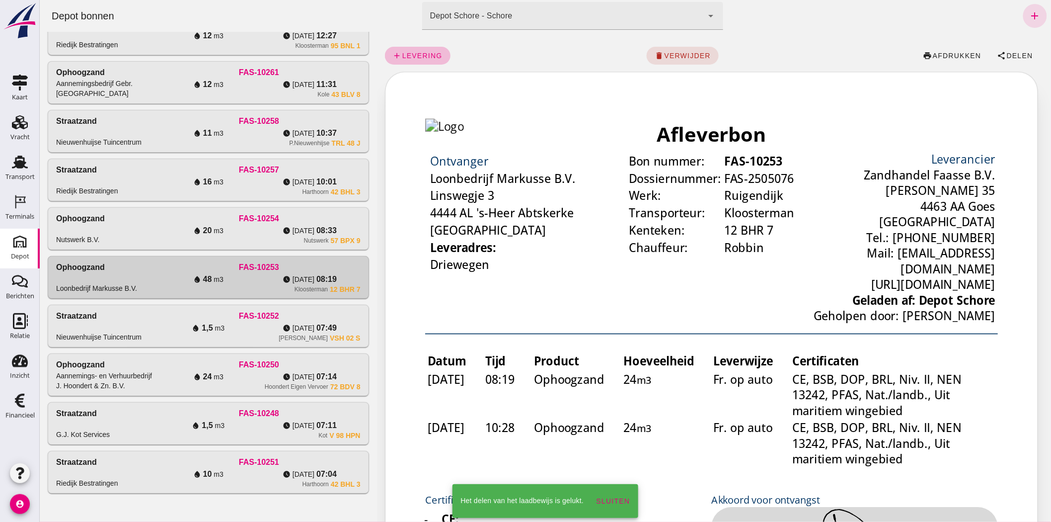
click at [239, 232] on div "water_drop 20 m3" at bounding box center [207, 231] width 101 height 12
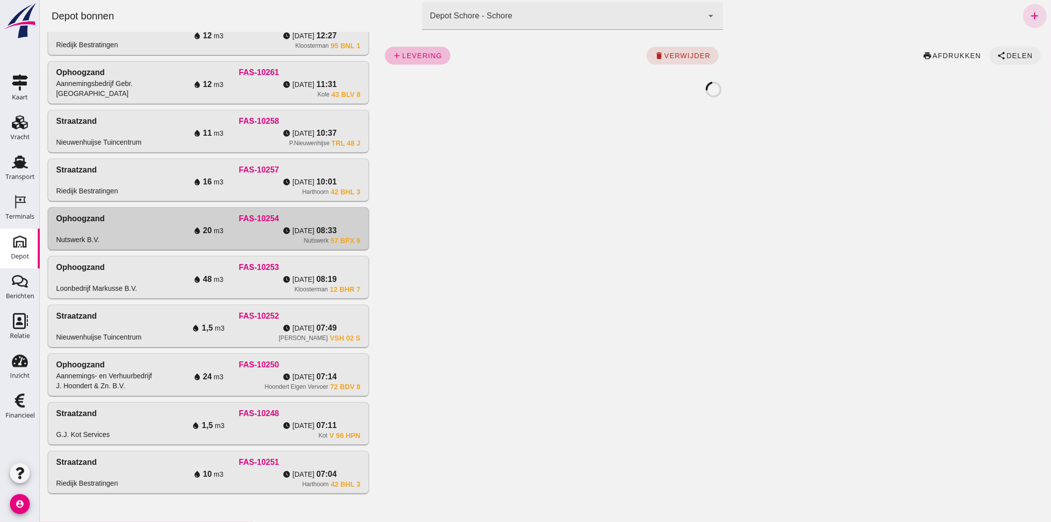
click span "Delen"
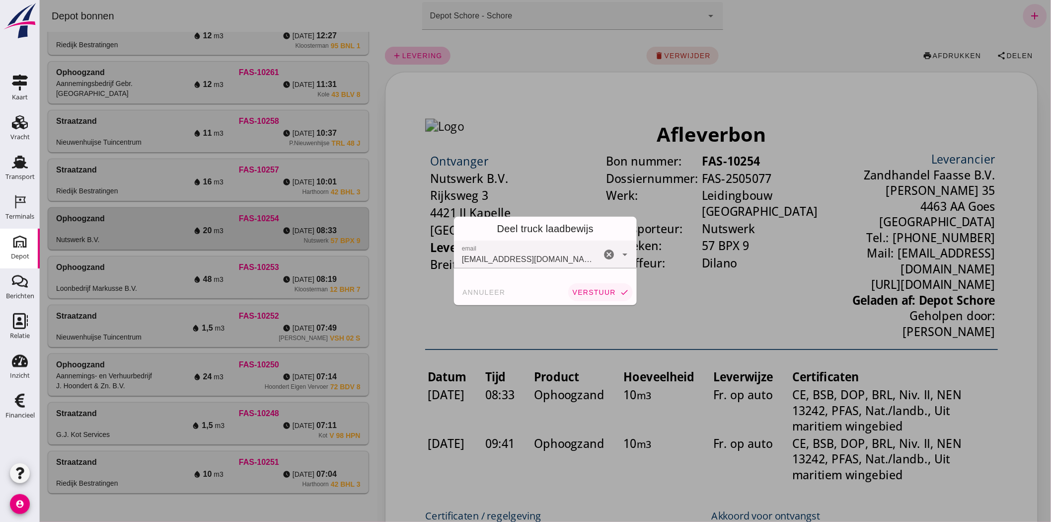
click button "verstuur check"
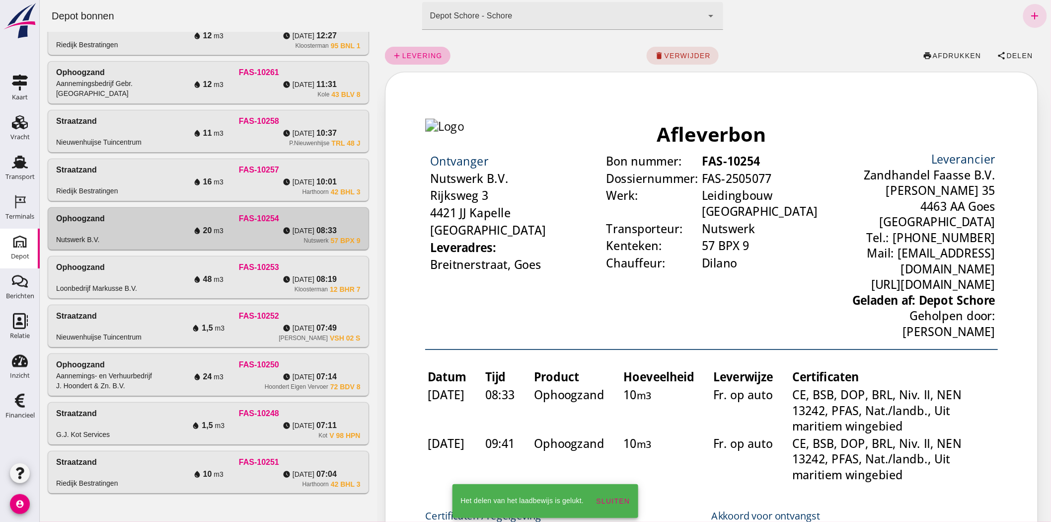
click div "FAS-10257"
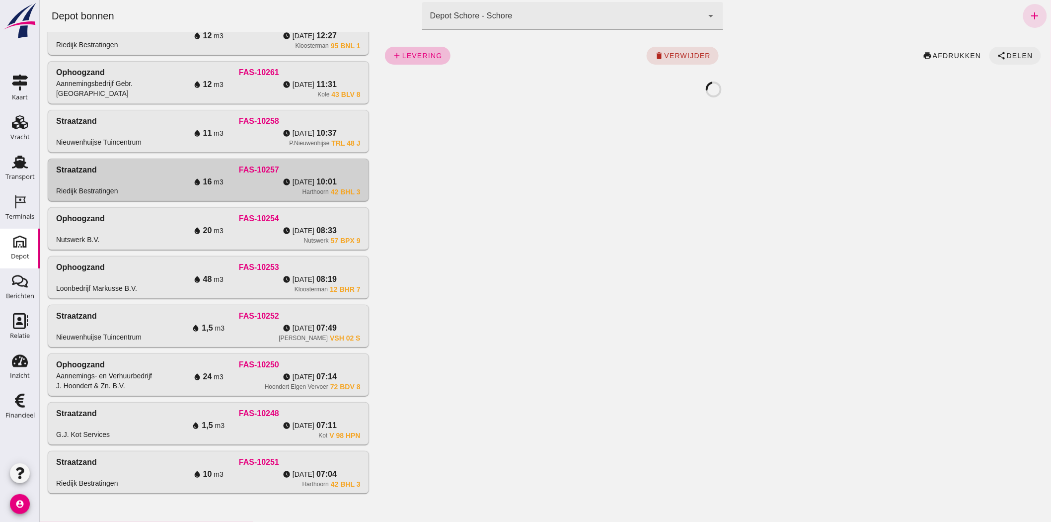
click span "Delen"
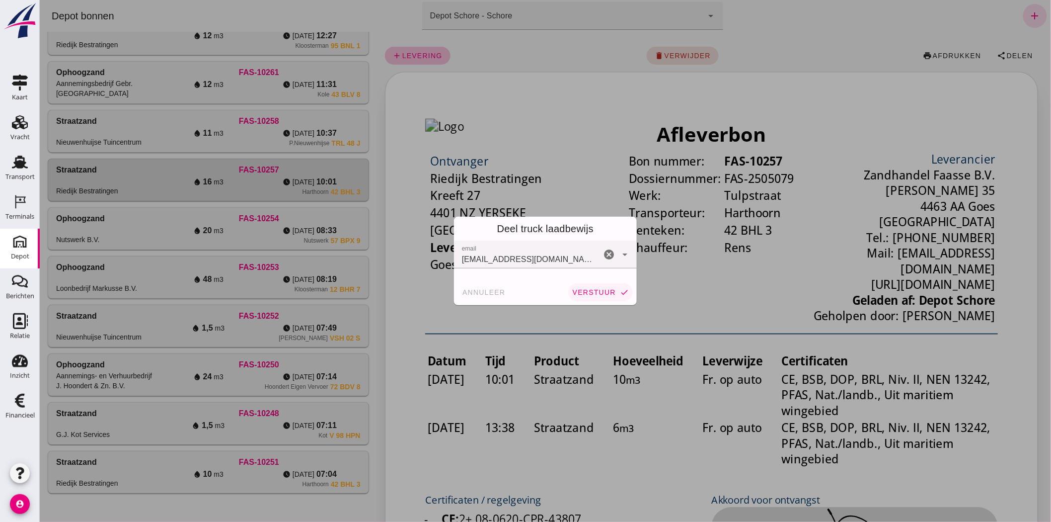
click span "verstuur"
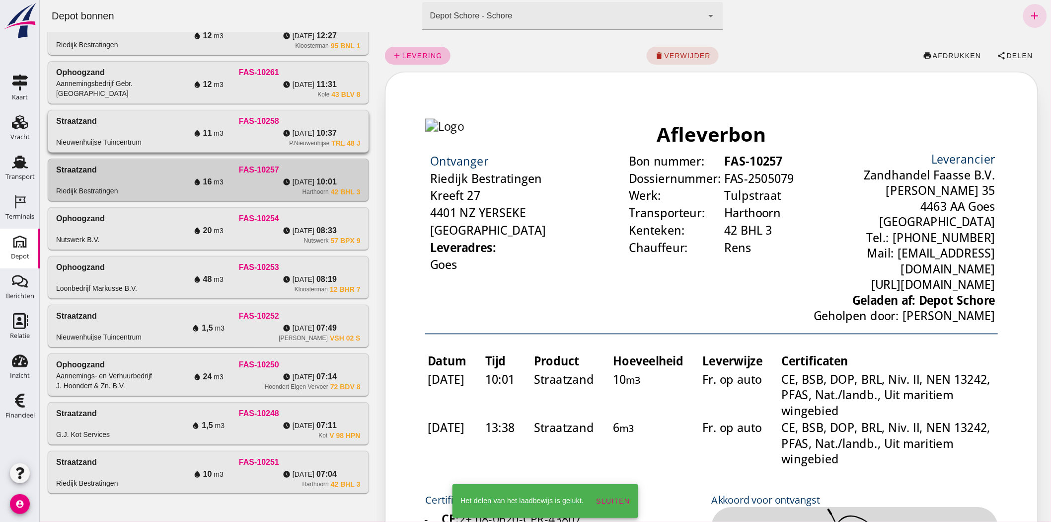
click div "FAS-10258"
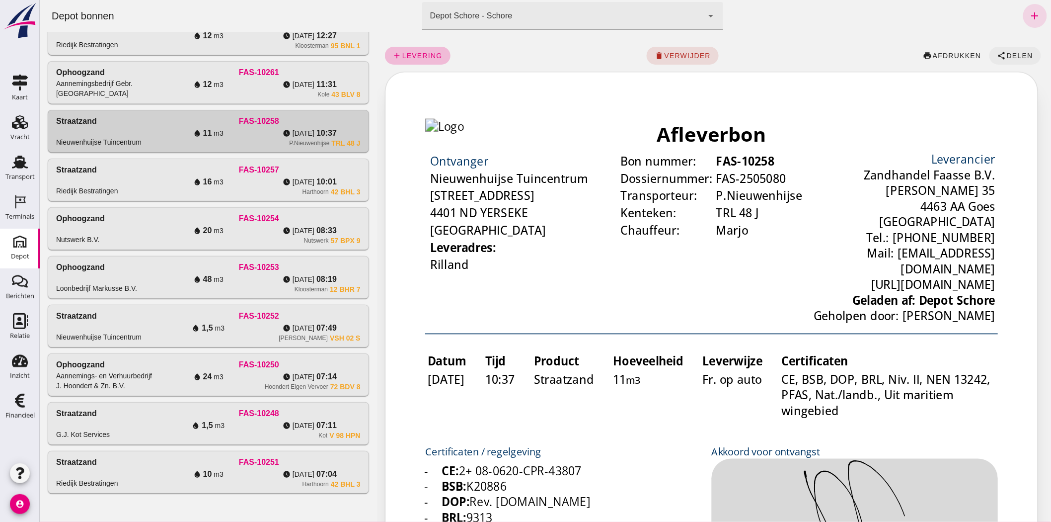
click span "Delen"
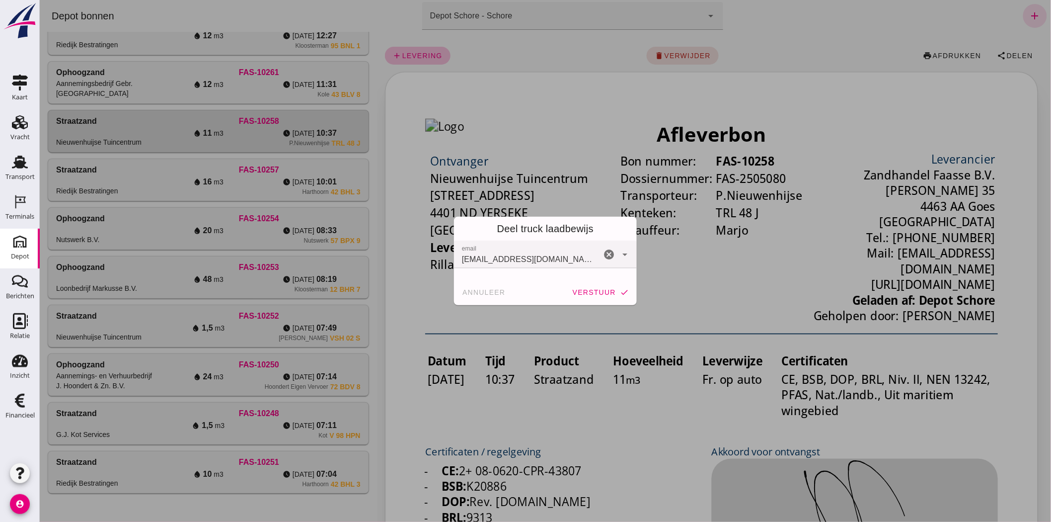
click button "verstuur check"
click div "annuleer verstuur check"
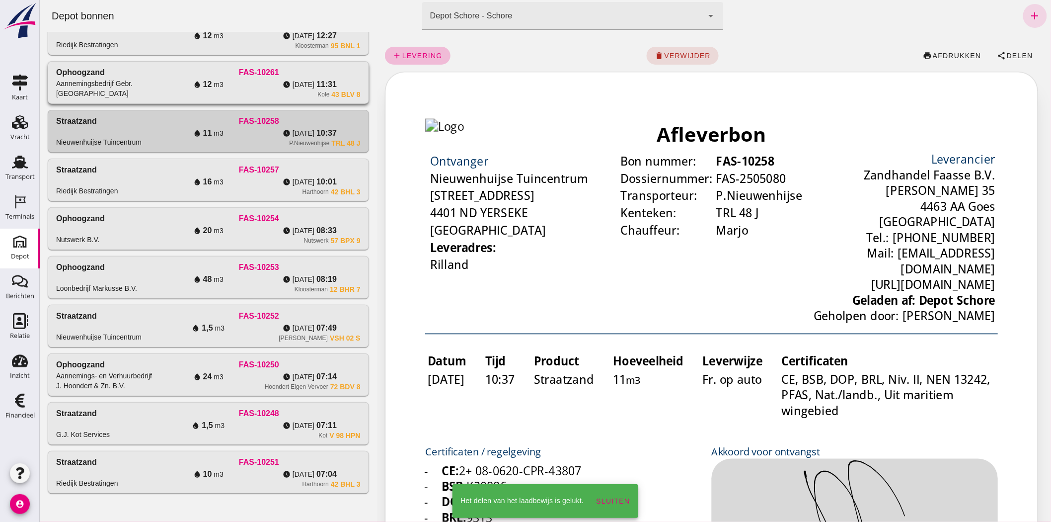
click div "Kole 43 BLV 8"
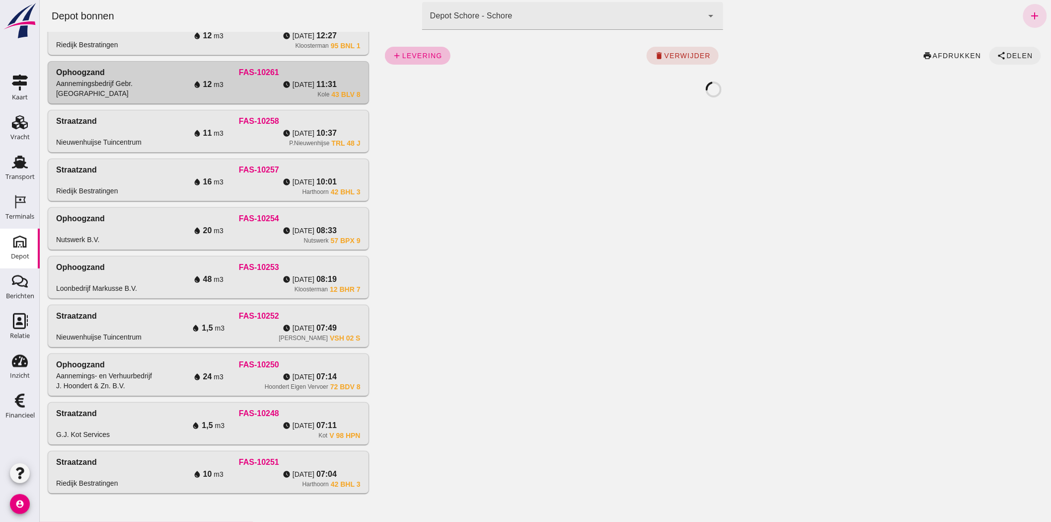
click span "Delen"
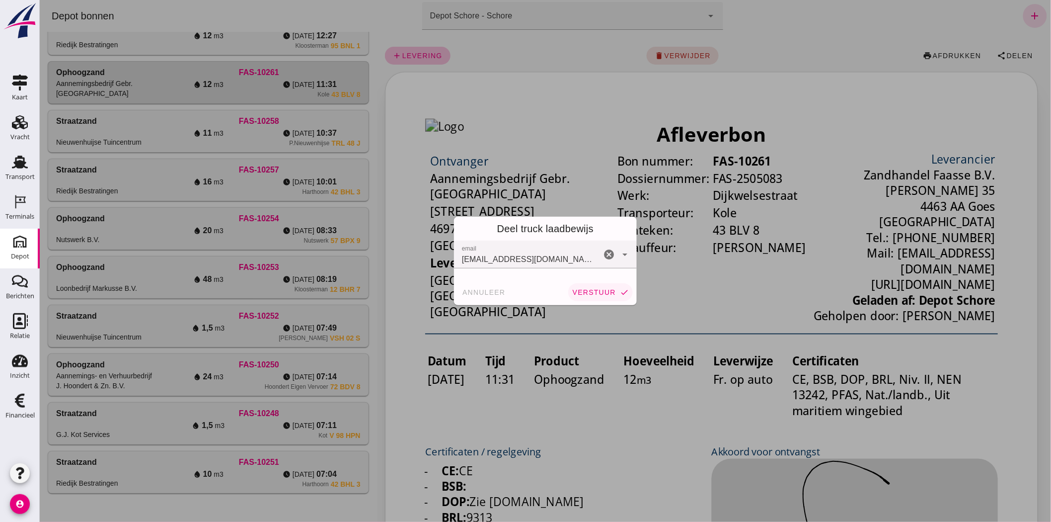
click span "verstuur"
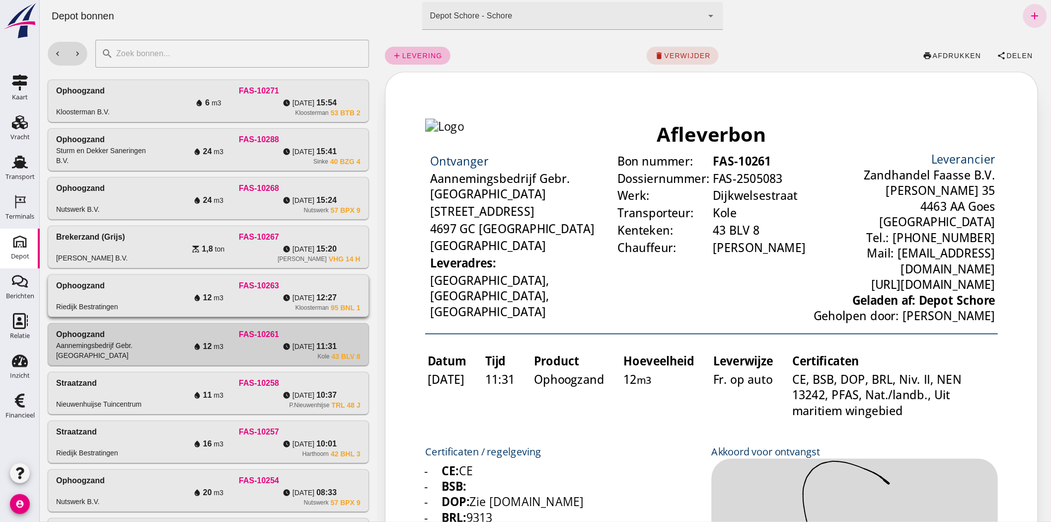
drag, startPoint x: 258, startPoint y: 299, endPoint x: 1097, endPoint y: 45, distance: 875.7
click at [258, 299] on div "watch_later do 21-8 12:27" at bounding box center [308, 298] width 101 height 12
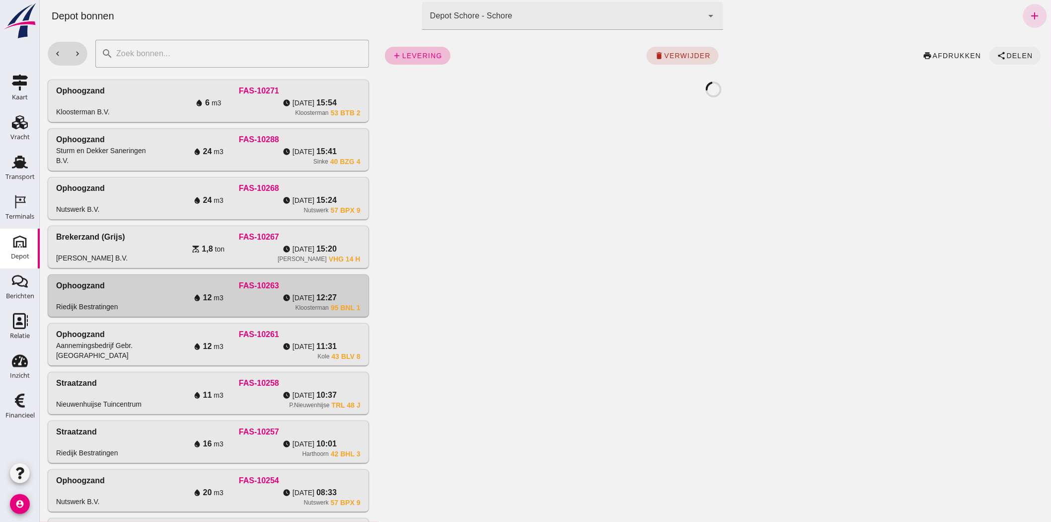
click span "Delen"
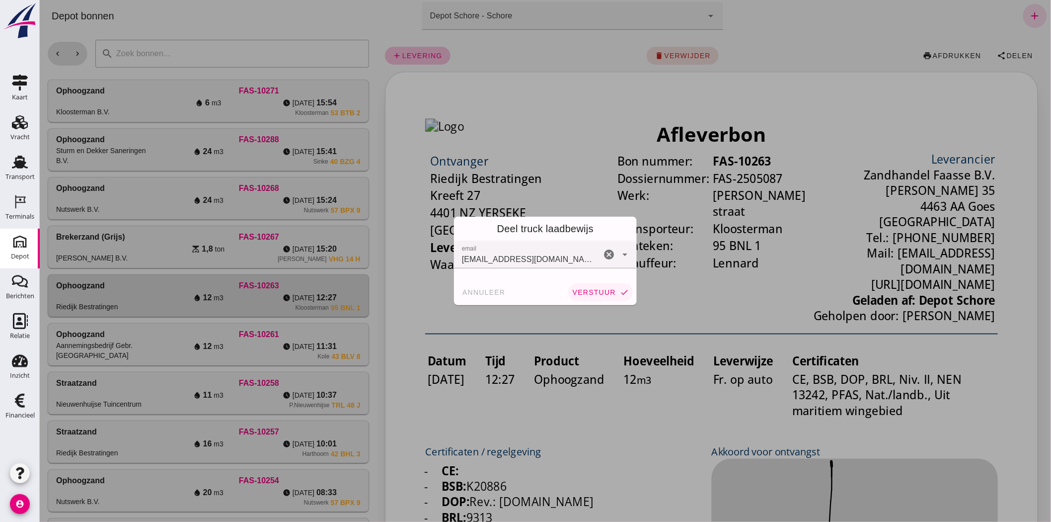
click span "verstuur"
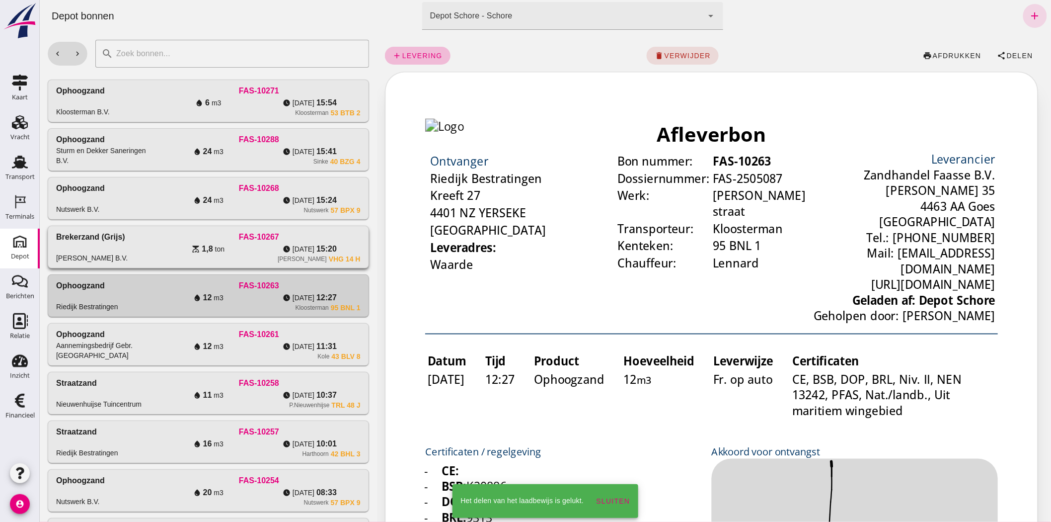
click div "Arco de visser VHG 14 H"
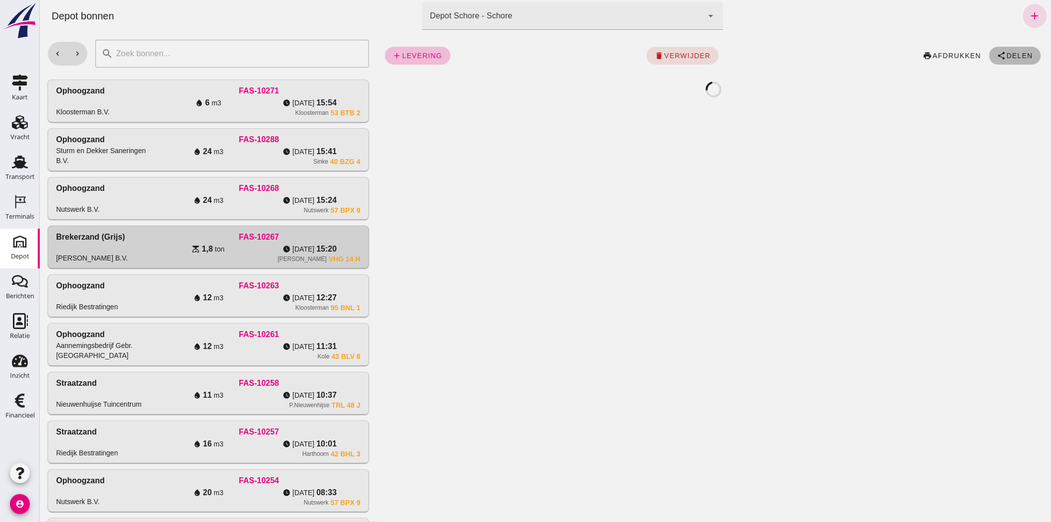
click span "share Delen"
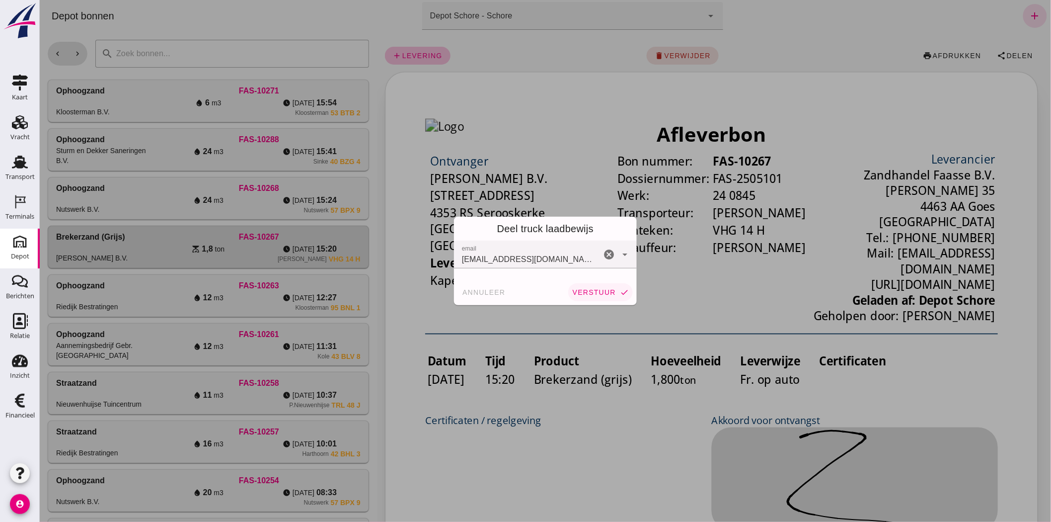
click span "verstuur"
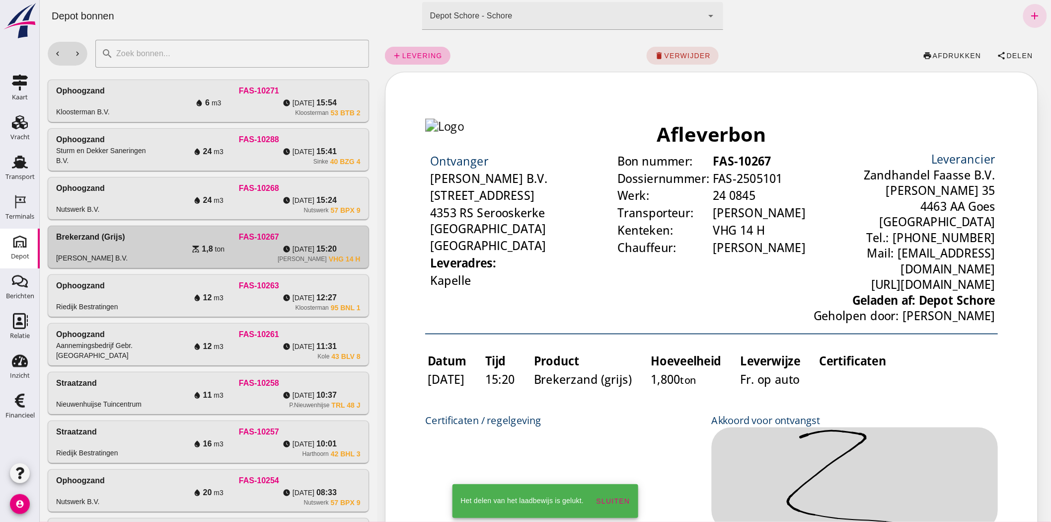
click div "FAS-10268"
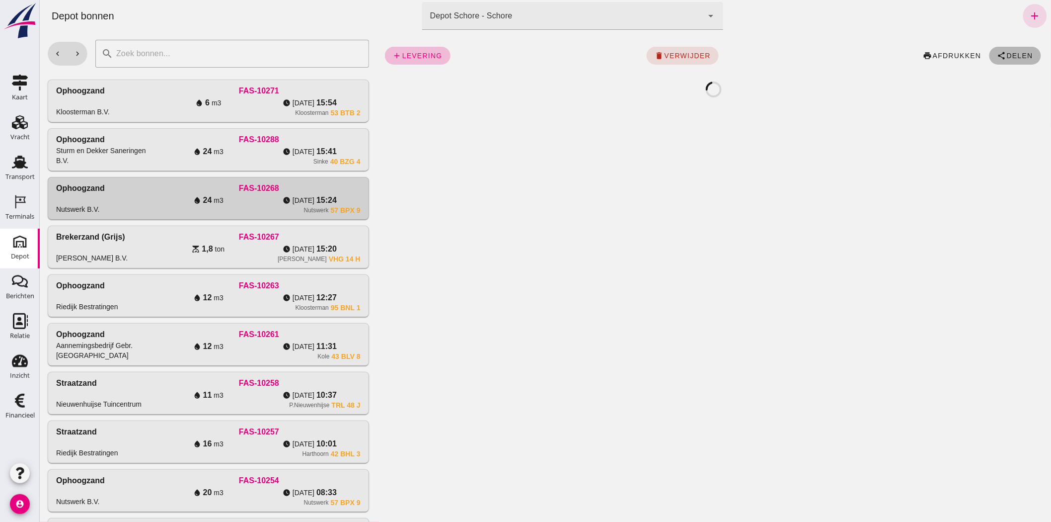
click span "Delen"
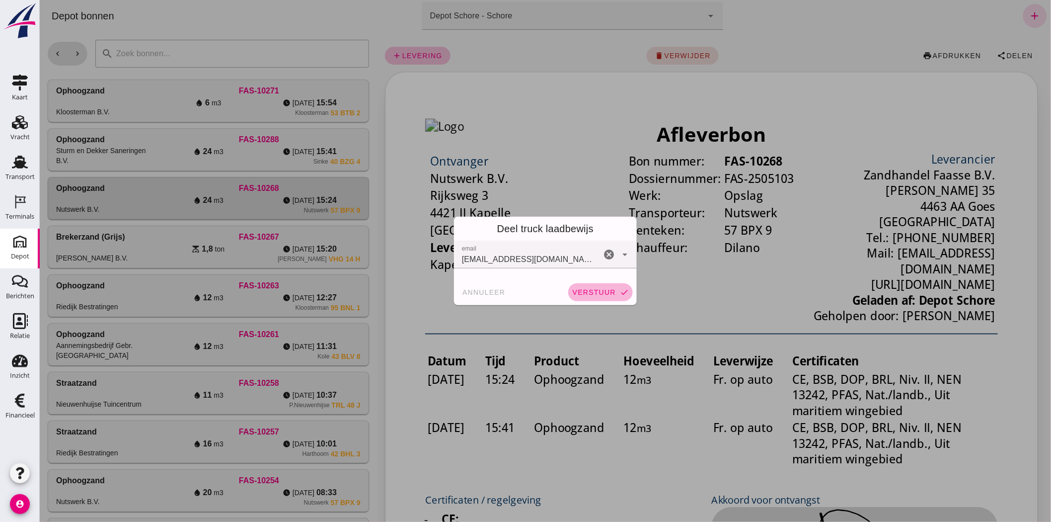
click span "verstuur"
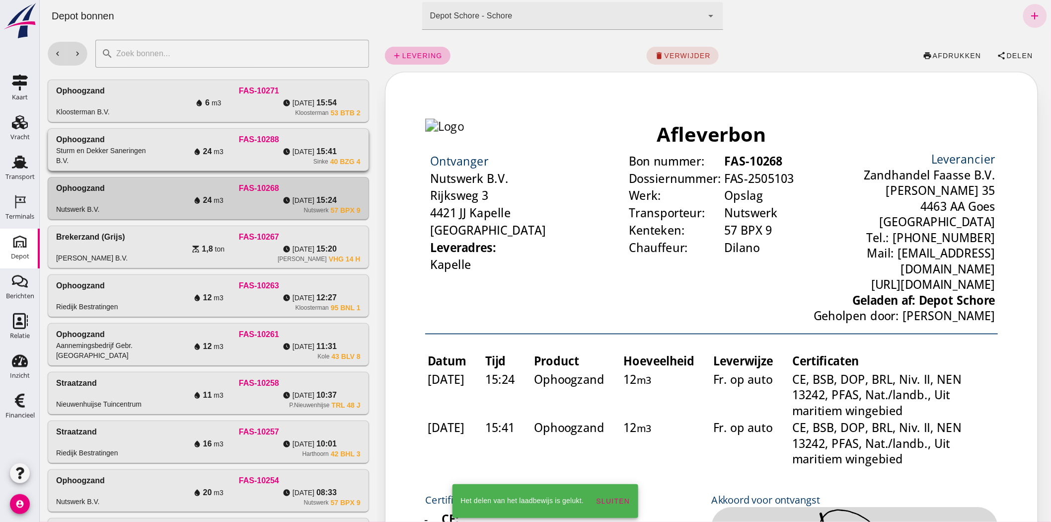
click div "FAS-10288"
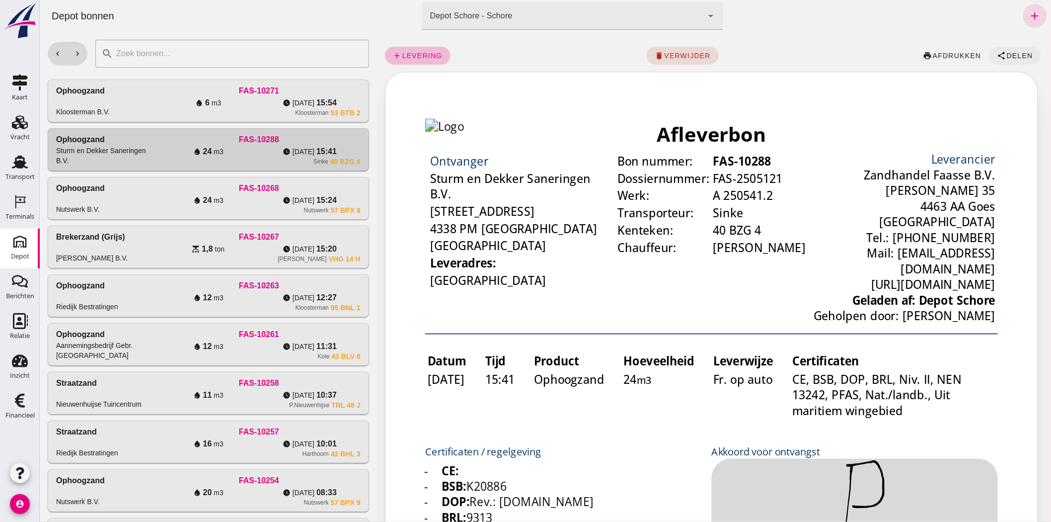
click span "Delen"
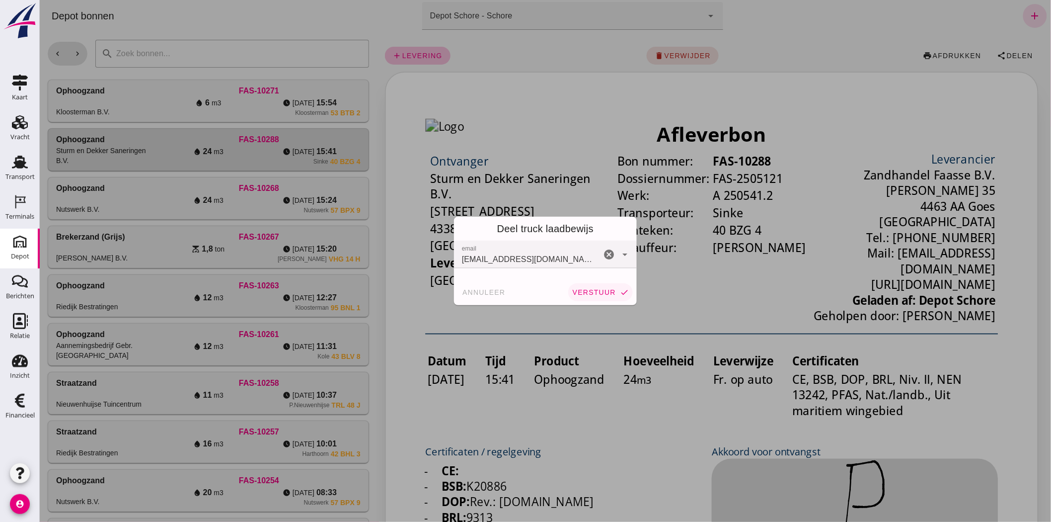
click span "verstuur"
click div "annuleer verstuur check"
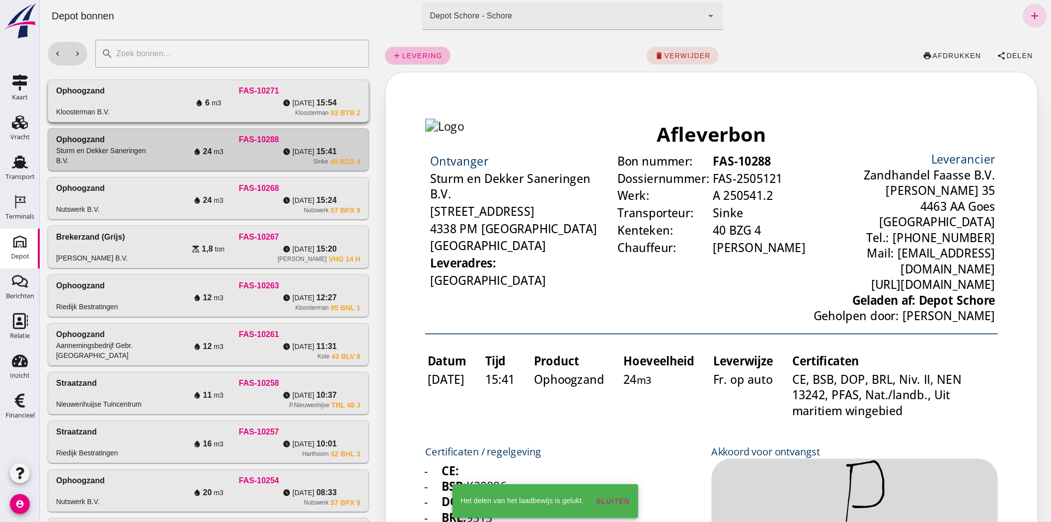
click div "FAS-10271"
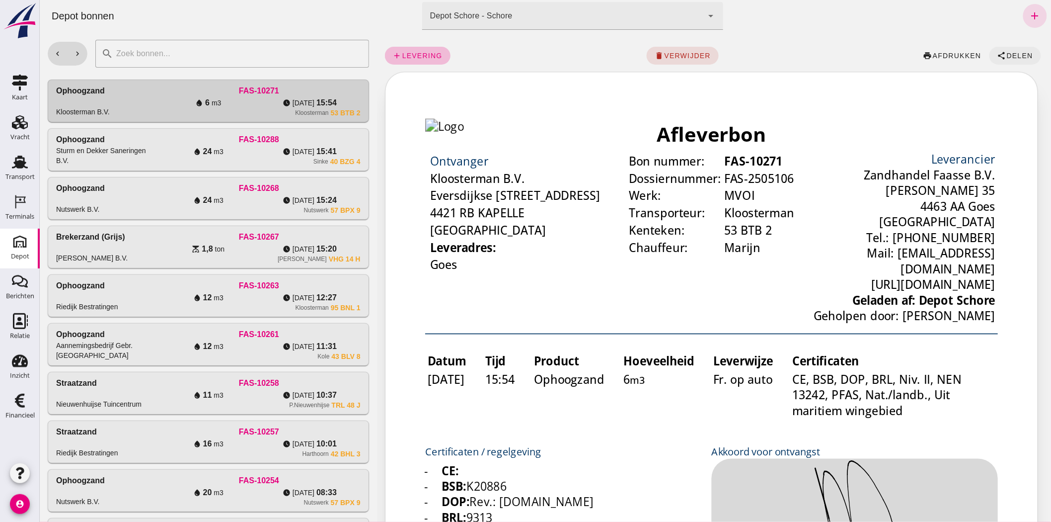
click span "share Delen"
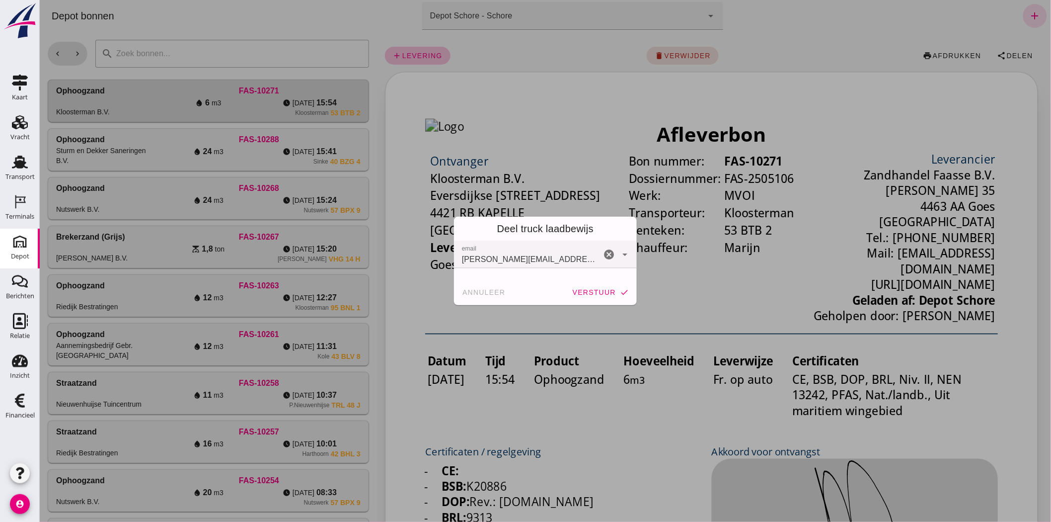
click span "verstuur"
click div "annuleer verstuur check"
